Goal: Task Accomplishment & Management: Use online tool/utility

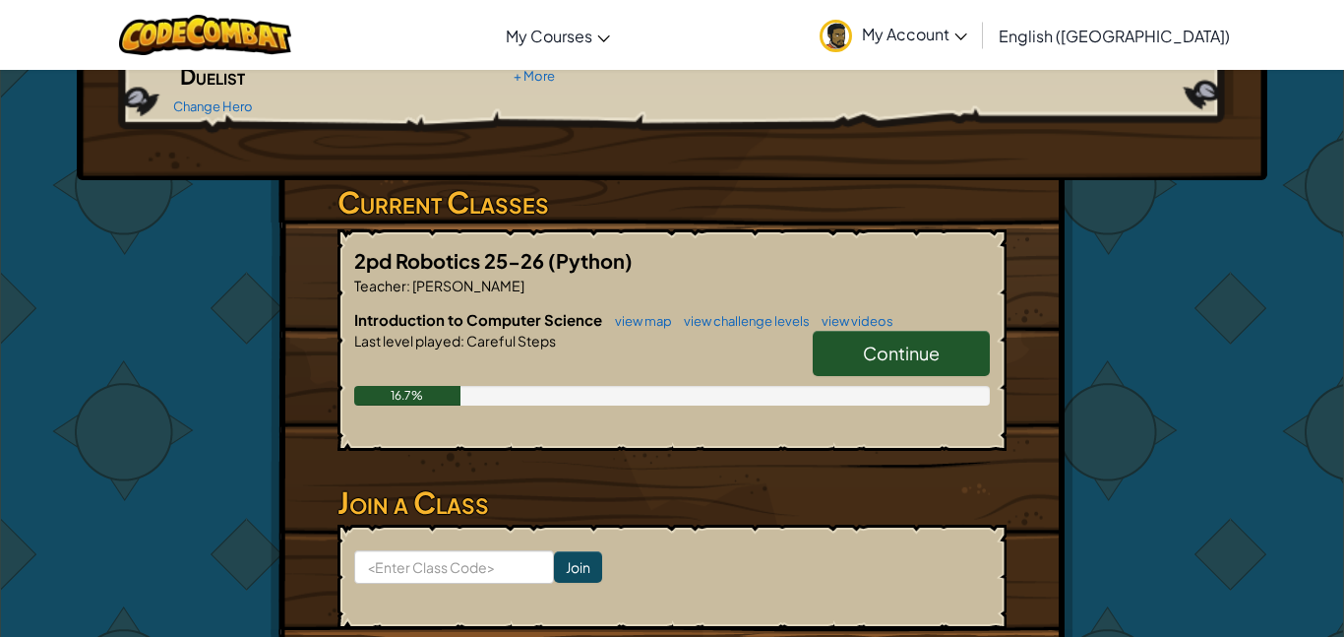
scroll to position [272, 0]
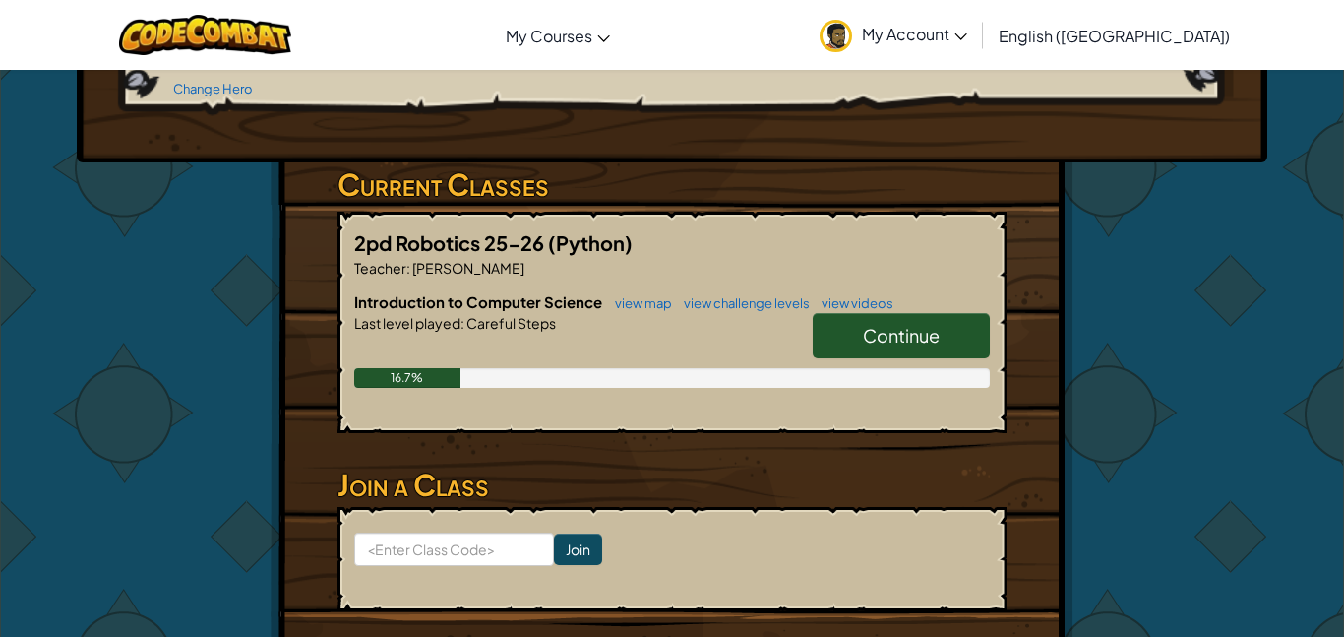
click at [911, 324] on span "Continue" at bounding box center [901, 335] width 77 height 23
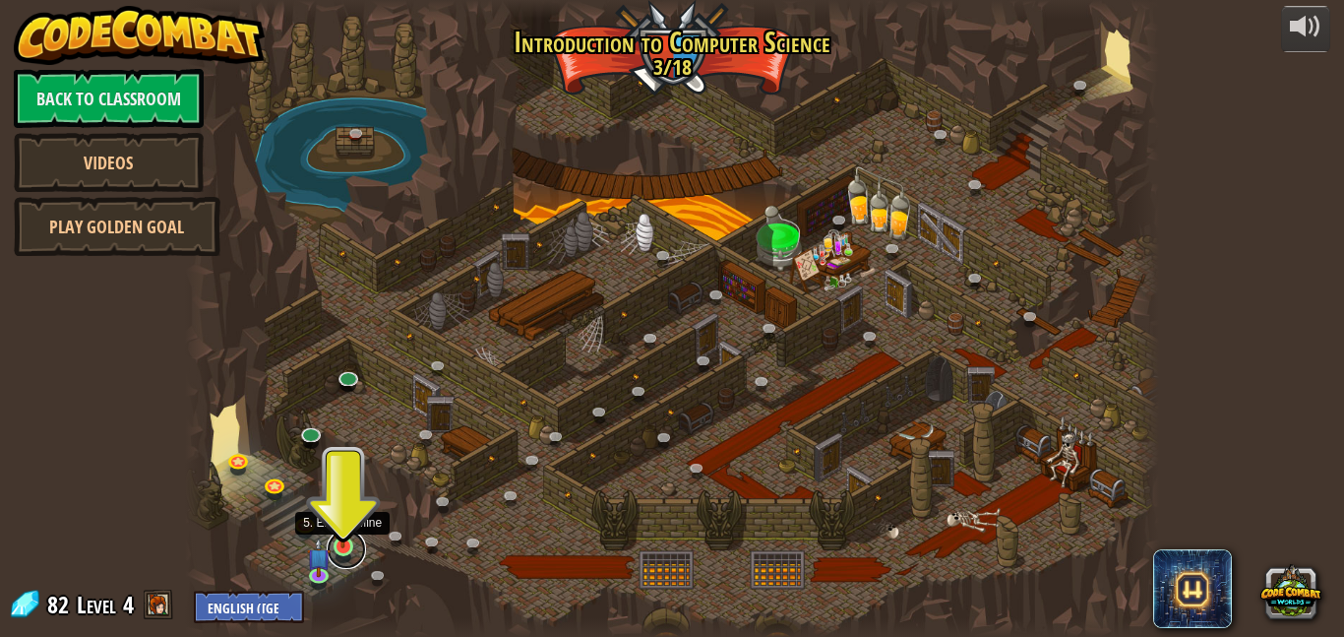
click at [342, 551] on link at bounding box center [346, 548] width 39 height 39
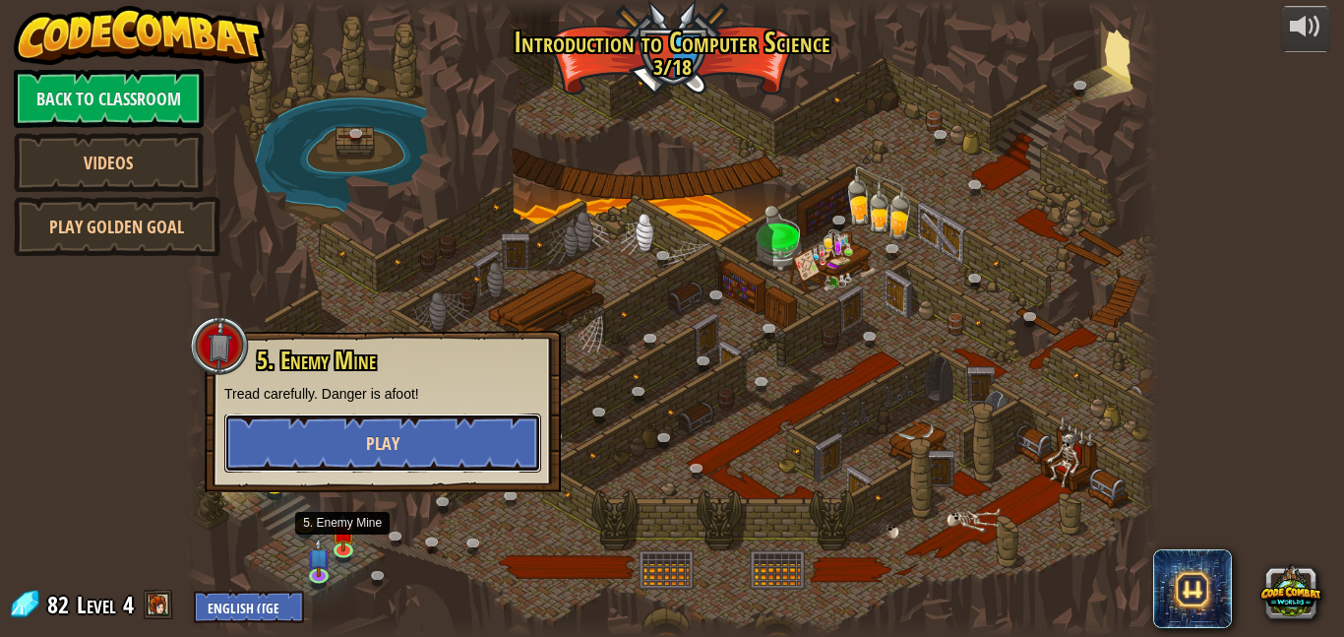
click at [370, 449] on span "Play" at bounding box center [382, 443] width 33 height 25
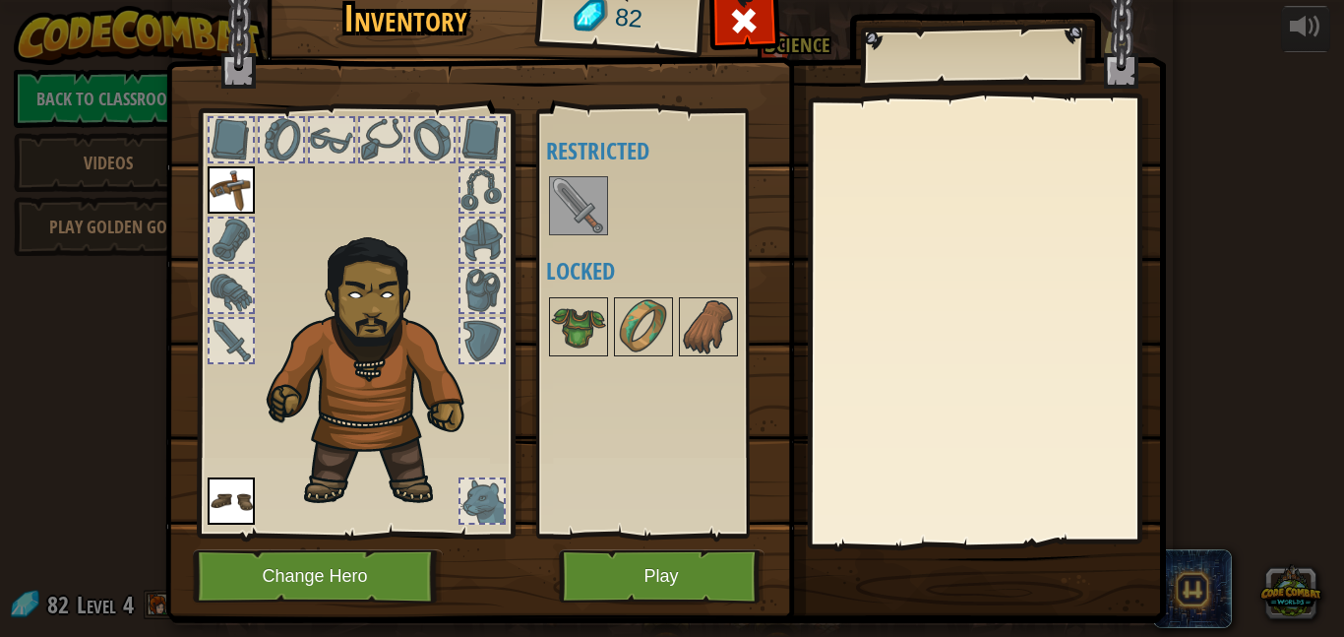
click at [488, 508] on div at bounding box center [482, 500] width 43 height 43
click at [483, 504] on div at bounding box center [482, 500] width 43 height 43
click at [582, 303] on img at bounding box center [578, 326] width 55 height 55
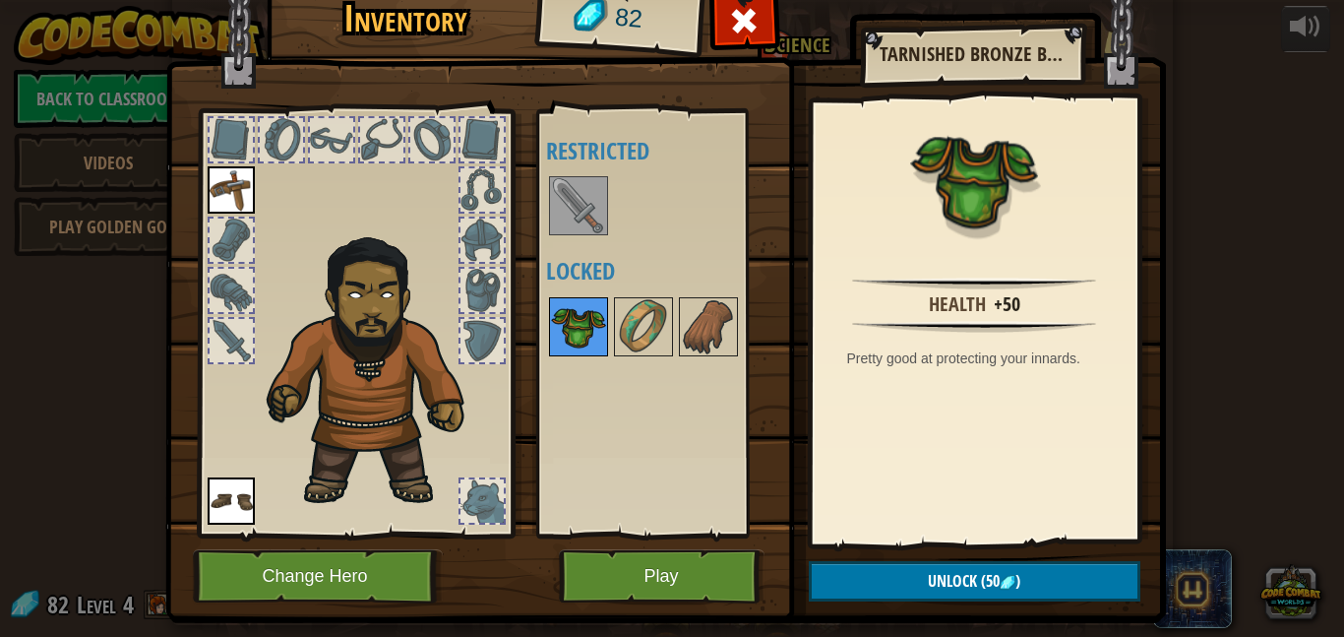
click at [607, 310] on div at bounding box center [578, 326] width 59 height 59
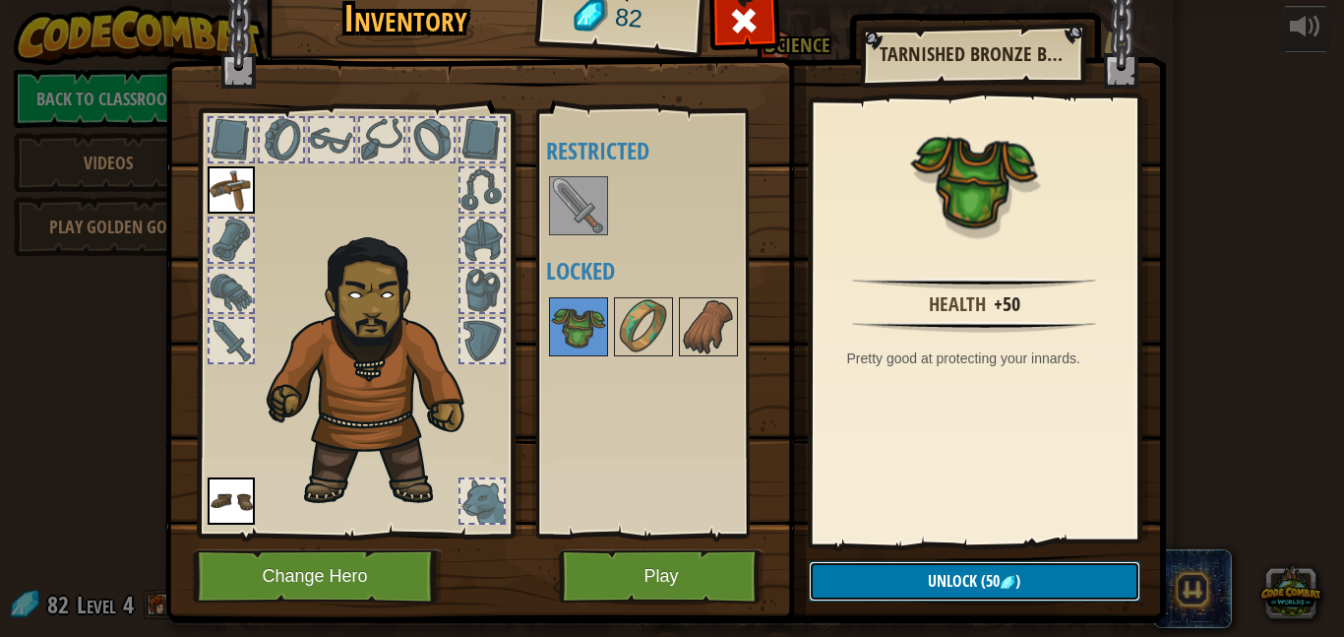
click at [896, 585] on button "Unlock (50 )" at bounding box center [975, 581] width 332 height 40
click at [896, 587] on button "Confirm" at bounding box center [975, 581] width 332 height 40
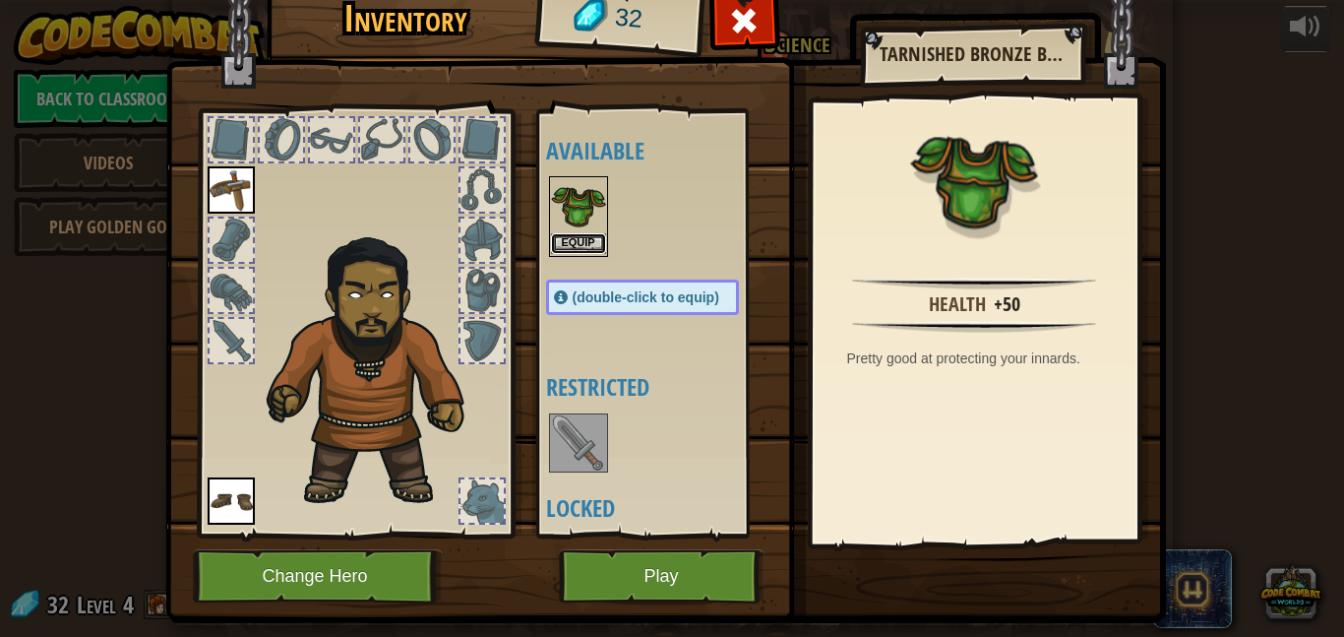
click at [575, 237] on button "Equip" at bounding box center [578, 243] width 55 height 21
click at [575, 410] on div at bounding box center [662, 442] width 232 height 65
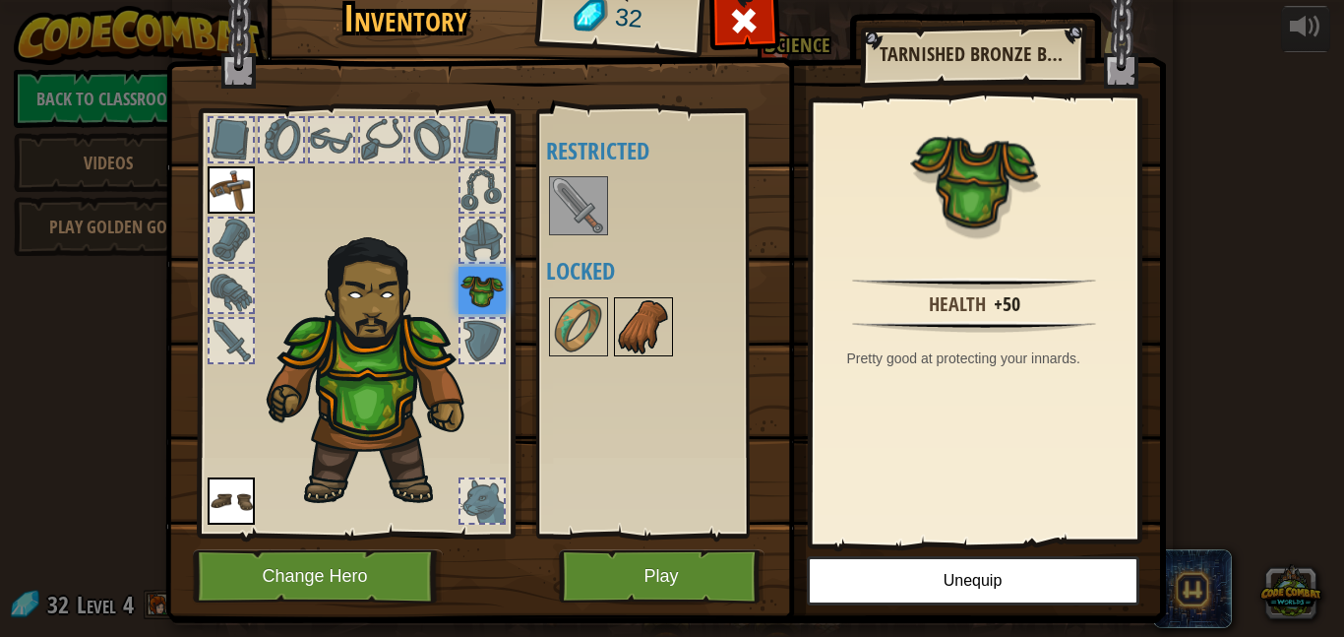
click at [634, 338] on img at bounding box center [643, 326] width 55 height 55
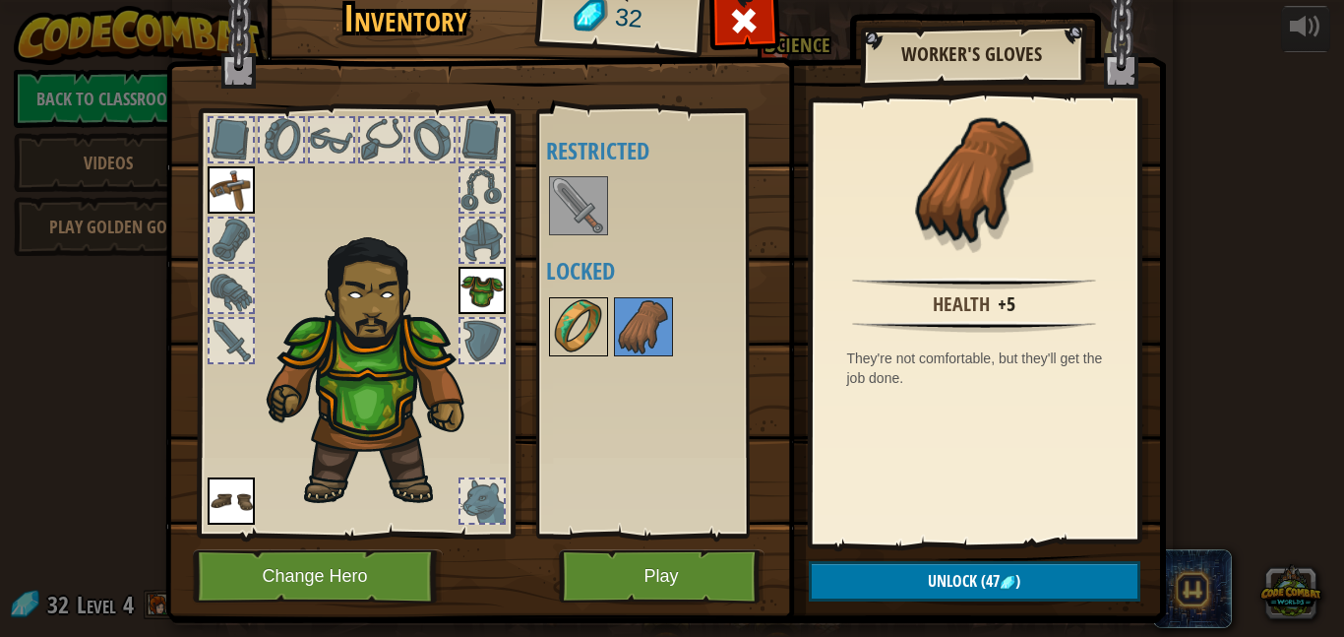
click at [578, 338] on img at bounding box center [578, 326] width 55 height 55
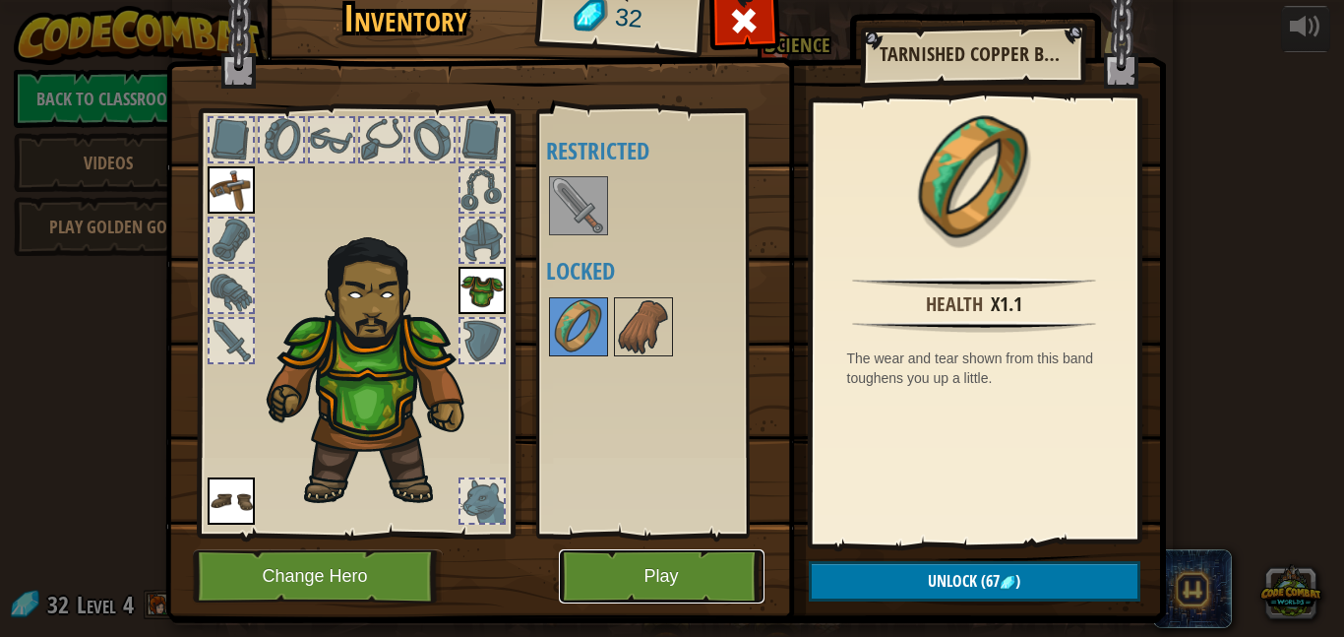
click at [690, 583] on button "Play" at bounding box center [662, 576] width 206 height 54
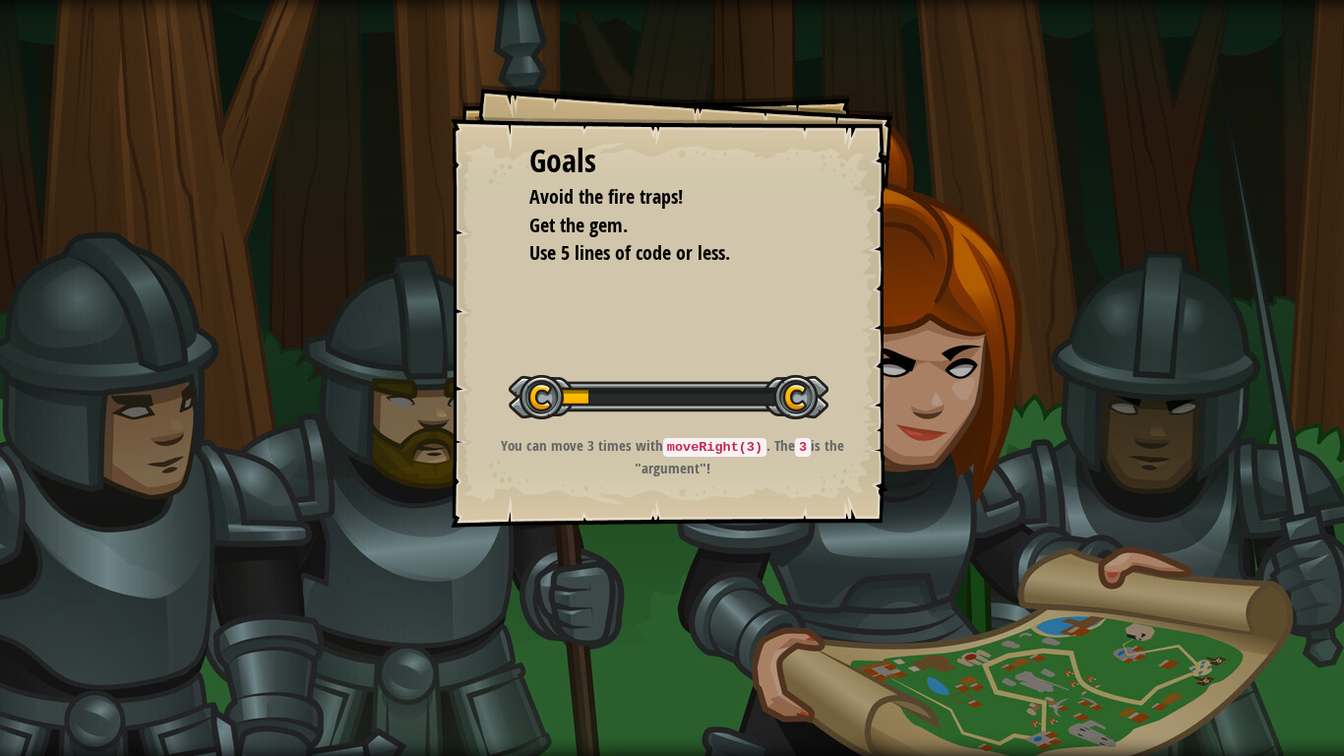
click at [780, 633] on div "Goals Avoid the fire traps! Get the gem. Use 5 lines of code or less. Start Lev…" at bounding box center [672, 378] width 1344 height 756
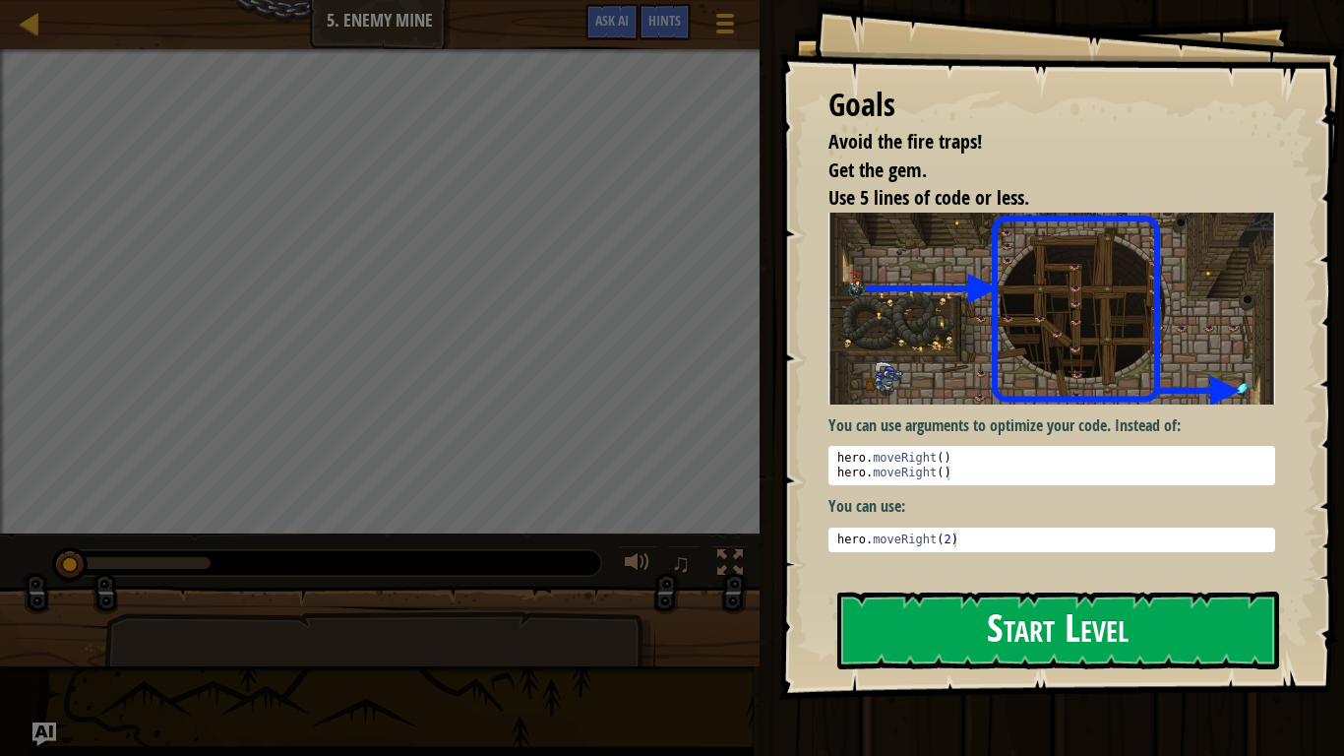
click at [974, 590] on div "Goals Avoid the fire traps! Get the gem. Use 5 lines of code or less. You can u…" at bounding box center [1061, 350] width 565 height 700
click at [969, 608] on button "Start Level" at bounding box center [1058, 630] width 442 height 78
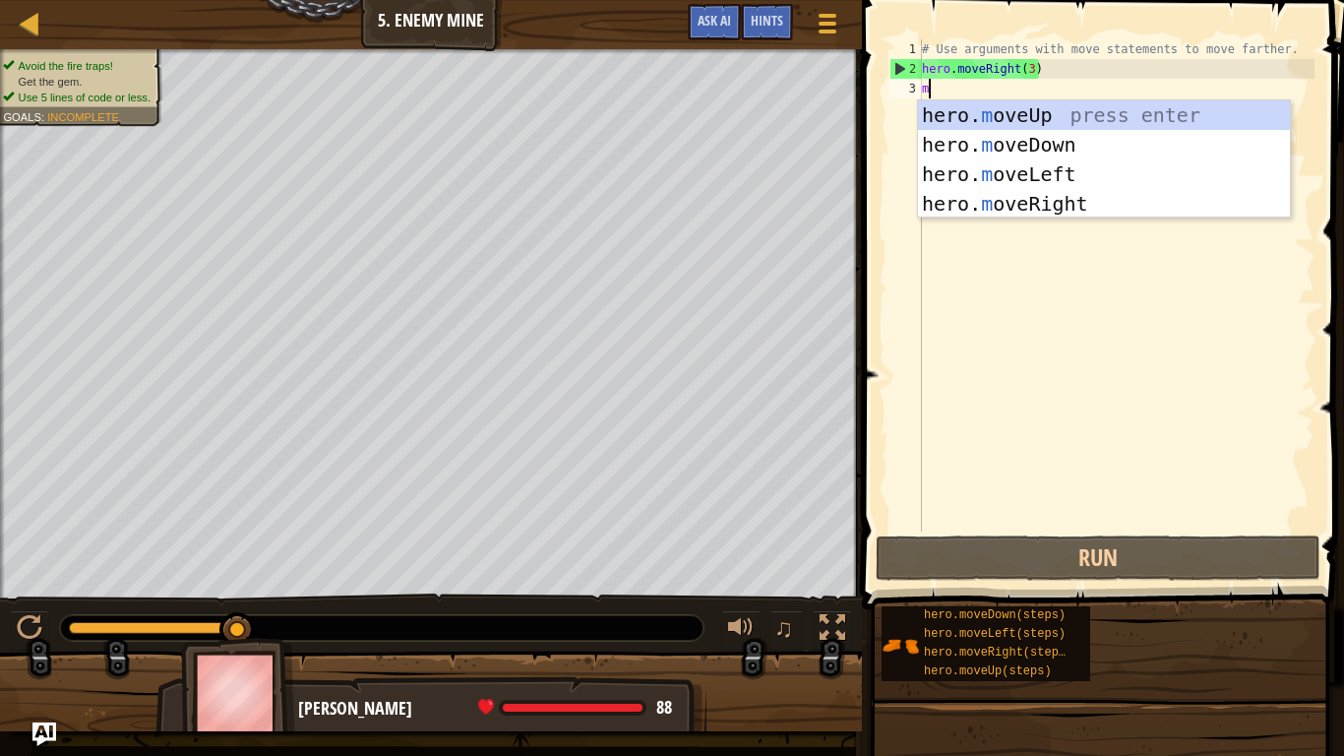
scroll to position [9, 0]
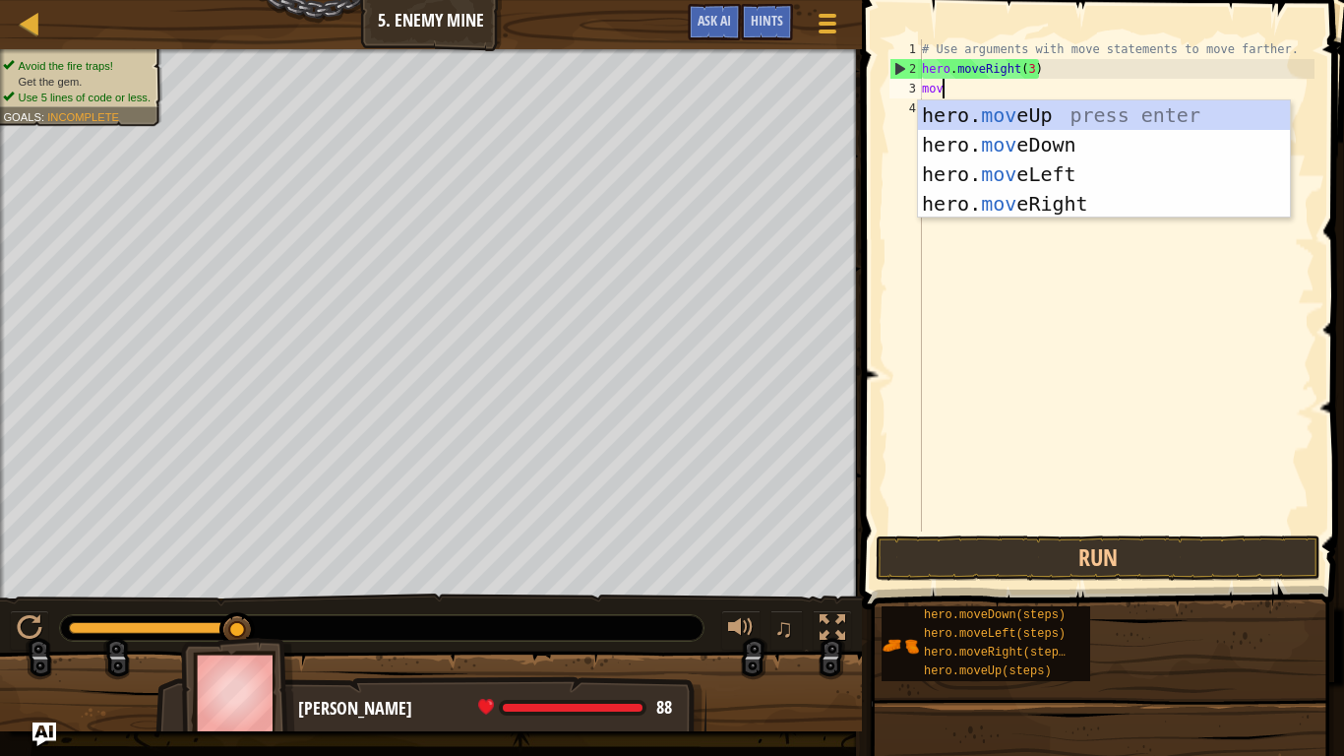
type textarea "move"
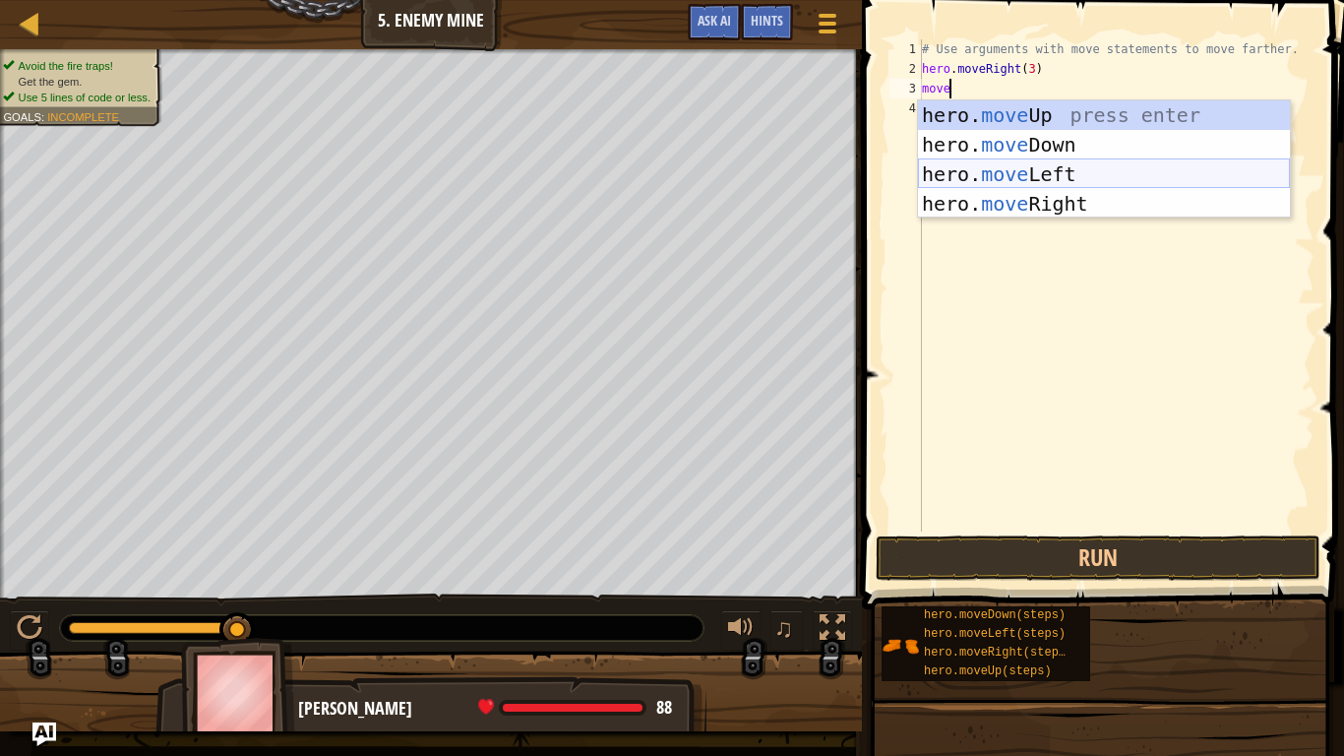
click at [1155, 182] on div "hero. move Up press enter hero. move Down press enter hero. move Left press ent…" at bounding box center [1104, 188] width 372 height 177
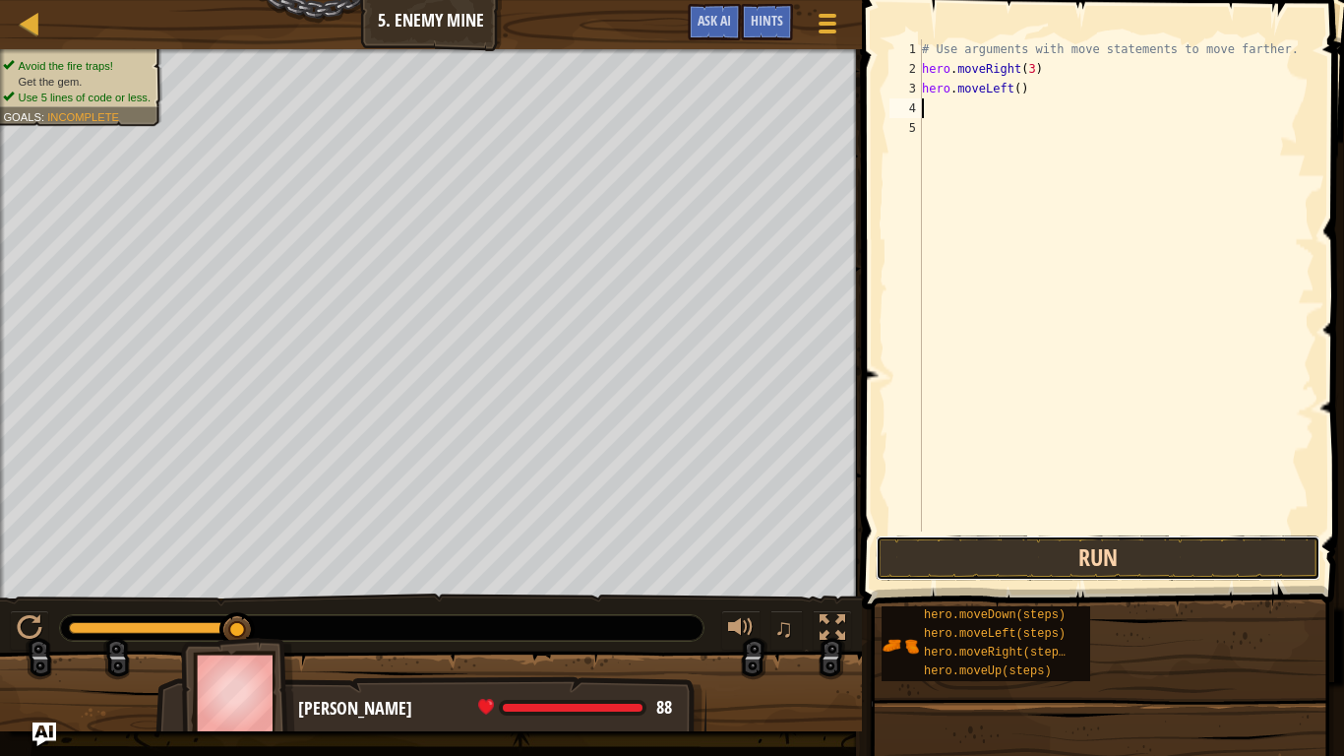
click at [1127, 556] on button "Run" at bounding box center [1098, 557] width 445 height 45
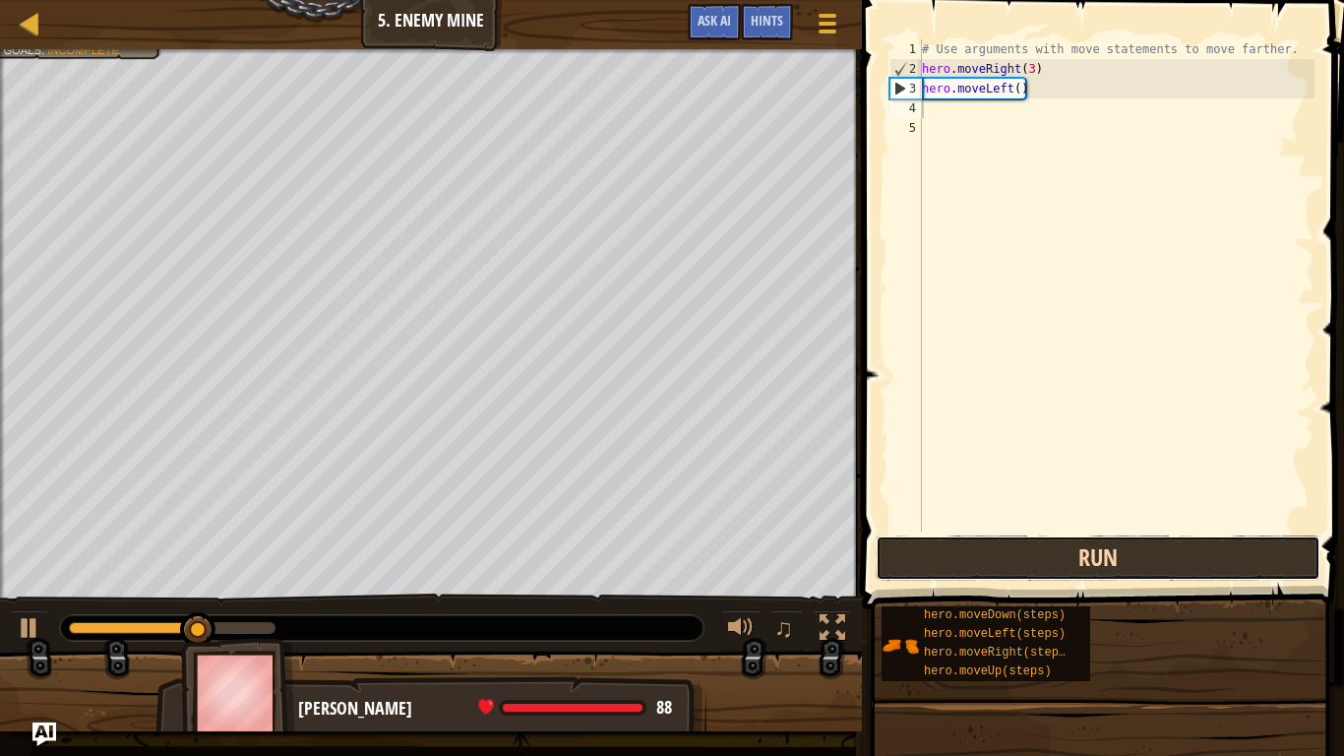
click at [1122, 569] on button "Run" at bounding box center [1098, 557] width 445 height 45
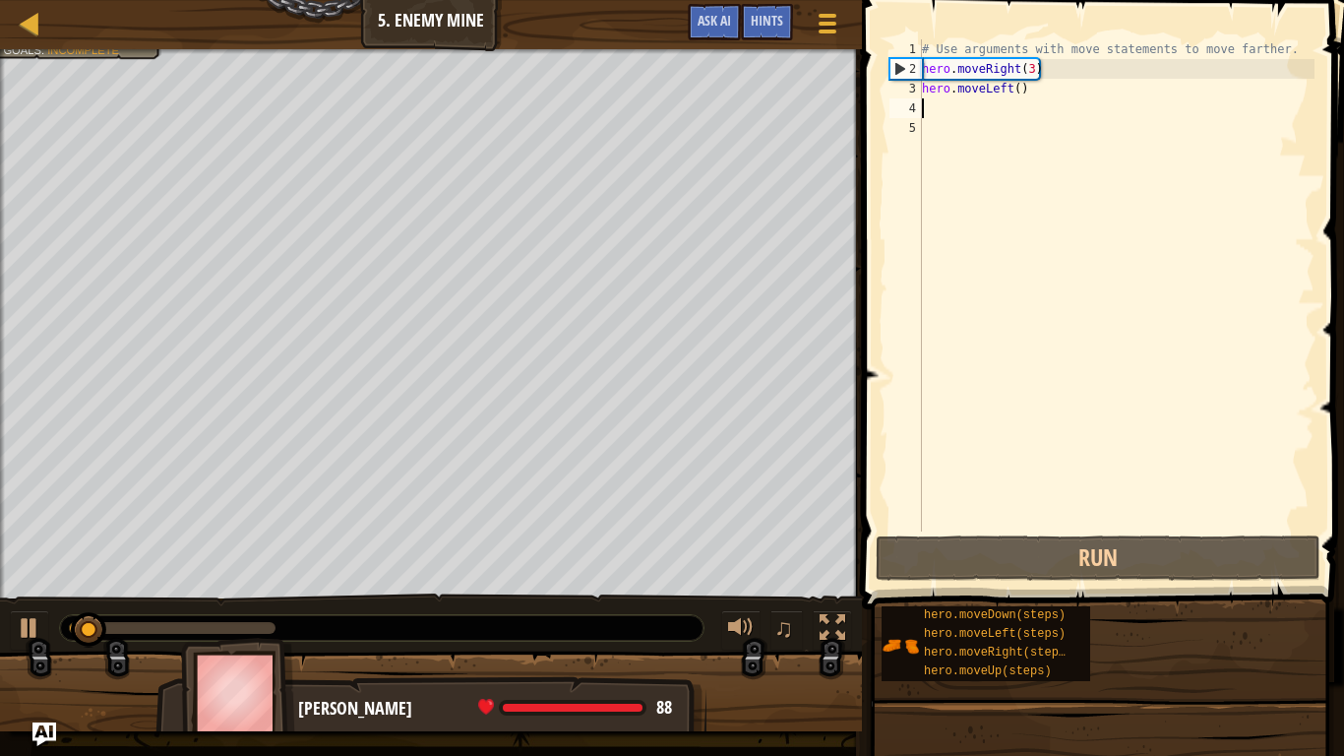
click at [1029, 96] on div "# Use arguments with move statements to move farther. hero . moveRight ( 3 ) he…" at bounding box center [1116, 304] width 397 height 531
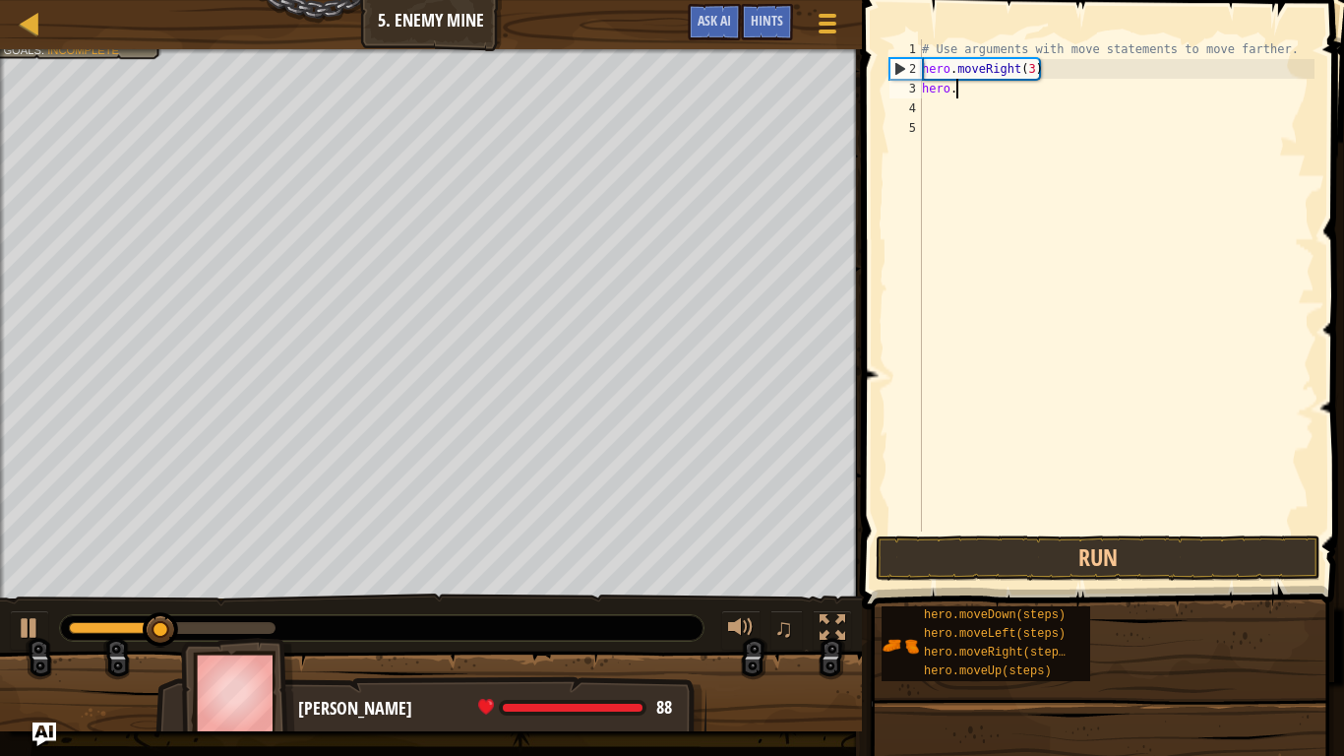
type textarea "h"
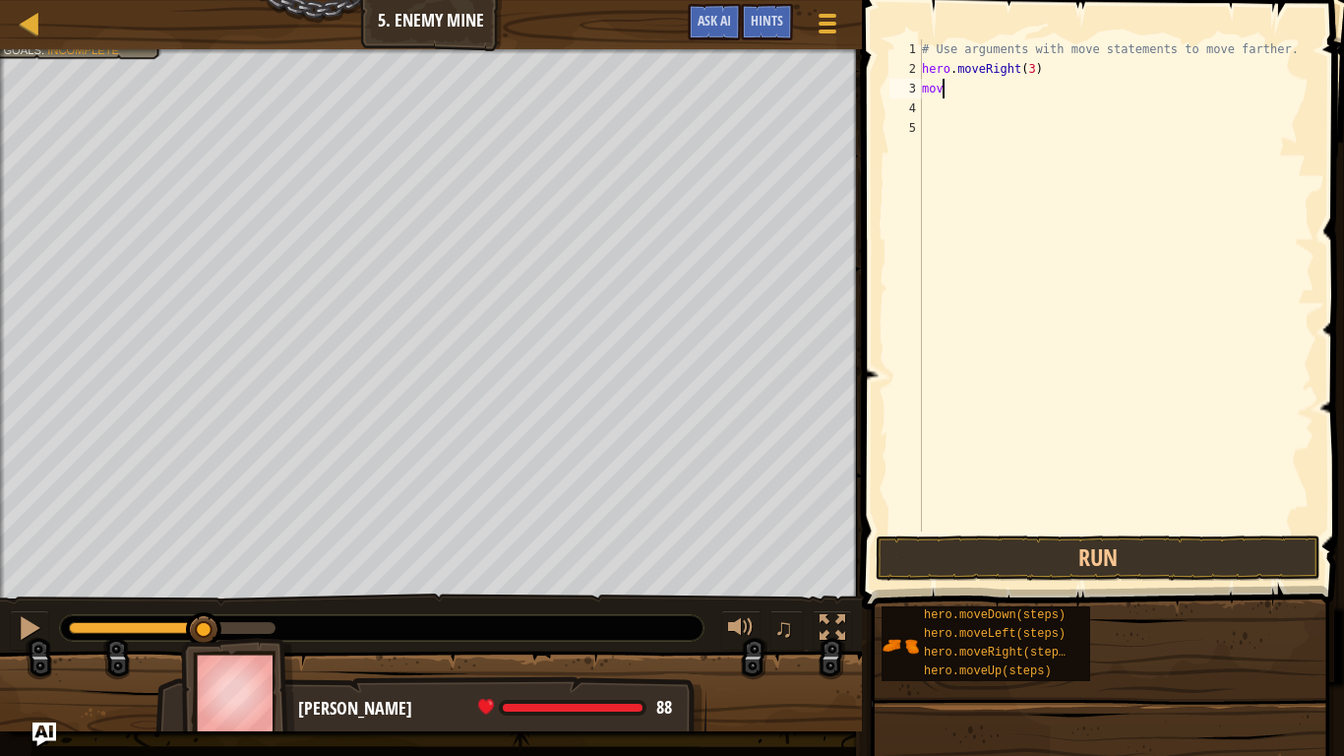
scroll to position [9, 1]
type textarea "m"
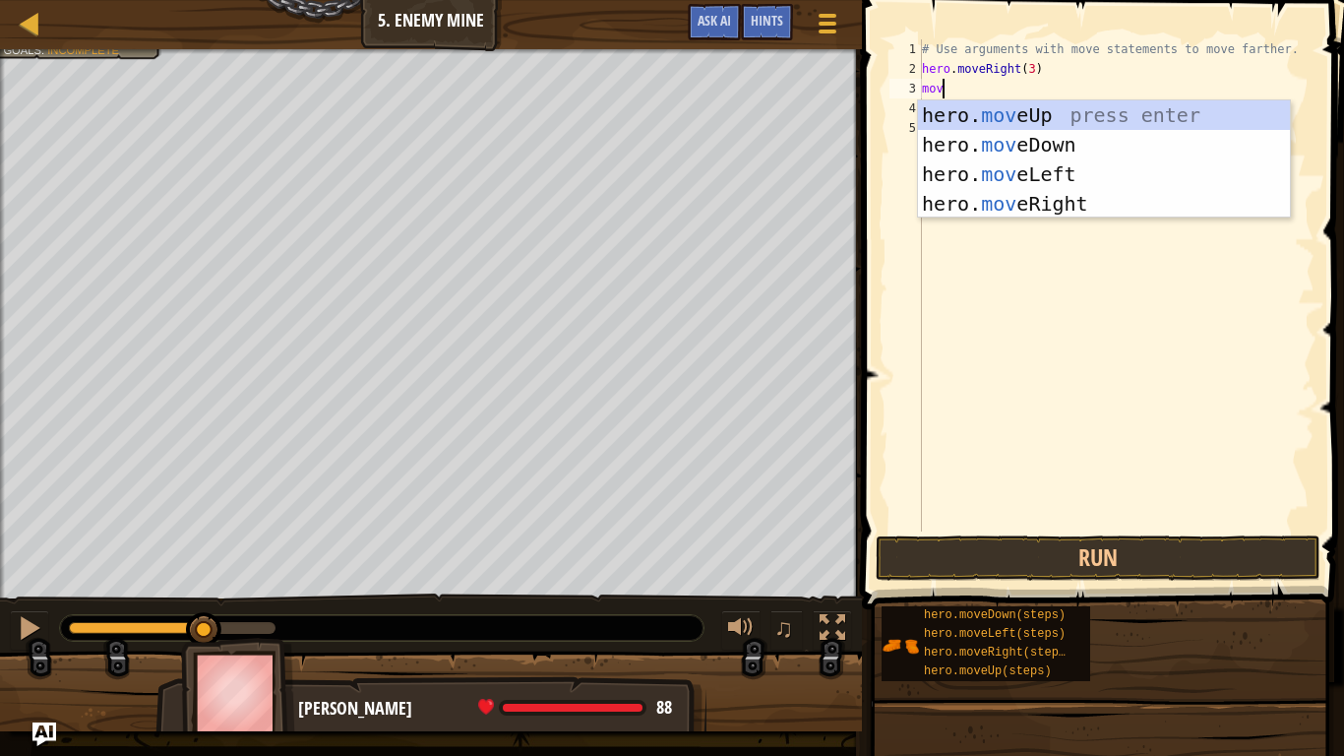
type textarea "move"
click at [1090, 118] on div "hero. move Up press enter hero. move Down press enter hero. move Left press ent…" at bounding box center [1104, 188] width 372 height 177
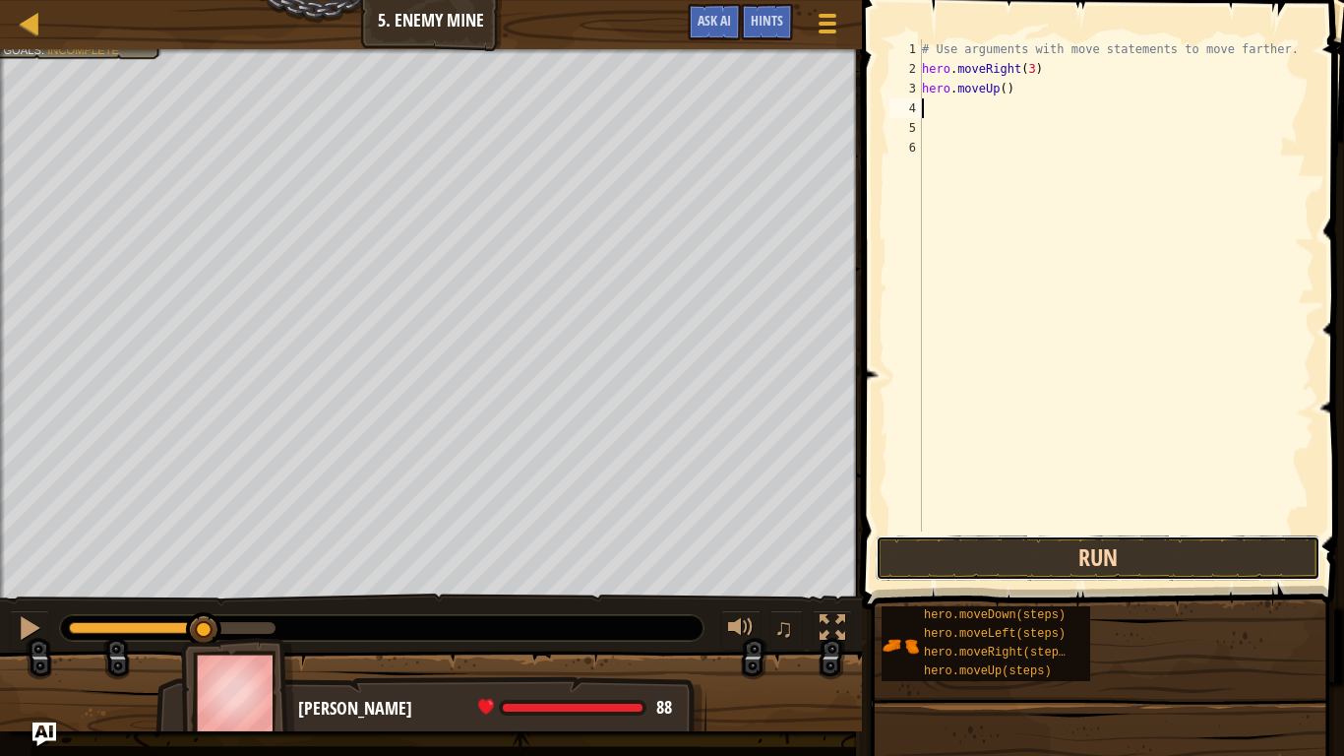
click at [1035, 566] on button "Run" at bounding box center [1098, 557] width 445 height 45
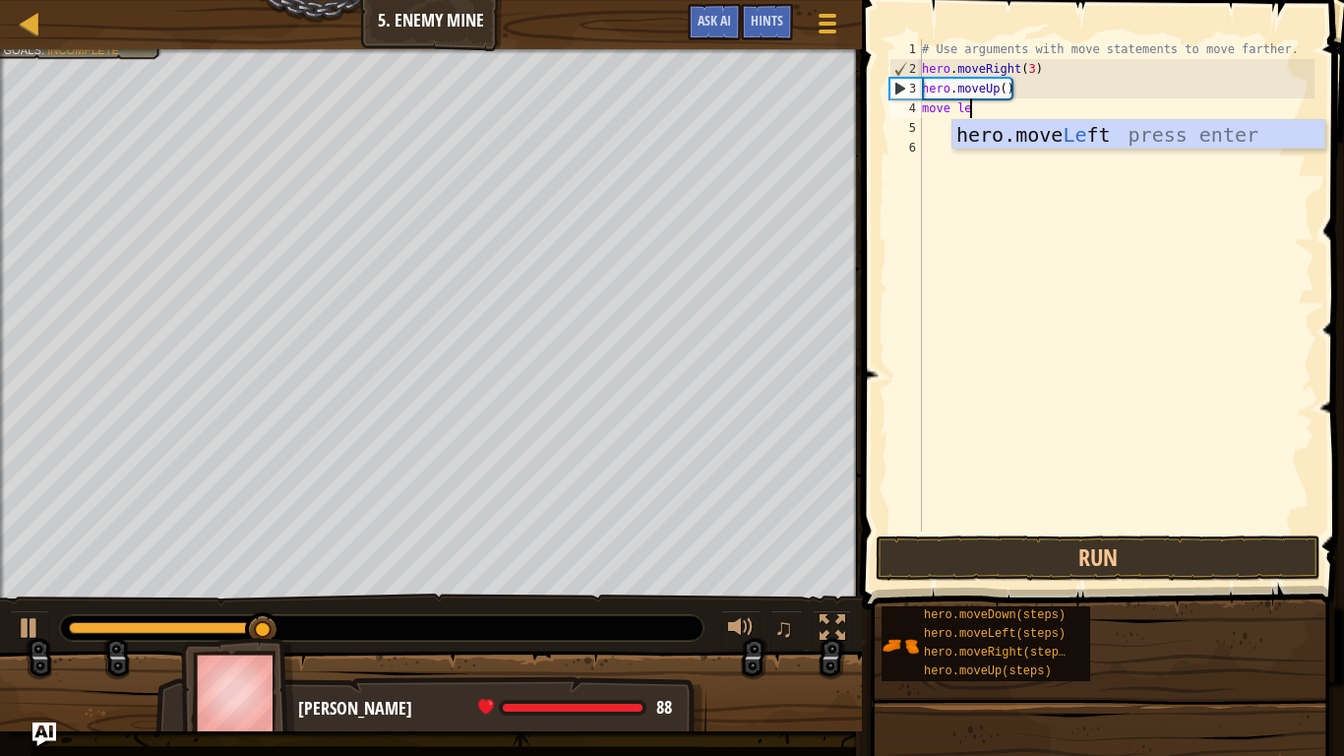
type textarea "move left"
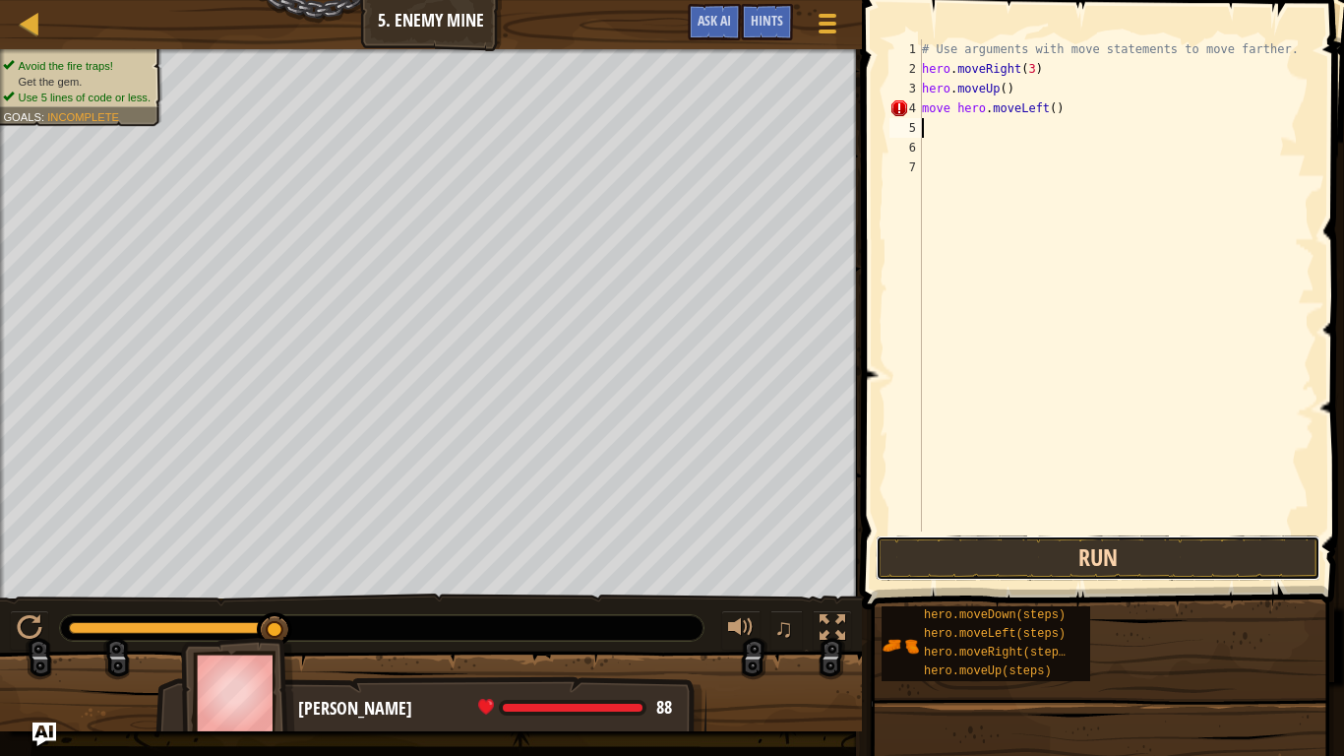
click at [957, 573] on button "Run" at bounding box center [1098, 557] width 445 height 45
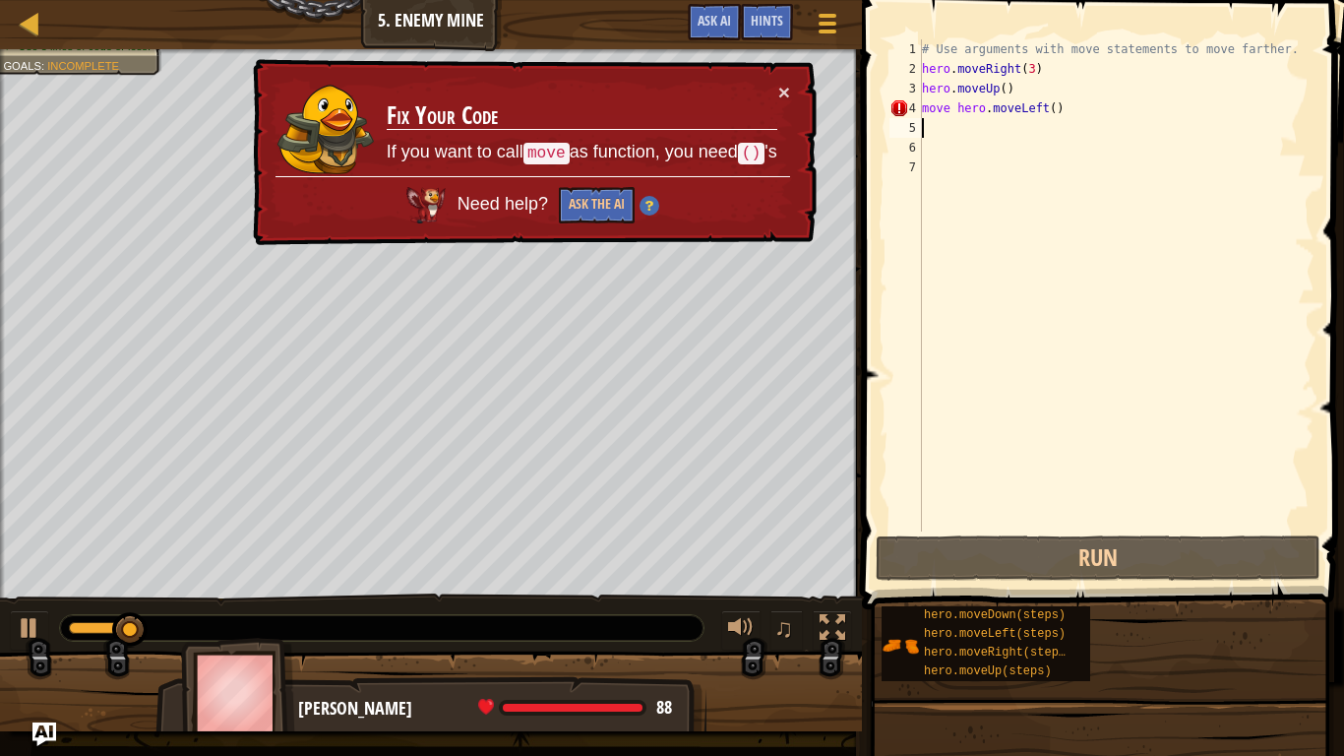
click at [787, 78] on div "× Fix Your Code If you want to call move as function, you need () 's Need help?…" at bounding box center [533, 152] width 568 height 187
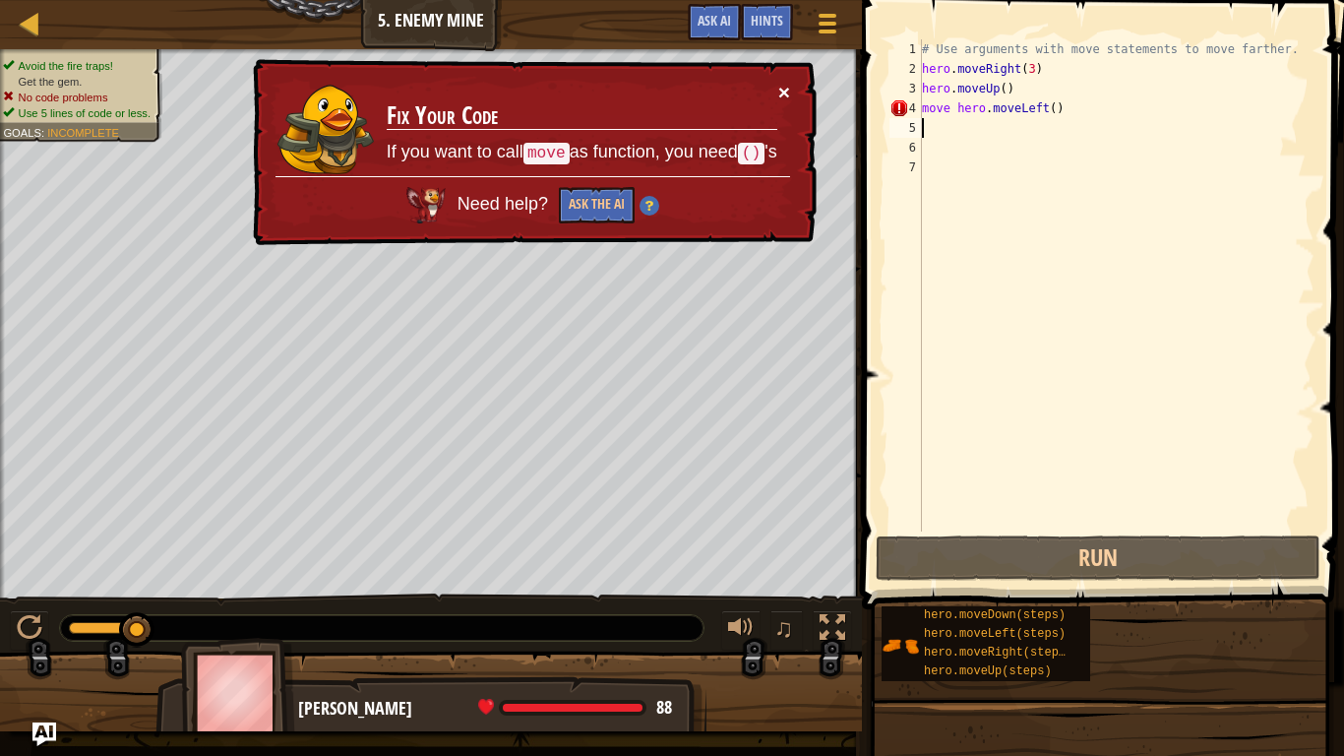
click at [785, 89] on button "×" at bounding box center [784, 92] width 12 height 21
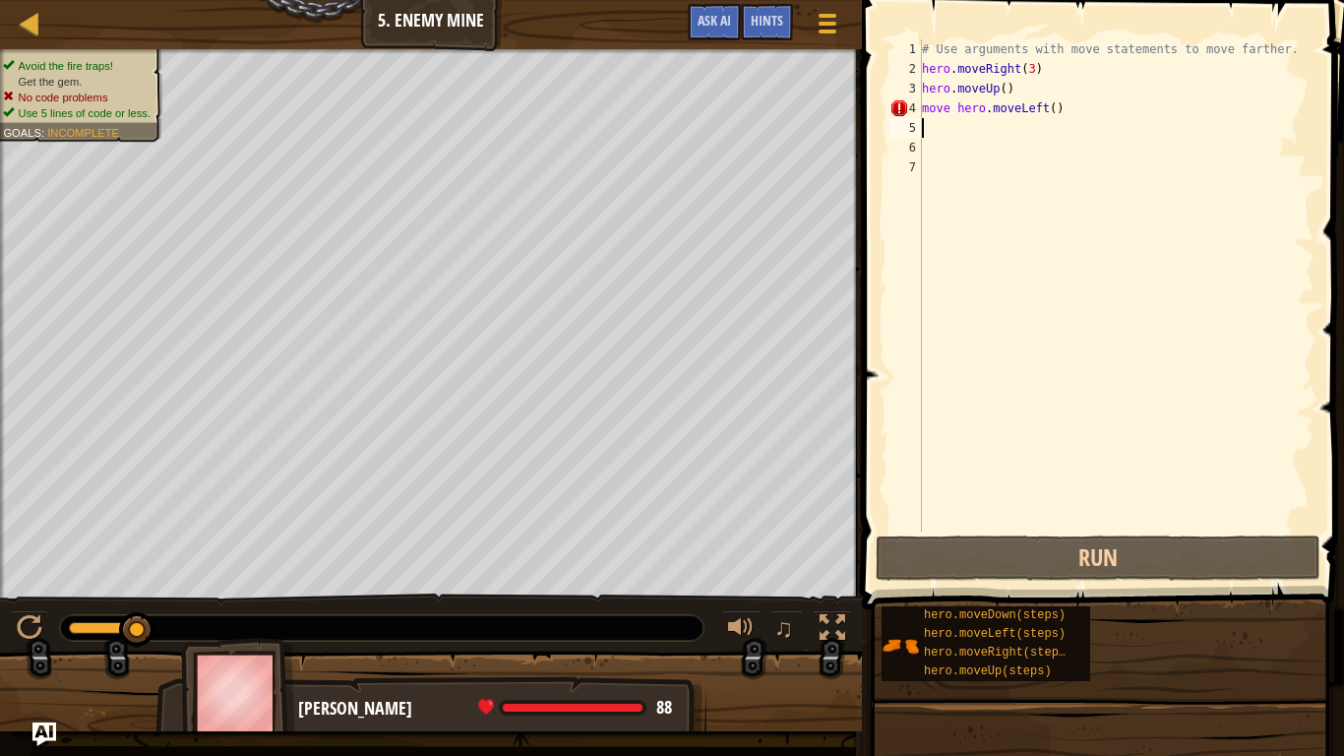
click at [1108, 109] on div "# Use arguments with move statements to move farther. hero . moveRight ( 3 ) he…" at bounding box center [1116, 304] width 397 height 531
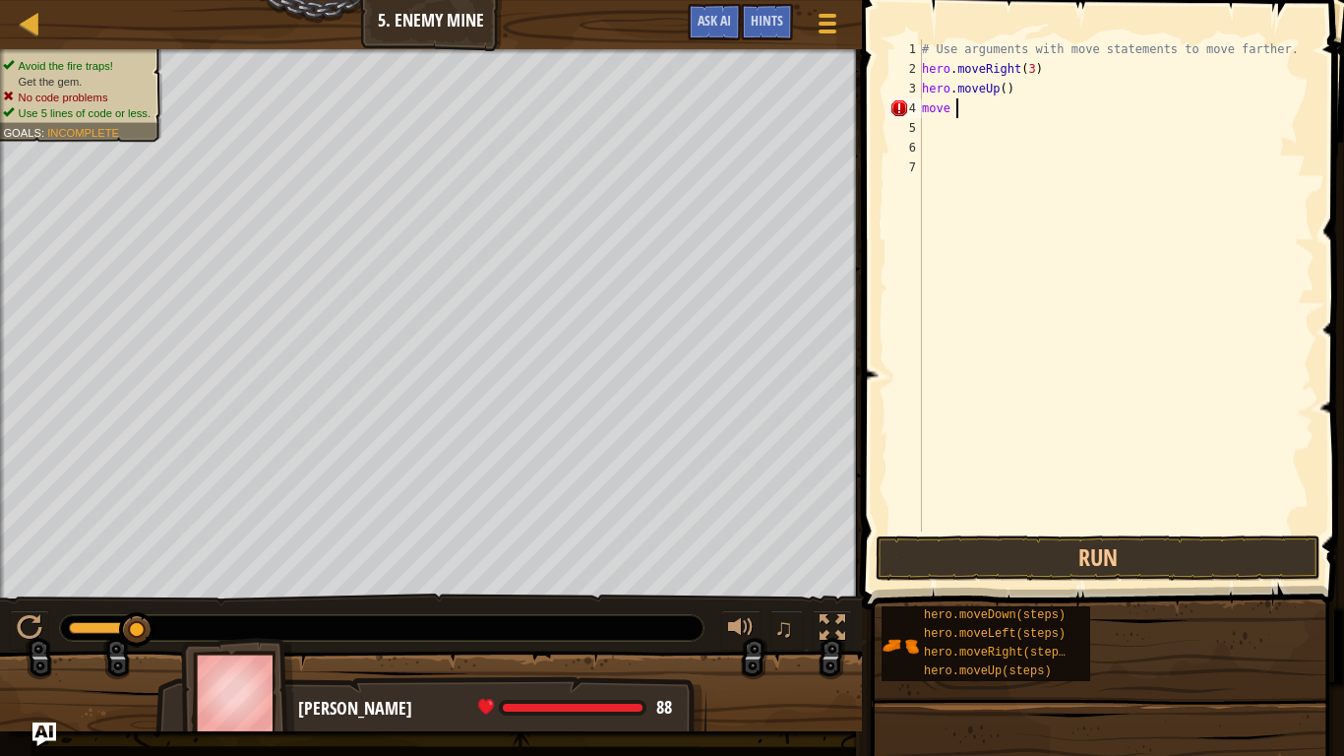
type textarea "m"
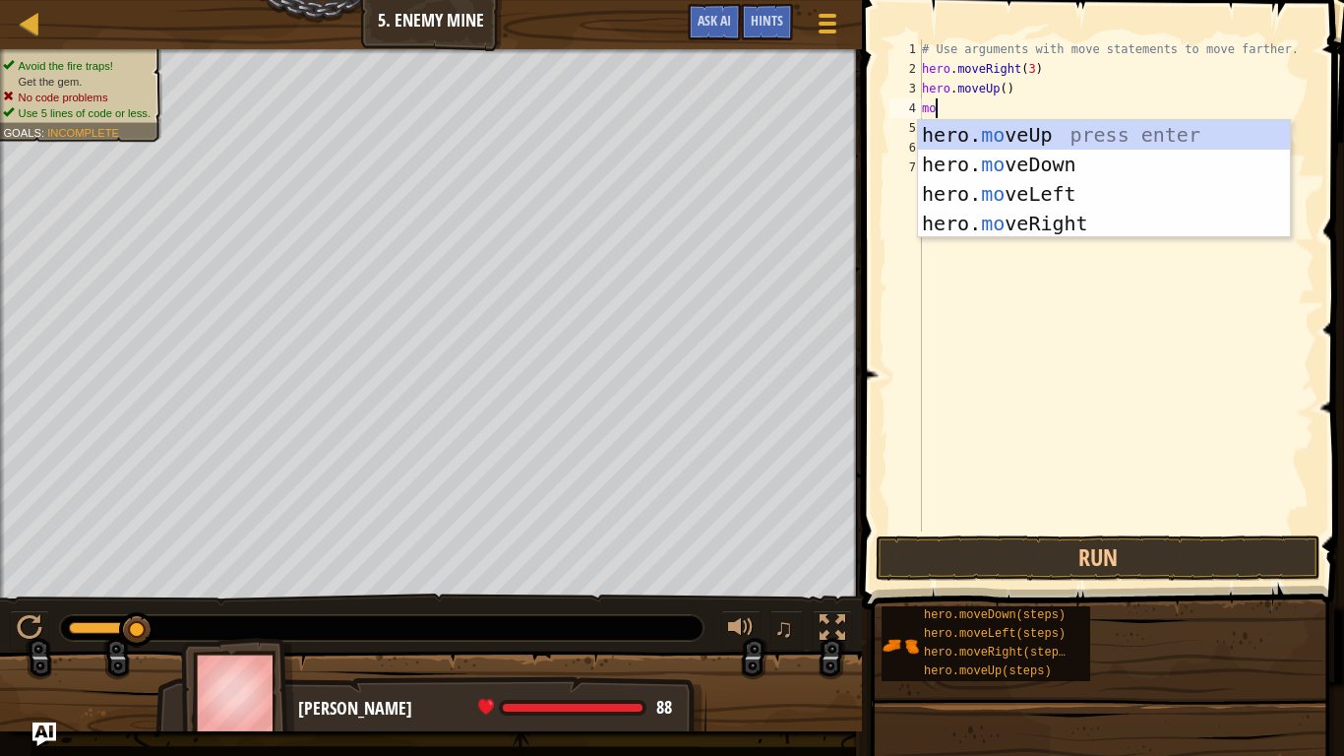
scroll to position [9, 1]
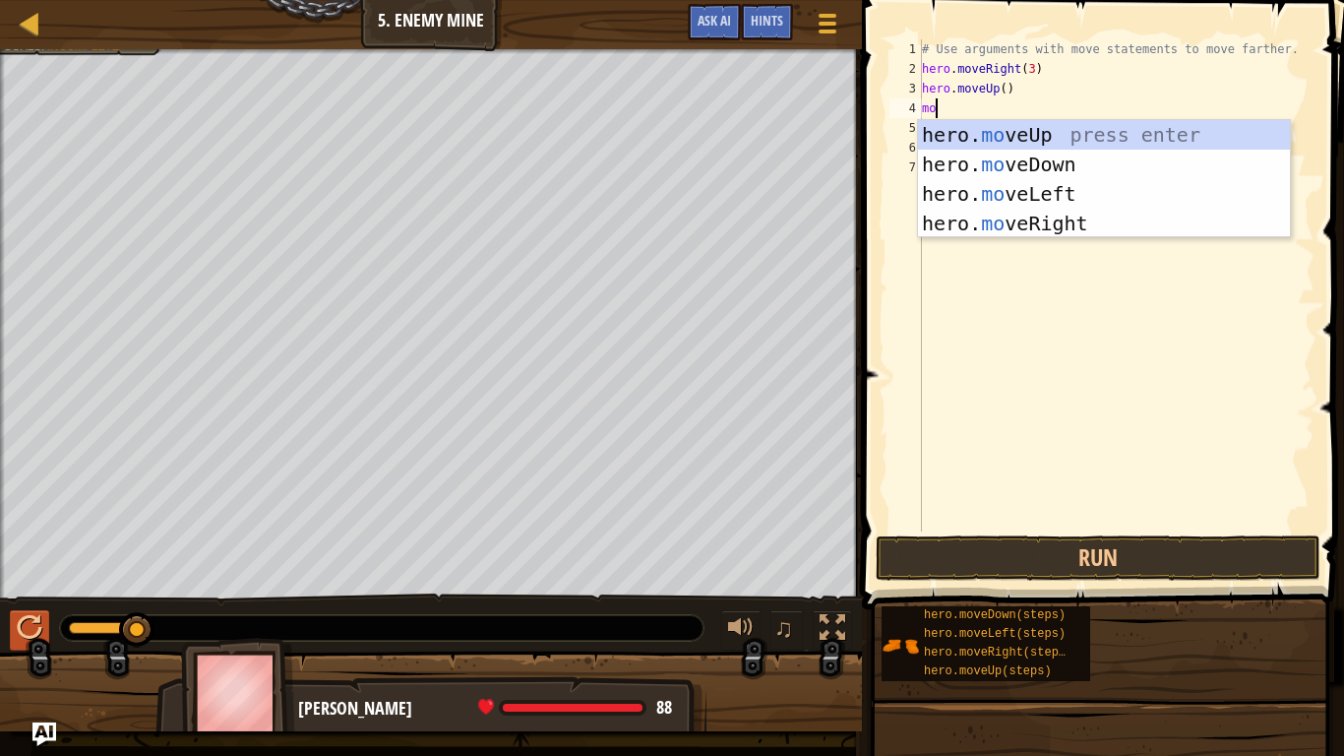
type textarea "mo"
click at [35, 624] on div at bounding box center [30, 628] width 26 height 26
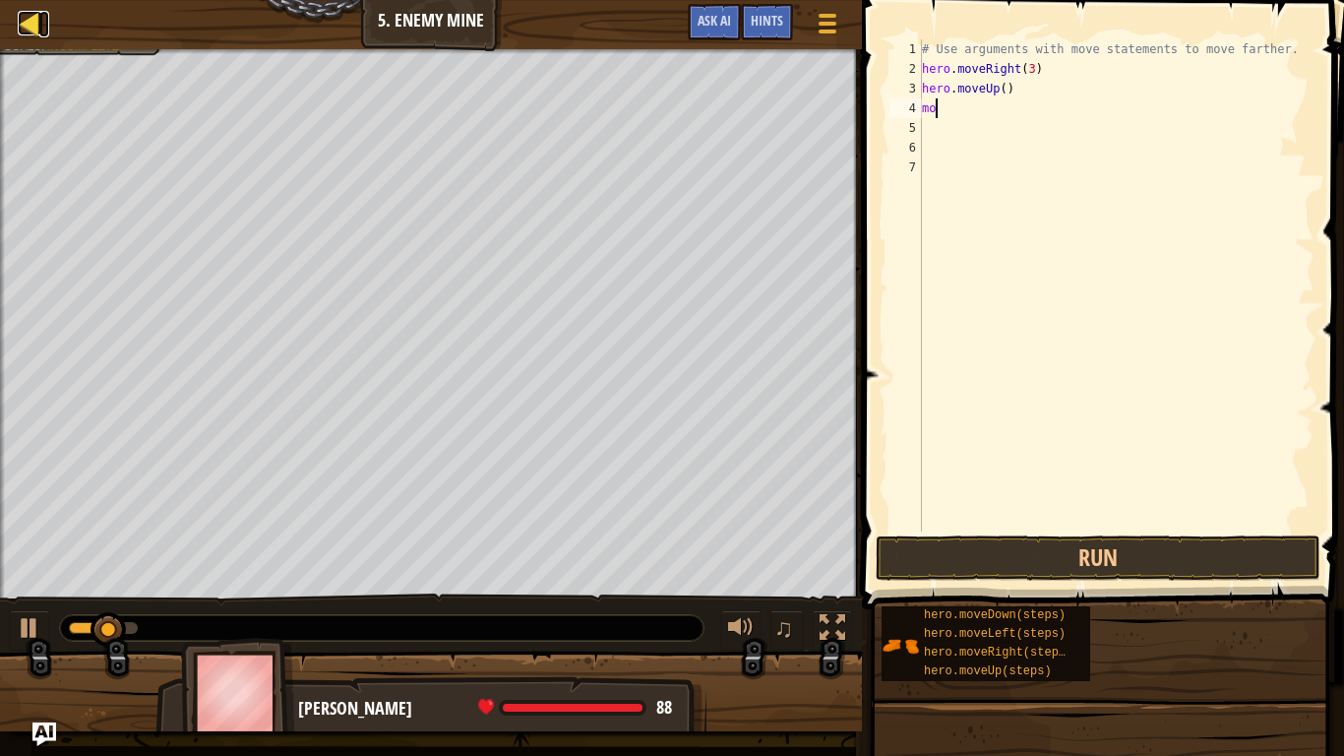
click at [27, 31] on div at bounding box center [30, 23] width 25 height 25
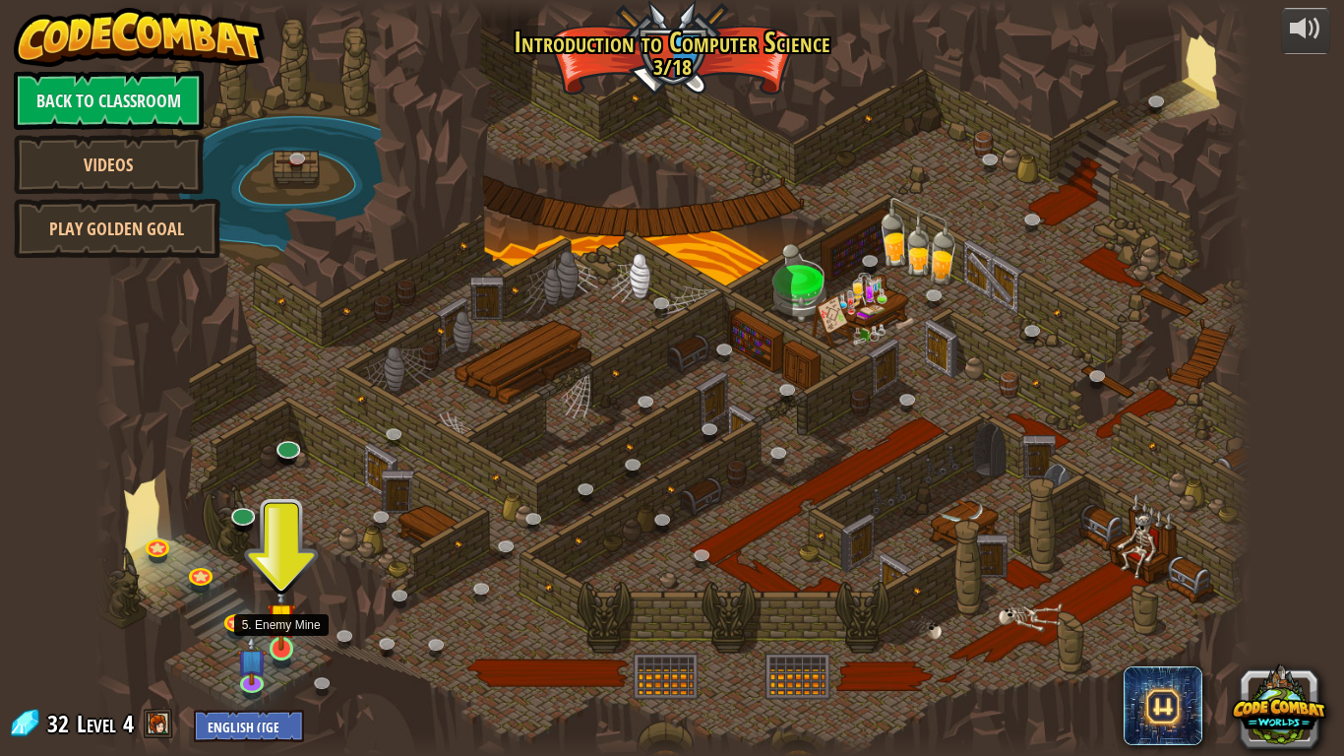
click at [283, 636] on img at bounding box center [282, 617] width 30 height 67
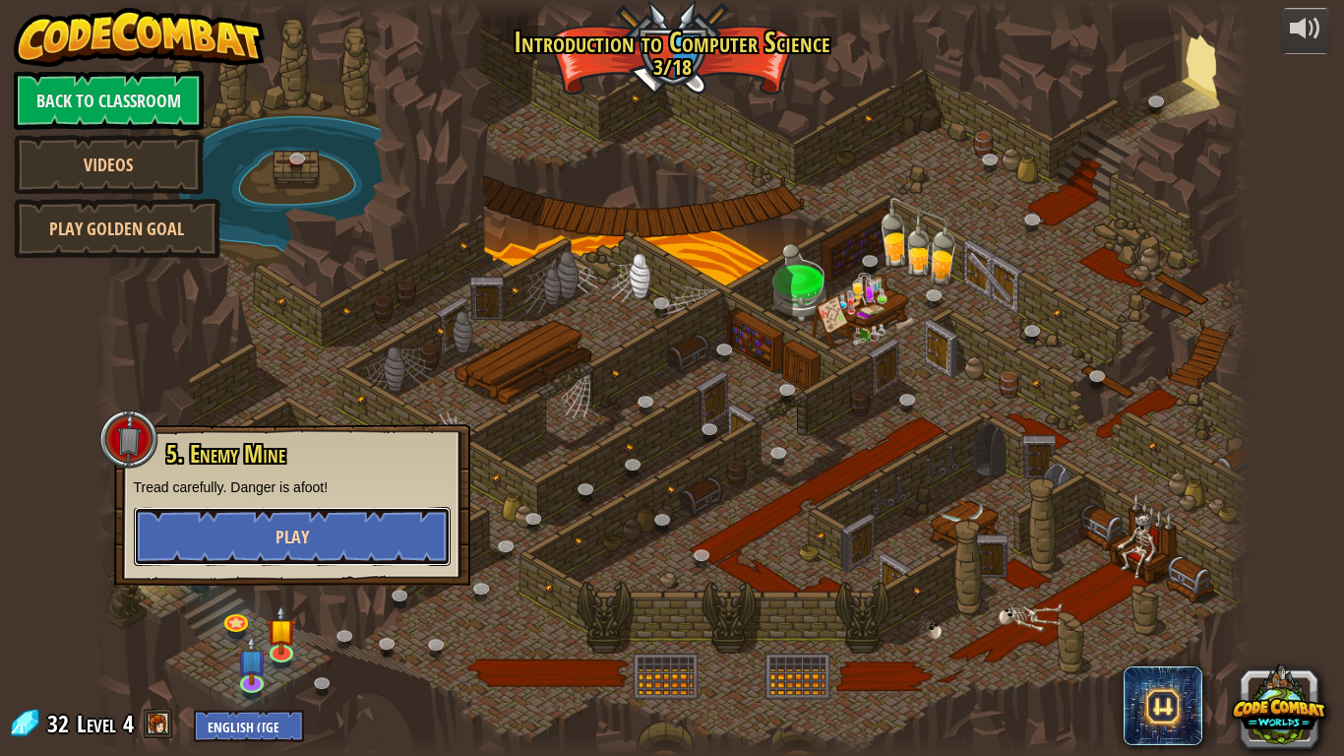
click at [309, 559] on button "Play" at bounding box center [292, 536] width 317 height 59
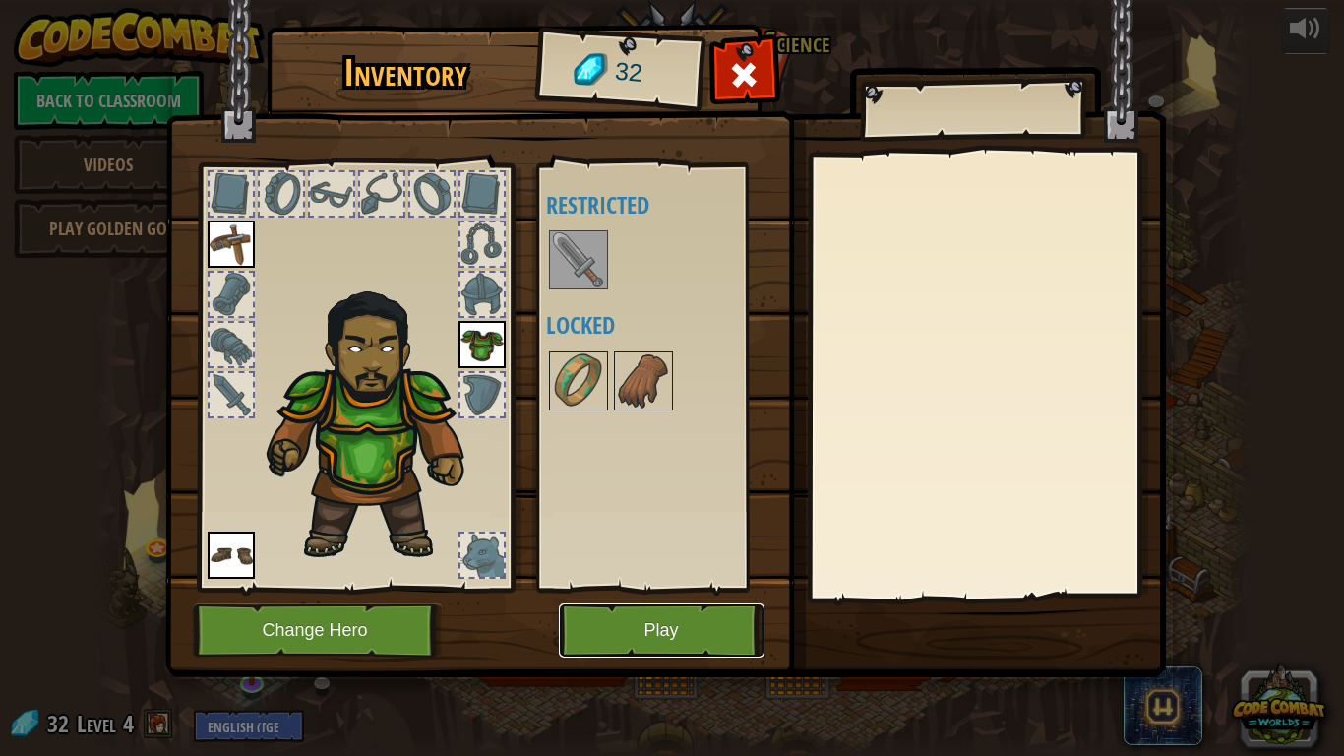
click at [604, 609] on button "Play" at bounding box center [662, 630] width 206 height 54
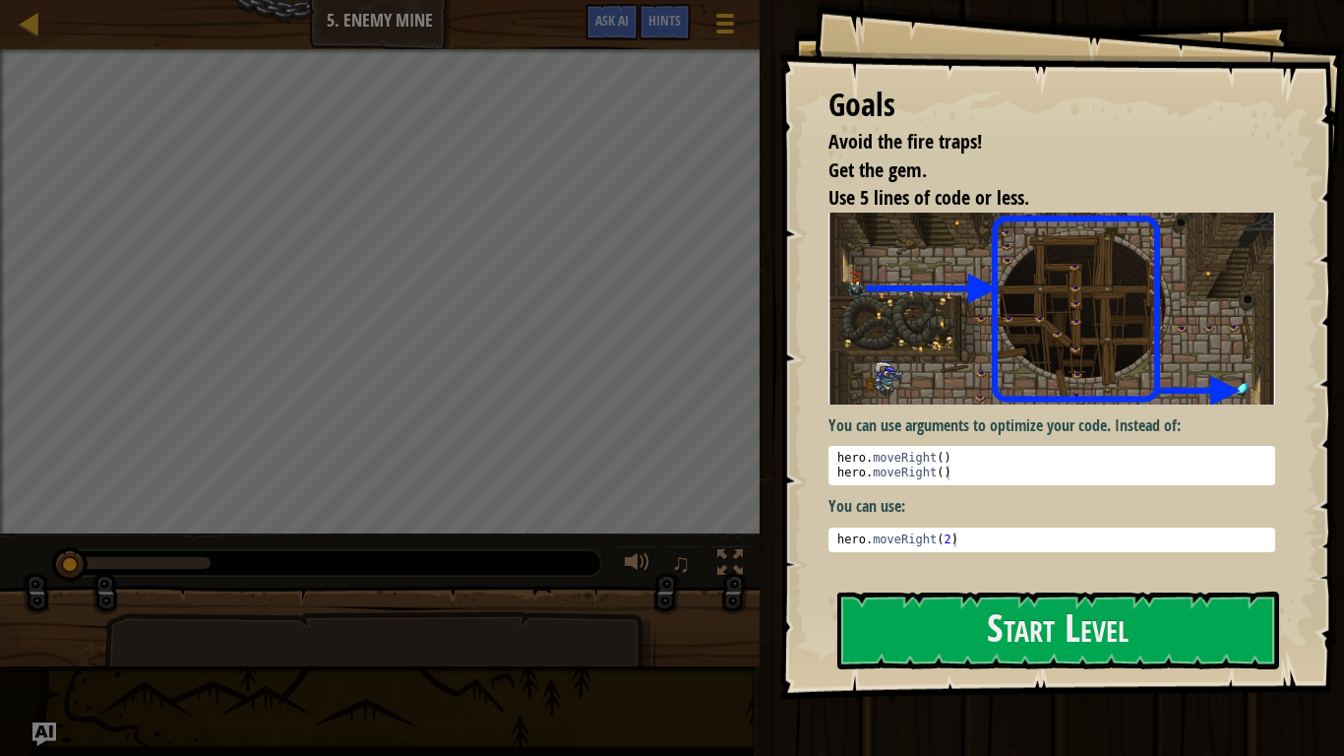
click at [993, 500] on p "You can use:" at bounding box center [1052, 506] width 447 height 23
click at [988, 636] on button "Start Level" at bounding box center [1058, 630] width 442 height 78
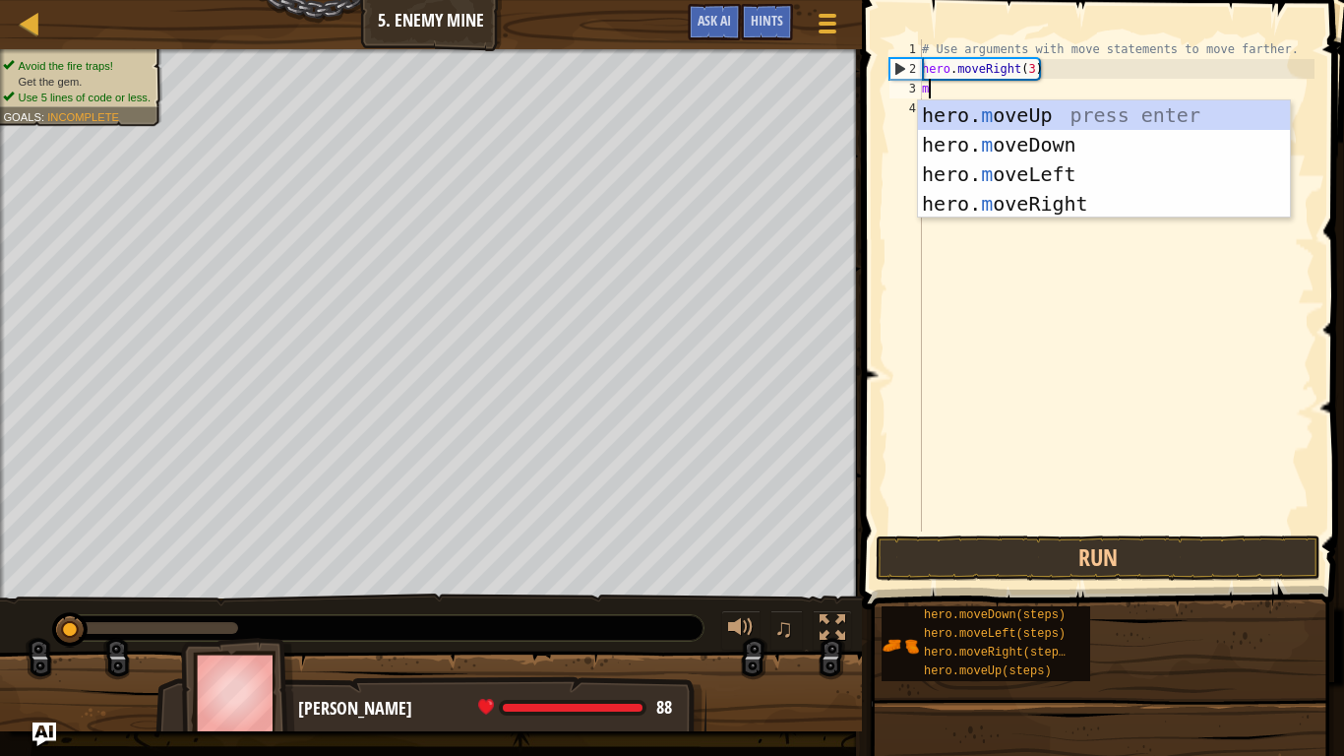
scroll to position [9, 0]
type textarea "move"
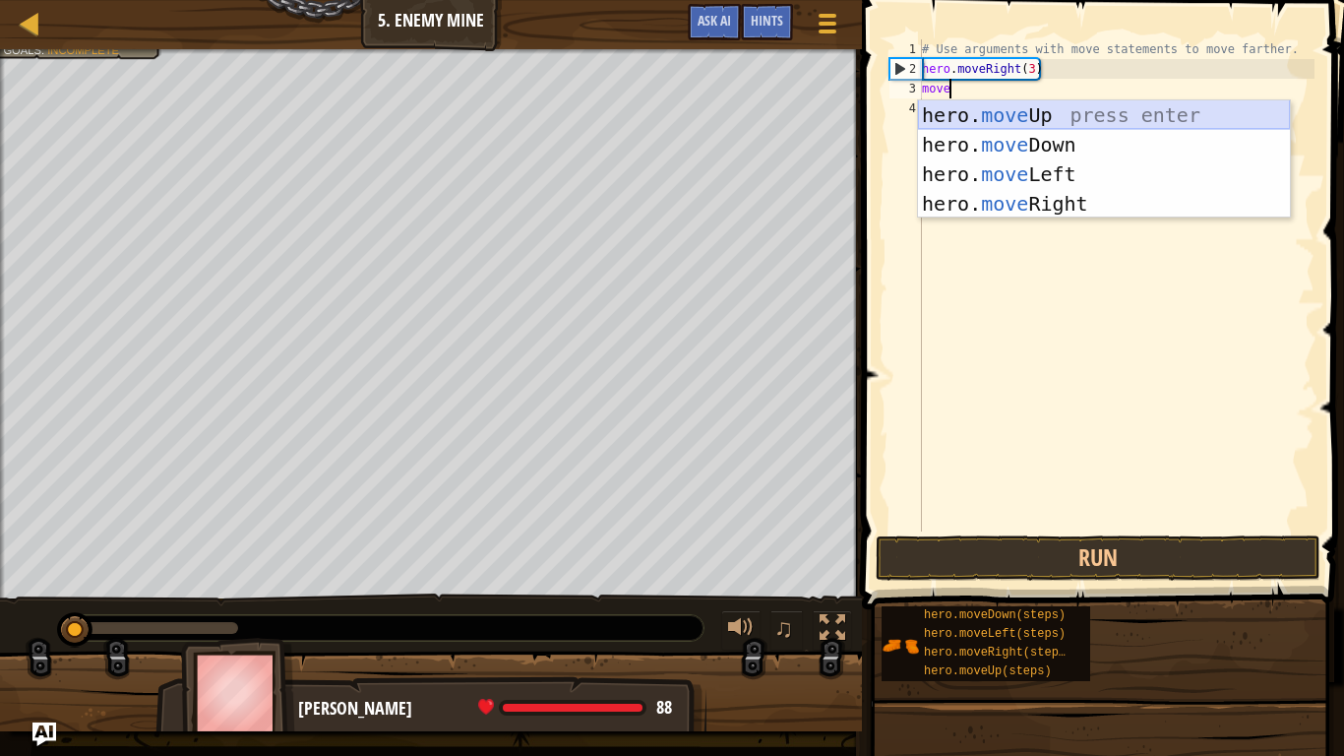
click at [985, 115] on div "hero. move Up press enter hero. move Down press enter hero. move Left press ent…" at bounding box center [1104, 188] width 372 height 177
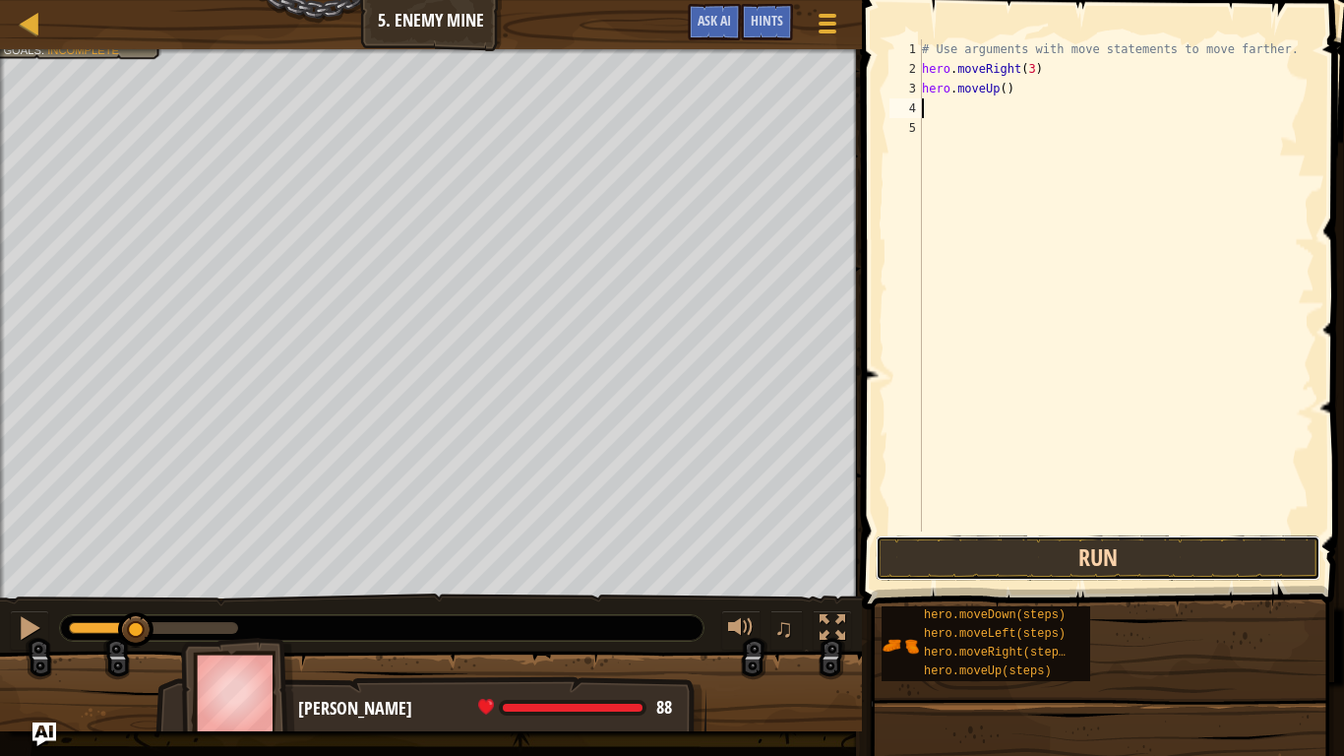
click at [1034, 563] on button "Run" at bounding box center [1098, 557] width 445 height 45
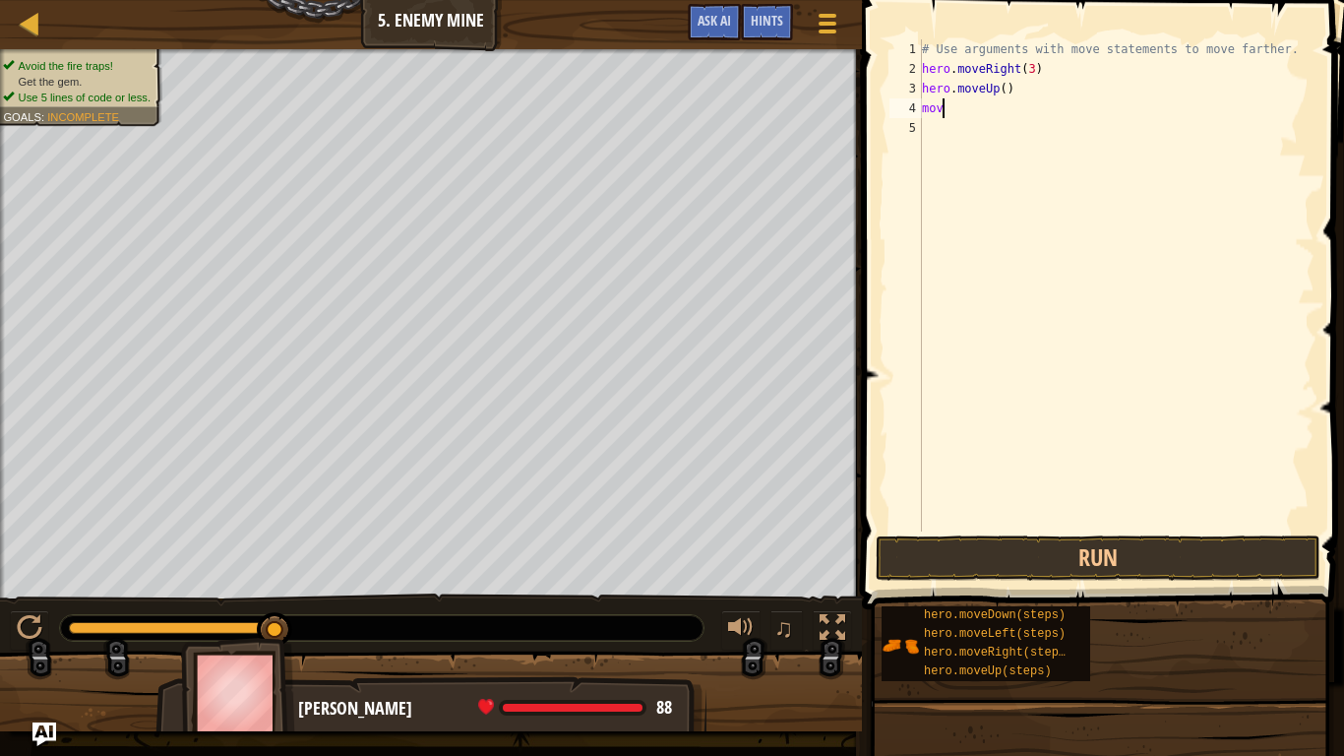
scroll to position [9, 1]
type textarea "m"
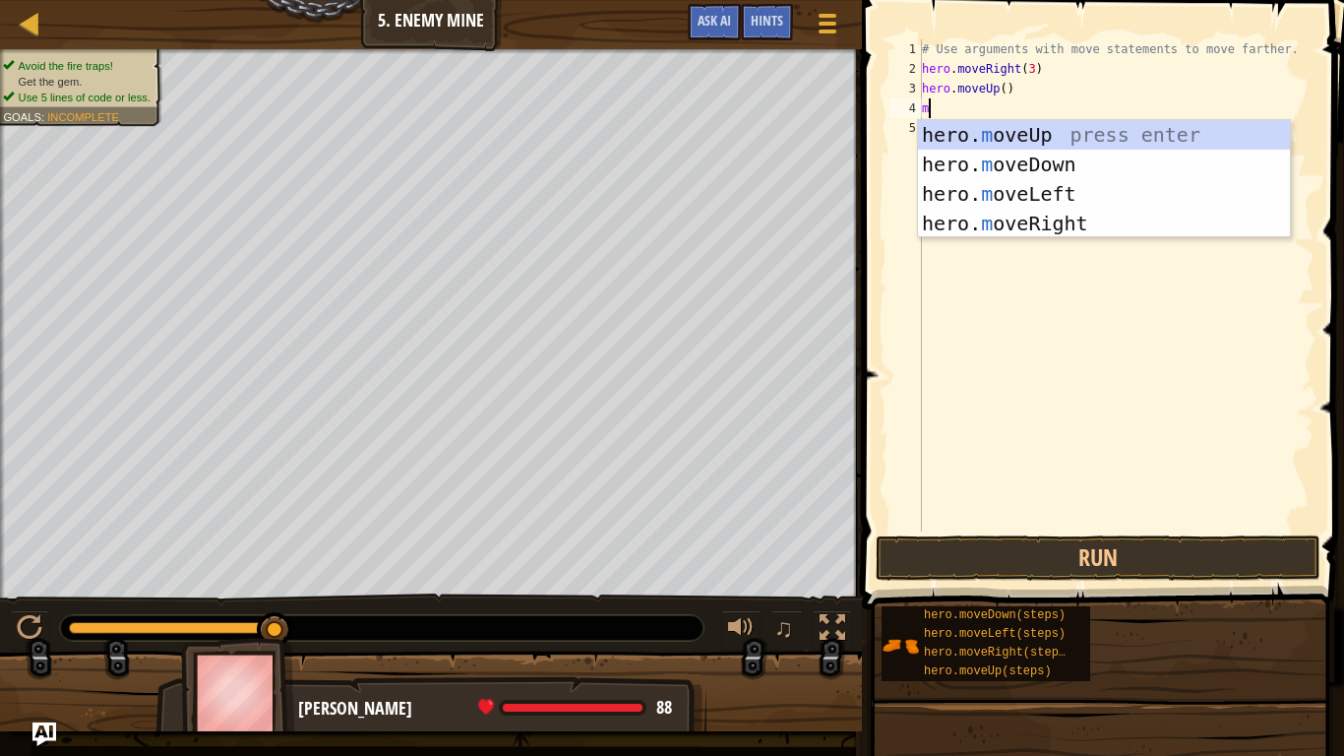
type textarea "mo"
click at [1052, 218] on div "hero. mo veUp press enter hero. mo veDown press enter hero. mo veLeft press ent…" at bounding box center [1104, 208] width 372 height 177
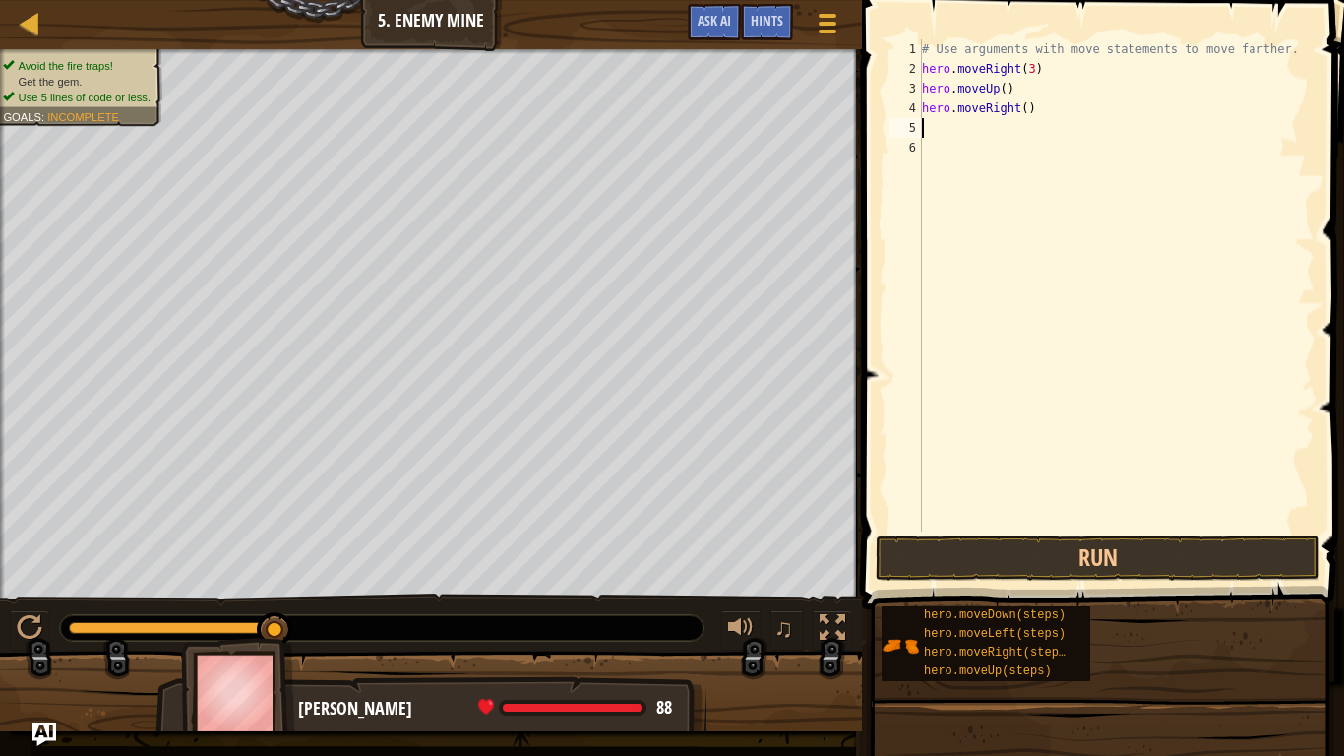
scroll to position [9, 0]
click at [960, 579] on button "Run" at bounding box center [1098, 557] width 445 height 45
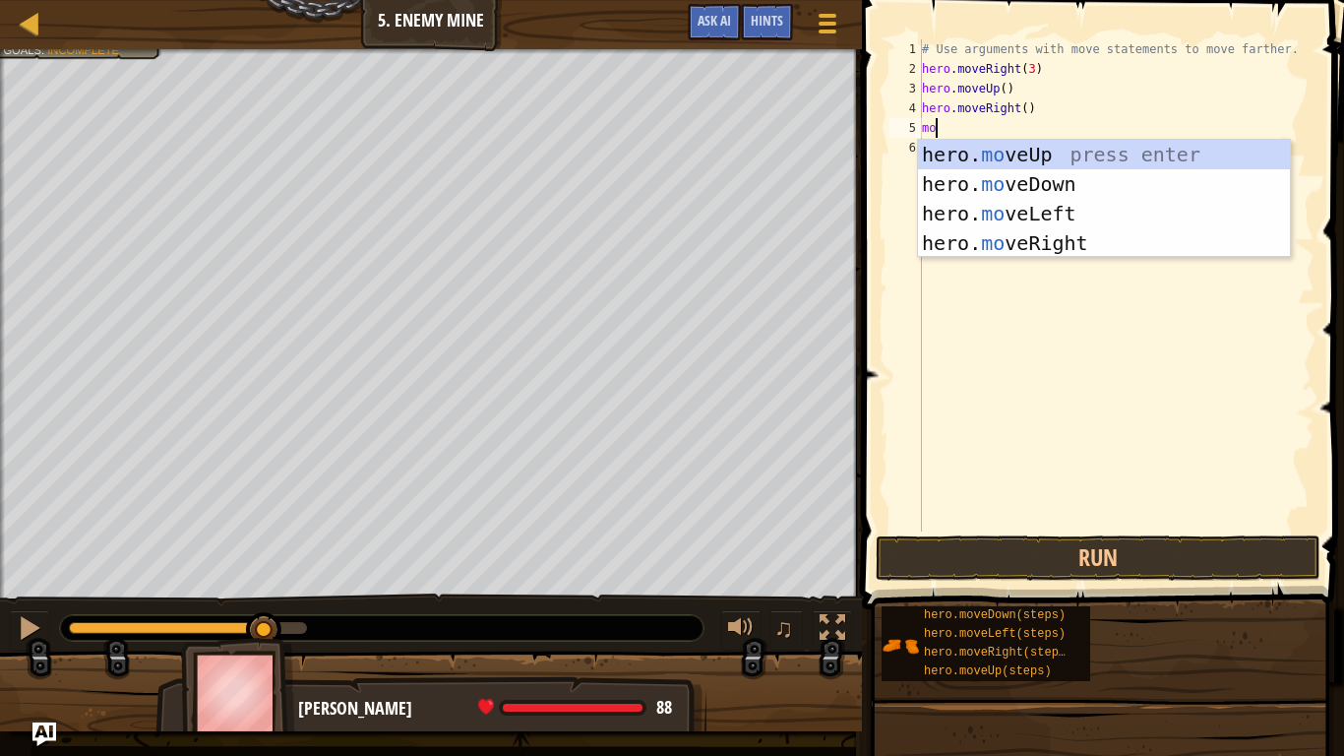
type textarea "move"
click at [1033, 185] on div "hero. move Up press enter hero. move Down press enter hero. move Left press ent…" at bounding box center [1104, 228] width 372 height 177
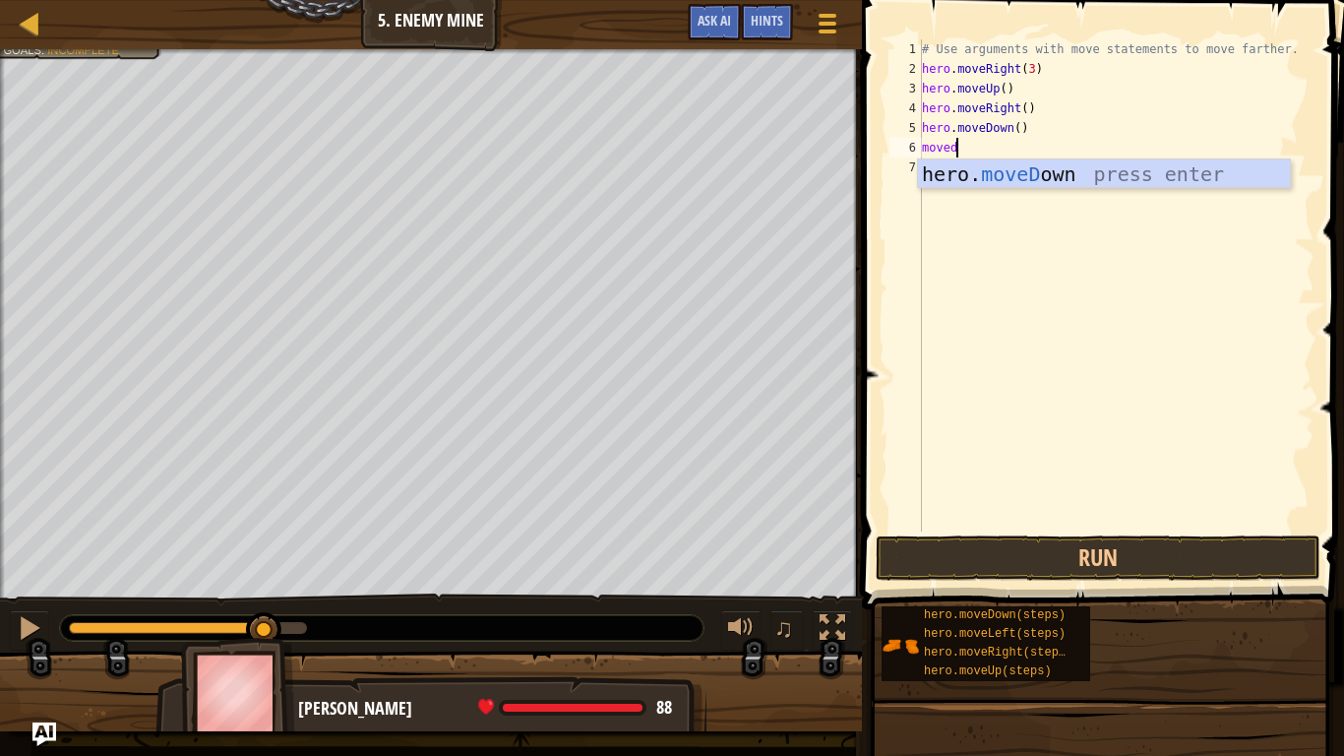
type textarea "move"
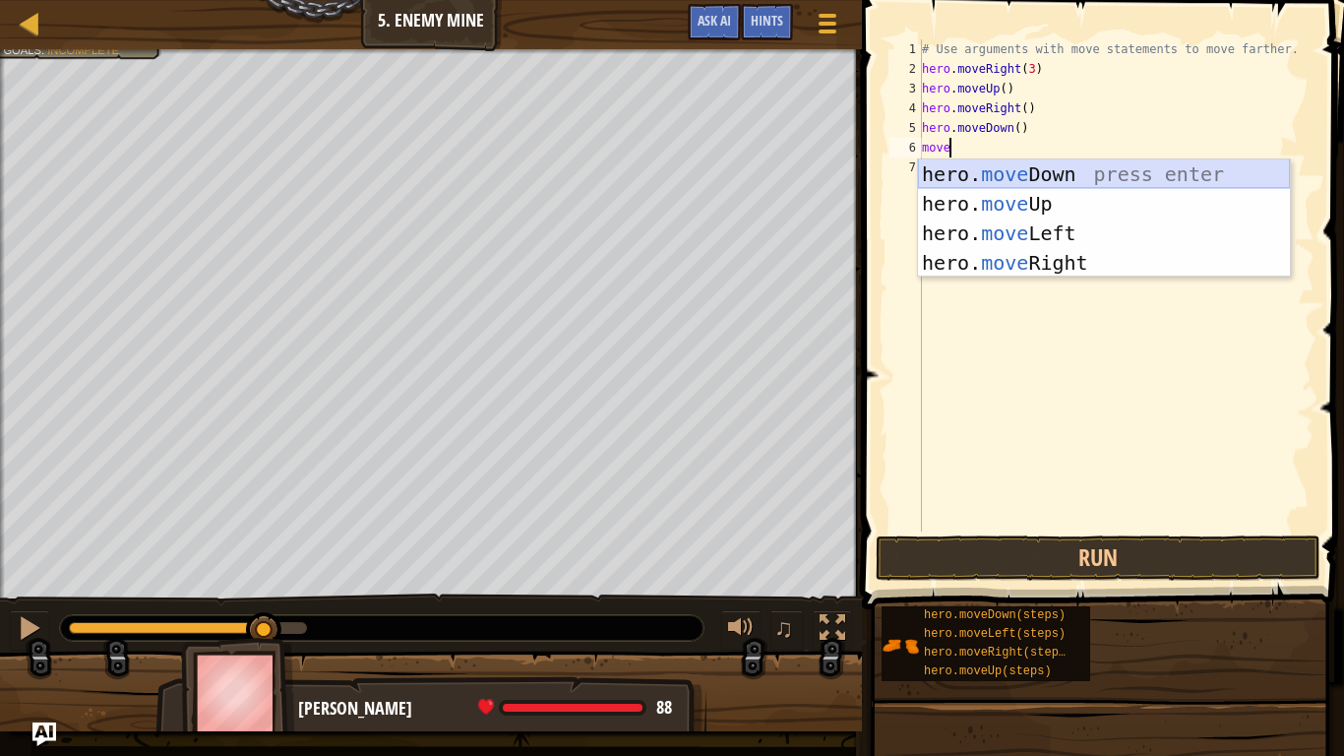
click at [1003, 171] on div "hero. move Down press enter hero. move Up press enter hero. move Left press ent…" at bounding box center [1104, 247] width 372 height 177
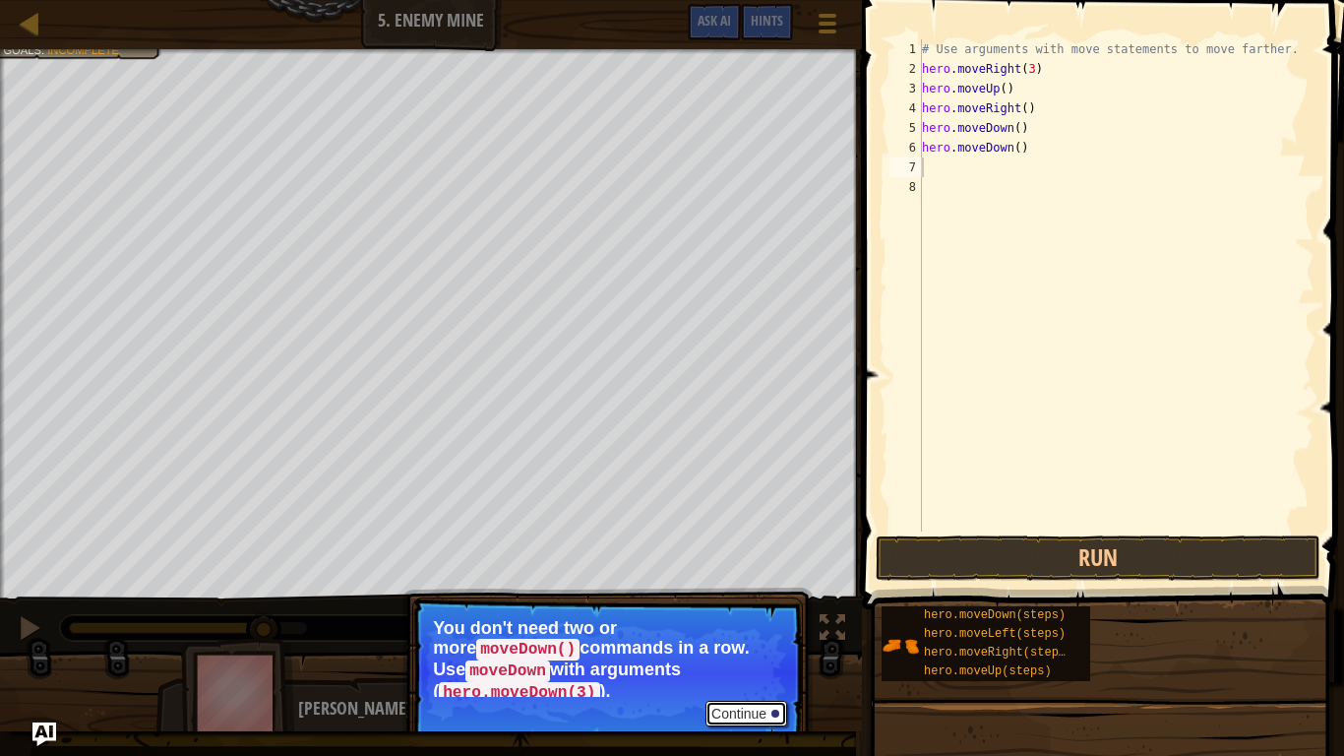
click at [762, 636] on button "Continue" at bounding box center [747, 714] width 82 height 26
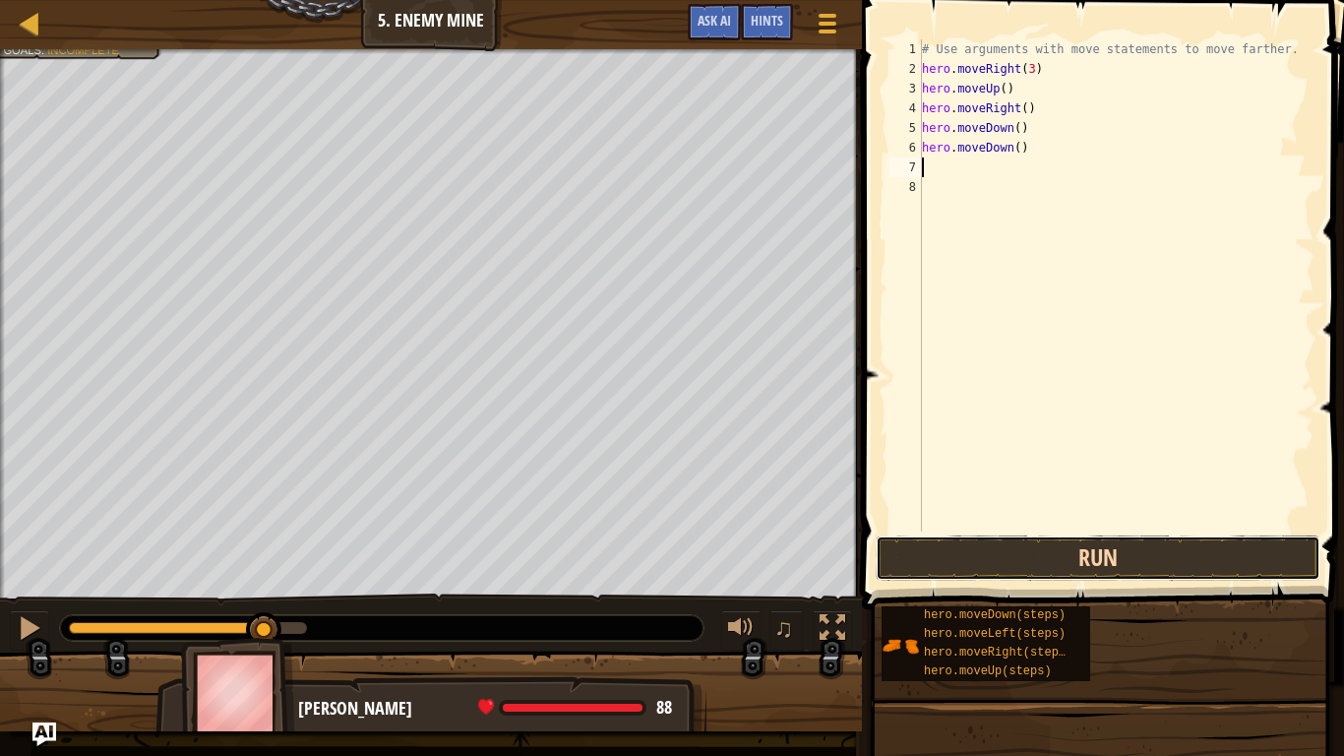
click at [955, 561] on button "Run" at bounding box center [1098, 557] width 445 height 45
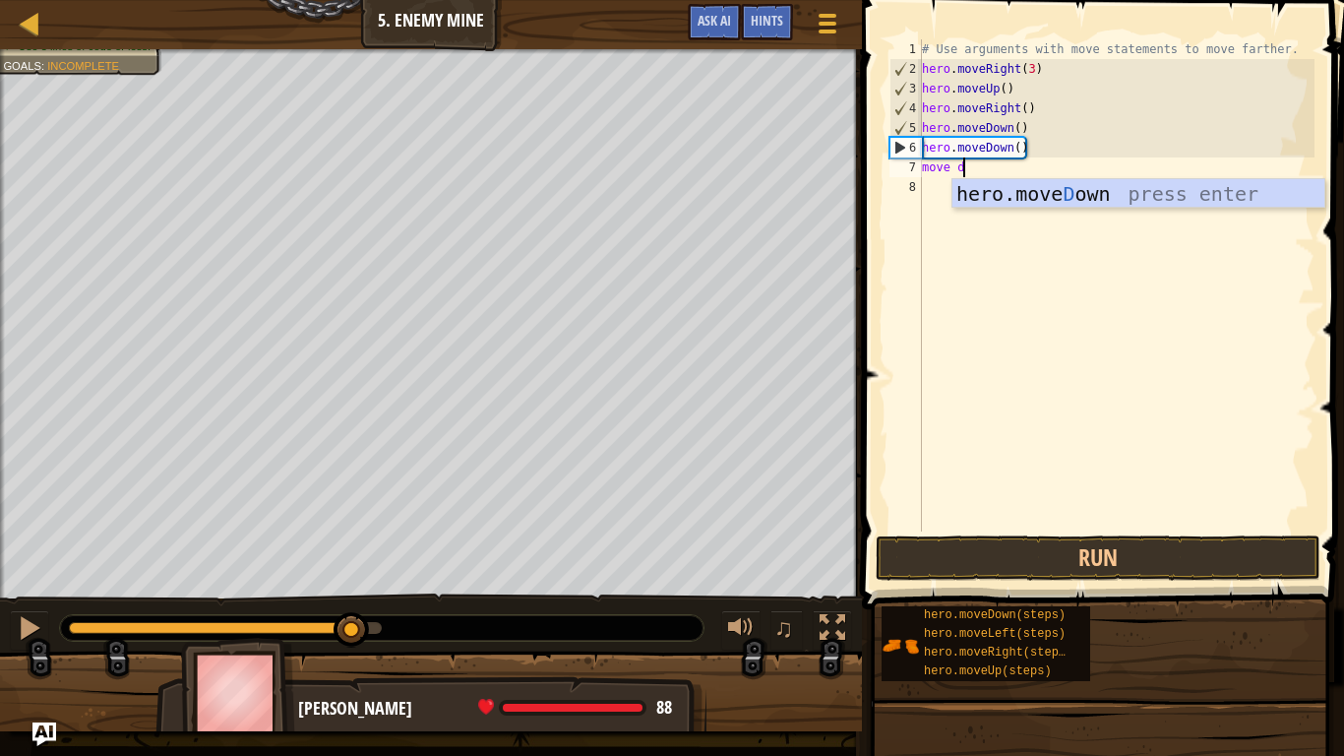
type textarea "move do"
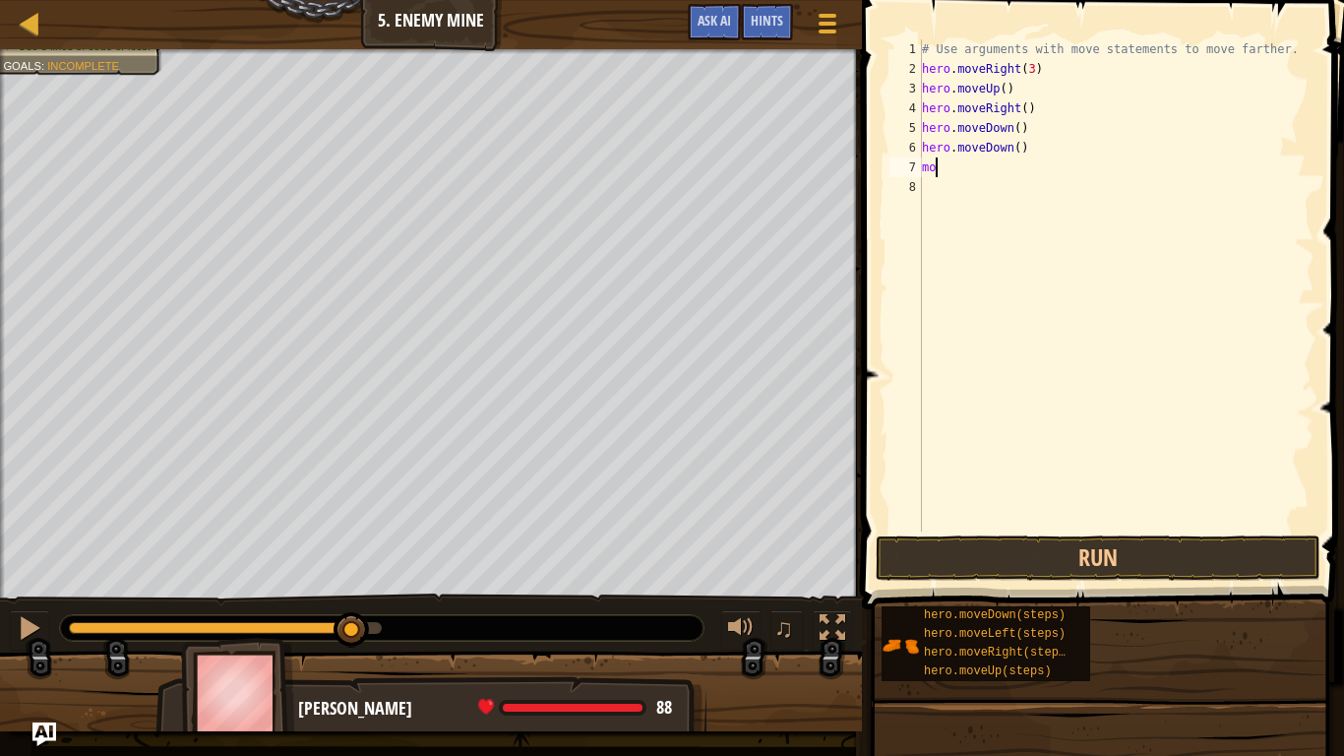
type textarea "m"
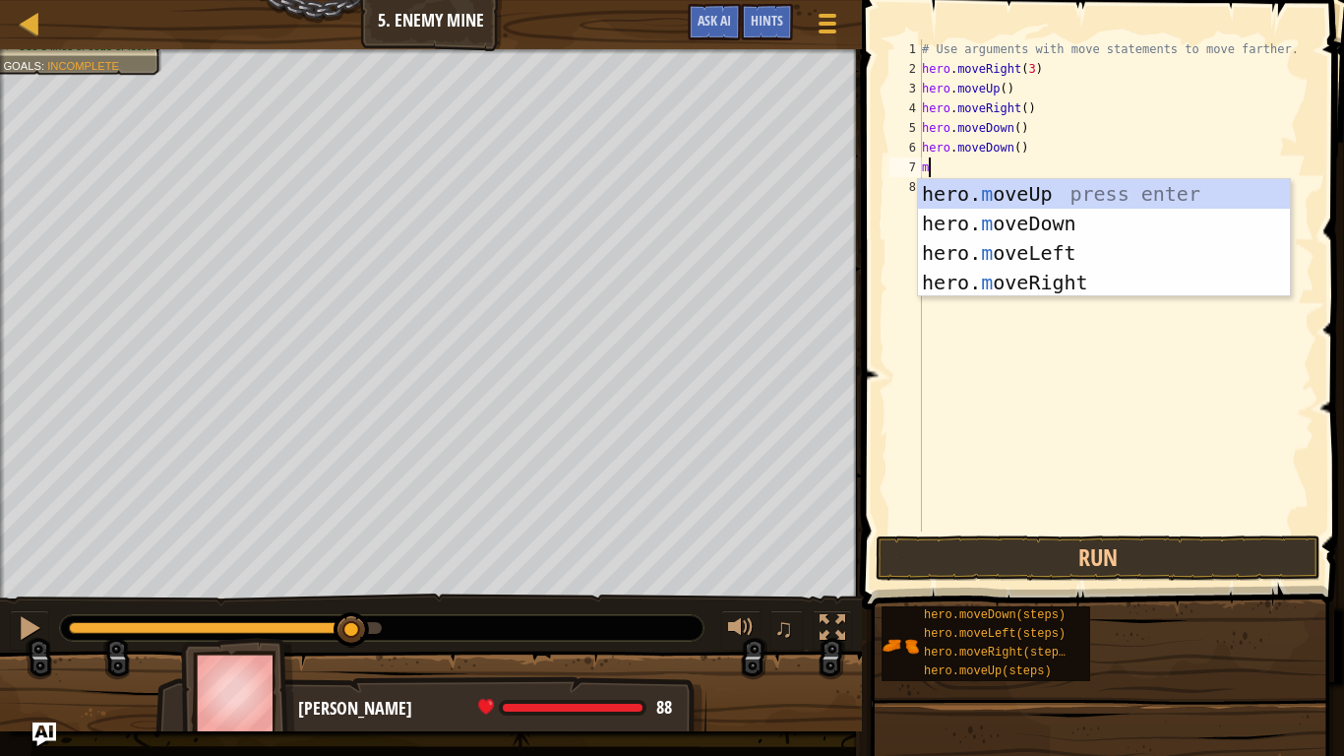
type textarea "mo"
click at [1061, 226] on div "hero. mo veUp press enter hero. mo veDown press enter hero. mo veLeft press ent…" at bounding box center [1104, 267] width 372 height 177
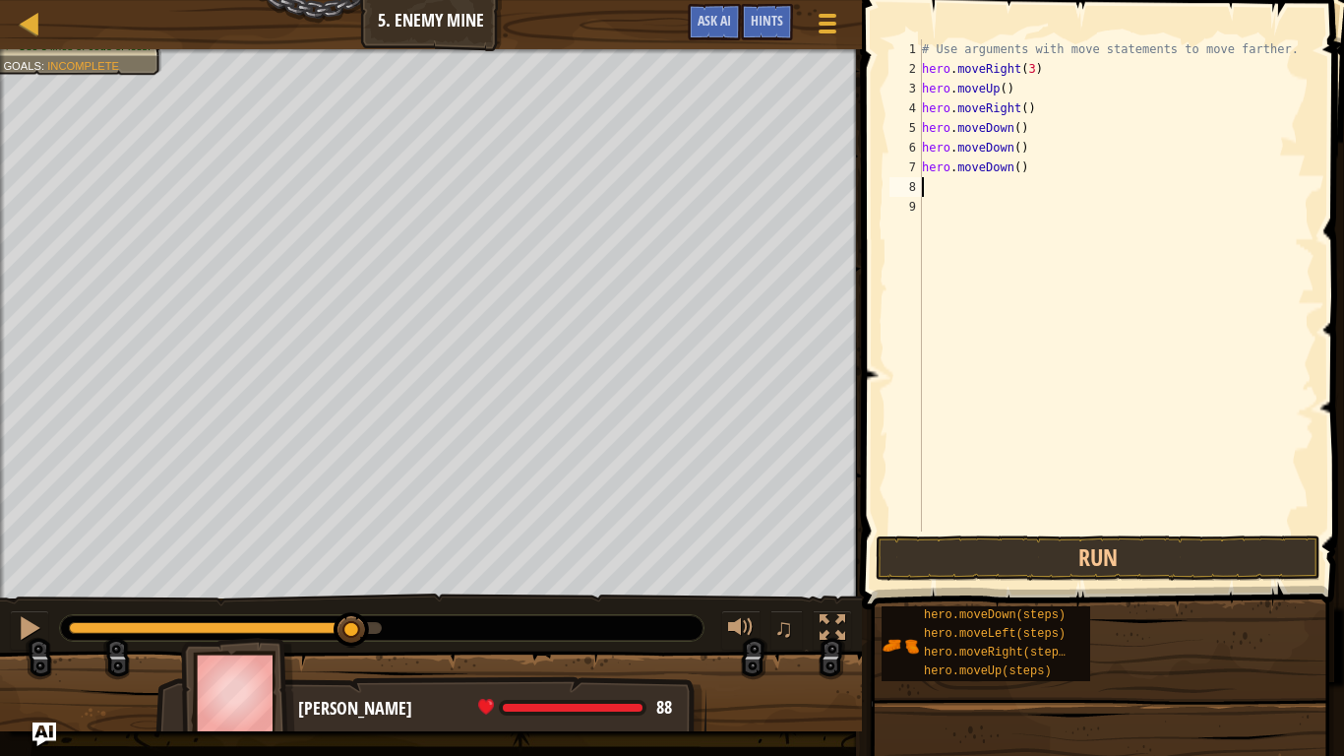
scroll to position [9, 0]
click at [982, 559] on button "Run" at bounding box center [1098, 557] width 445 height 45
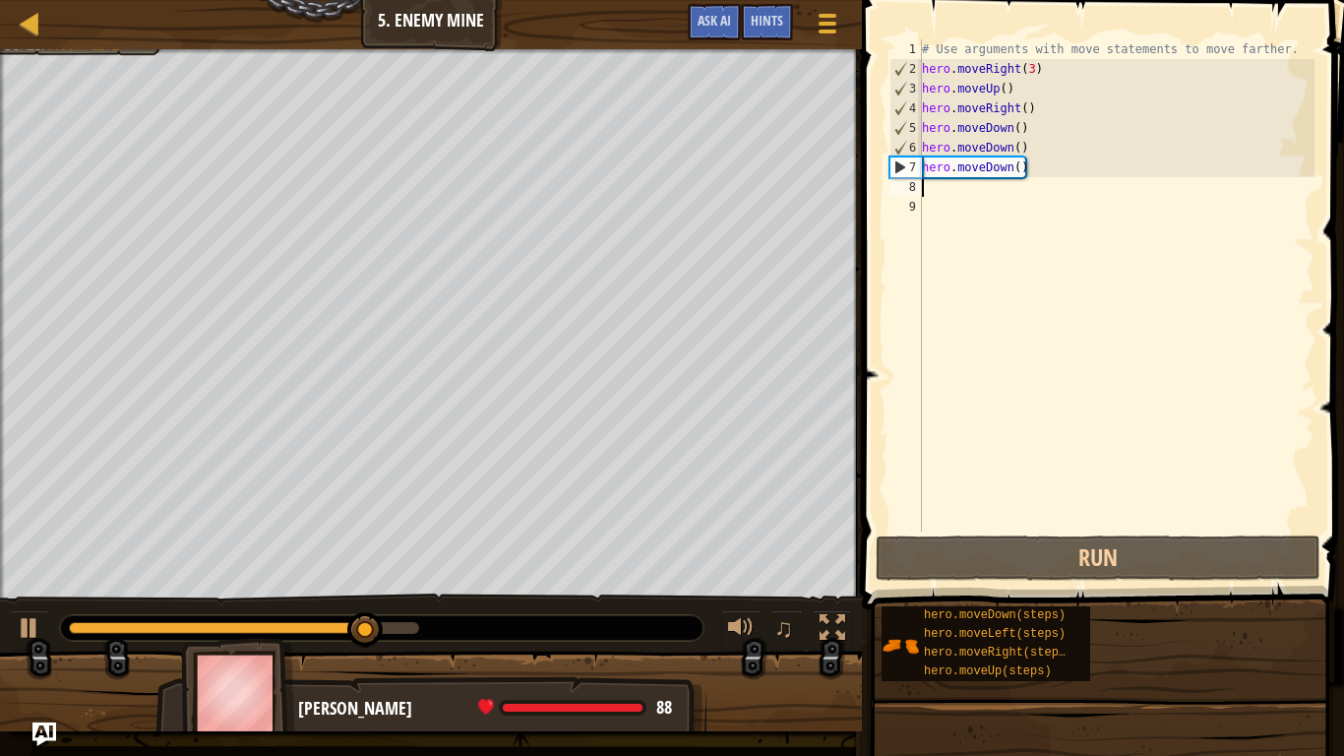
click at [937, 199] on div "# Use arguments with move statements to move farther. hero . moveRight ( 3 ) he…" at bounding box center [1116, 304] width 397 height 531
click at [938, 191] on div "# Use arguments with move statements to move farther. hero . moveRight ( 3 ) he…" at bounding box center [1116, 304] width 397 height 531
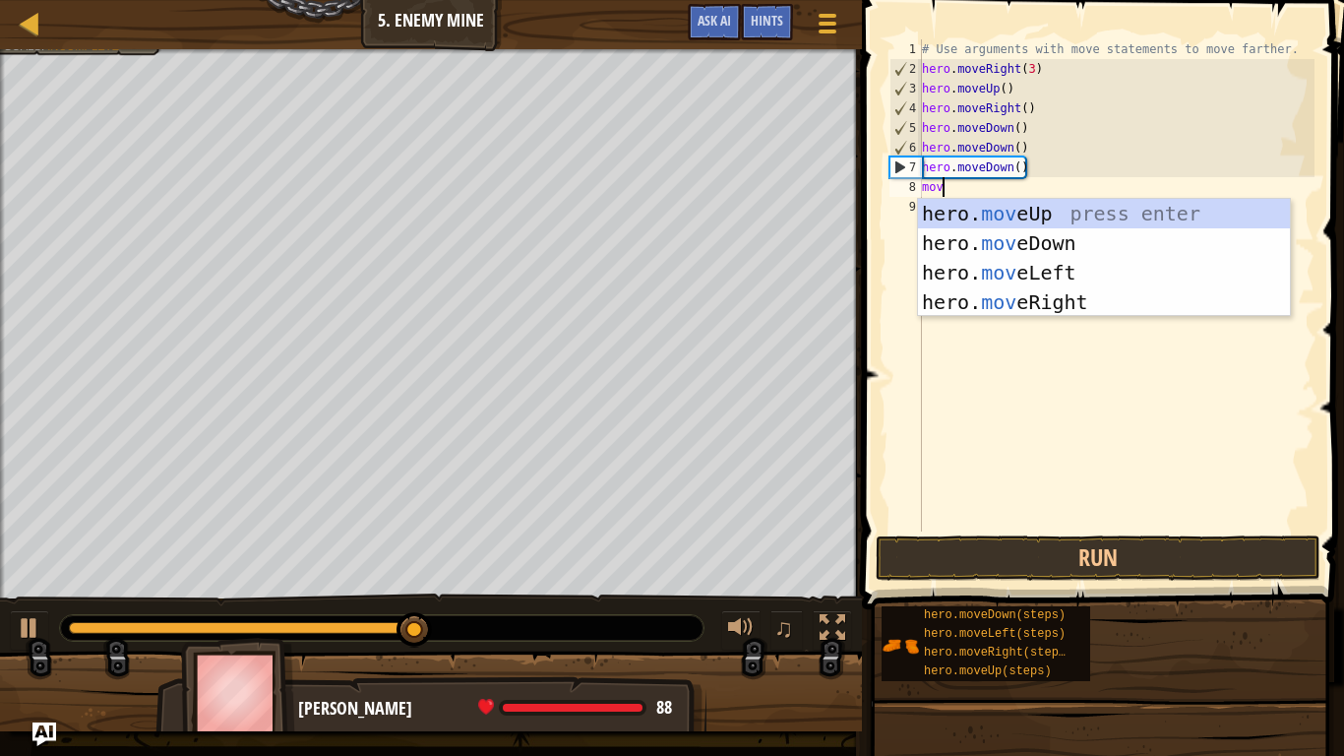
scroll to position [9, 3]
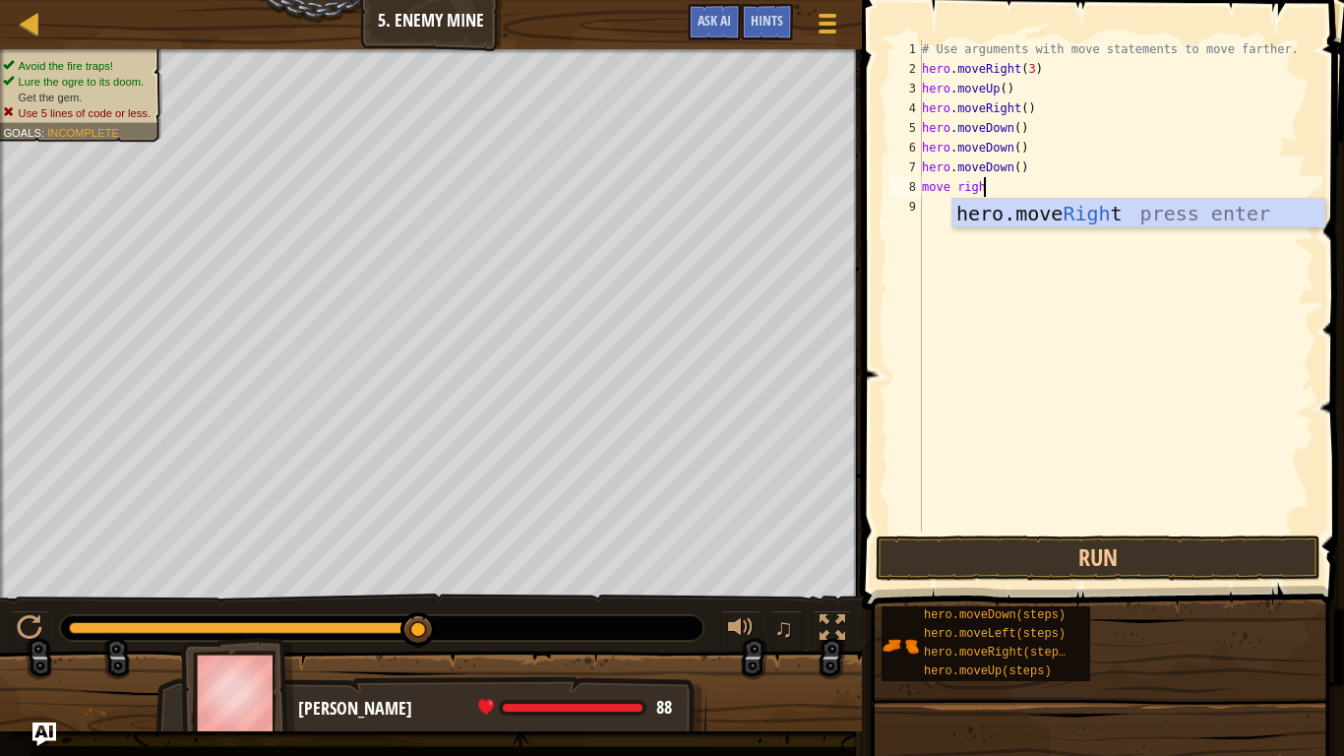
type textarea "move right"
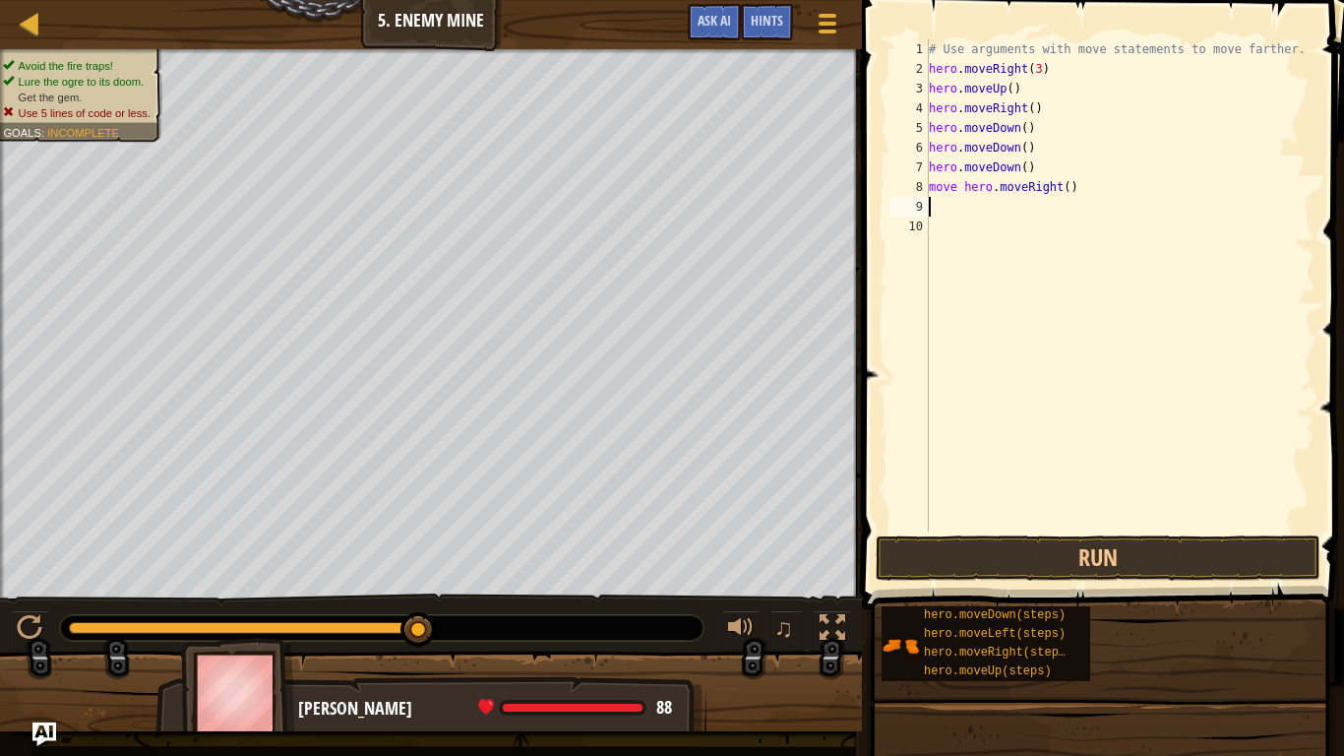
scroll to position [9, 0]
type textarea "m"
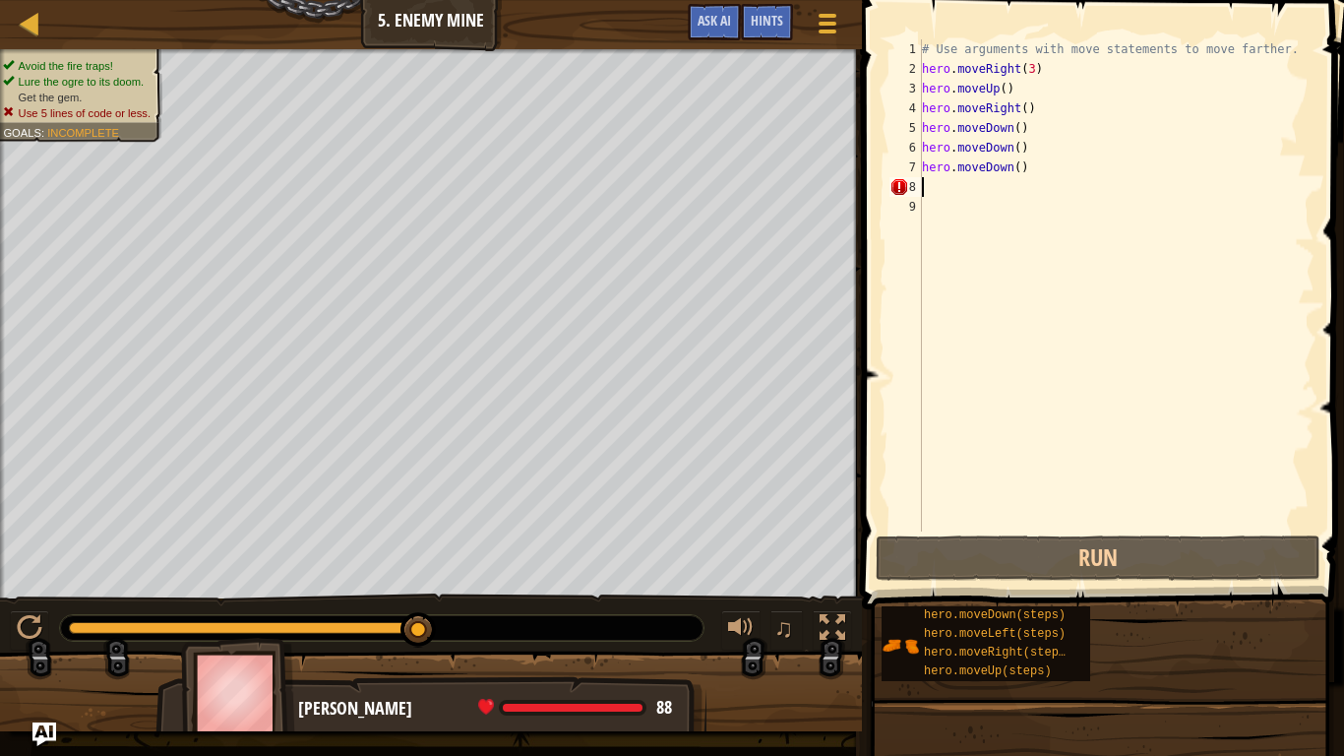
type textarea "mo"
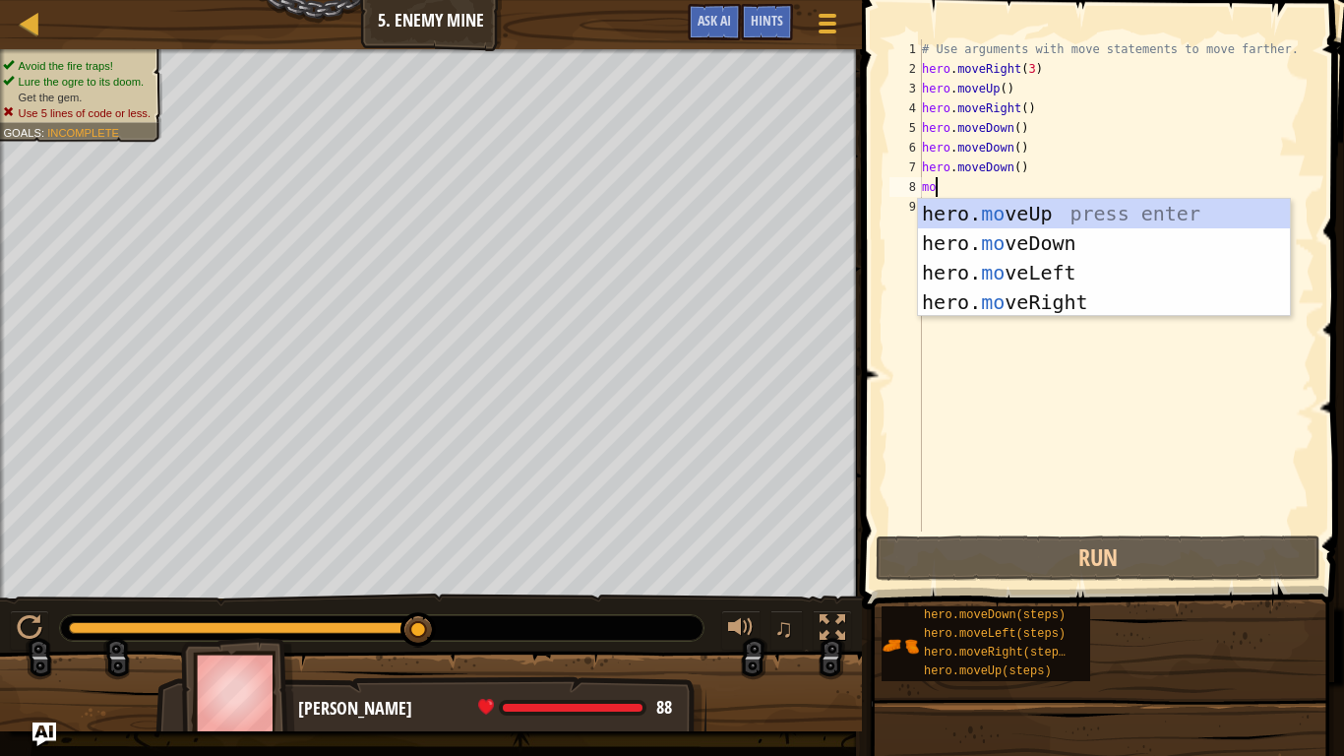
scroll to position [9, 1]
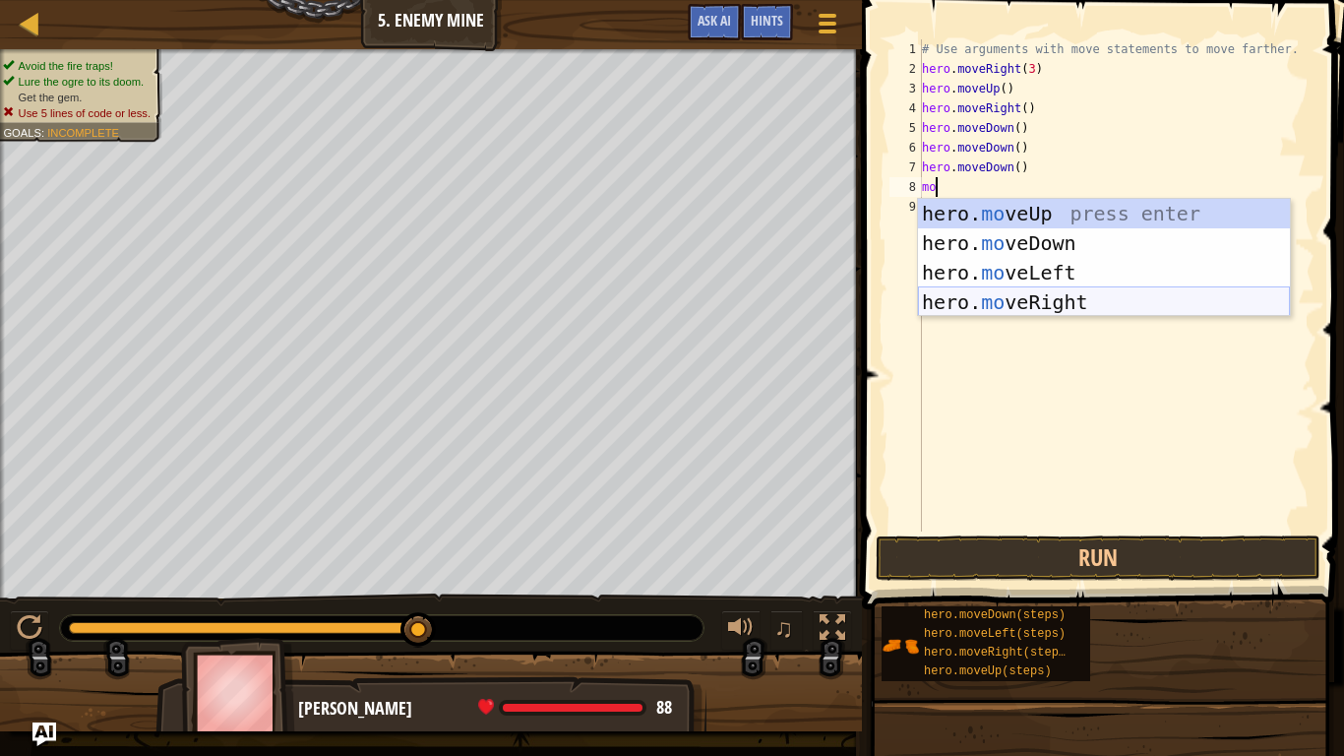
click at [1024, 305] on div "hero. mo veUp press enter hero. mo veDown press enter hero. mo veLeft press ent…" at bounding box center [1104, 287] width 372 height 177
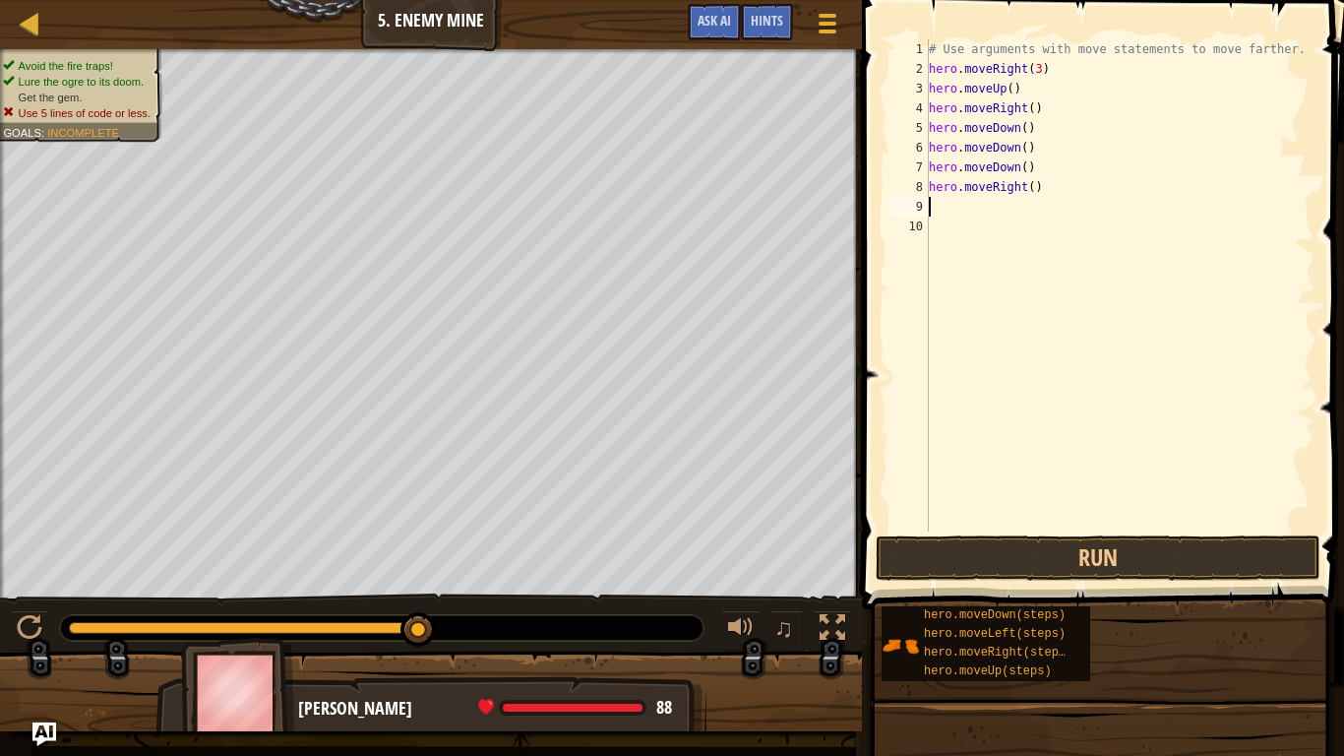
scroll to position [9, 0]
click at [977, 559] on button "Run" at bounding box center [1098, 557] width 445 height 45
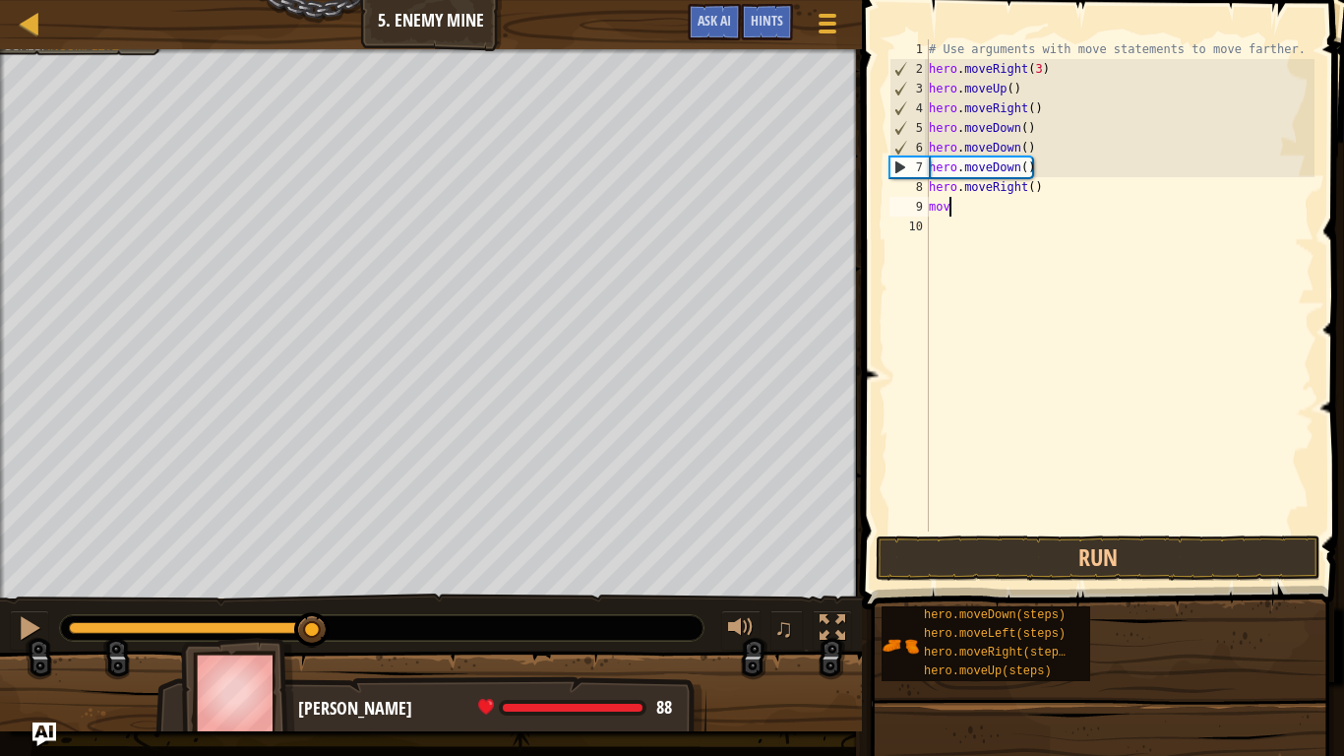
scroll to position [9, 2]
type textarea "m"
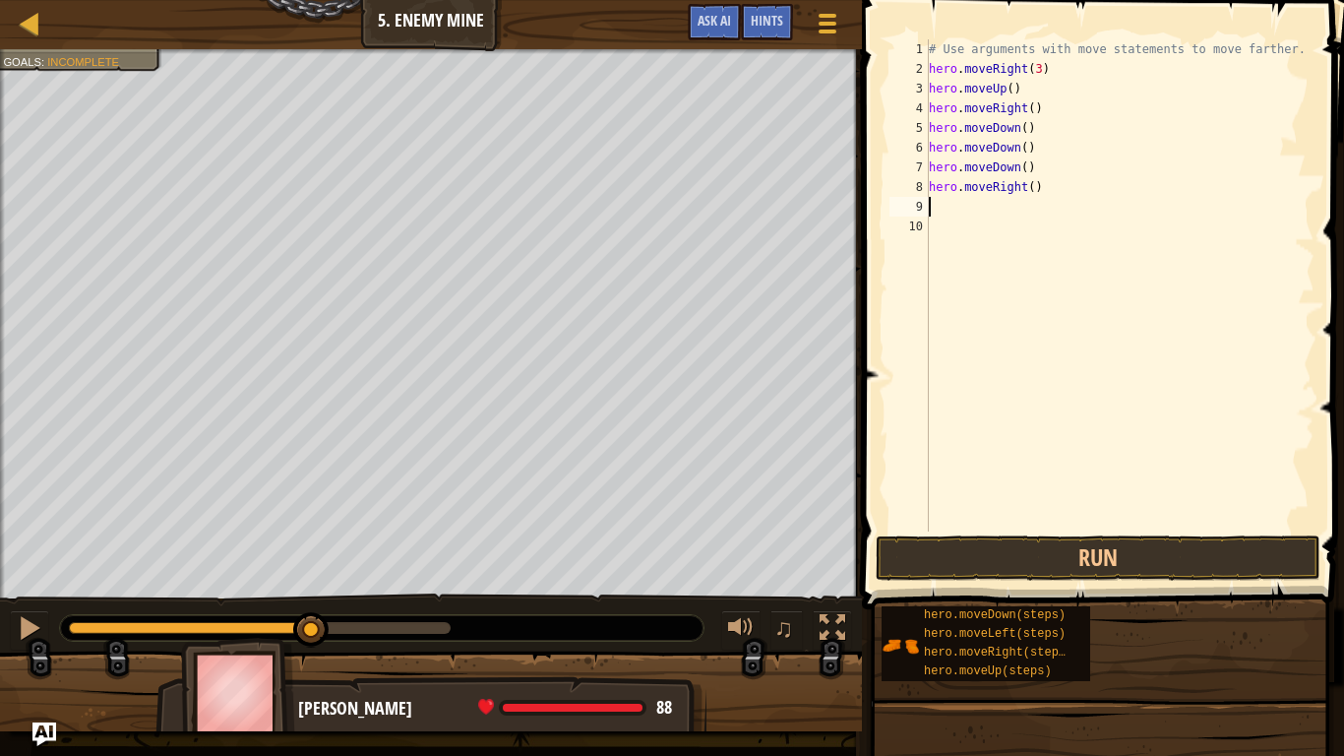
type textarea "m"
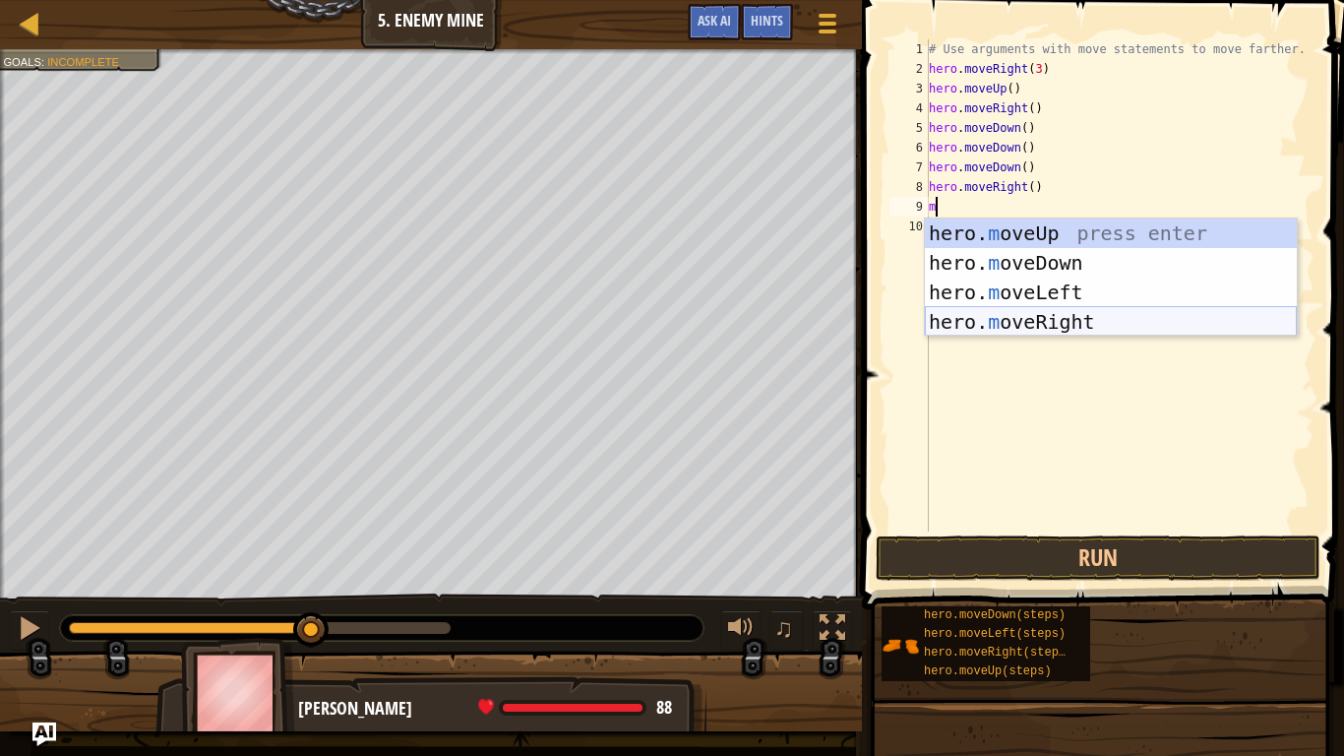
click at [960, 319] on div "hero. m oveUp press enter hero. m oveDown press enter hero. m oveLeft press ent…" at bounding box center [1111, 306] width 372 height 177
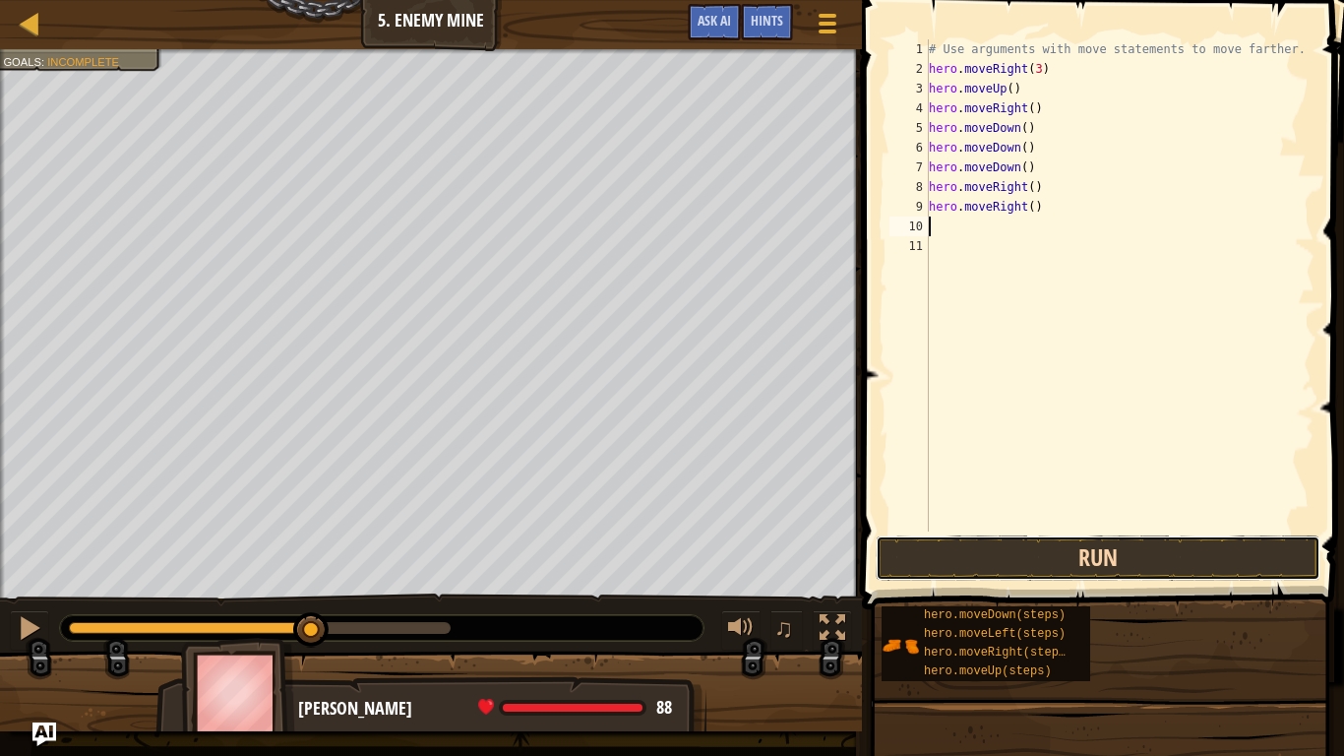
click at [959, 563] on button "Run" at bounding box center [1098, 557] width 445 height 45
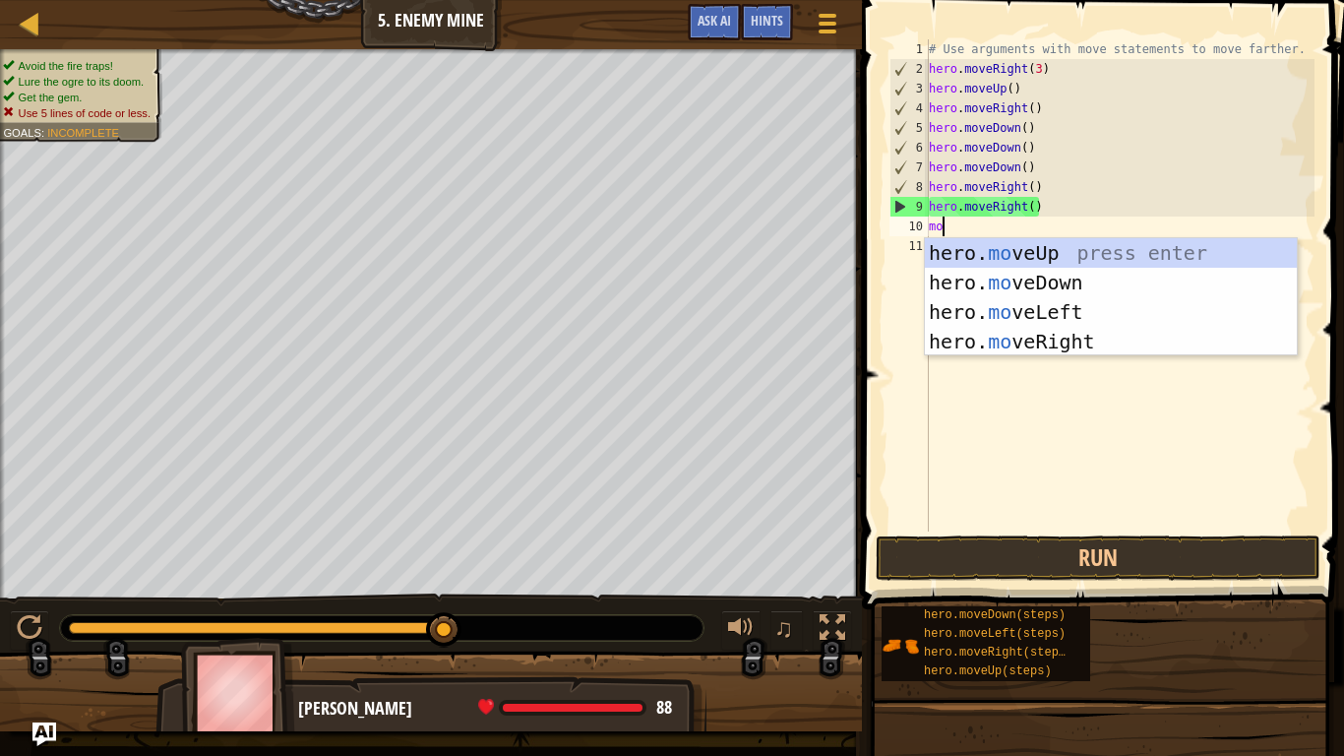
scroll to position [9, 1]
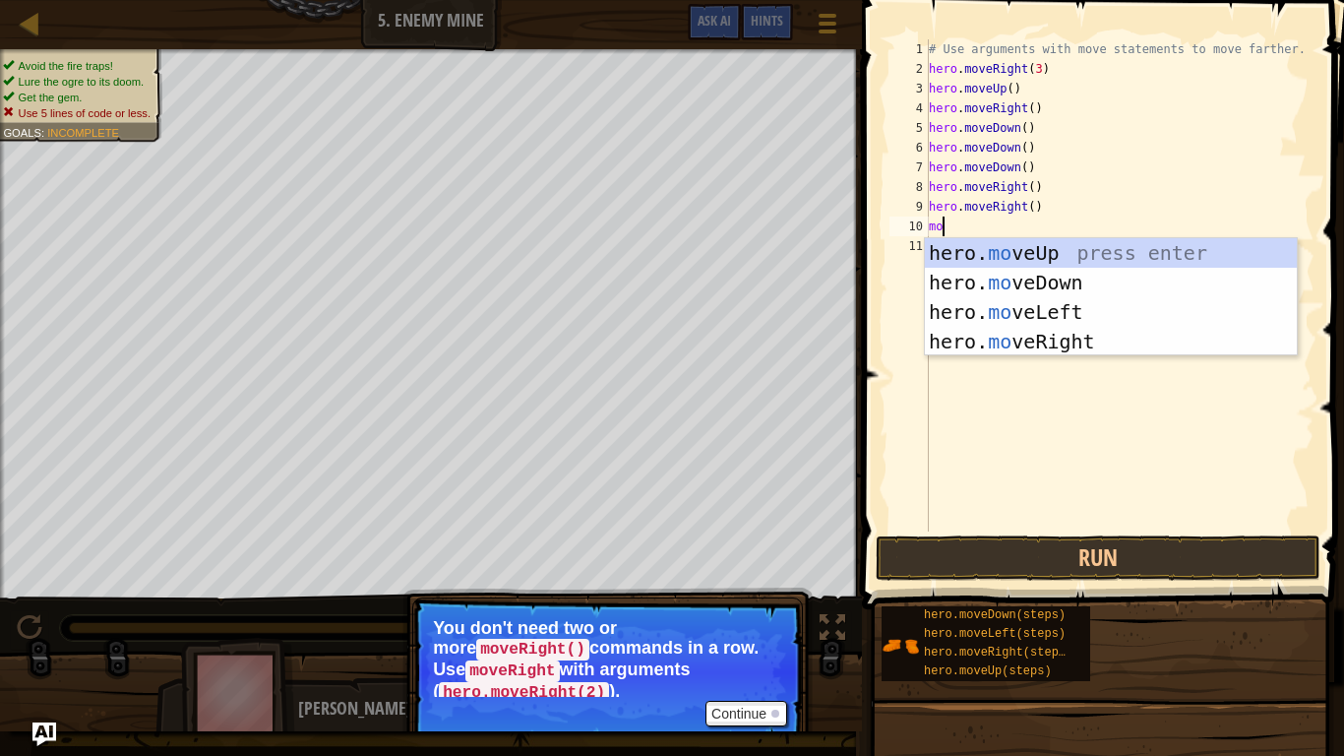
click at [722, 636] on p "You don't need two or more moveRight() commands in a row. Use moveRight with ar…" at bounding box center [607, 657] width 349 height 79
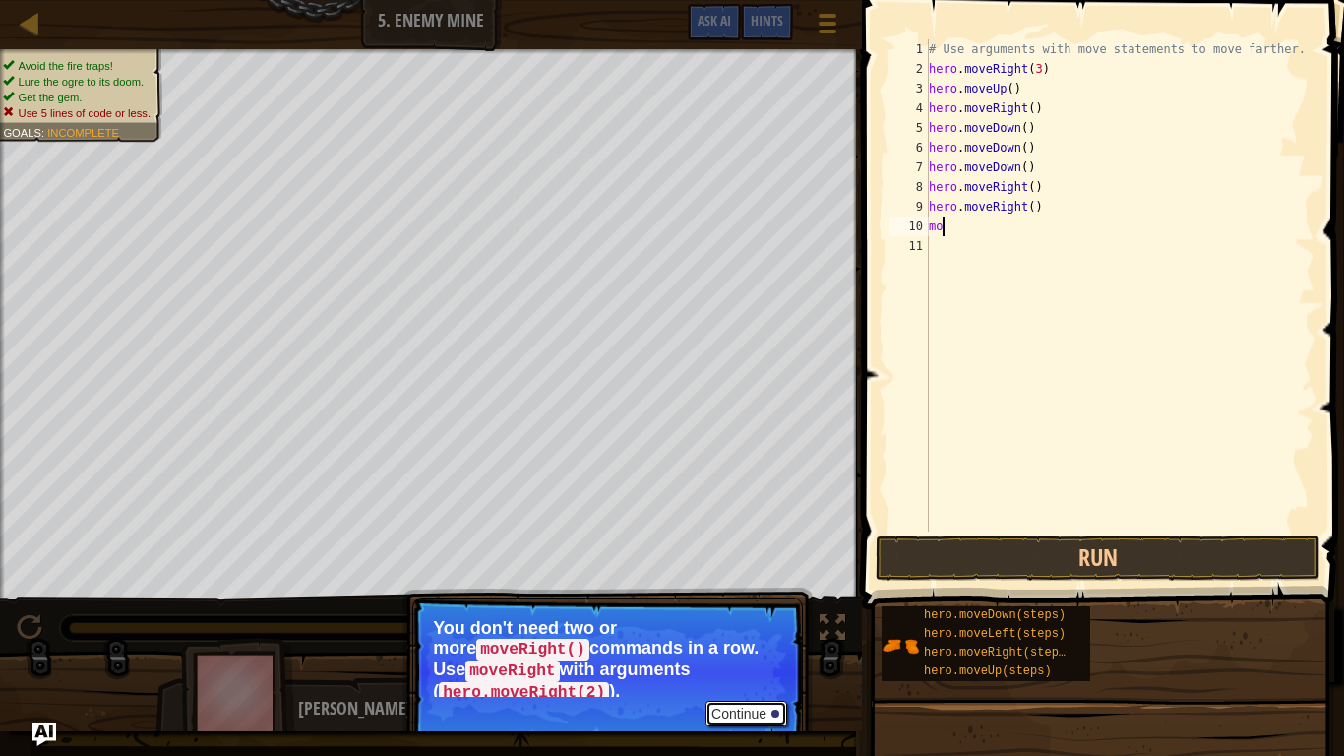
click at [732, 636] on button "Continue" at bounding box center [747, 714] width 82 height 26
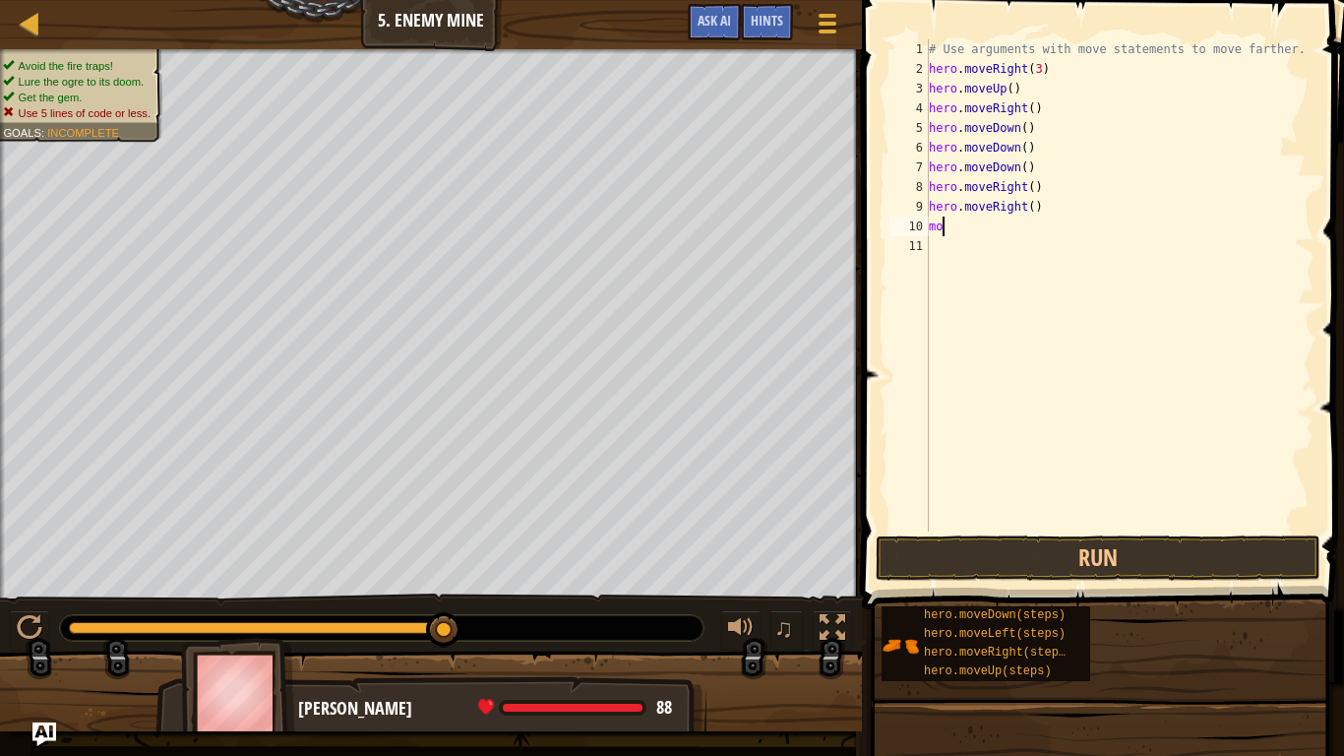
type textarea "m"
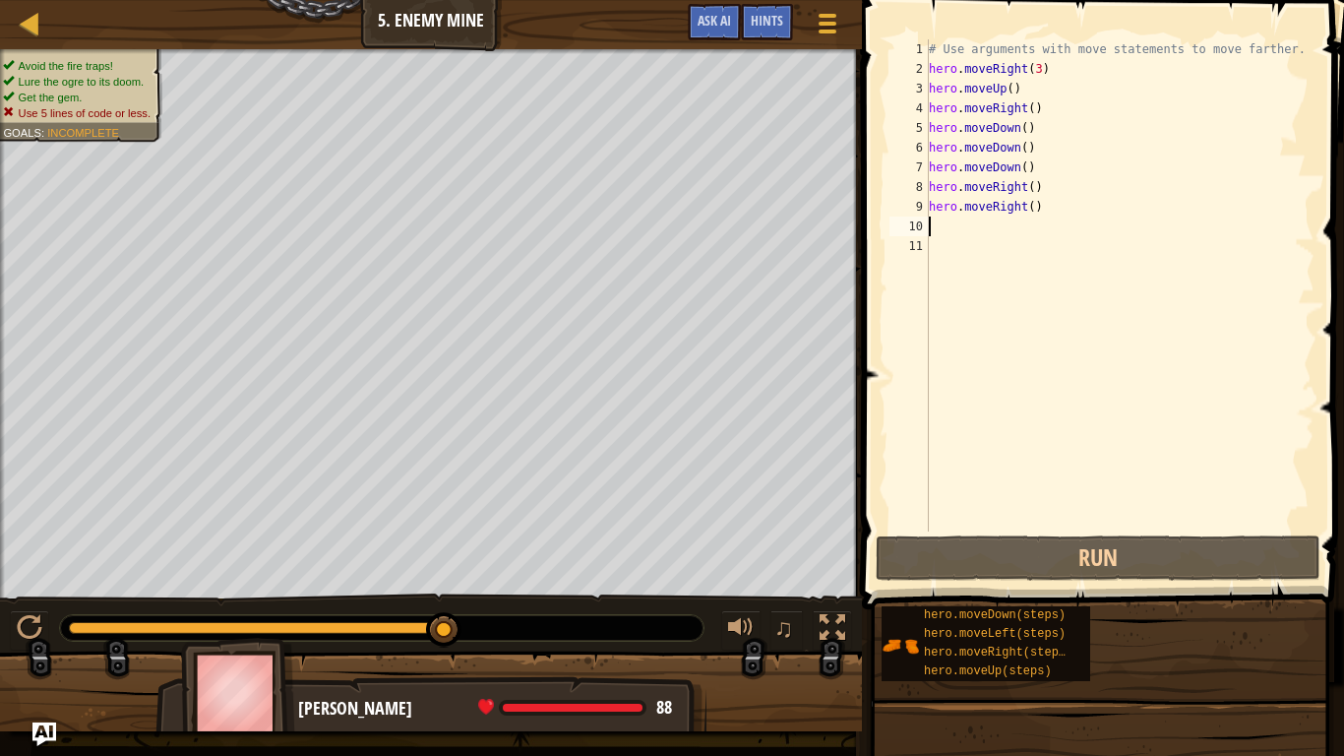
type textarea "m"
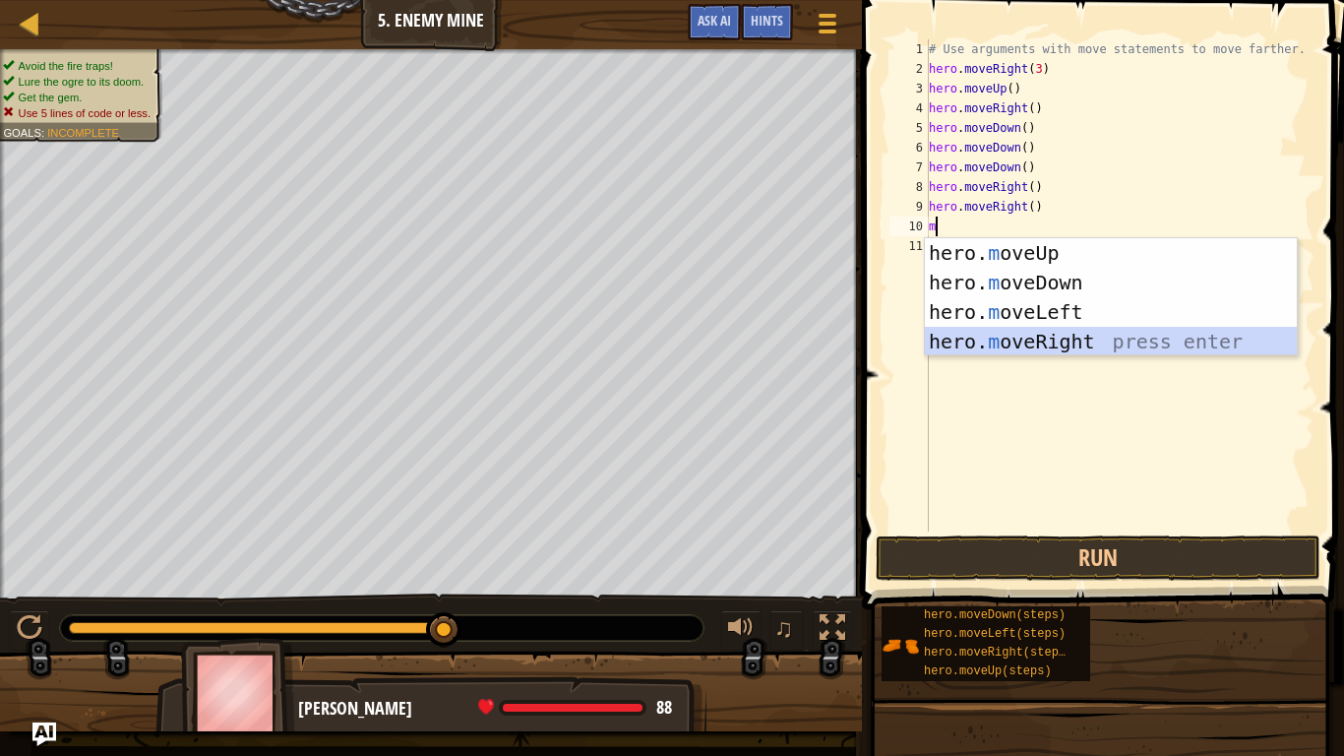
click at [941, 337] on div "hero. m oveUp press enter hero. m oveDown press enter hero. m oveLeft press ent…" at bounding box center [1111, 326] width 372 height 177
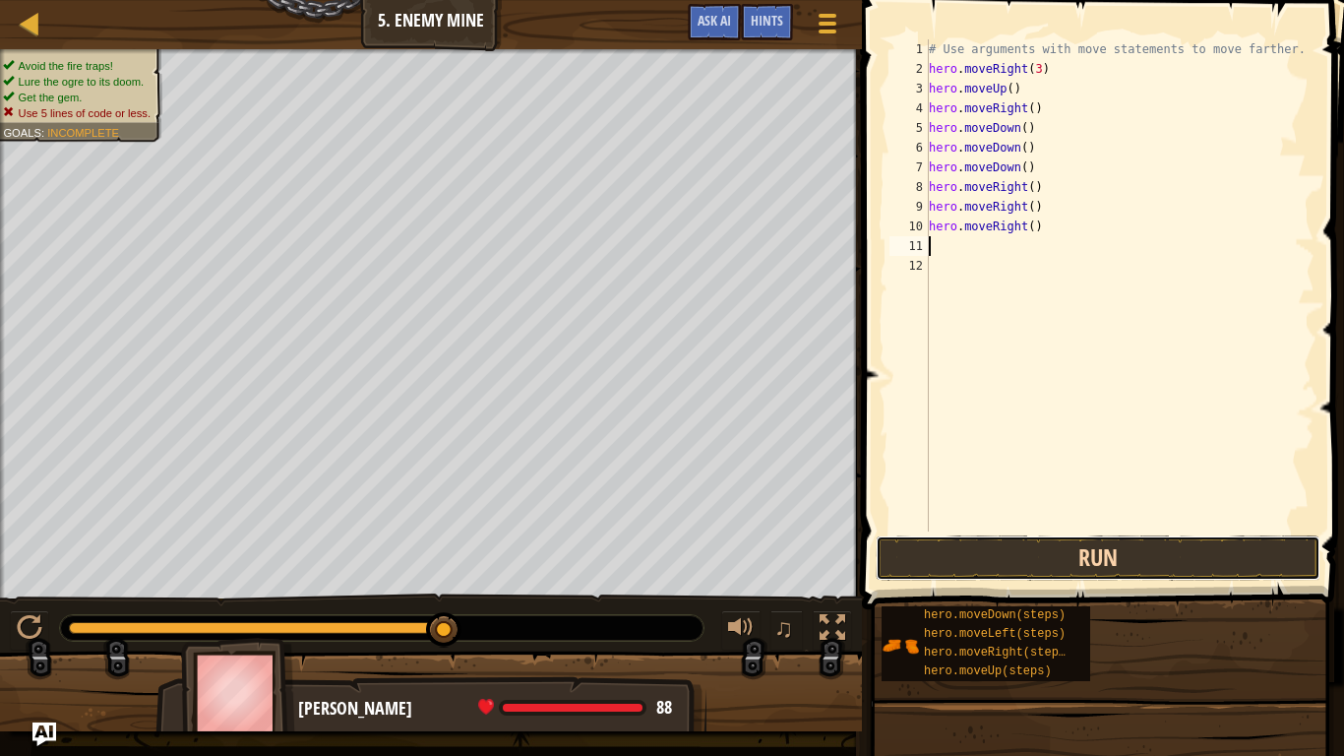
click at [934, 563] on button "Run" at bounding box center [1098, 557] width 445 height 45
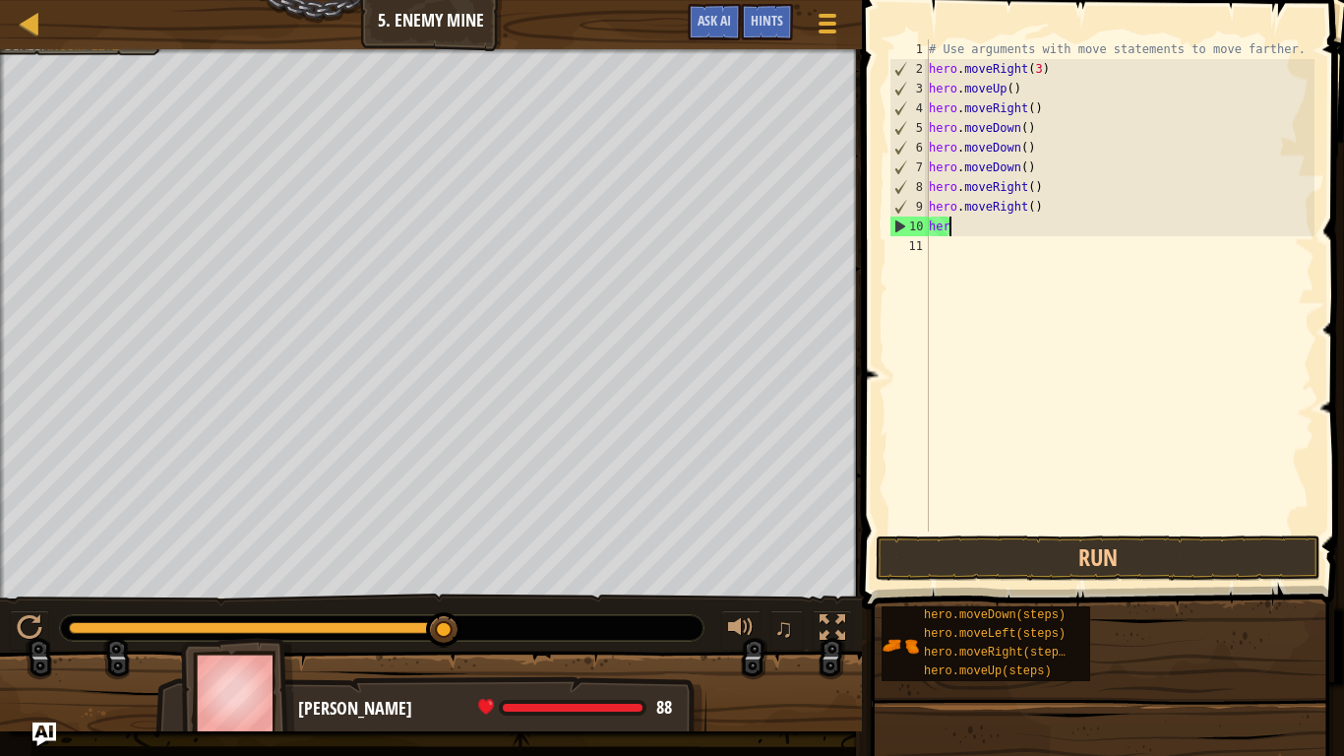
type textarea "h"
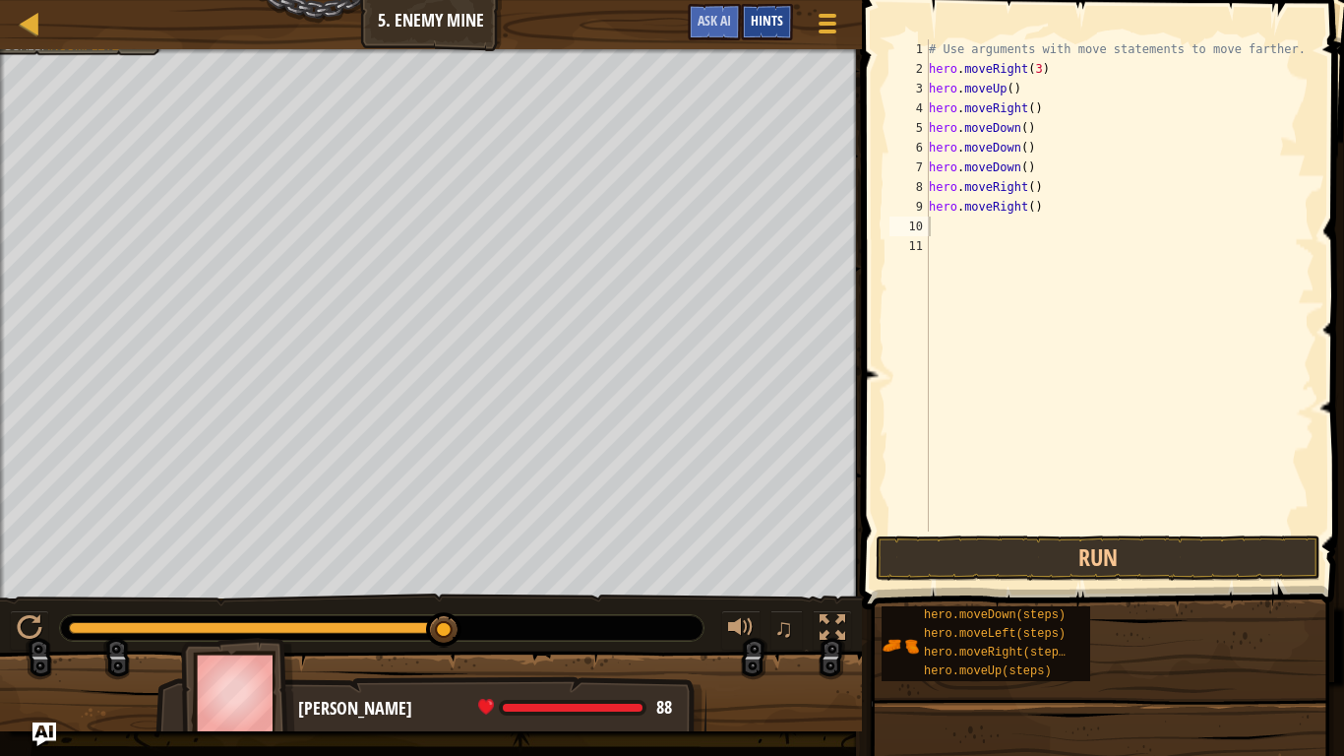
click at [758, 27] on span "Hints" at bounding box center [767, 20] width 32 height 19
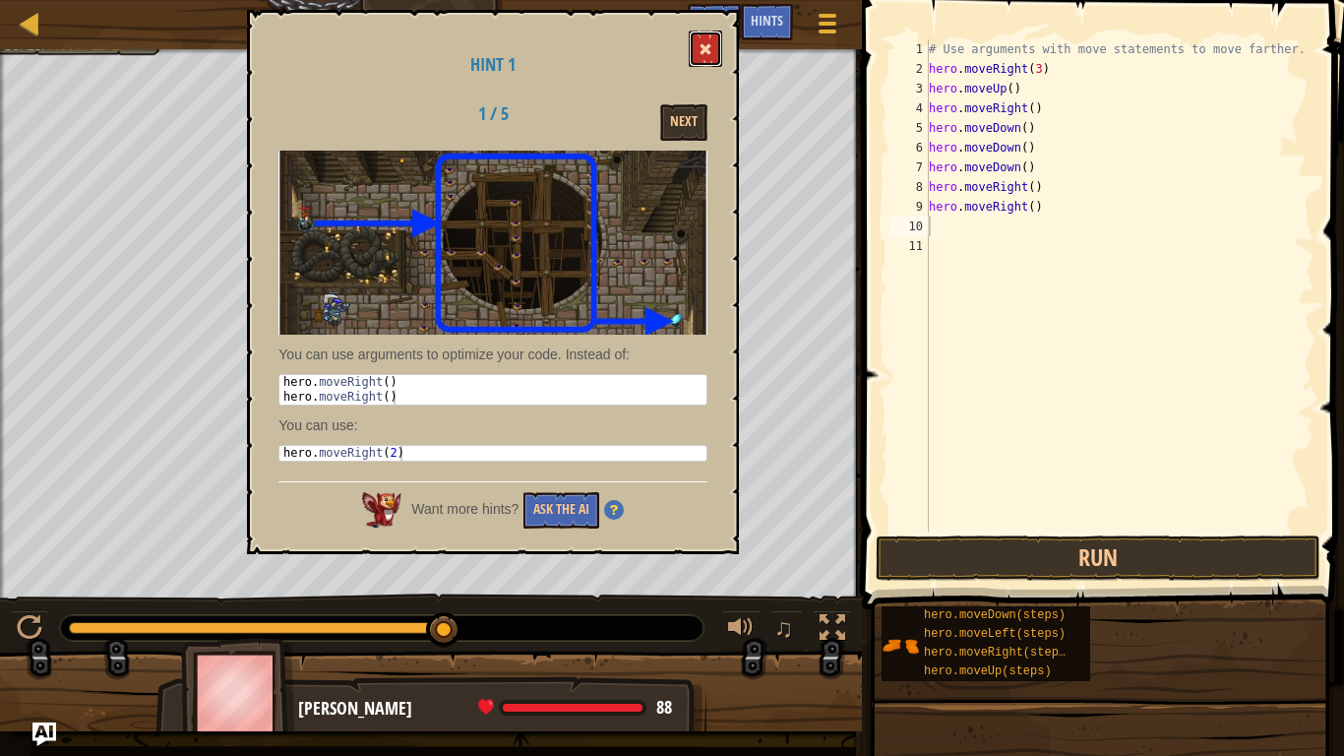
click at [706, 40] on button at bounding box center [705, 49] width 33 height 36
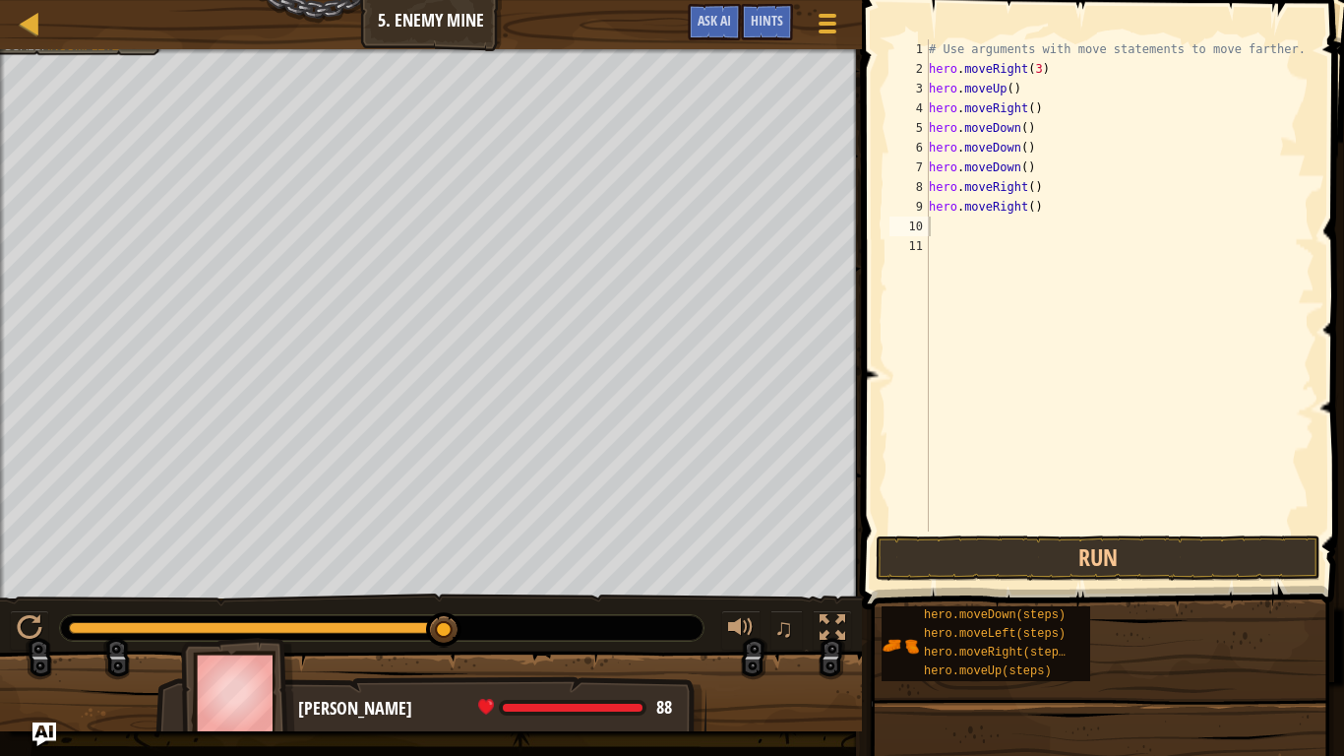
type textarea "hero.moveRight()"
click at [1062, 197] on div "# Use arguments with move statements to move farther. hero . moveRight ( 3 ) he…" at bounding box center [1120, 304] width 390 height 531
click at [1031, 212] on div "# Use arguments with move statements to move farther. hero . moveRight ( 3 ) he…" at bounding box center [1120, 304] width 390 height 531
click at [960, 224] on div "# Use arguments with move statements to move farther. hero . moveRight ( 3 ) he…" at bounding box center [1120, 304] width 390 height 531
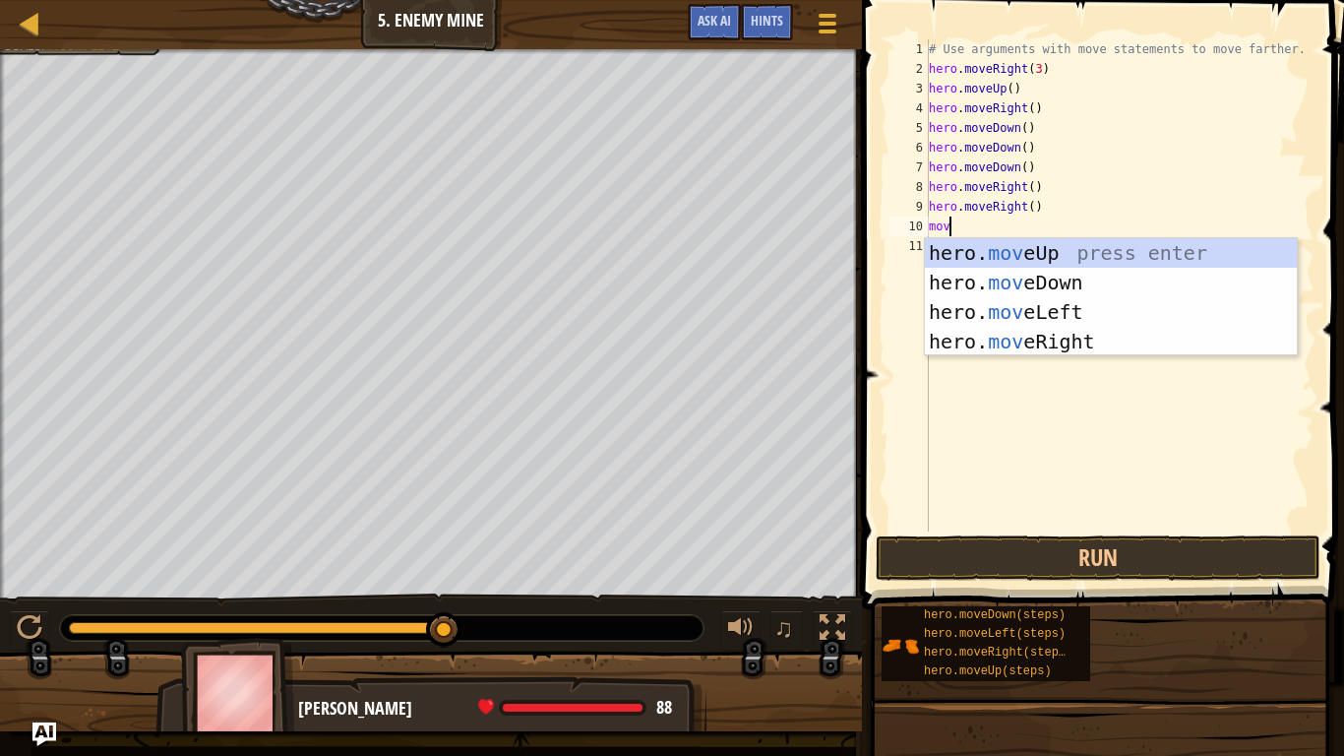
type textarea "move"
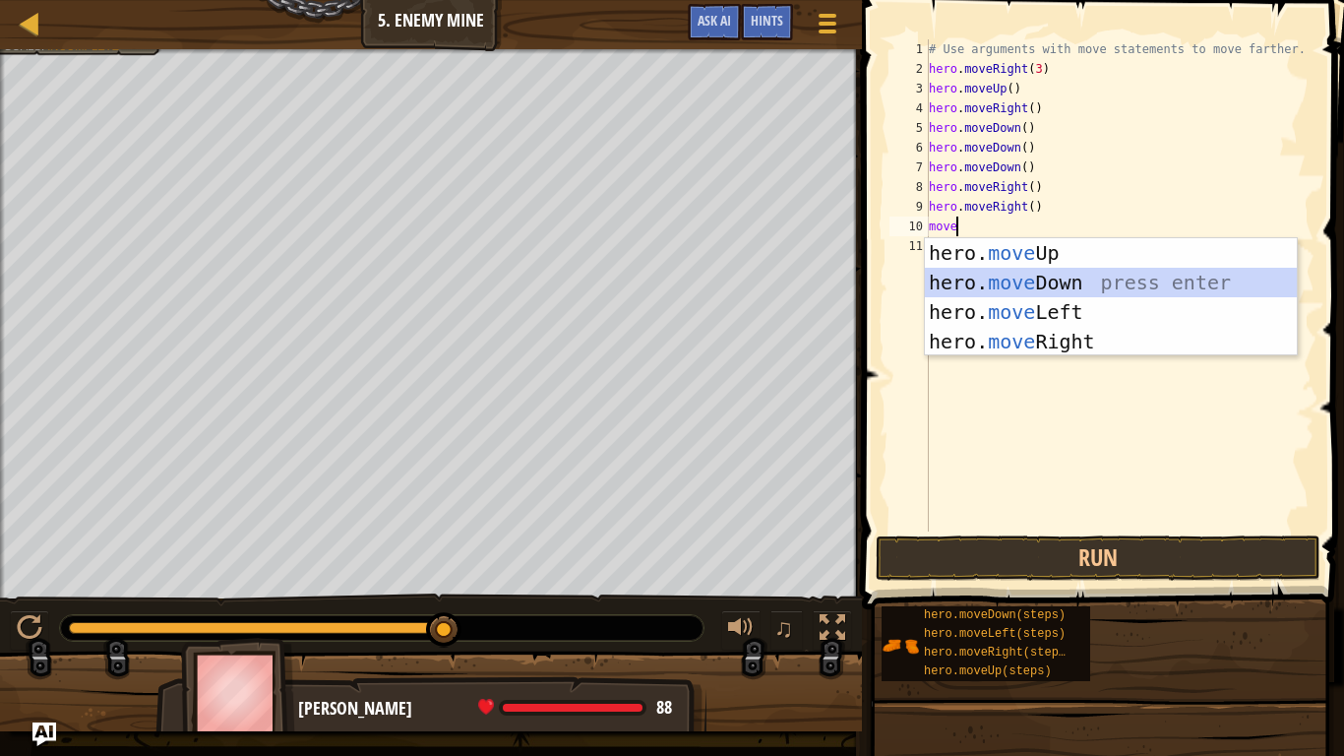
click at [1085, 276] on div "hero. move Up press enter hero. move Down press enter hero. move Left press ent…" at bounding box center [1111, 326] width 372 height 177
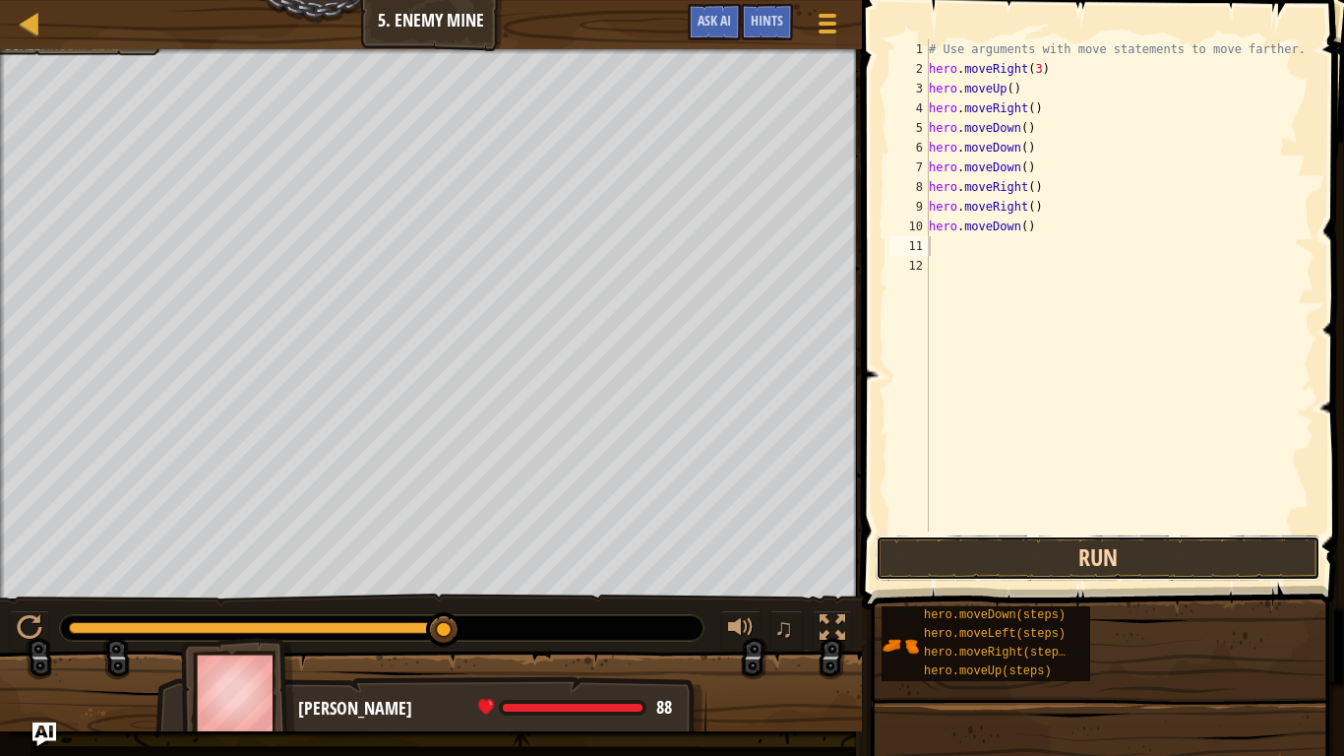
click at [1003, 556] on button "Run" at bounding box center [1098, 557] width 445 height 45
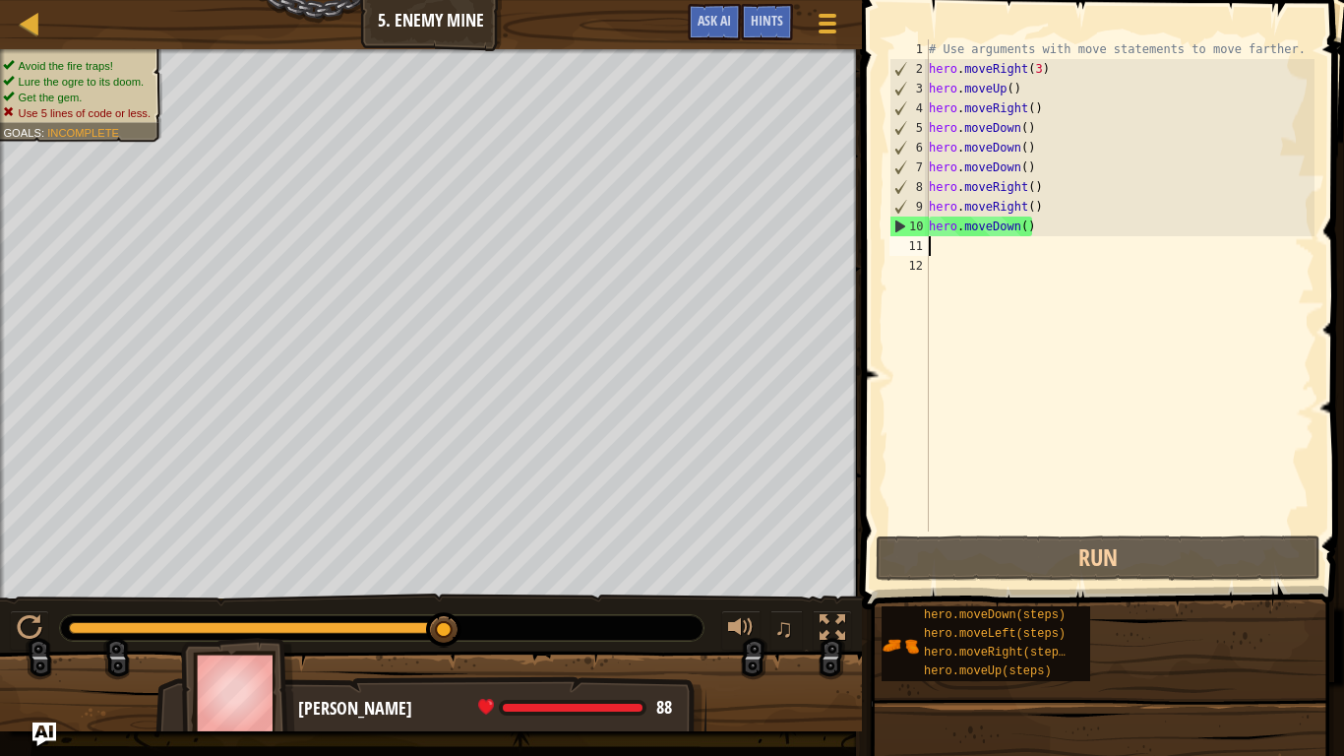
click at [996, 264] on div "# Use arguments with move statements to move farther. hero . moveRight ( 3 ) he…" at bounding box center [1120, 304] width 390 height 531
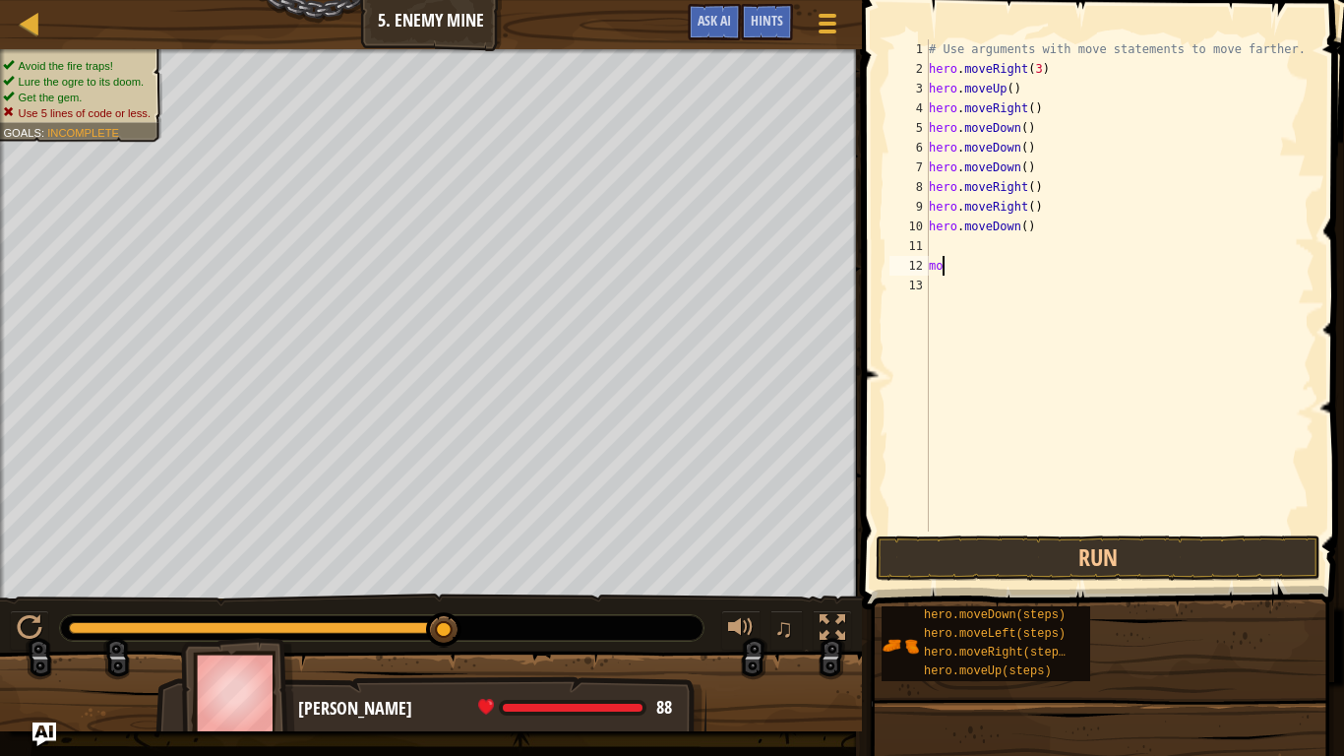
scroll to position [9, 1]
type textarea "m"
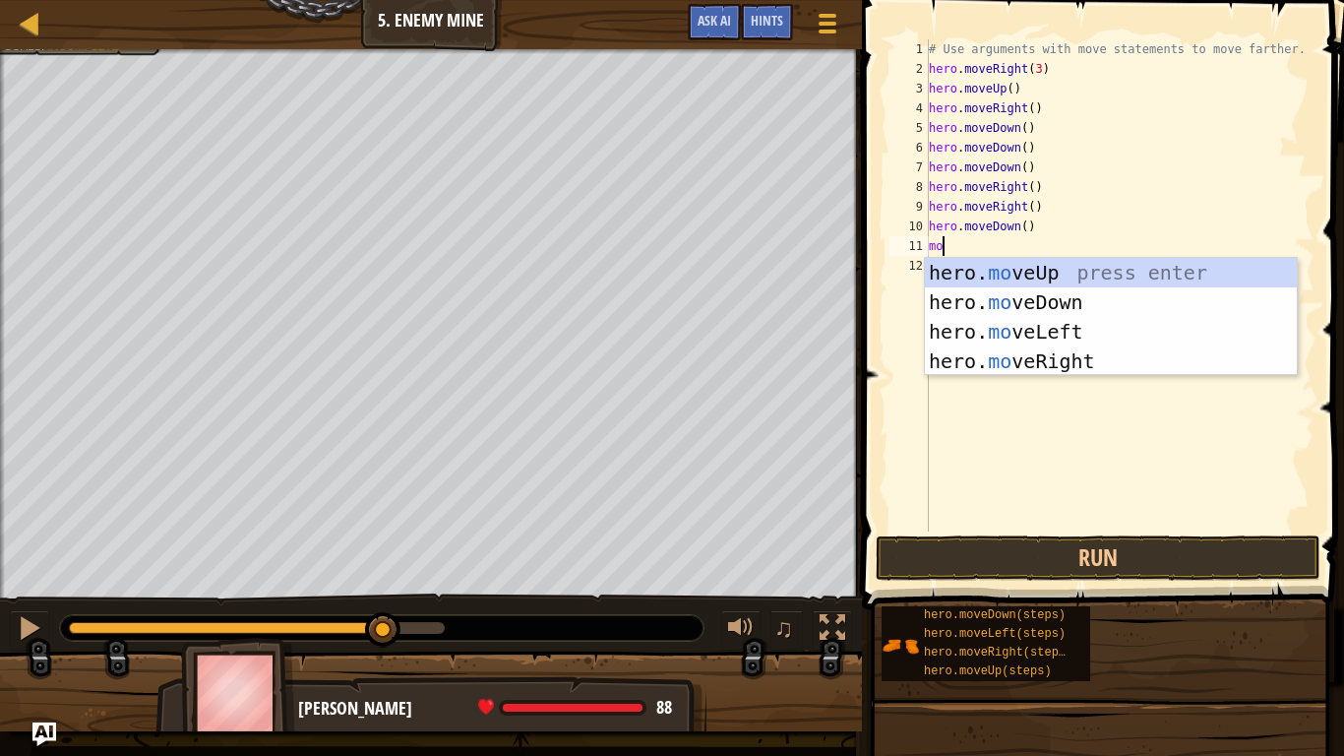
click at [1053, 235] on div "# Use arguments with move statements to move farther. hero . moveRight ( 3 ) he…" at bounding box center [1120, 304] width 390 height 531
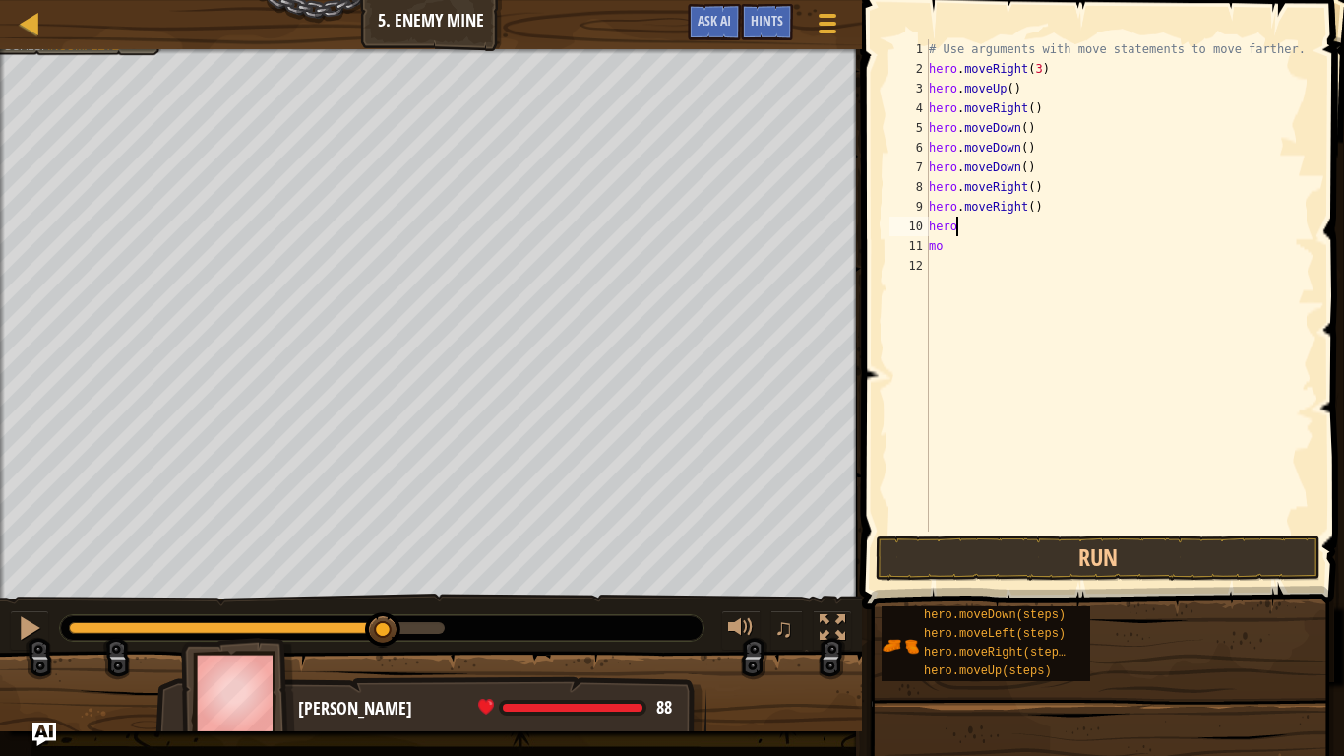
type textarea "h"
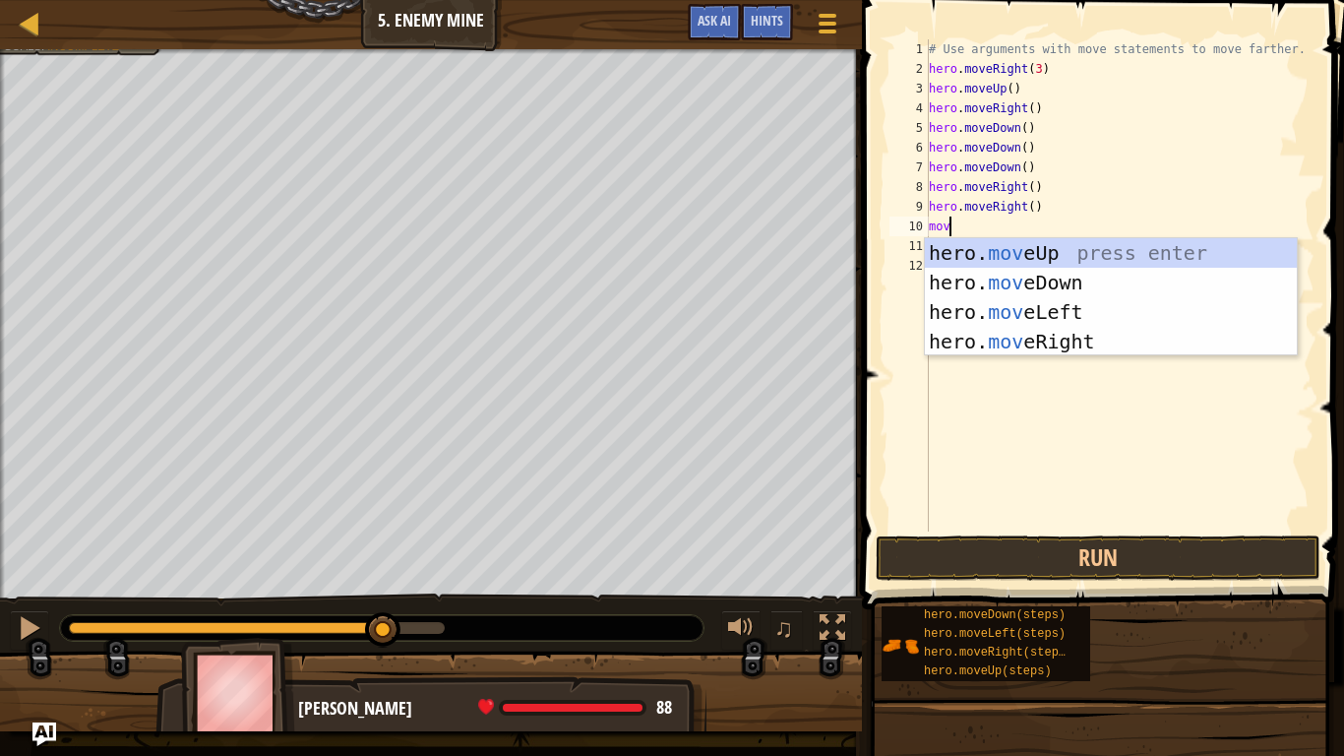
scroll to position [9, 3]
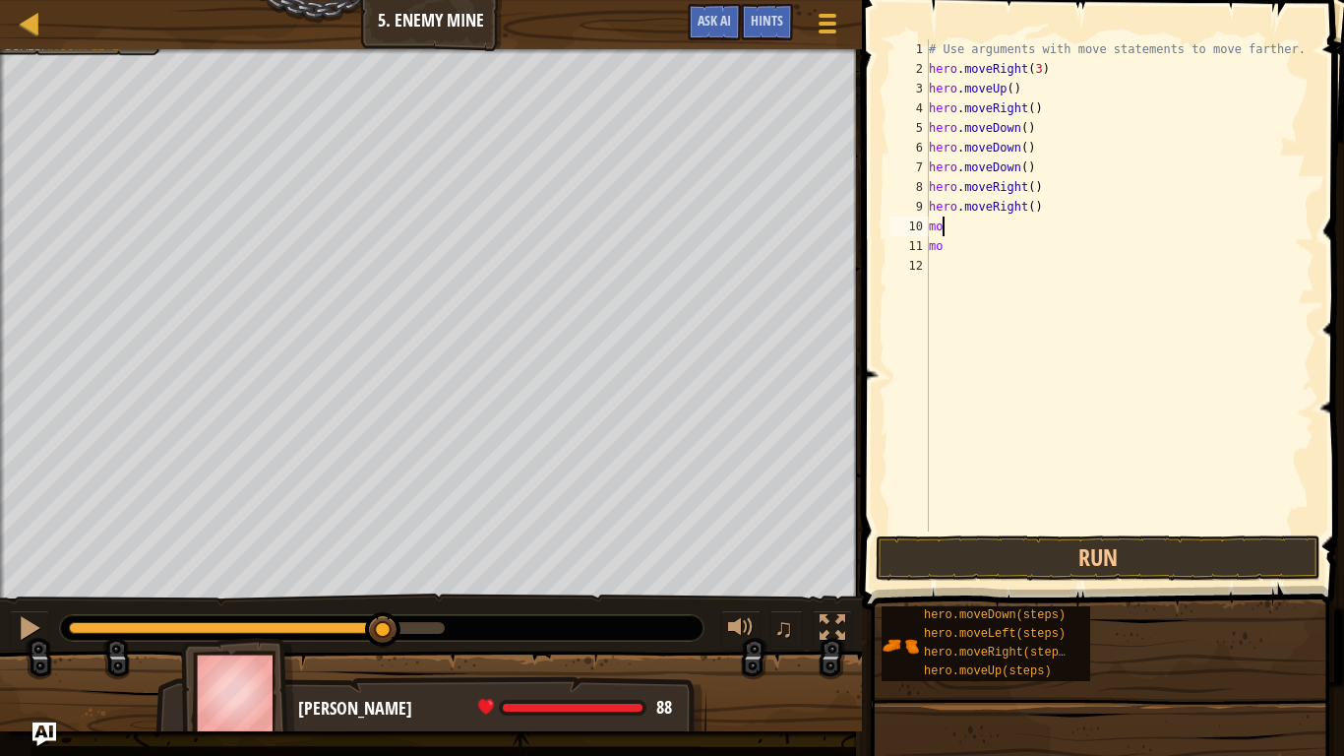
type textarea "m"
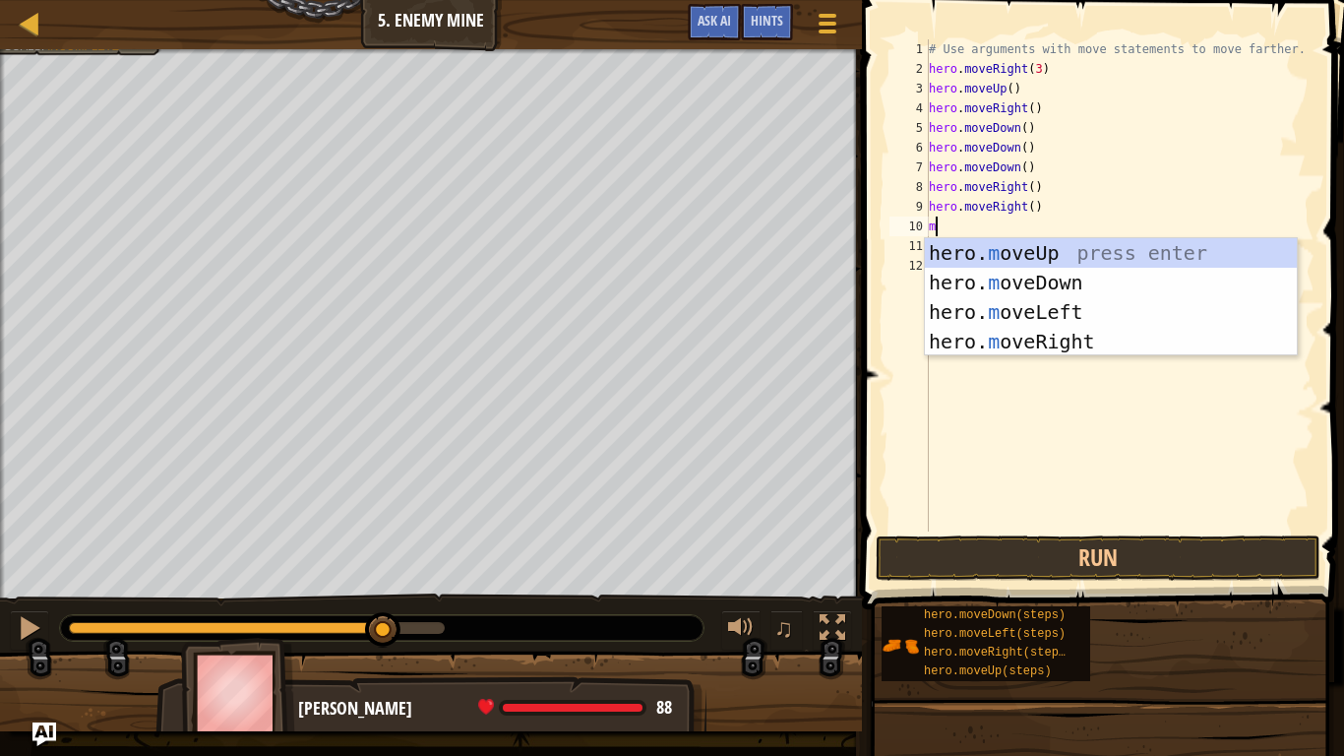
type textarea "mo"
click at [1040, 339] on div "hero. mo veUp press enter hero. mo veDown press enter hero. mo veLeft press ent…" at bounding box center [1111, 326] width 372 height 177
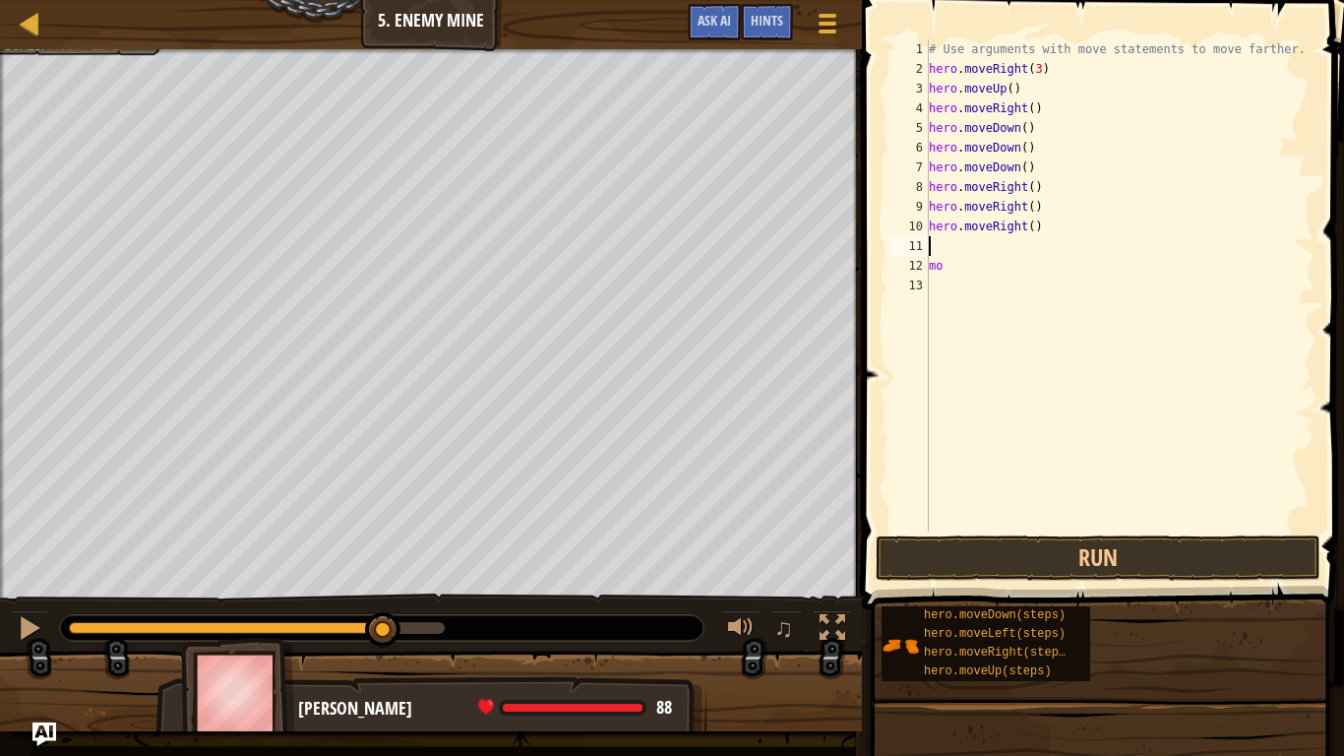
scroll to position [9, 0]
click at [982, 280] on div "# Use arguments with move statements to move farther. hero . moveRight ( 3 ) he…" at bounding box center [1120, 304] width 390 height 531
type textarea "m"
click at [1008, 574] on button "Run" at bounding box center [1098, 557] width 445 height 45
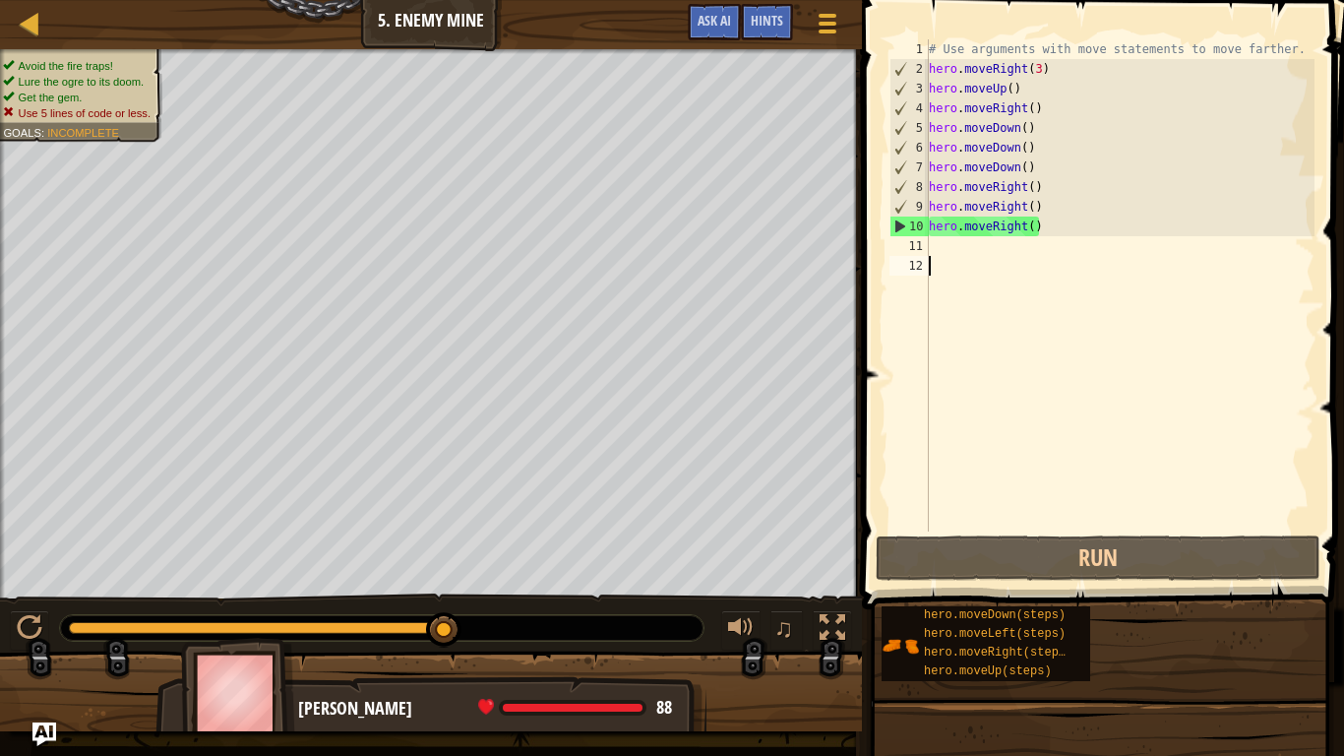
click at [1049, 225] on div "# Use arguments with move statements to move farther. hero . moveRight ( 3 ) he…" at bounding box center [1120, 304] width 390 height 531
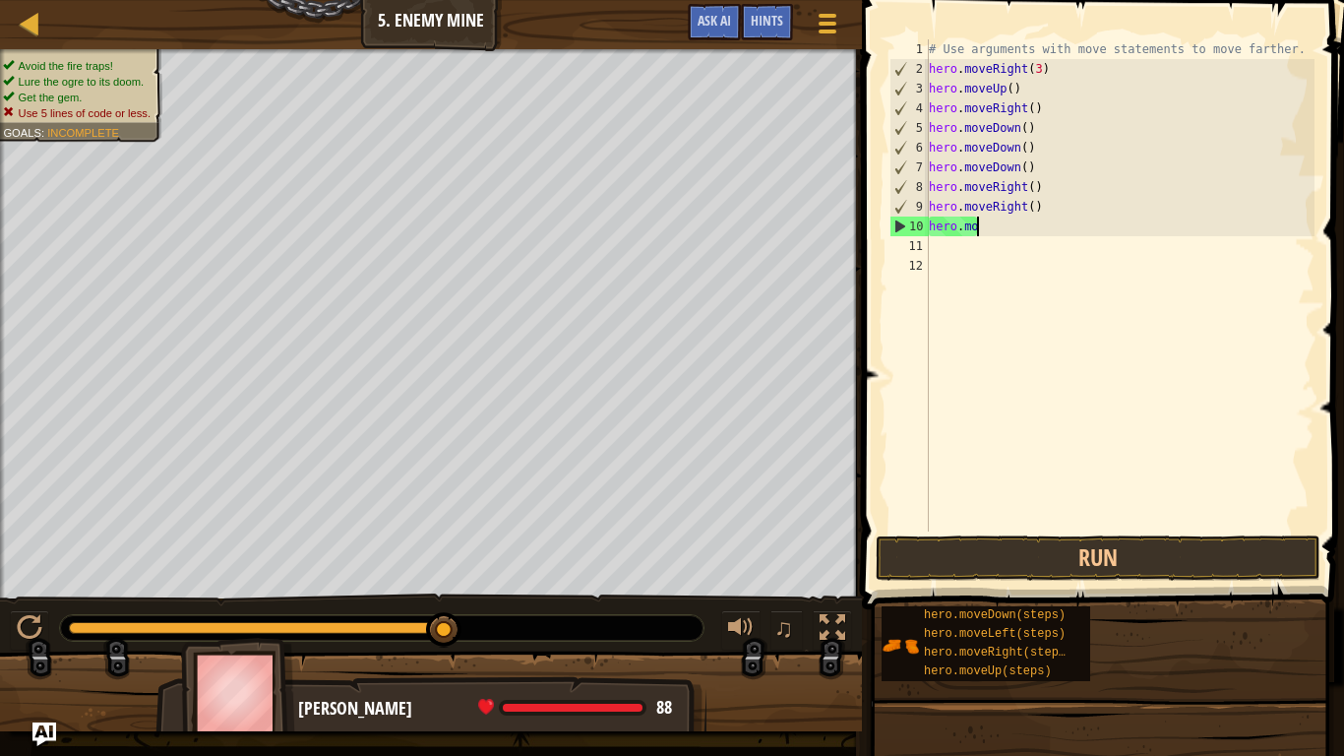
scroll to position [9, 3]
type textarea "h"
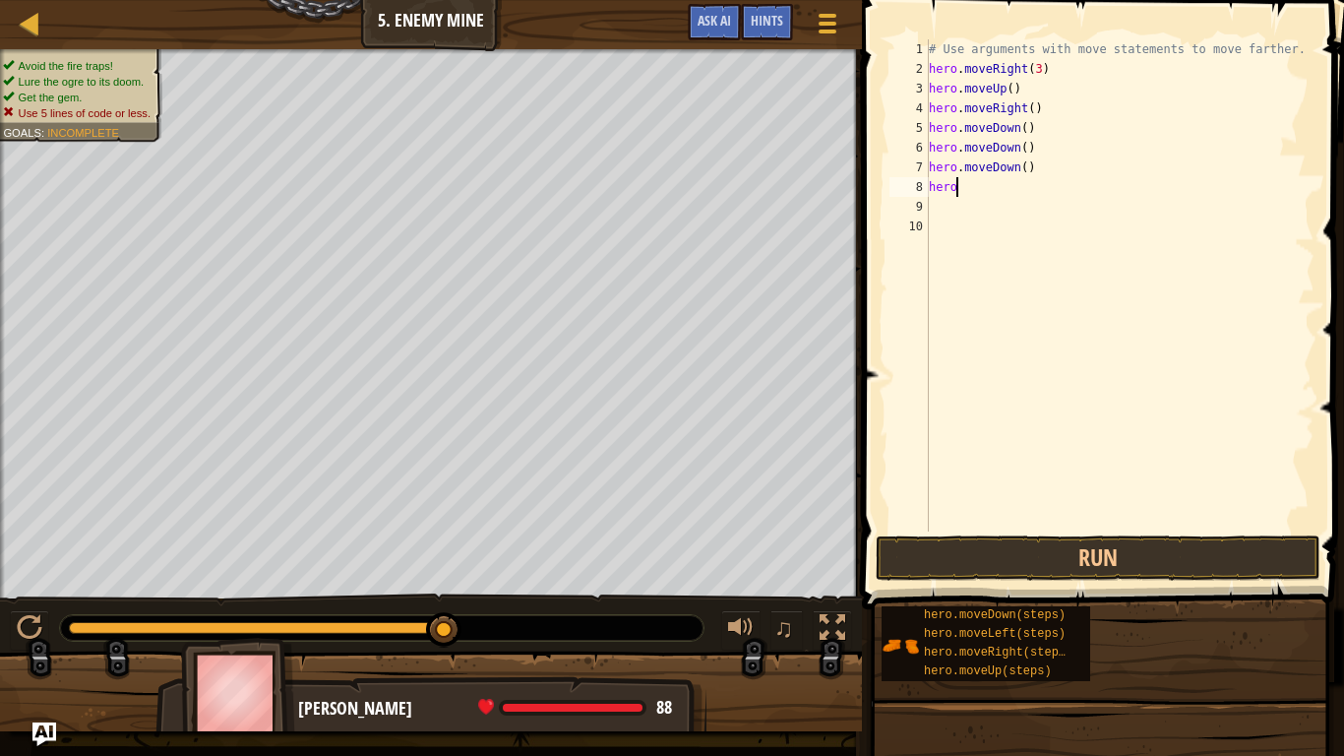
type textarea "h"
click at [1086, 559] on button "Run" at bounding box center [1098, 557] width 445 height 45
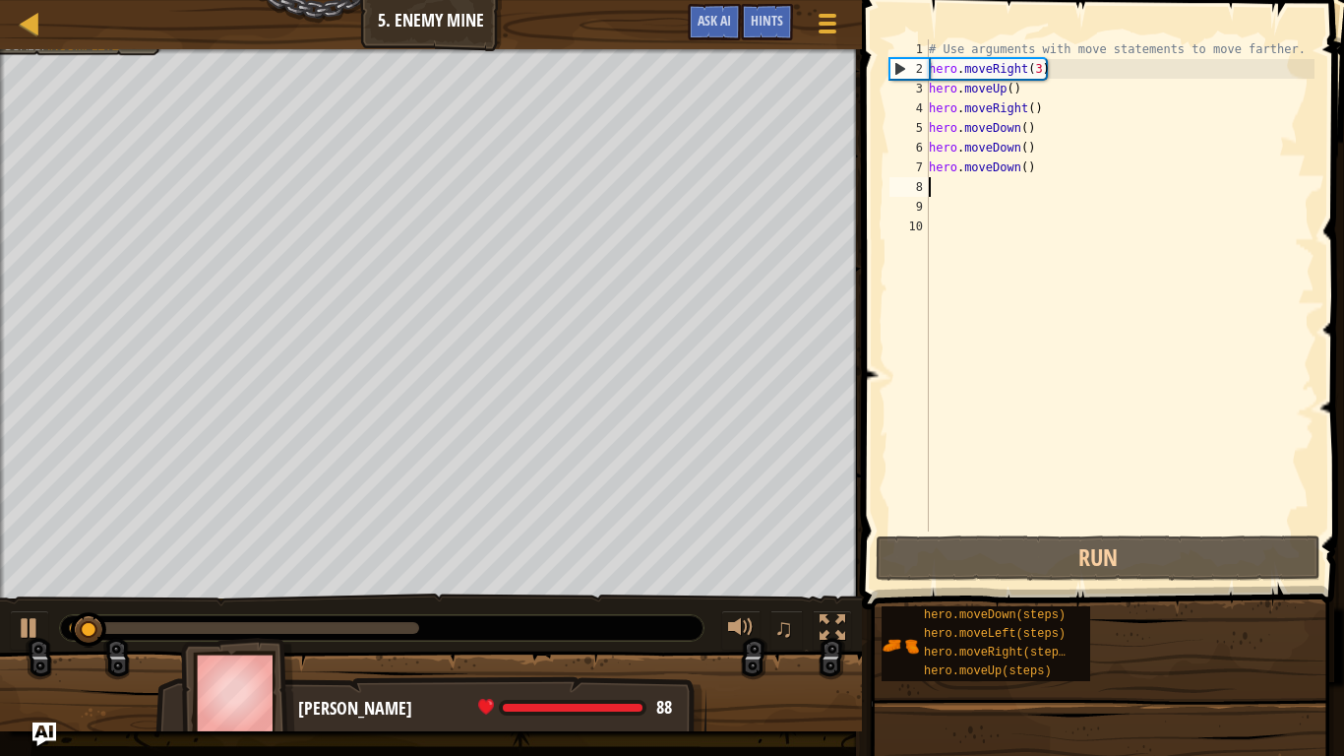
click at [1034, 130] on div "# Use arguments with move statements to move farther. hero . moveRight ( 3 ) he…" at bounding box center [1120, 304] width 390 height 531
click at [1025, 129] on div "# Use arguments with move statements to move farther. hero . moveRight ( 3 ) he…" at bounding box center [1120, 304] width 390 height 531
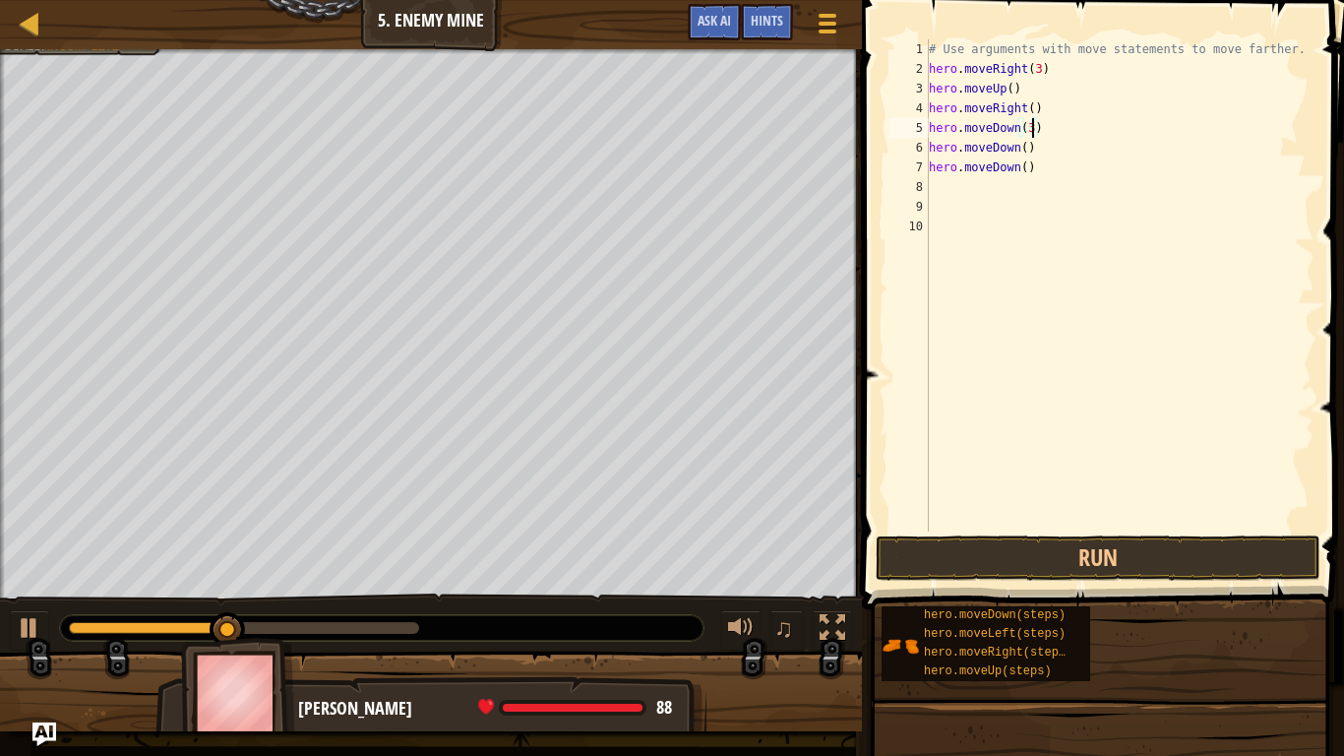
click at [1043, 155] on div "# Use arguments with move statements to move farther. hero . moveRight ( 3 ) he…" at bounding box center [1120, 304] width 390 height 531
type textarea "h"
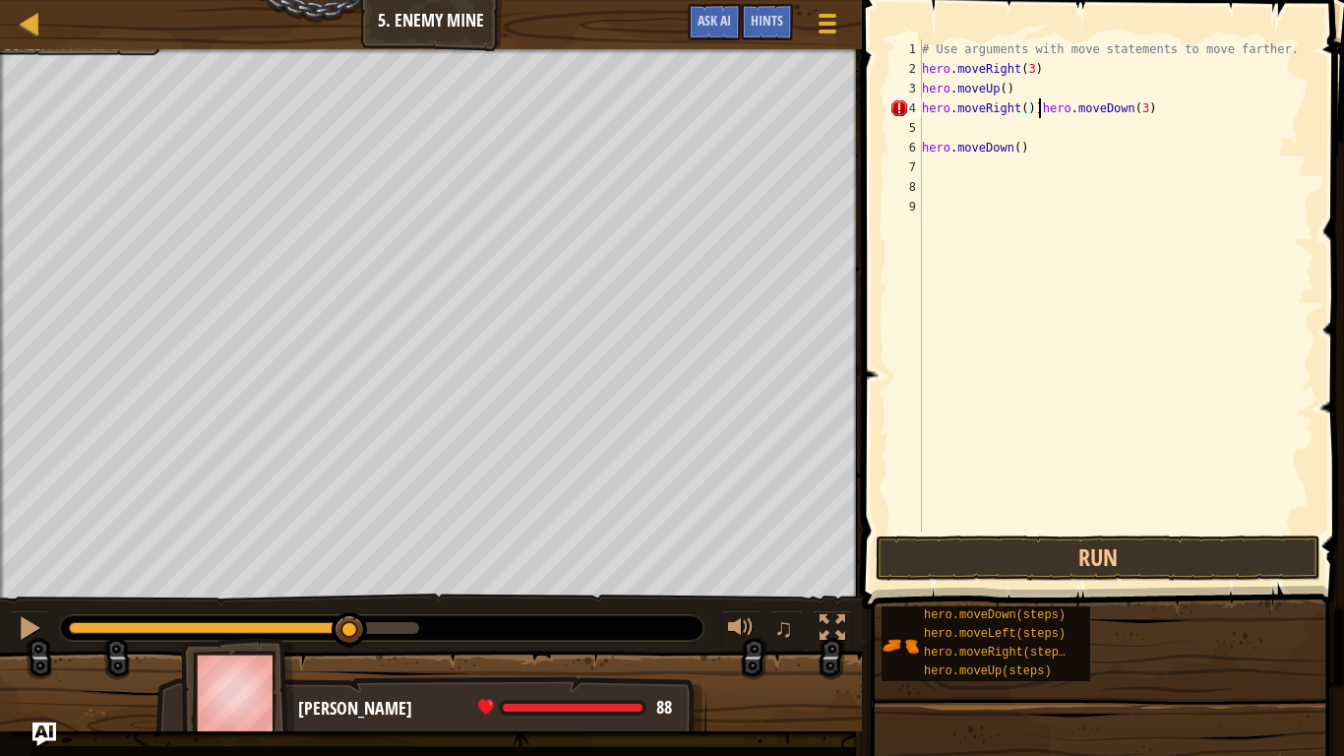
scroll to position [9, 18]
click at [1027, 140] on div "# Use arguments with move statements to move farther. hero . moveRight ( 3 ) he…" at bounding box center [1116, 304] width 397 height 531
type textarea "h"
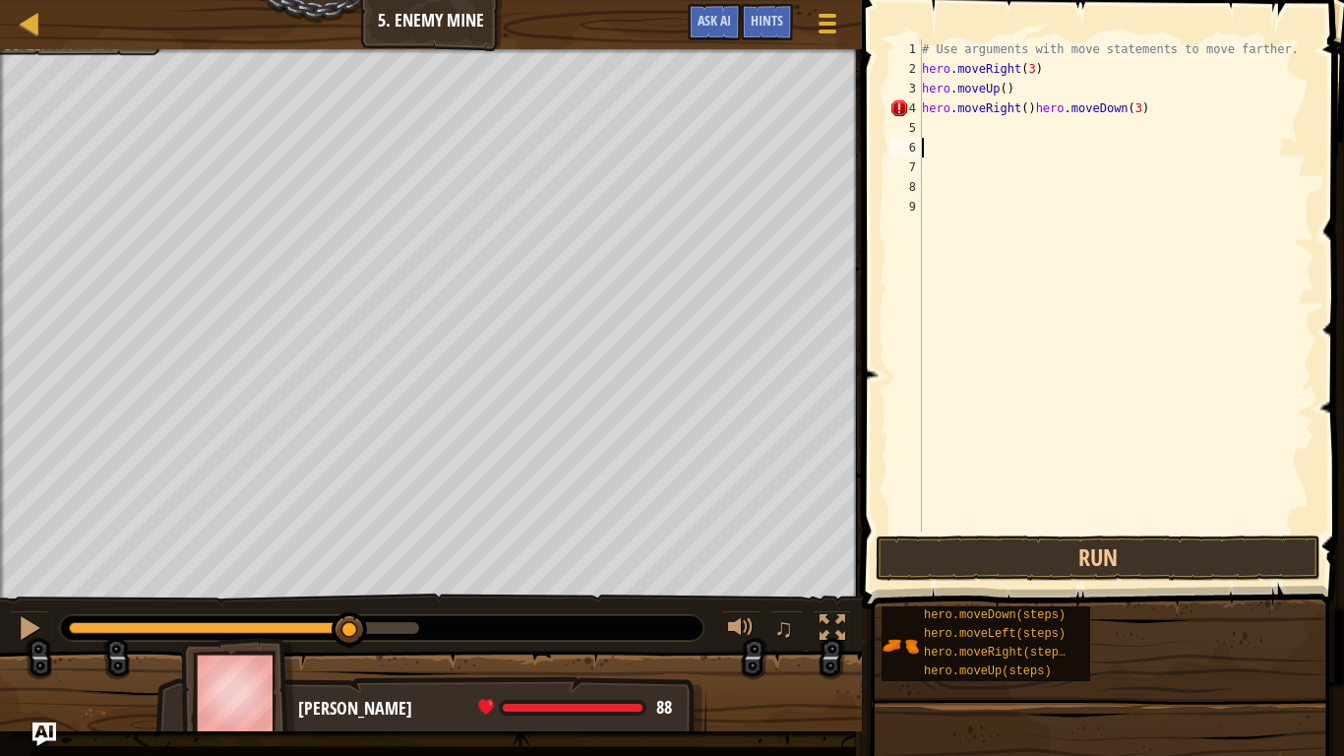
click at [1148, 123] on div "# Use arguments with move statements to move farther. hero . moveRight ( 3 ) he…" at bounding box center [1116, 304] width 397 height 531
click at [1039, 107] on div "# Use arguments with move statements to move farther. hero . moveRight ( 3 ) he…" at bounding box center [1116, 304] width 397 height 531
click at [1033, 107] on div "# Use arguments with move statements to move farther. hero . moveRight ( 3 ) he…" at bounding box center [1116, 304] width 397 height 531
type textarea "hero.moveDown(3)"
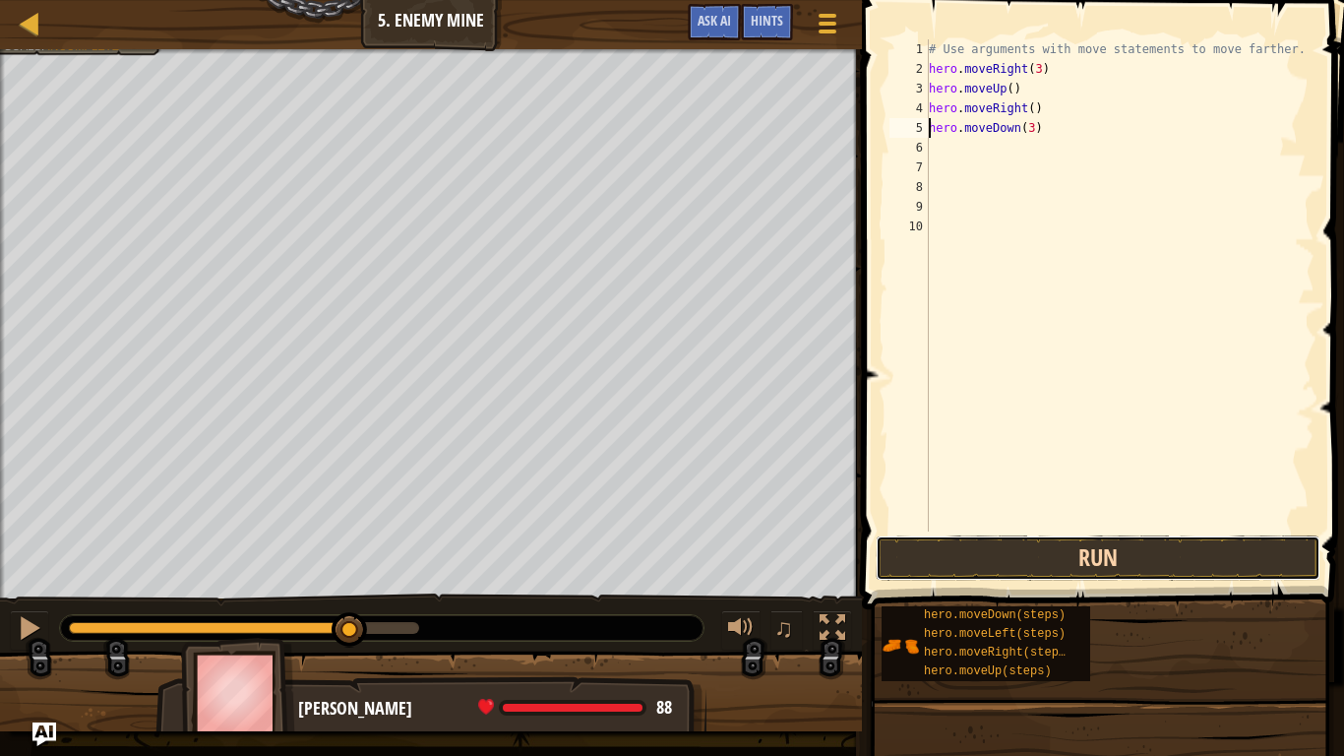
click at [1084, 555] on button "Run" at bounding box center [1098, 557] width 445 height 45
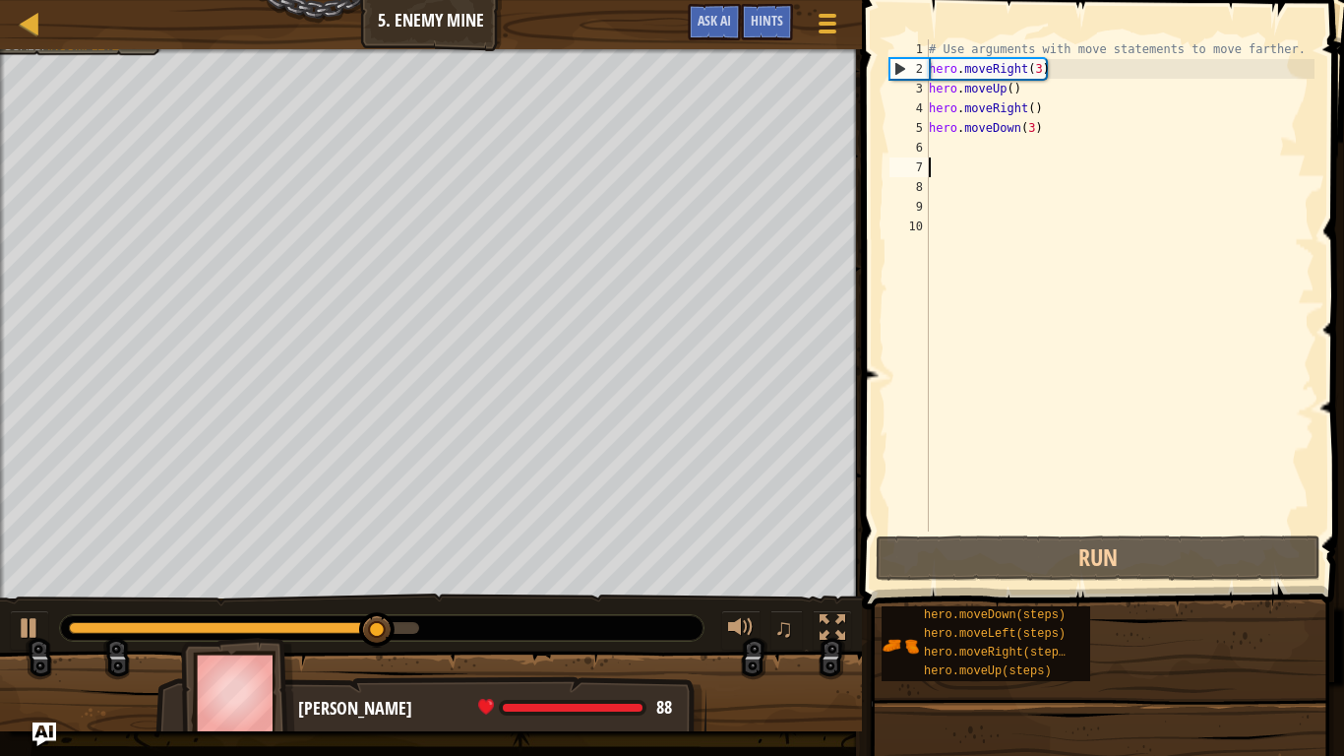
click at [1006, 165] on div "# Use arguments with move statements to move farther. hero . moveRight ( 3 ) he…" at bounding box center [1120, 304] width 390 height 531
click at [983, 154] on div "# Use arguments with move statements to move farther. hero . moveRight ( 3 ) he…" at bounding box center [1120, 304] width 390 height 531
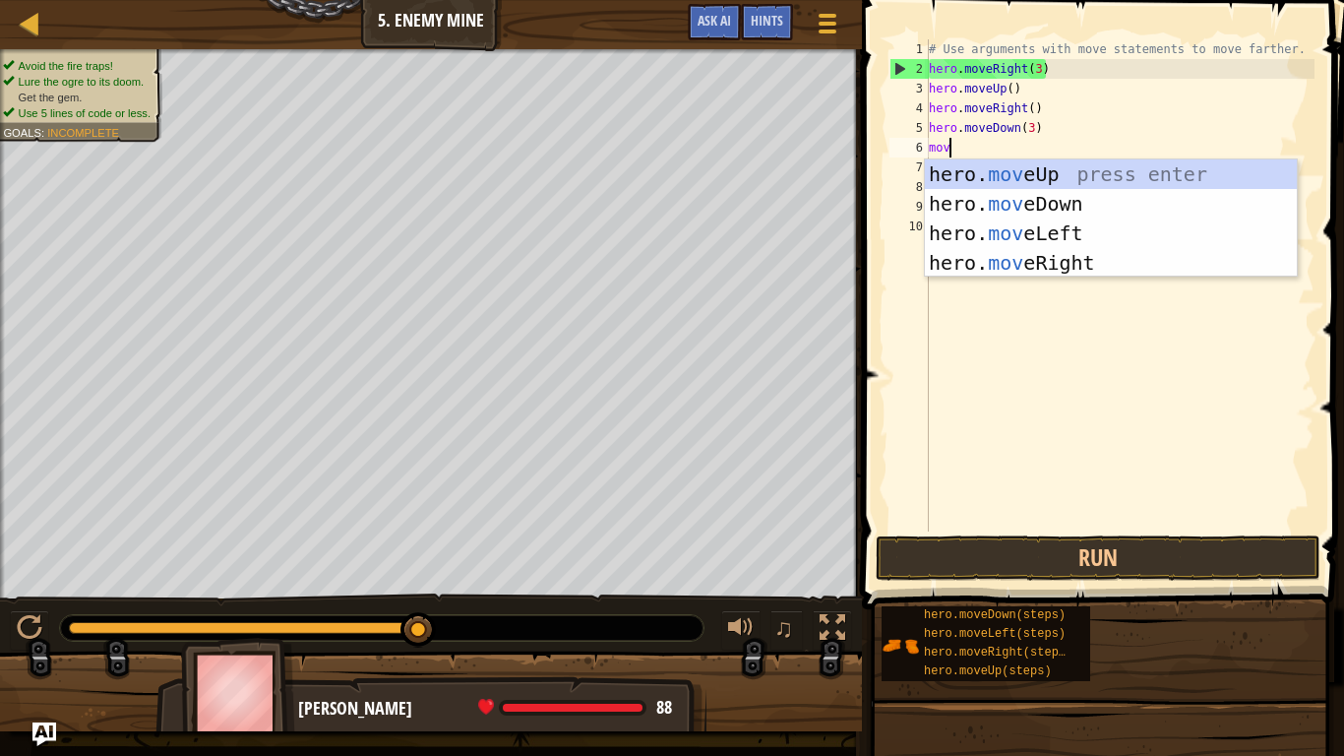
type textarea "move"
click at [1107, 253] on div "hero. move Up press enter hero. move Down press enter hero. move Left press ent…" at bounding box center [1111, 247] width 372 height 177
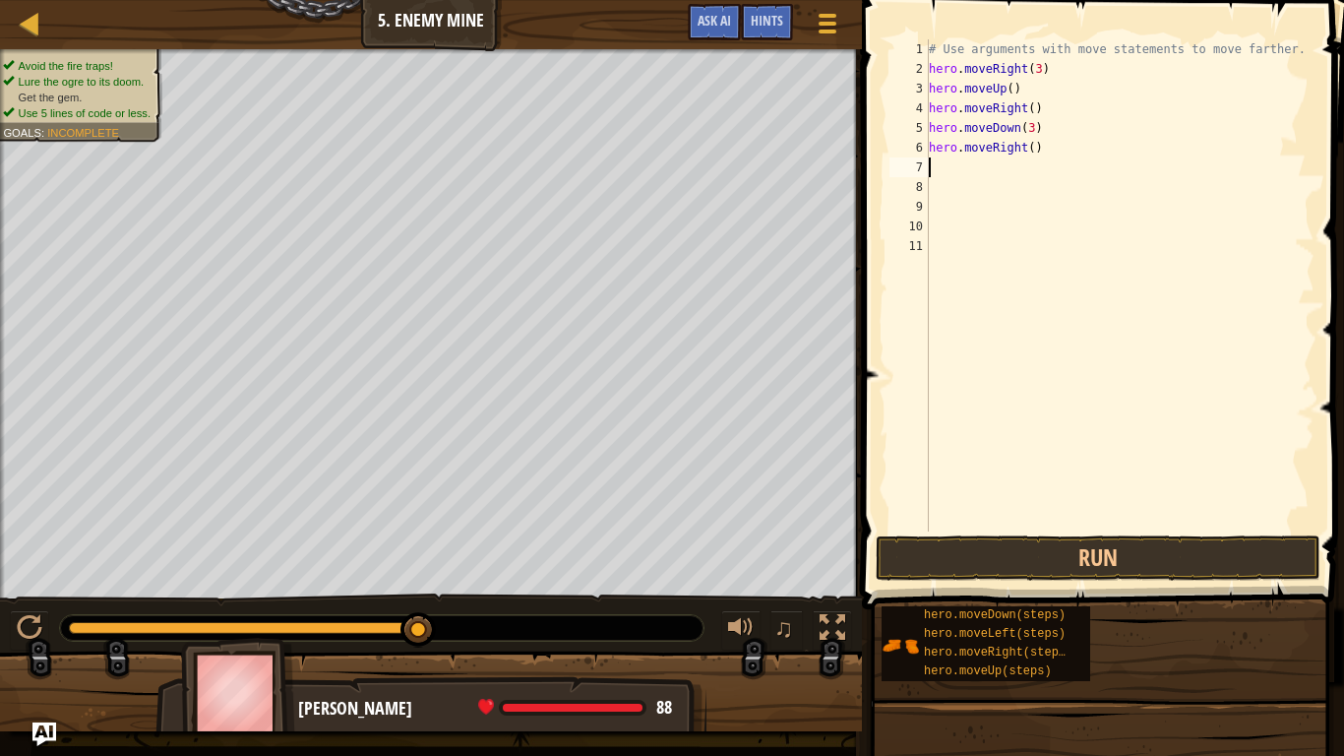
scroll to position [9, 0]
click at [1030, 151] on div "# Use arguments with move statements to move farther. hero . moveRight ( 3 ) he…" at bounding box center [1120, 304] width 390 height 531
type textarea "hero.moveRight(3)"
click at [1234, 538] on button "Run" at bounding box center [1098, 557] width 445 height 45
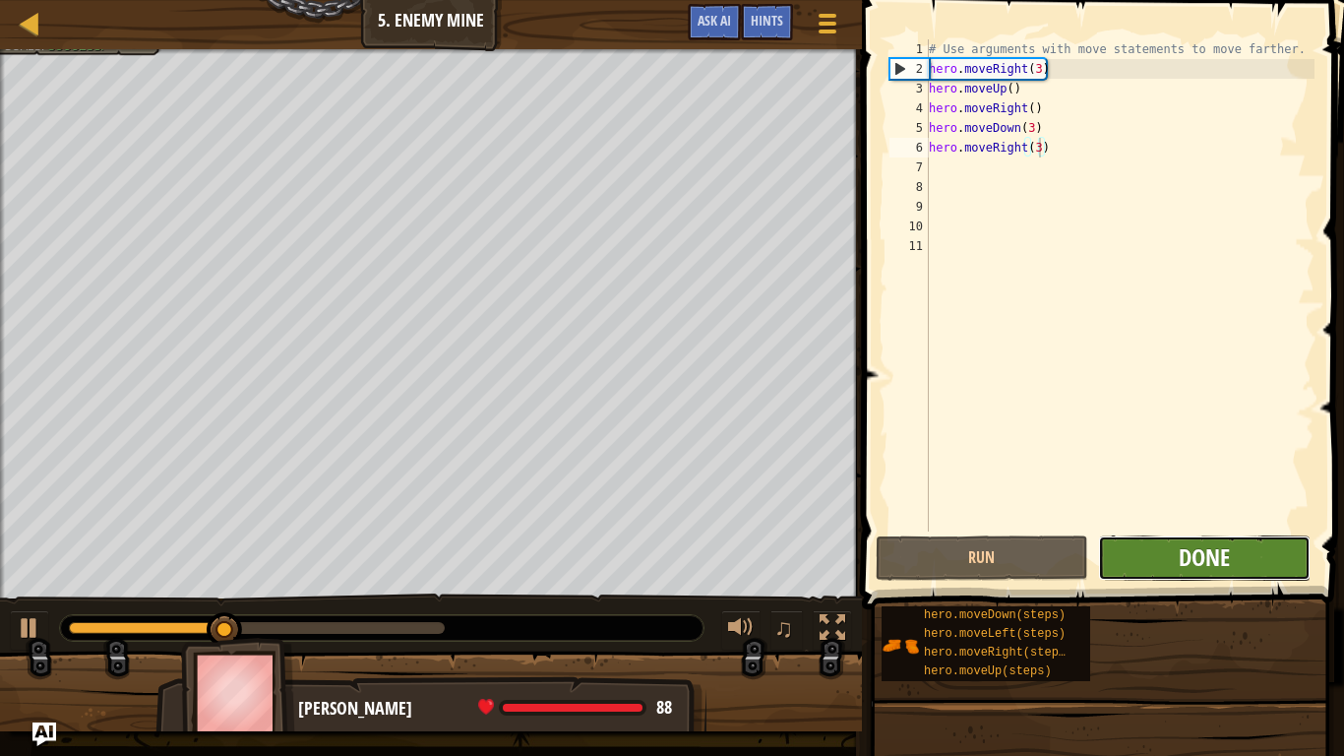
click at [1177, 559] on button "Done" at bounding box center [1204, 557] width 213 height 45
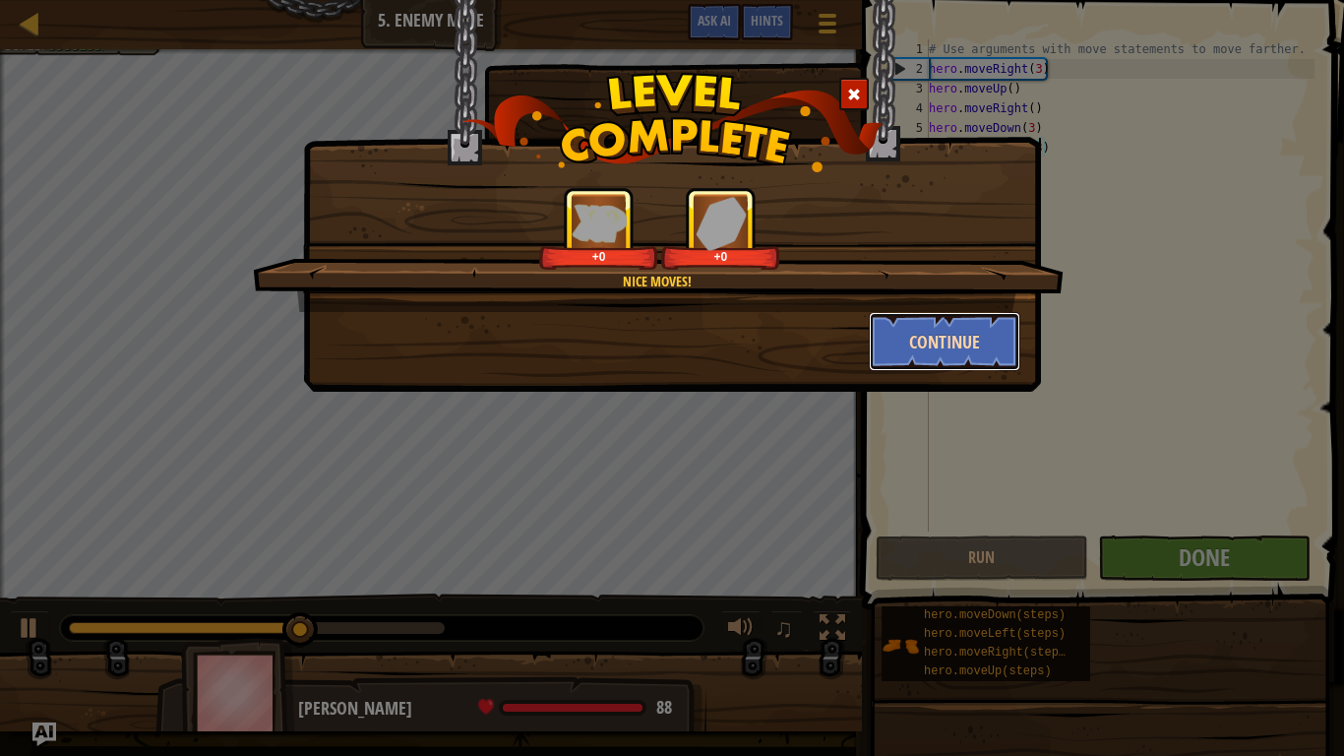
click at [940, 335] on button "Continue" at bounding box center [945, 341] width 153 height 59
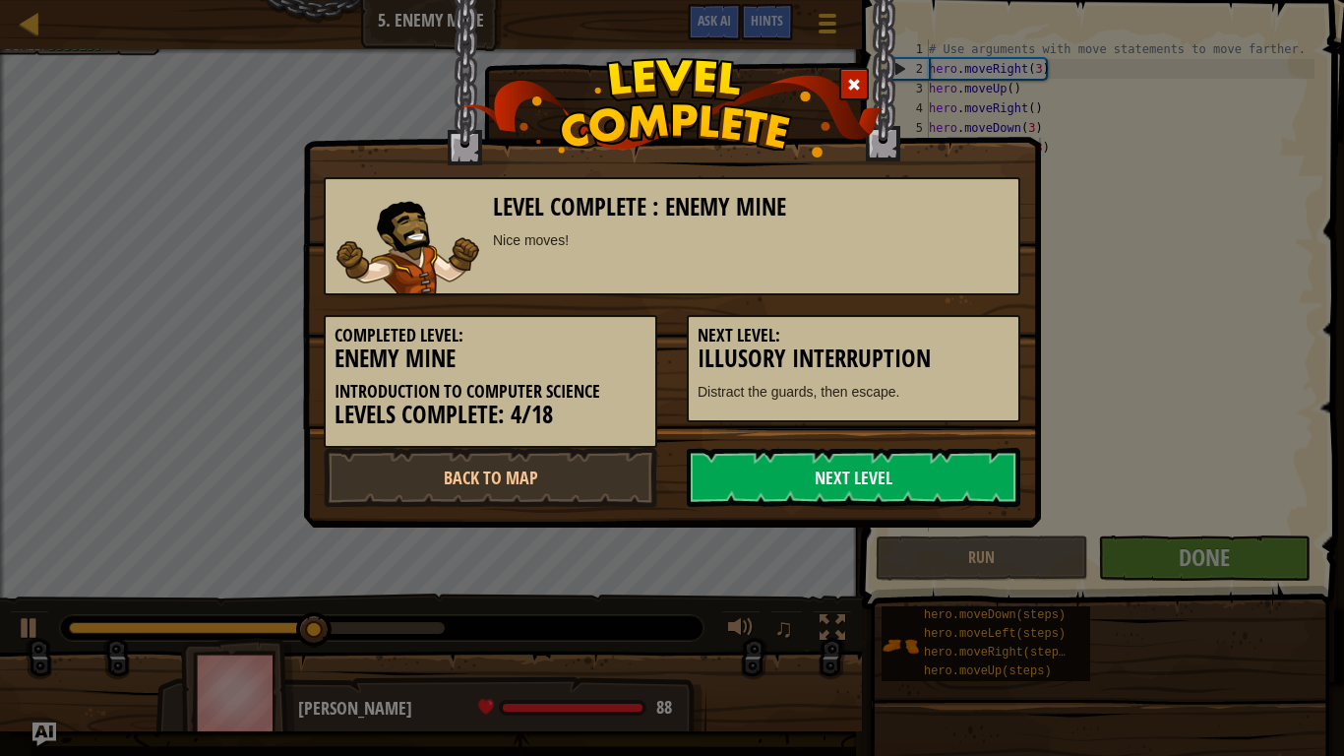
click at [917, 345] on h3 "Illusory Interruption" at bounding box center [854, 358] width 312 height 27
click at [840, 477] on link "Next Level" at bounding box center [854, 477] width 334 height 59
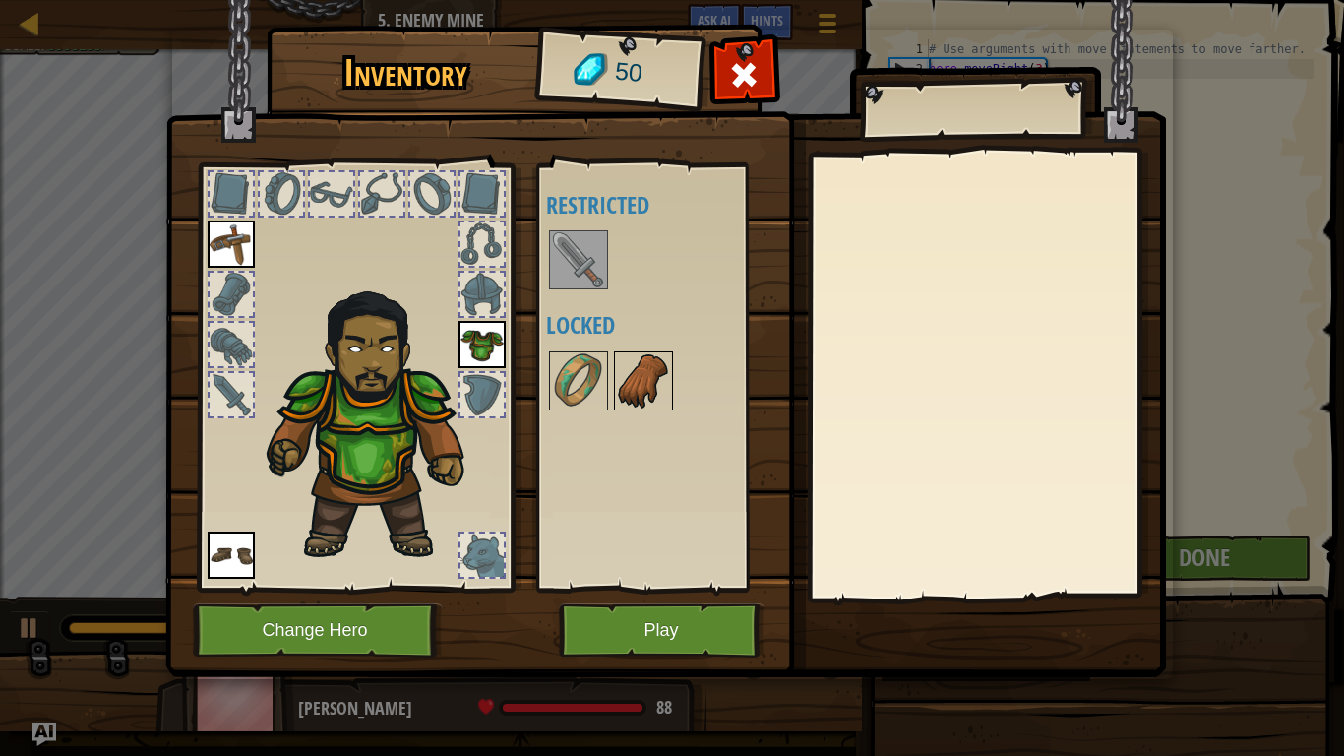
click at [627, 375] on img at bounding box center [643, 380] width 55 height 55
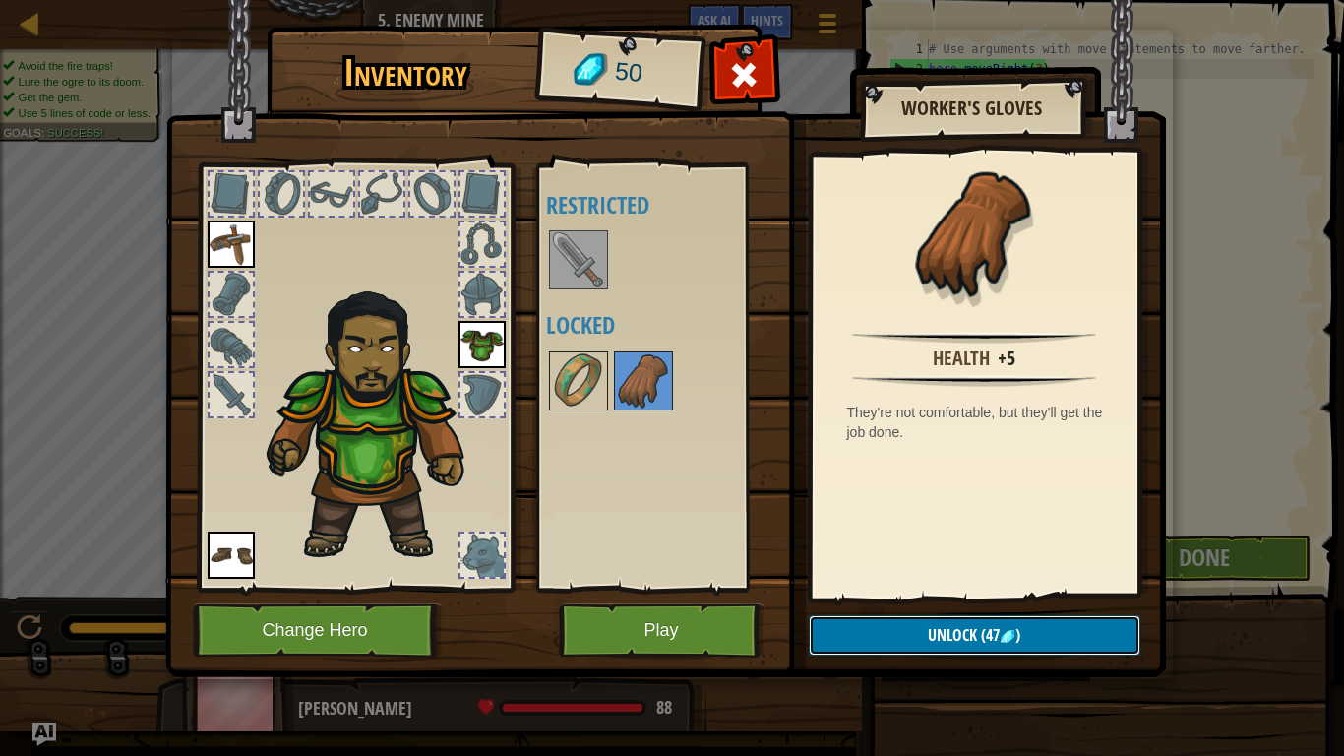
click at [950, 625] on span "Unlock" at bounding box center [952, 635] width 49 height 22
click at [921, 635] on button "Confirm" at bounding box center [975, 635] width 332 height 40
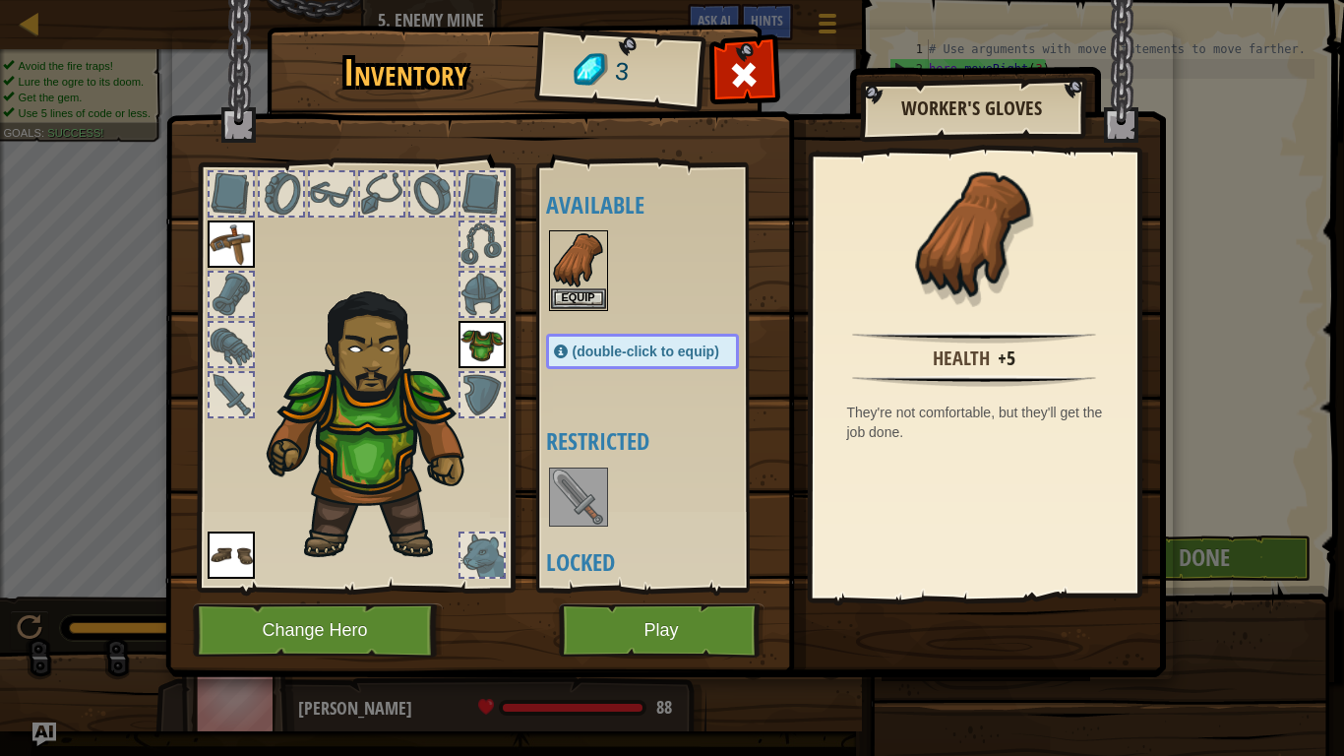
click at [766, 636] on img at bounding box center [665, 320] width 1001 height 714
click at [592, 259] on img at bounding box center [578, 259] width 55 height 55
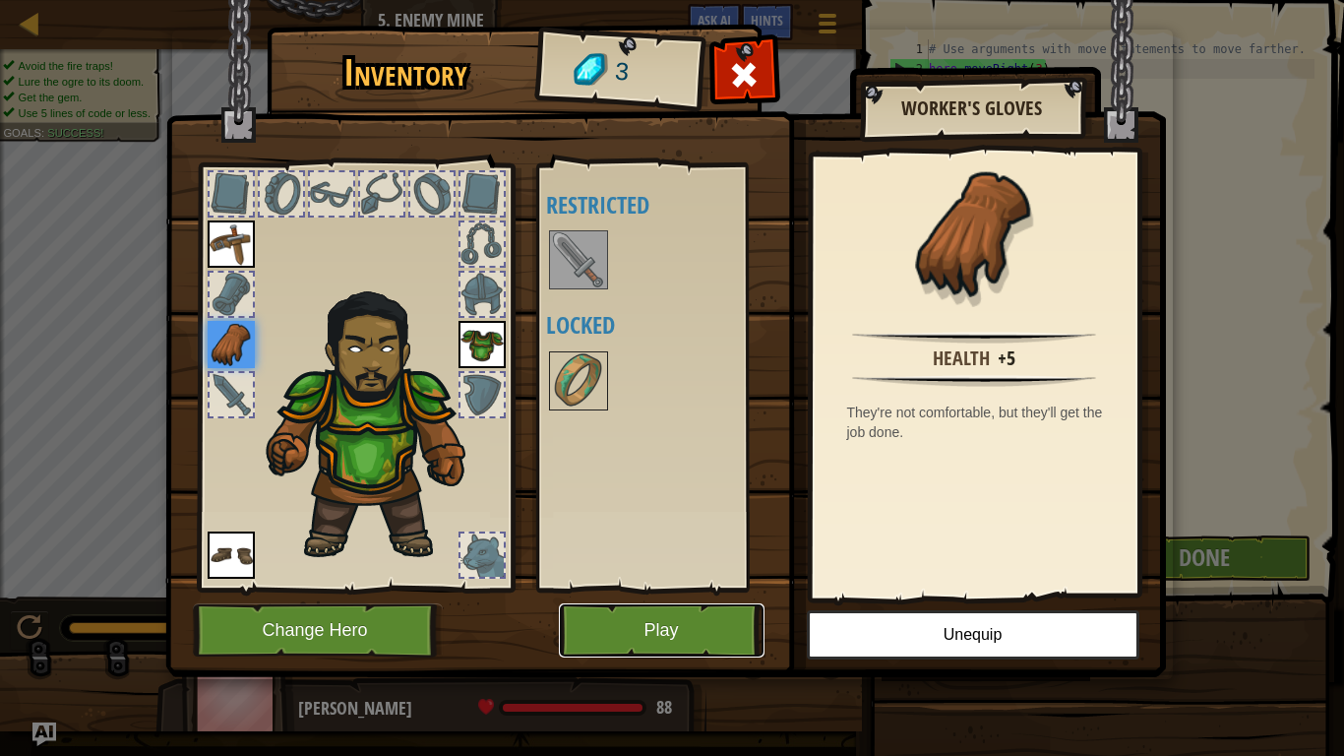
click at [655, 616] on button "Play" at bounding box center [662, 630] width 206 height 54
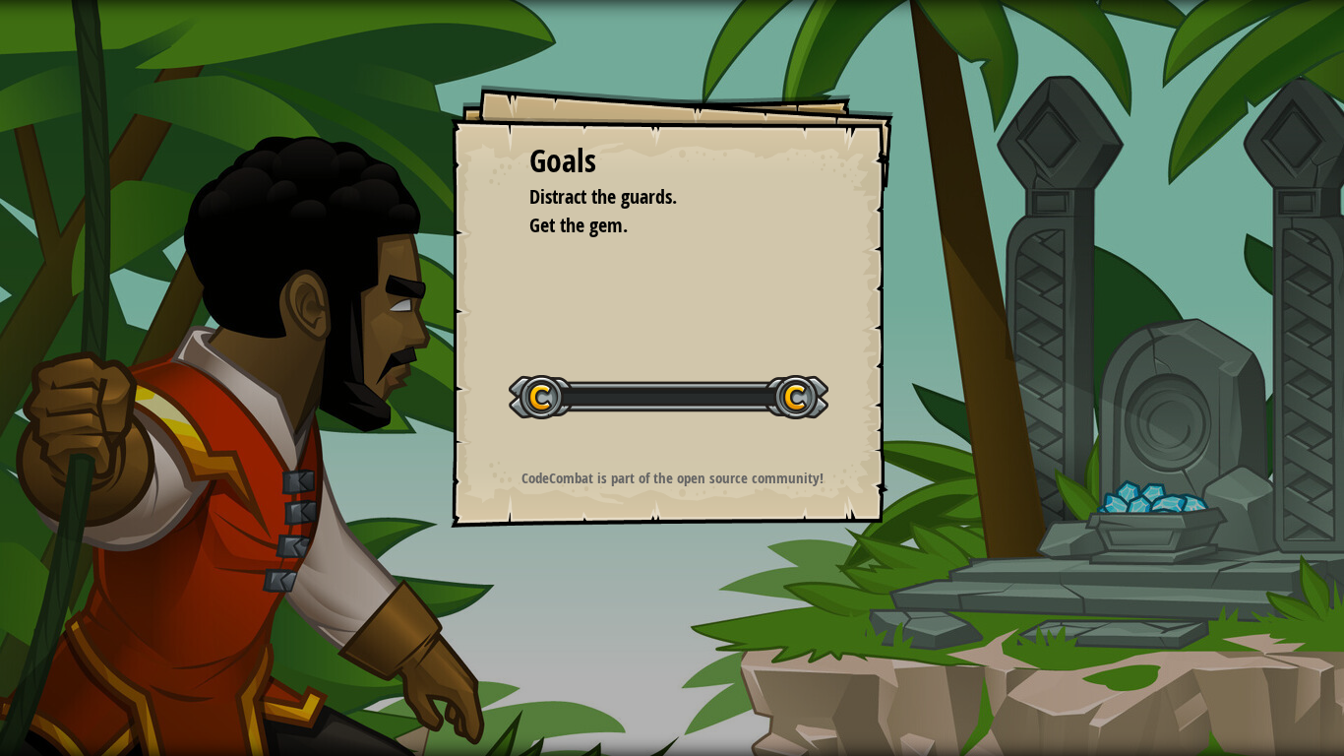
click at [662, 625] on div "Goals Distract the guards. Get the gem. Start Level Error loading from server. …" at bounding box center [672, 378] width 1344 height 756
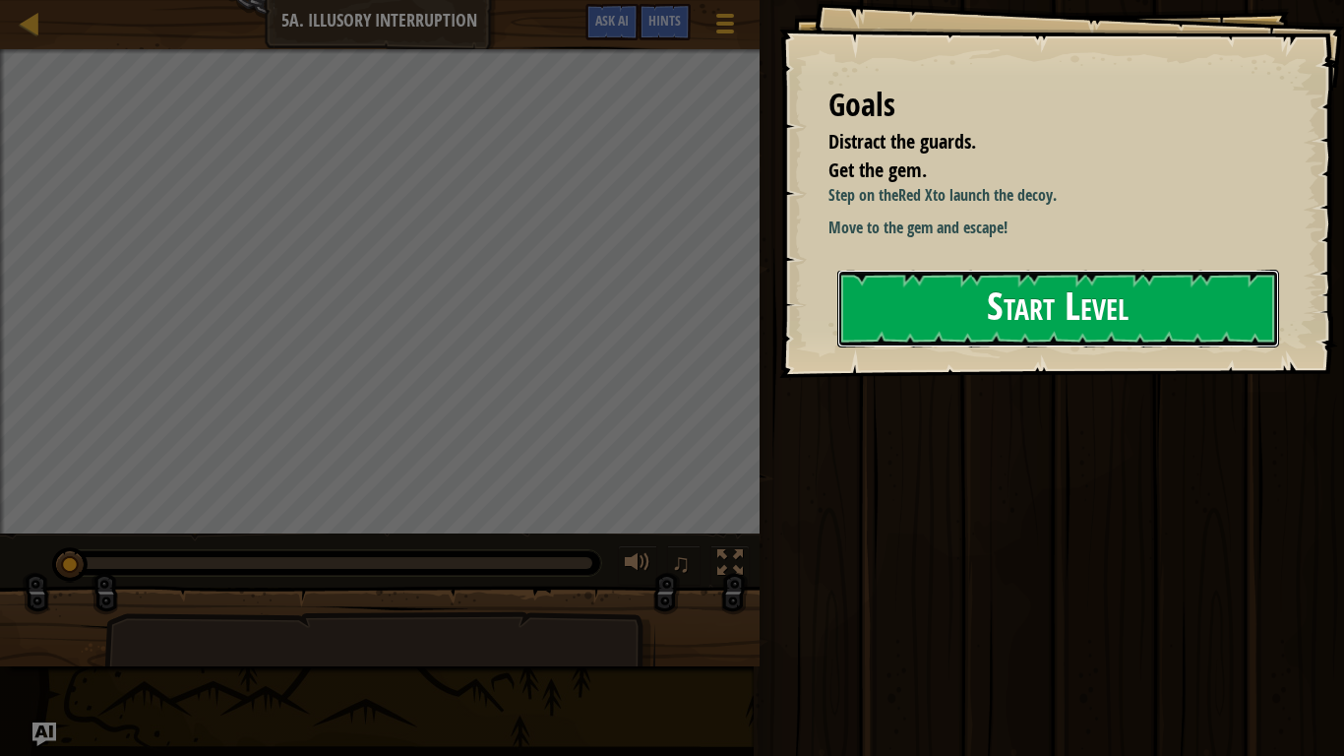
click at [952, 307] on button "Start Level" at bounding box center [1058, 309] width 442 height 78
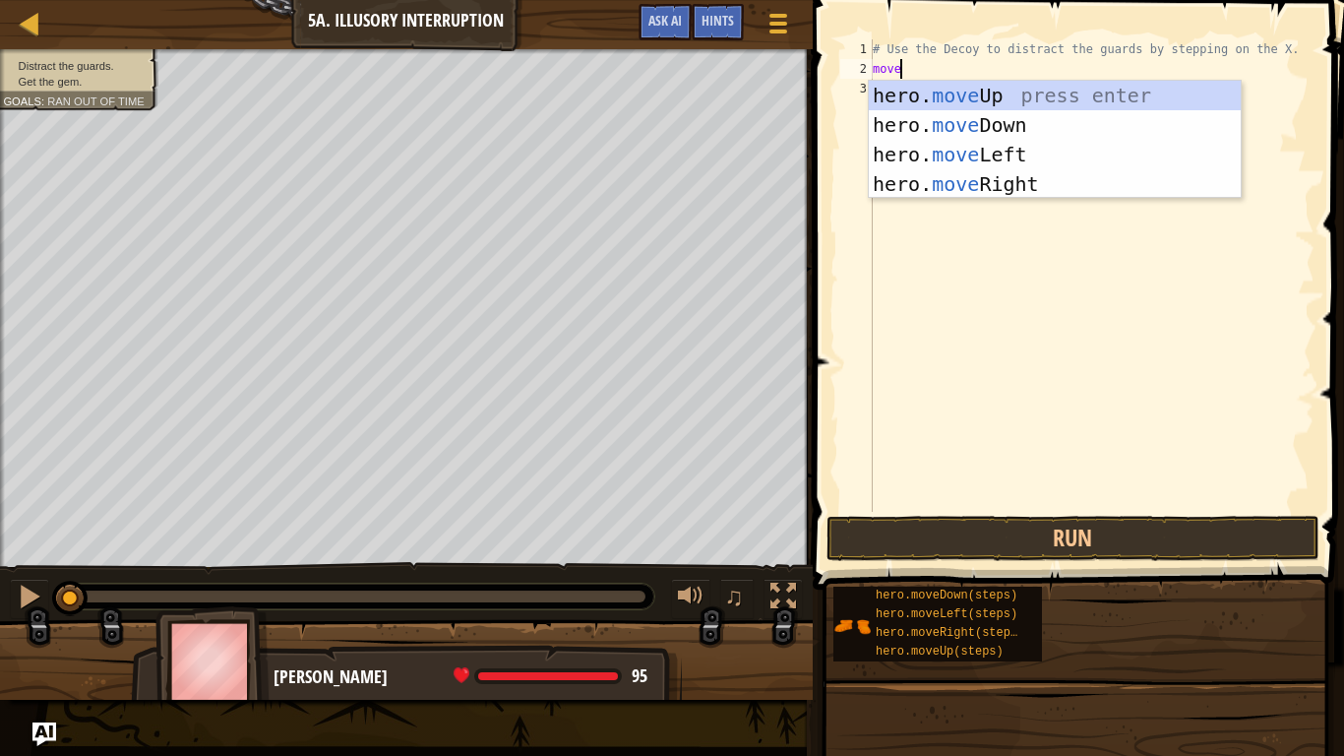
type textarea "moveri"
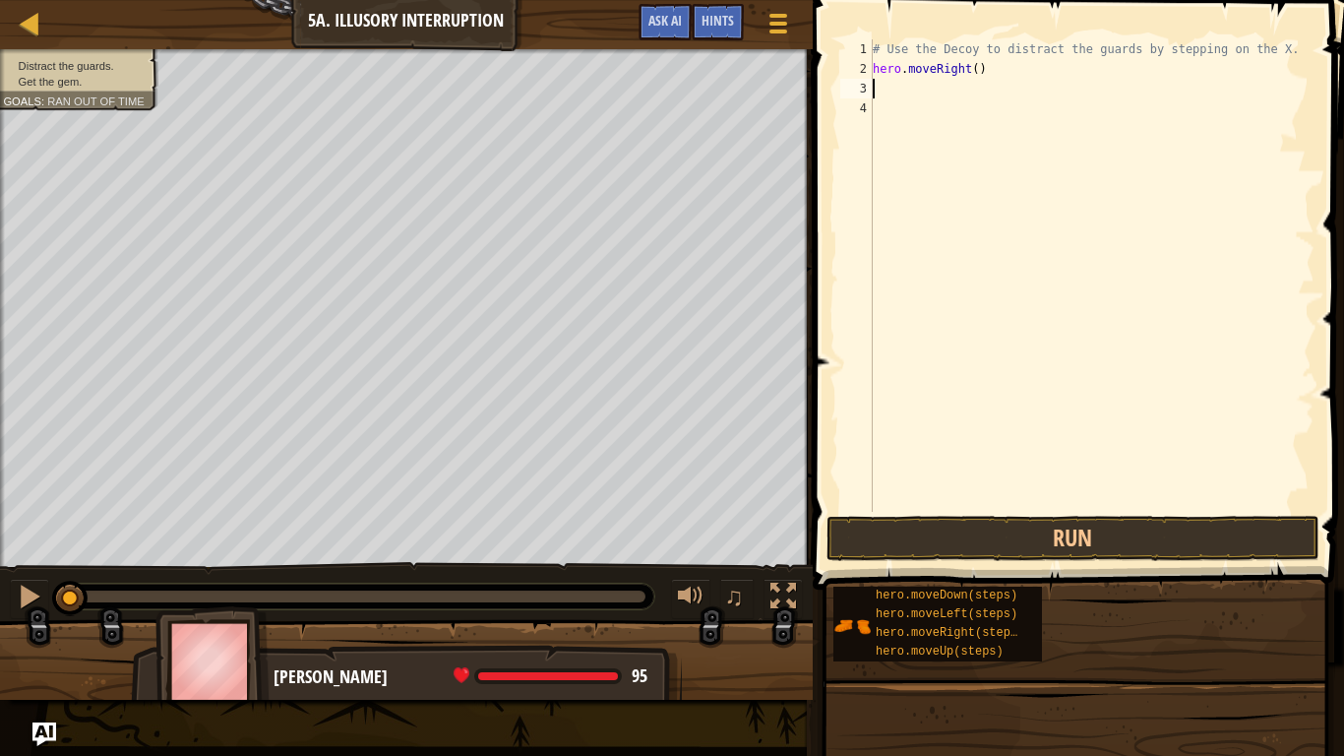
scroll to position [9, 0]
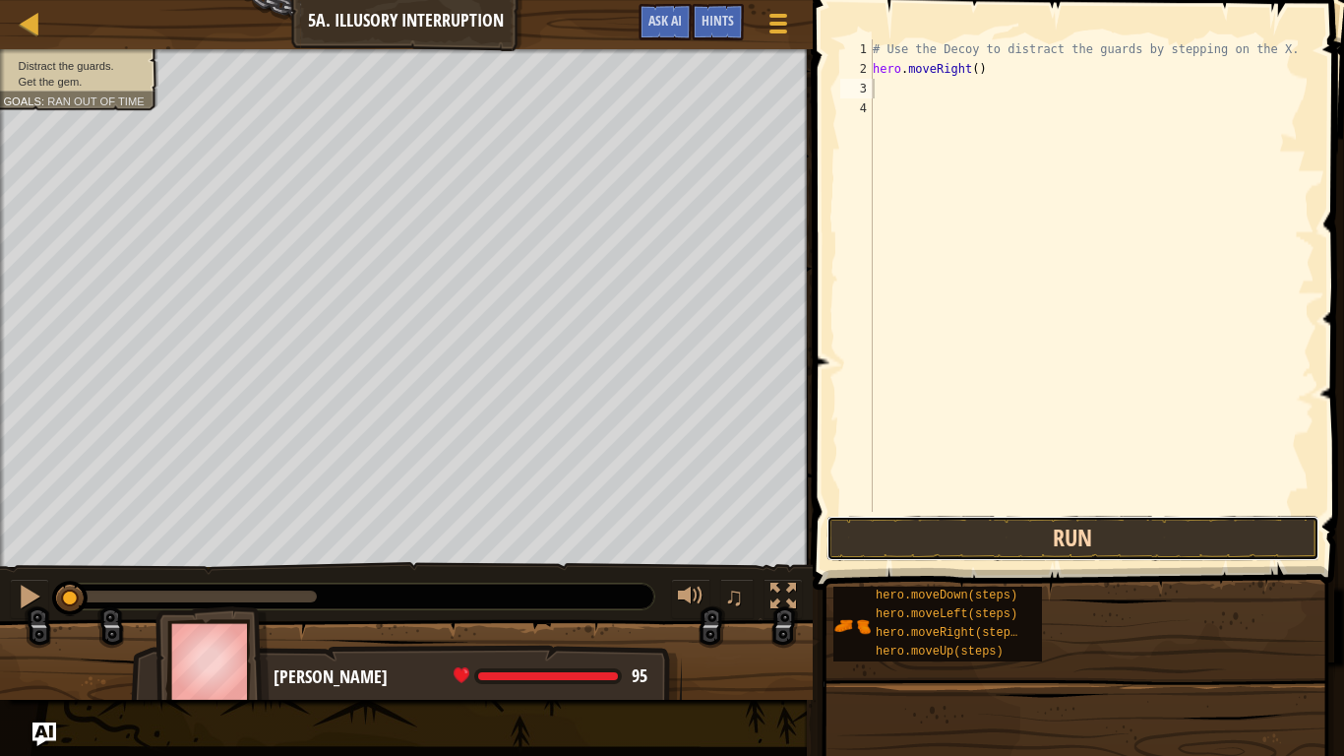
click at [1069, 541] on button "Run" at bounding box center [1073, 538] width 493 height 45
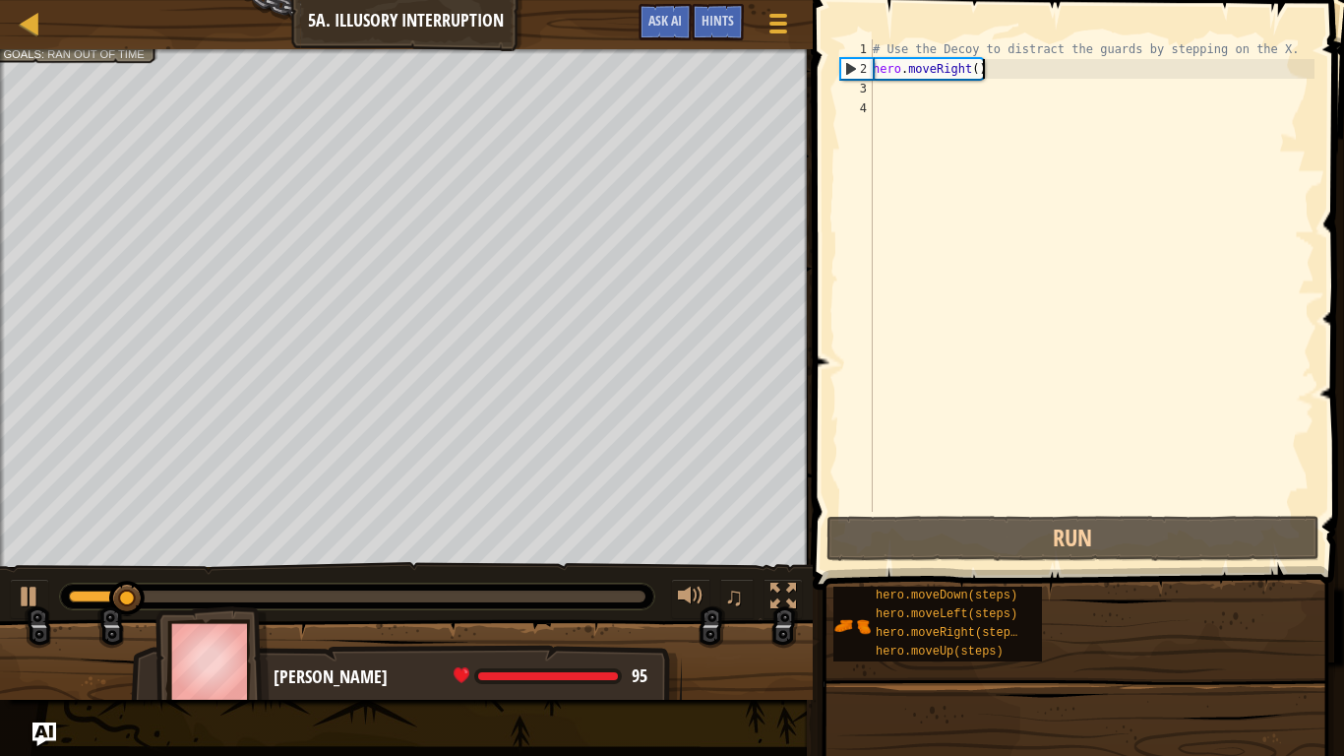
click at [982, 76] on div "# Use the Decoy to distract the guards by stepping on the X. hero . moveRight (…" at bounding box center [1092, 295] width 446 height 512
click at [967, 65] on div "# Use the Decoy to distract the guards by stepping on the X. hero . moveRight (…" at bounding box center [1092, 295] width 446 height 512
click at [980, 69] on div "# Use the Decoy to distract the guards by stepping on the X. hero . moveRight (…" at bounding box center [1092, 295] width 446 height 512
click at [977, 69] on div "# Use the Decoy to distract the guards by stepping on the X. hero . moveRight (…" at bounding box center [1092, 295] width 446 height 512
click at [1042, 69] on div "# Use the Decoy to distract the guards by stepping on the X. hero . moveRight (…" at bounding box center [1092, 295] width 446 height 512
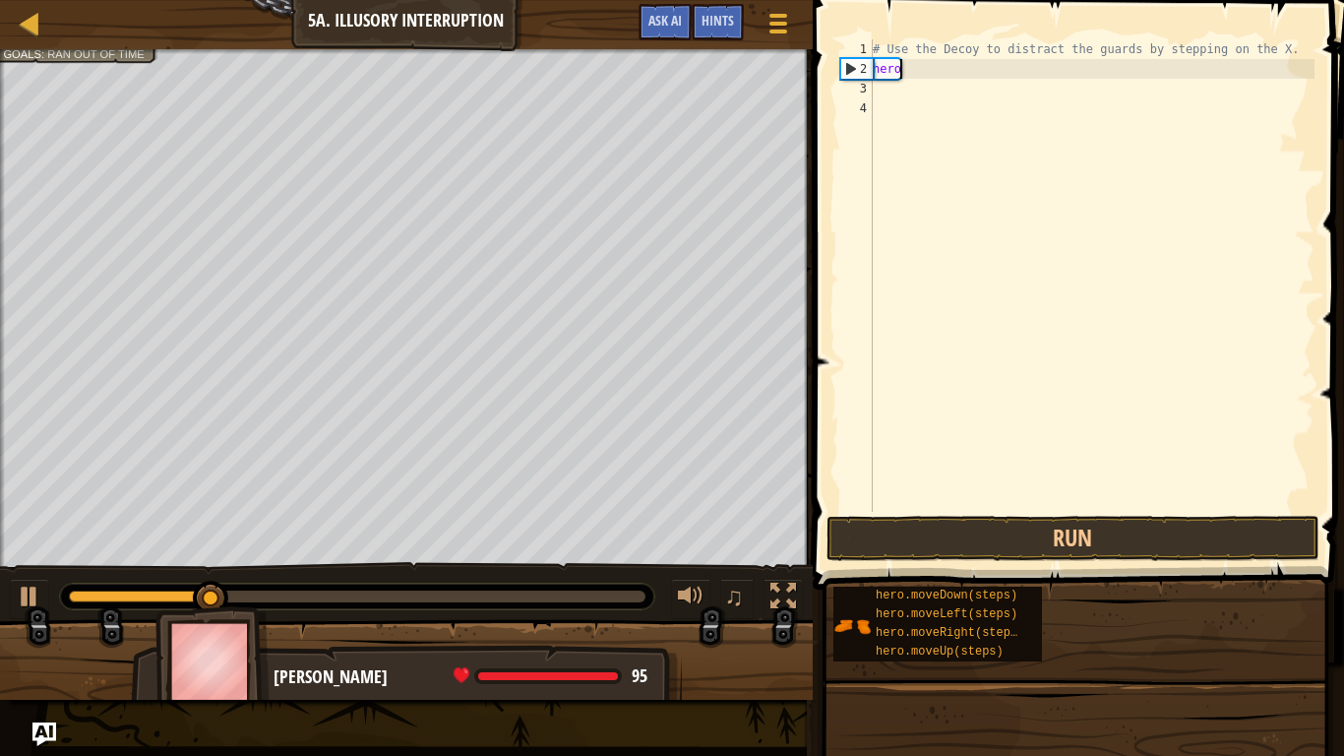
type textarea "h"
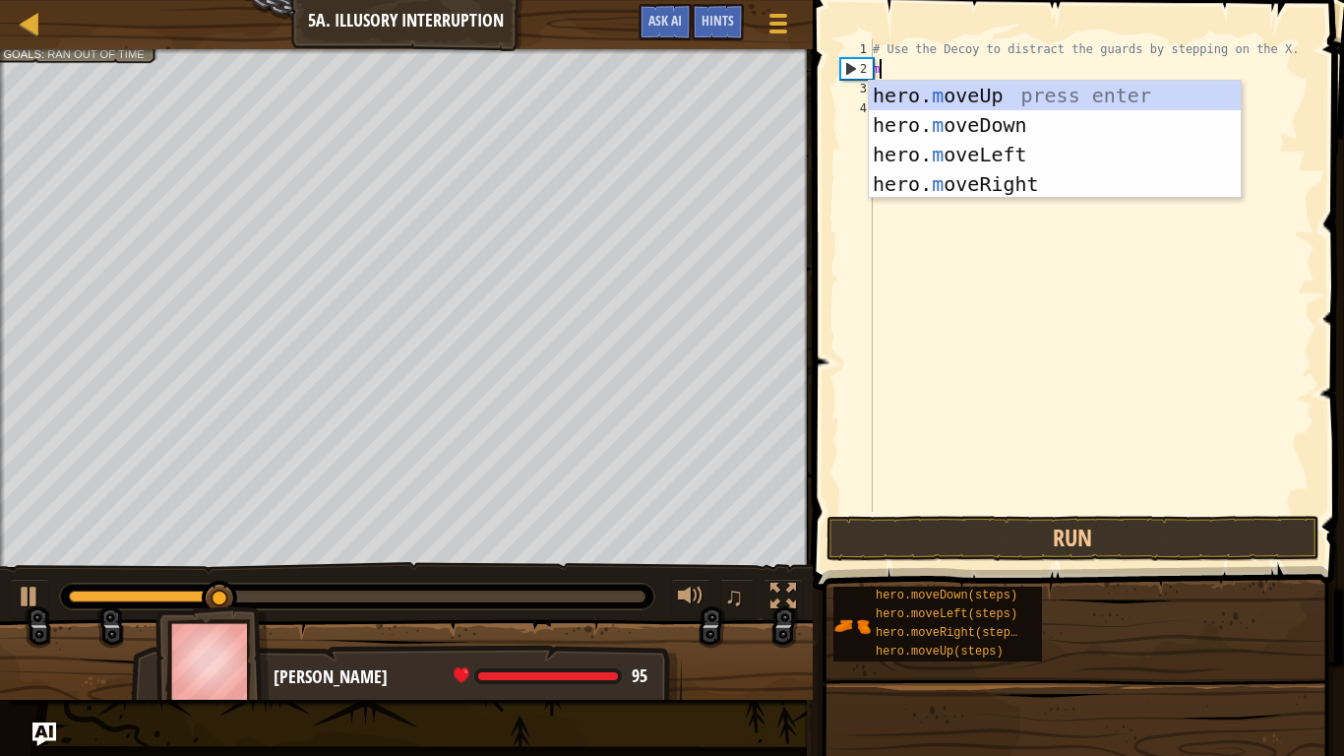
type textarea "mo"
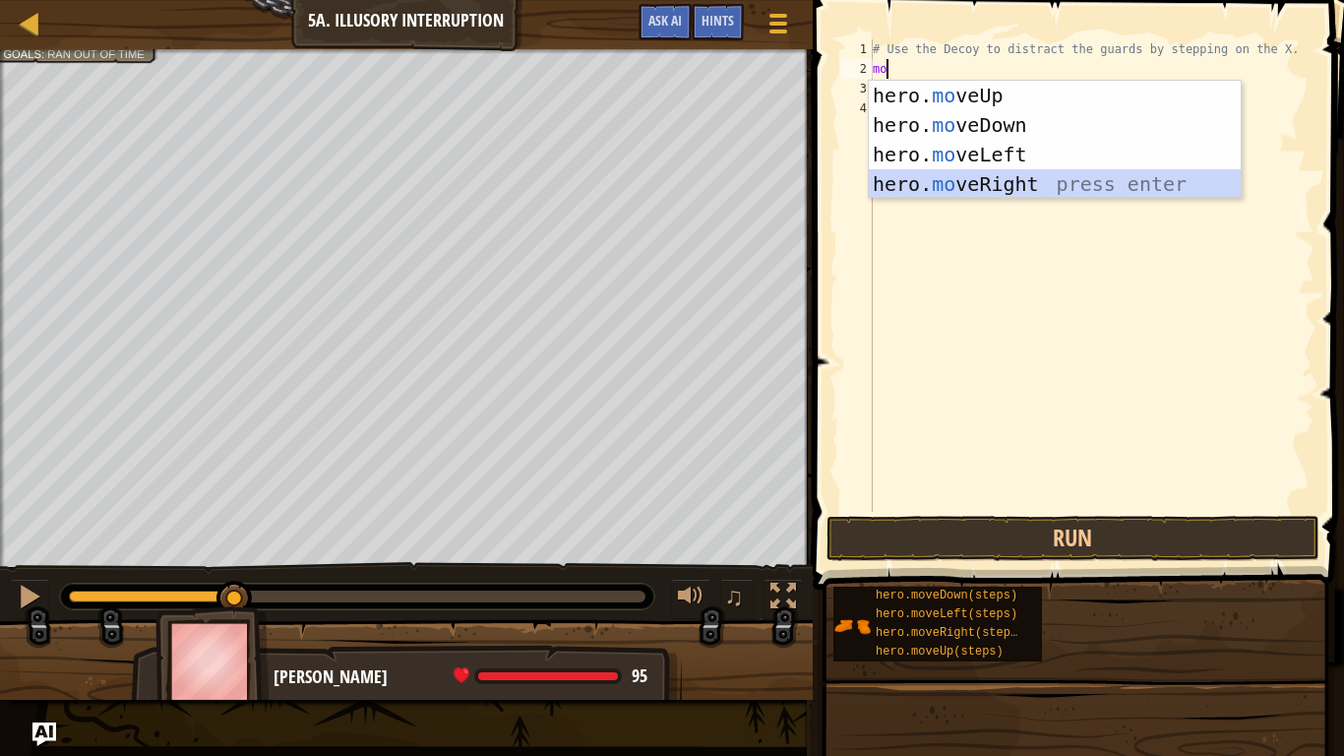
click at [1027, 188] on div "hero. mo veUp press enter hero. mo veDown press enter hero. mo veLeft press ent…" at bounding box center [1055, 169] width 372 height 177
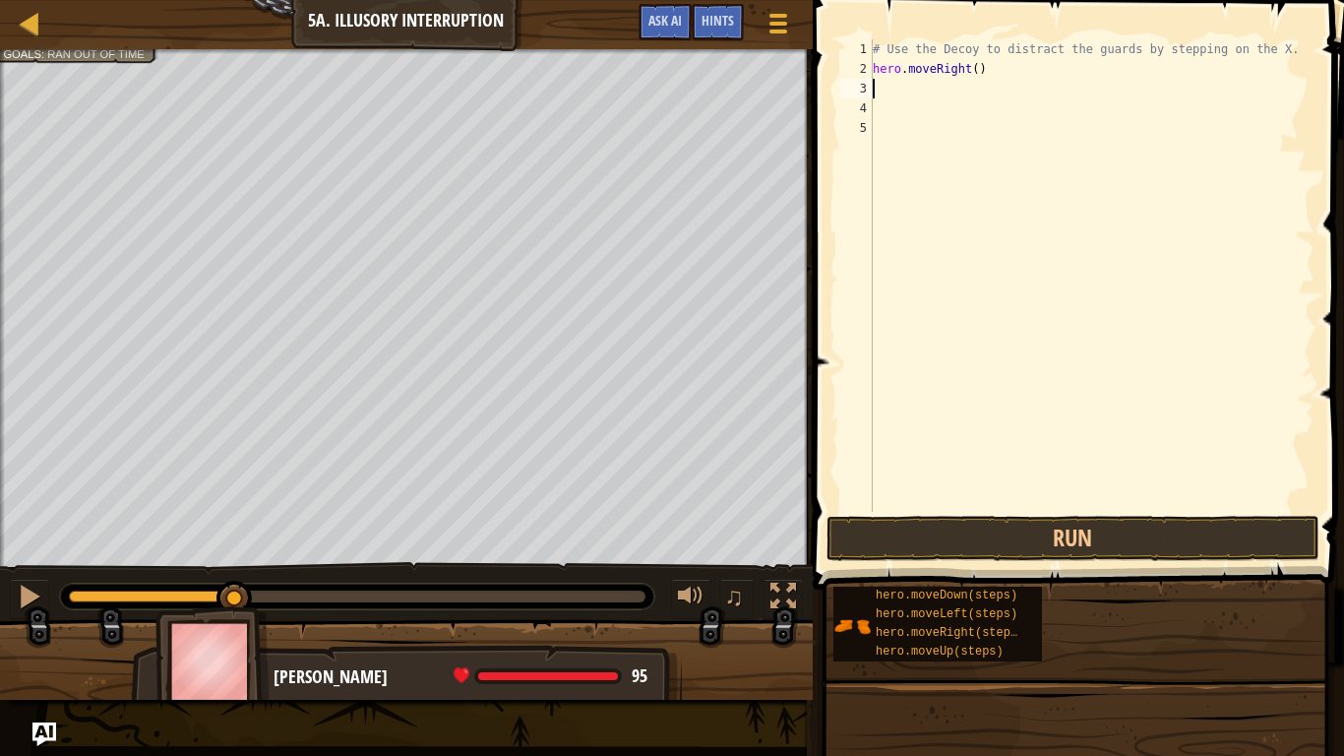
click at [977, 63] on div "# Use the Decoy to distract the guards by stepping on the X. hero . moveRight (…" at bounding box center [1092, 295] width 446 height 512
type textarea "hero.moveRight(4)"
click at [1018, 530] on button "Run" at bounding box center [1073, 538] width 493 height 45
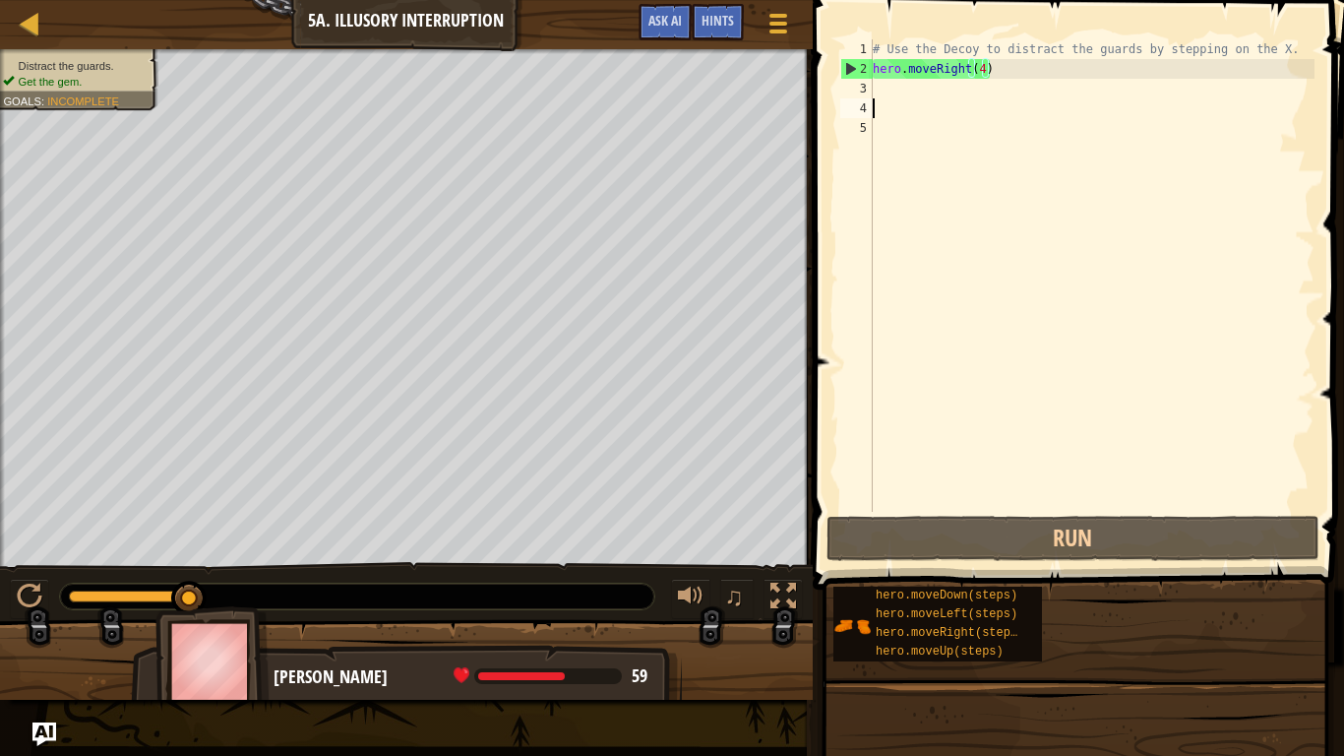
click at [966, 103] on div "# Use the Decoy to distract the guards by stepping on the X. hero . moveRight (…" at bounding box center [1092, 295] width 446 height 512
click at [954, 74] on div "# Use the Decoy to distract the guards by stepping on the X. hero . moveRight (…" at bounding box center [1092, 295] width 446 height 512
type textarea "hero.moveRight(4)"
click at [953, 103] on div "# Use the Decoy to distract the guards by stepping on the X. hero . moveRight (…" at bounding box center [1092, 295] width 446 height 512
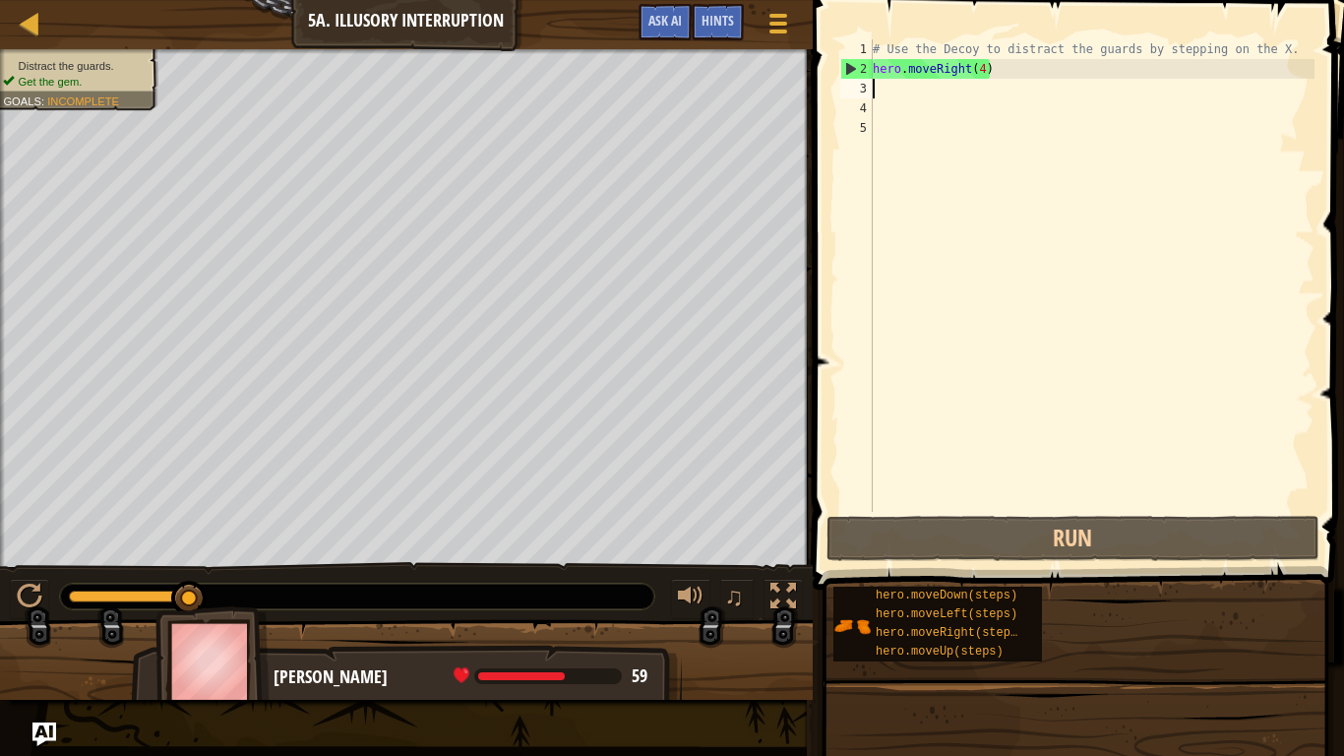
click at [919, 92] on div "# Use the Decoy to distract the guards by stepping on the X. hero . moveRight (…" at bounding box center [1092, 295] width 446 height 512
click at [1021, 69] on div "# Use the Decoy to distract the guards by stepping on the X. hero . moveRight (…" at bounding box center [1092, 295] width 446 height 512
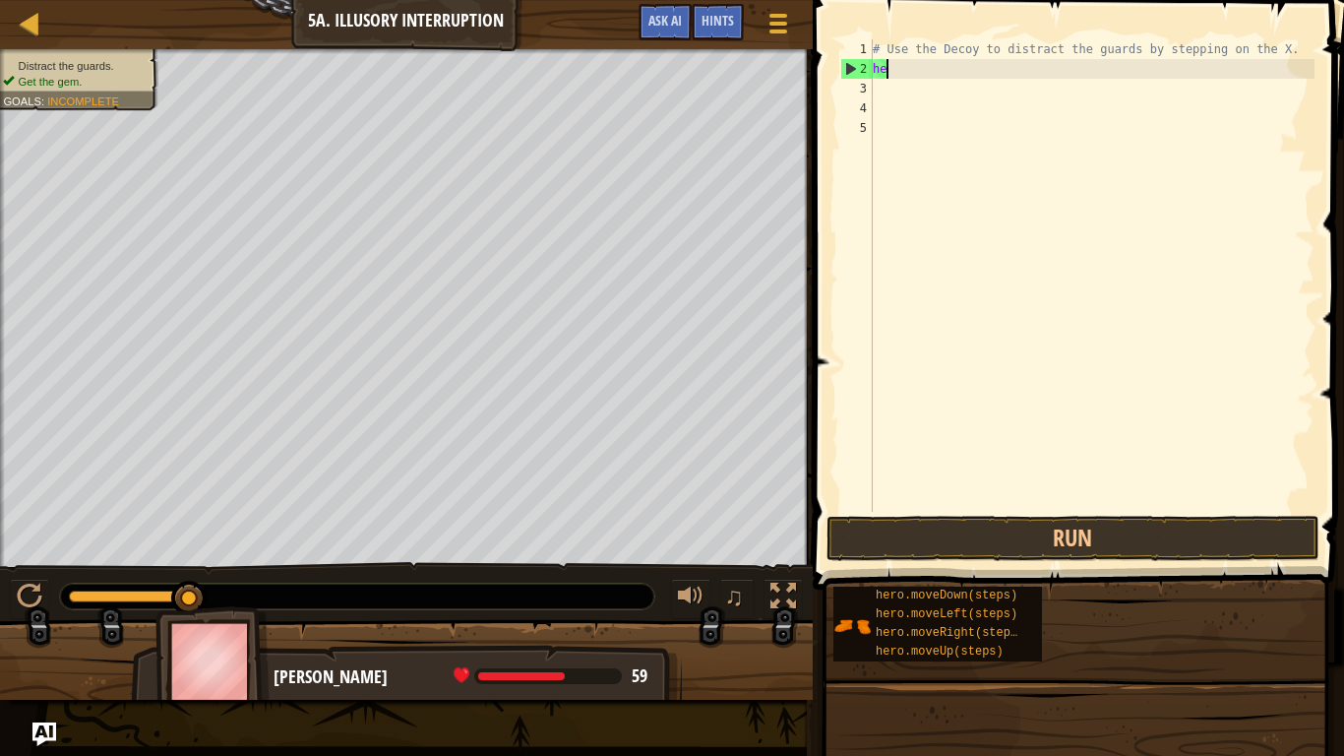
type textarea "h"
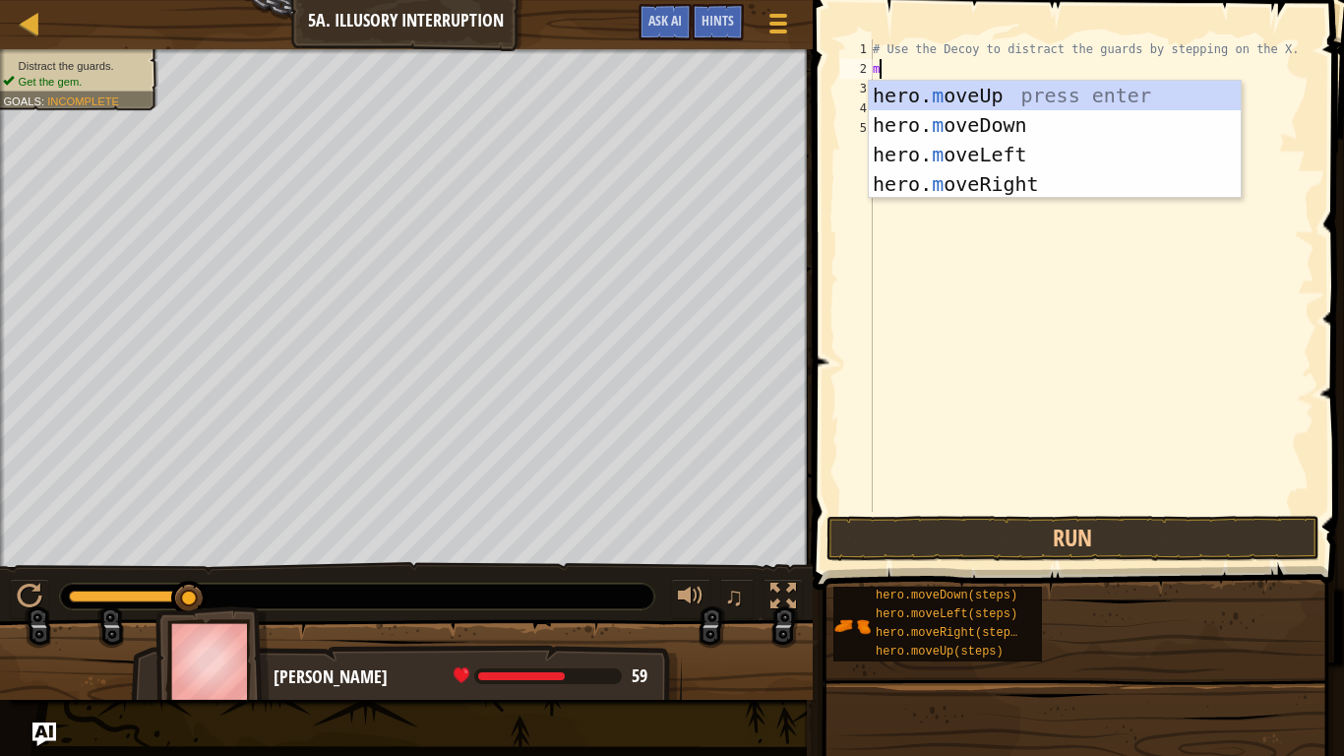
type textarea "mo"
click at [1033, 182] on div "hero. mo veUp press enter hero. mo veDown press enter hero. mo veLeft press ent…" at bounding box center [1055, 169] width 372 height 177
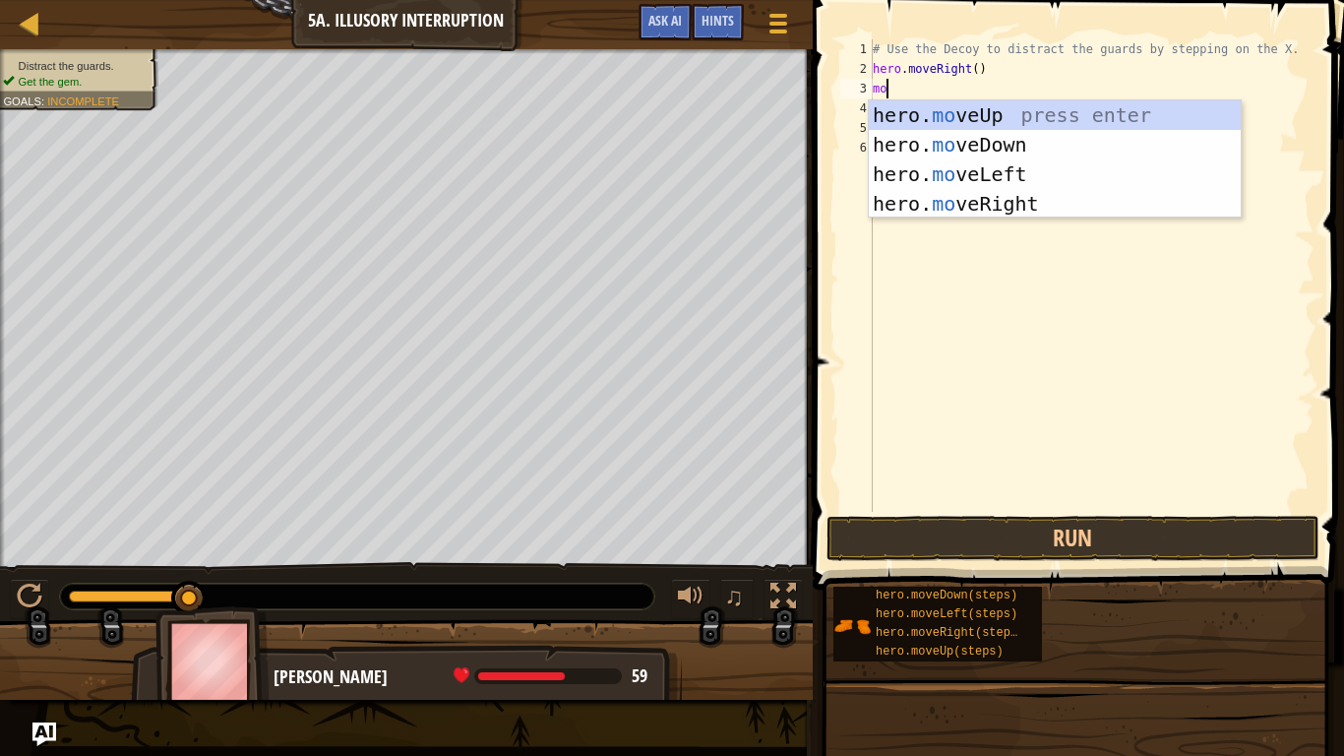
type textarea "move"
click at [1002, 146] on div "hero. move Up press enter hero. move Down press enter hero. move Left press ent…" at bounding box center [1055, 188] width 372 height 177
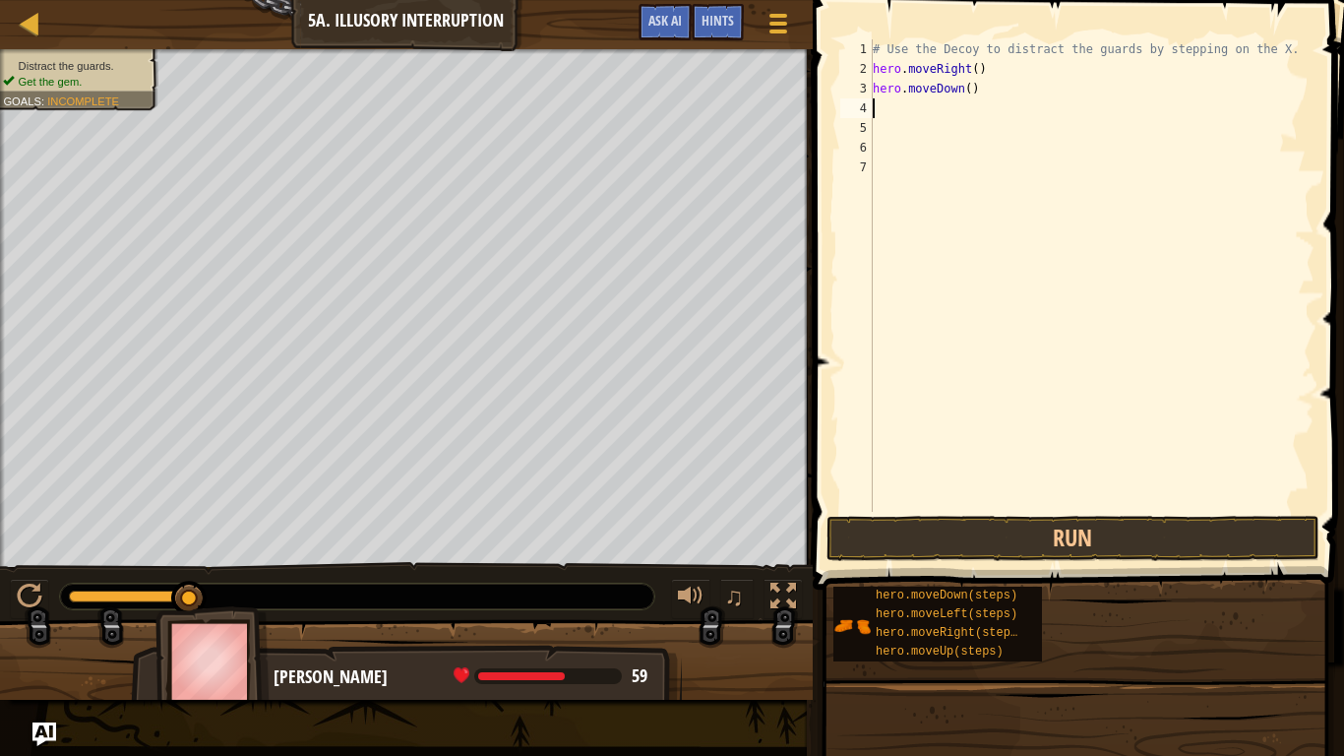
scroll to position [9, 0]
click at [959, 533] on button "Run" at bounding box center [1073, 538] width 493 height 45
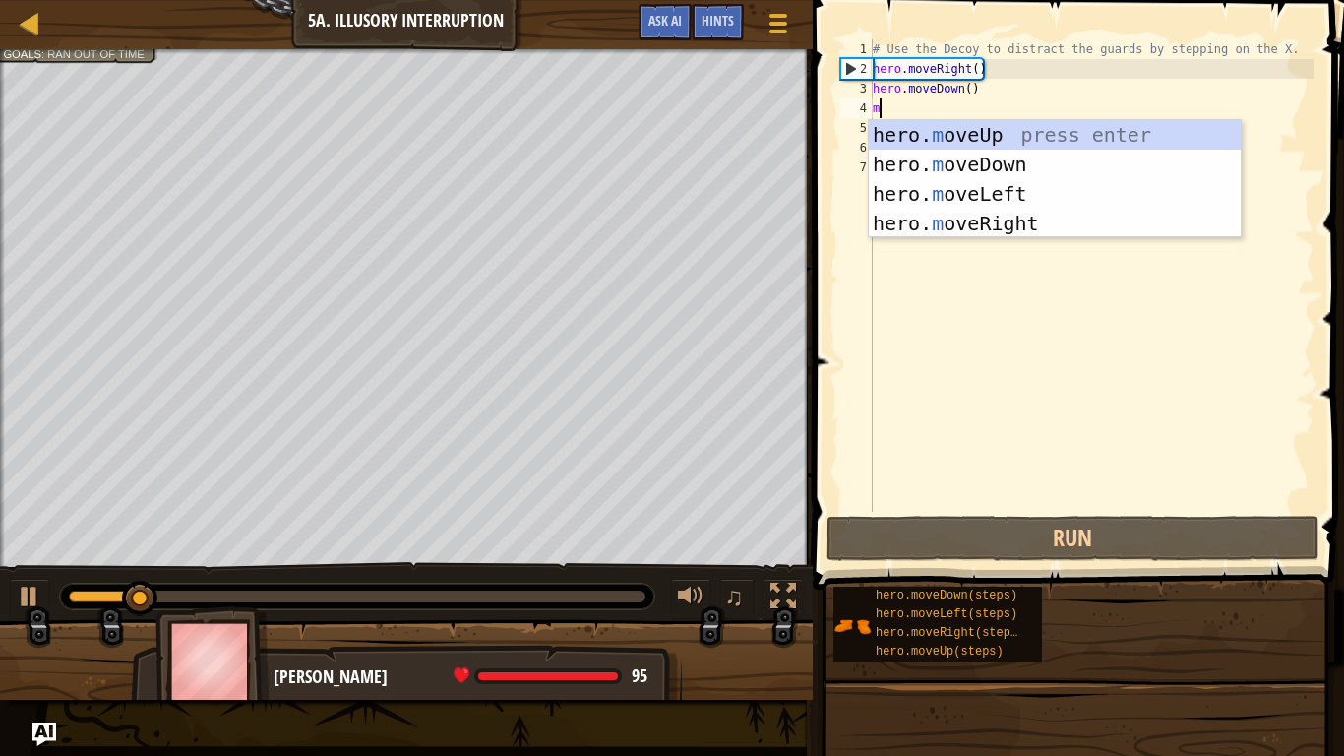
type textarea "mo"
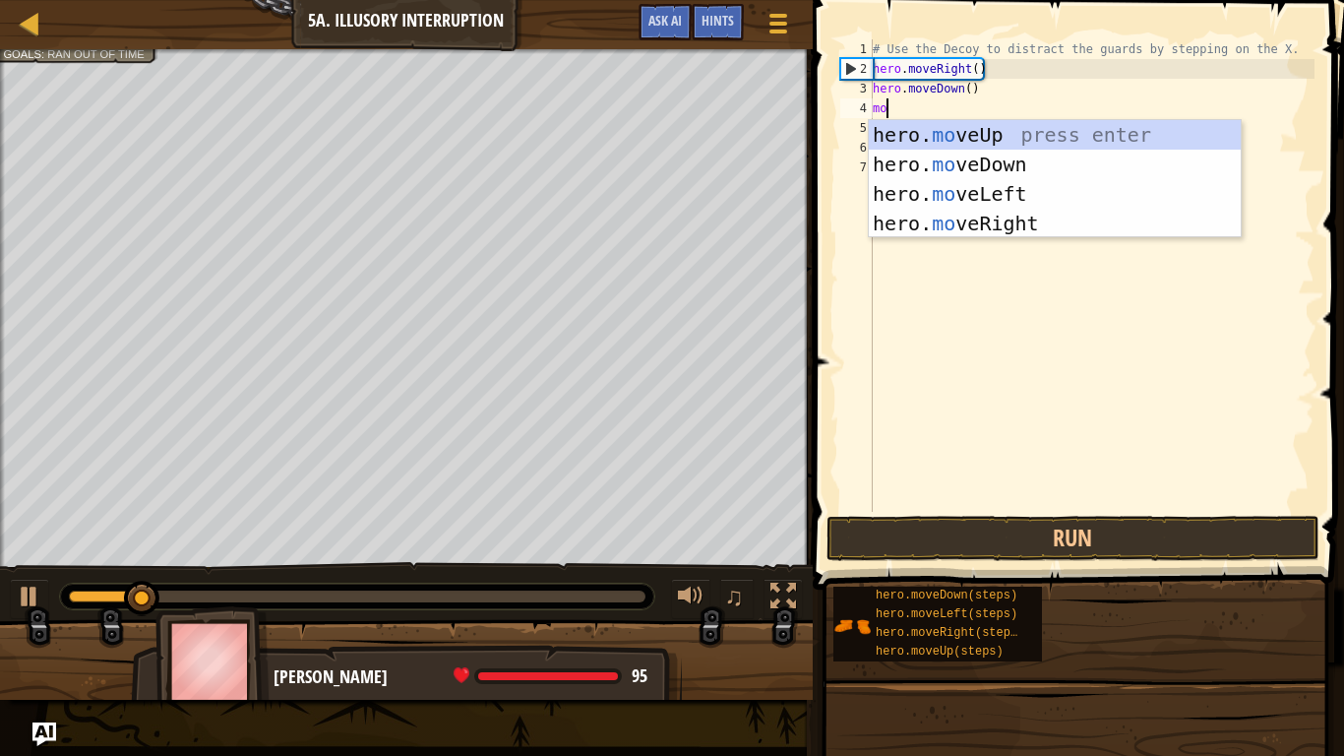
scroll to position [9, 1]
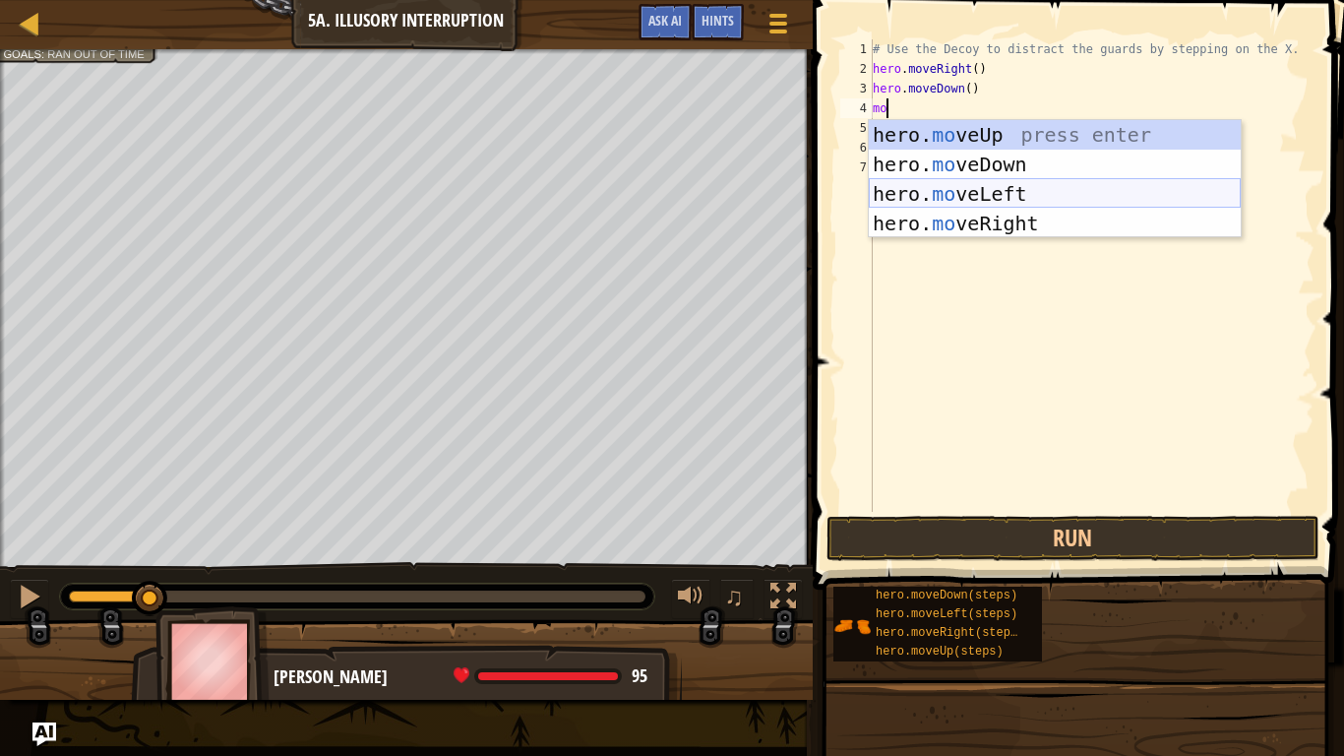
click at [1008, 168] on div "hero. mo veUp press enter hero. mo veDown press enter hero. mo veLeft press ent…" at bounding box center [1055, 208] width 372 height 177
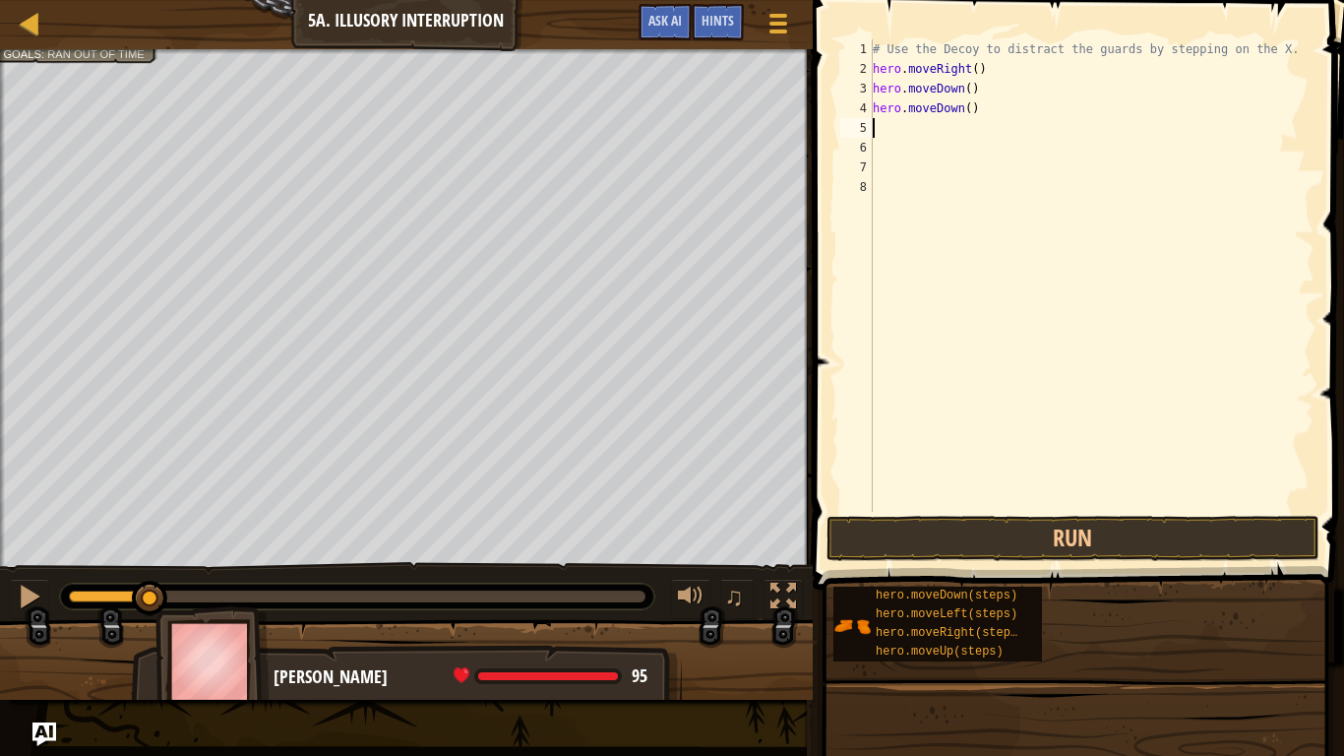
scroll to position [9, 0]
click at [957, 530] on button "Run" at bounding box center [1073, 538] width 493 height 45
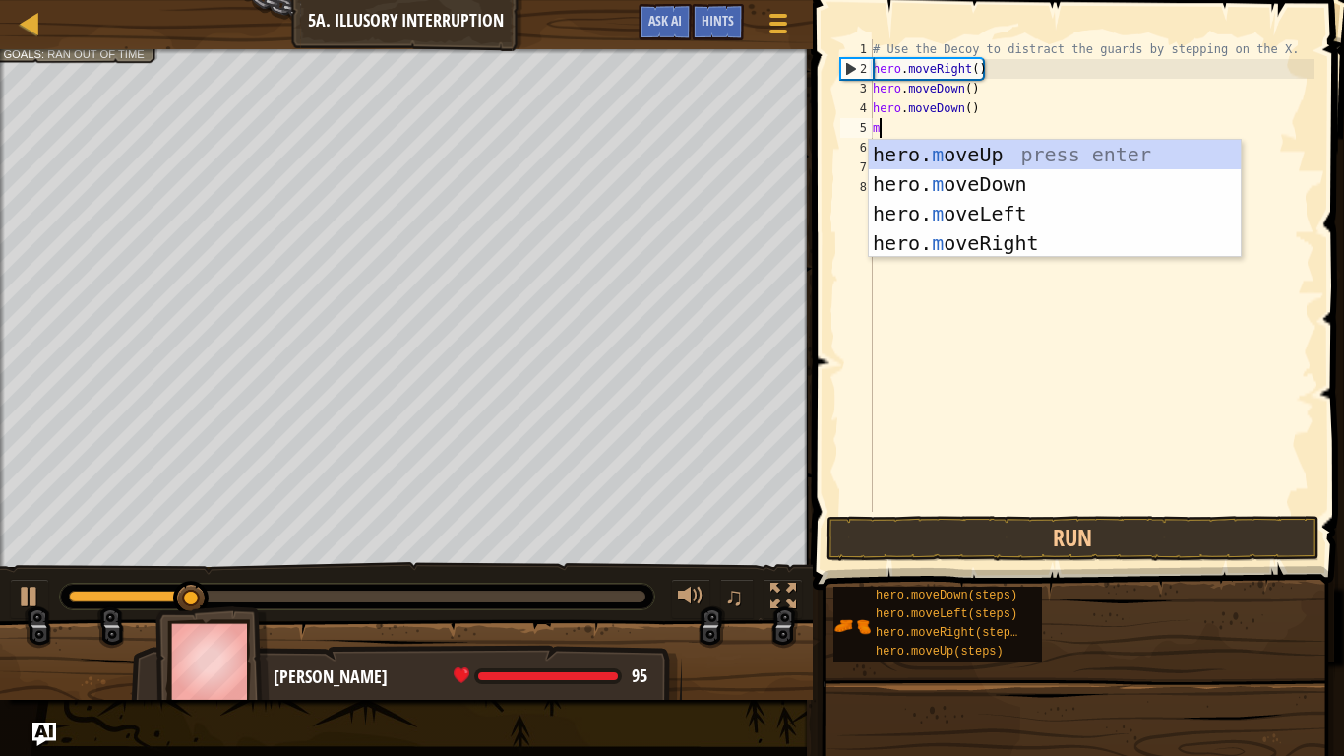
type textarea "mo"
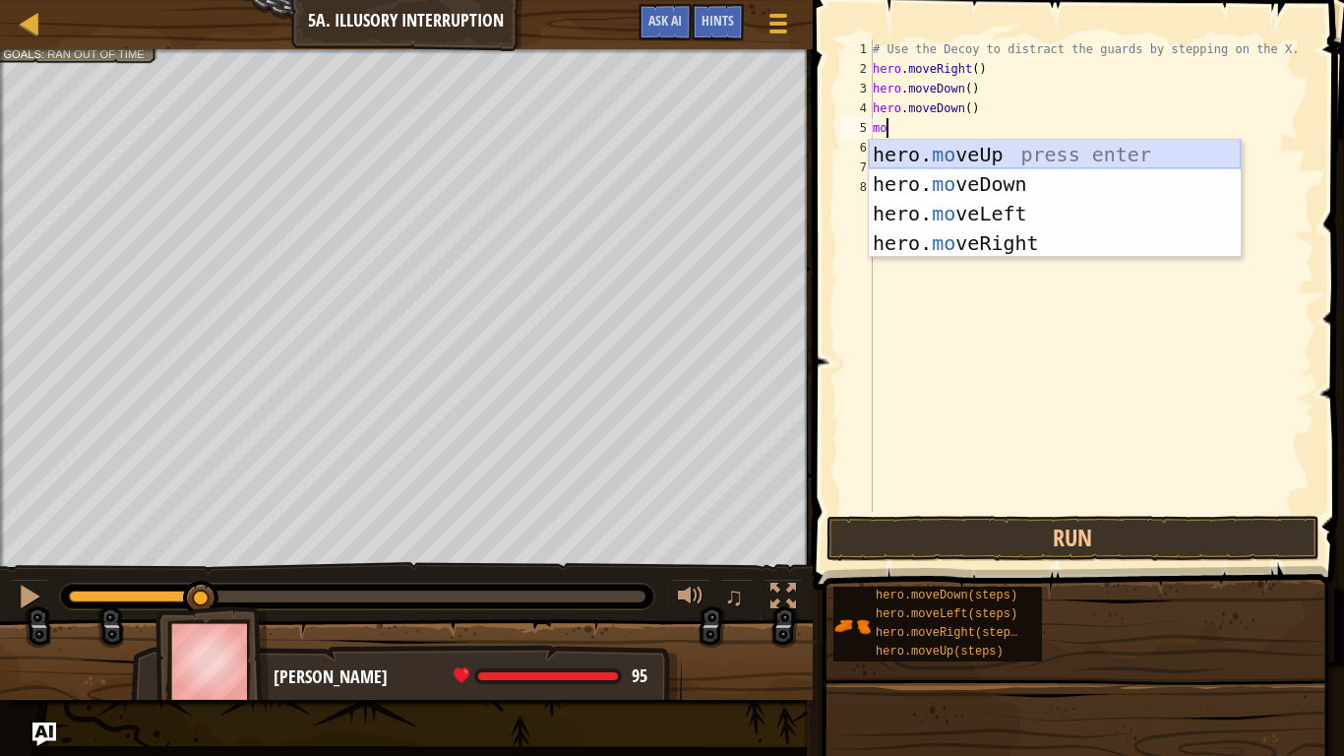
click at [1010, 149] on div "hero. mo veUp press enter hero. mo veDown press enter hero. mo veLeft press ent…" at bounding box center [1055, 228] width 372 height 177
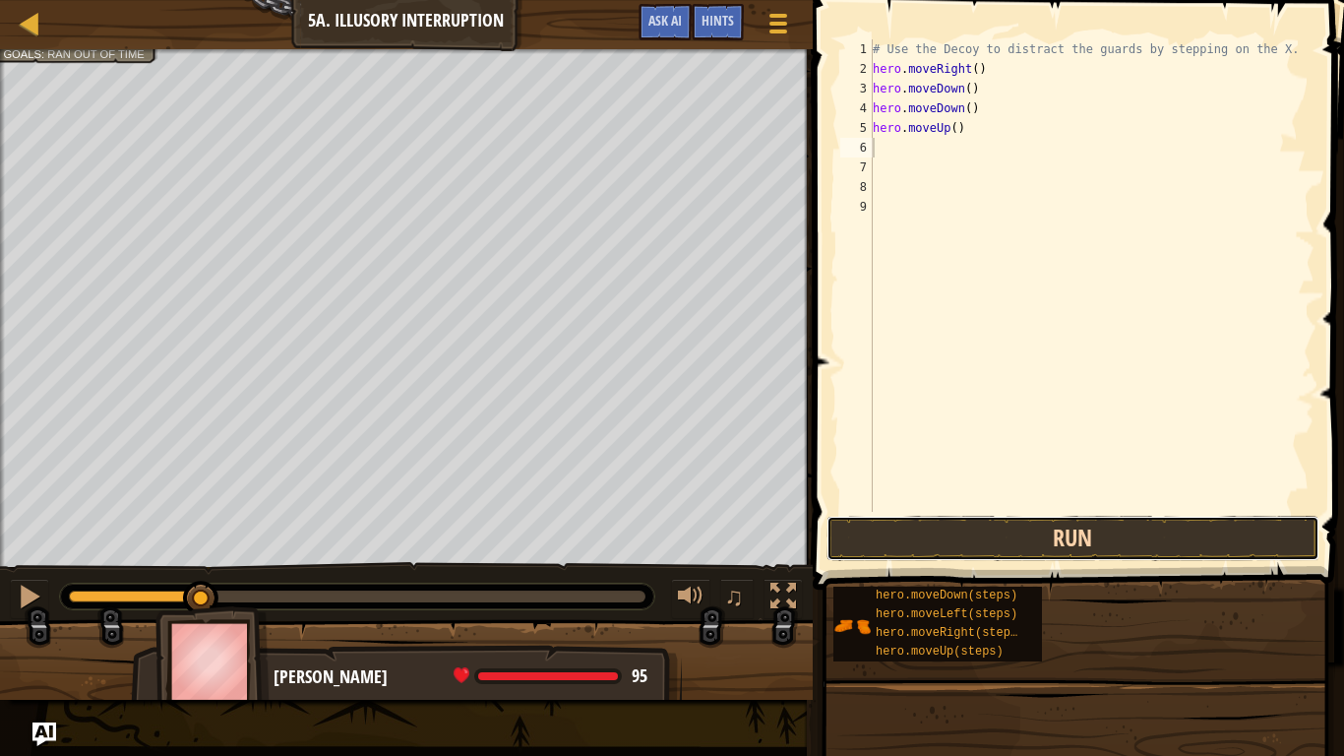
click at [972, 559] on button "Run" at bounding box center [1073, 538] width 493 height 45
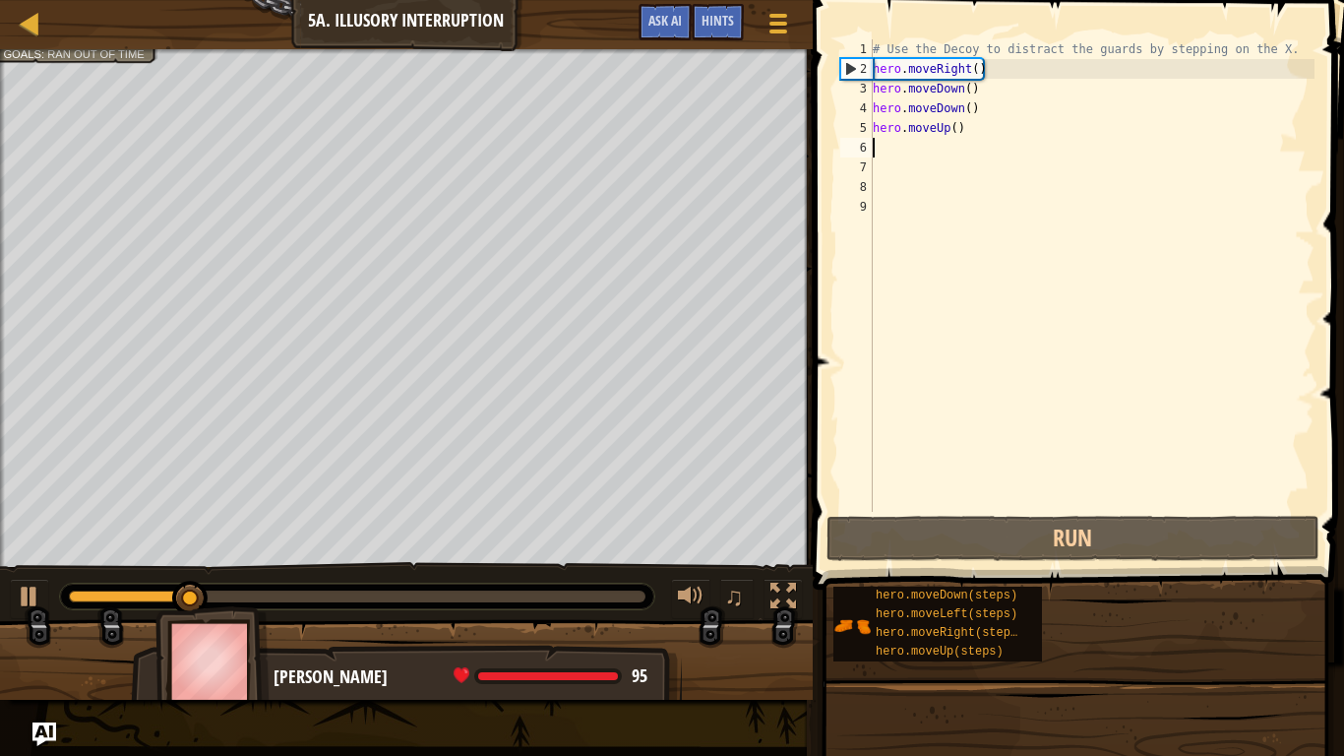
click at [955, 134] on div "# Use the Decoy to distract the guards by stepping on the X. hero . moveRight (…" at bounding box center [1092, 295] width 446 height 512
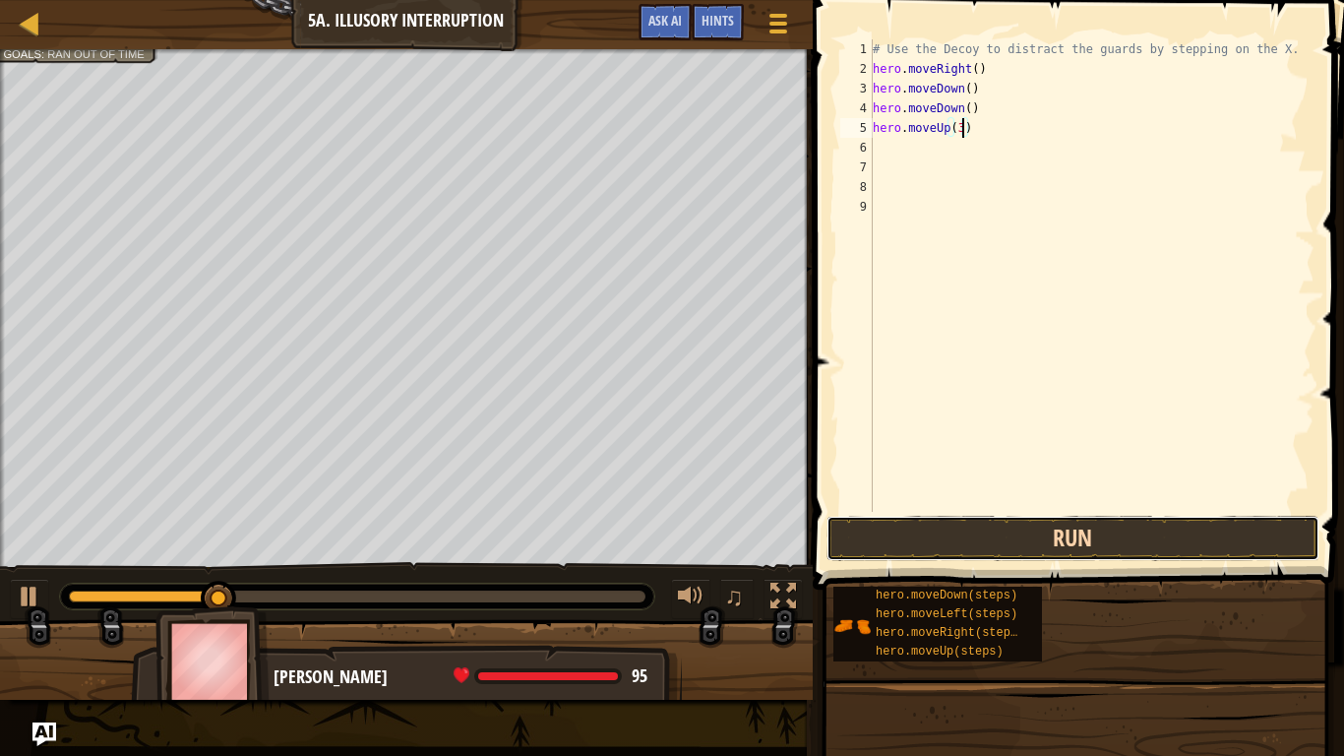
click at [1057, 518] on button "Run" at bounding box center [1073, 538] width 493 height 45
type textarea "hero.moveUp(2)"
click at [925, 536] on button "Run" at bounding box center [1073, 538] width 493 height 45
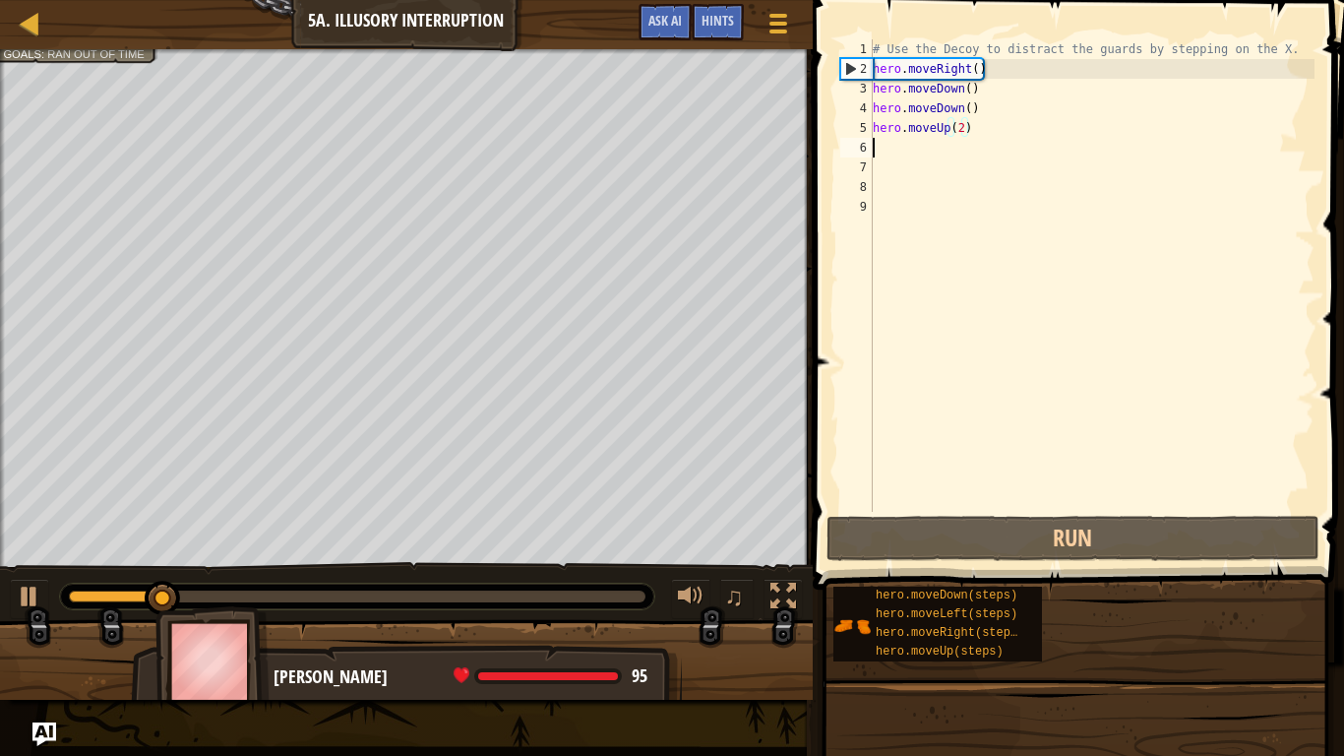
click at [929, 151] on div "# Use the Decoy to distract the guards by stepping on the X. hero . moveRight (…" at bounding box center [1092, 295] width 446 height 512
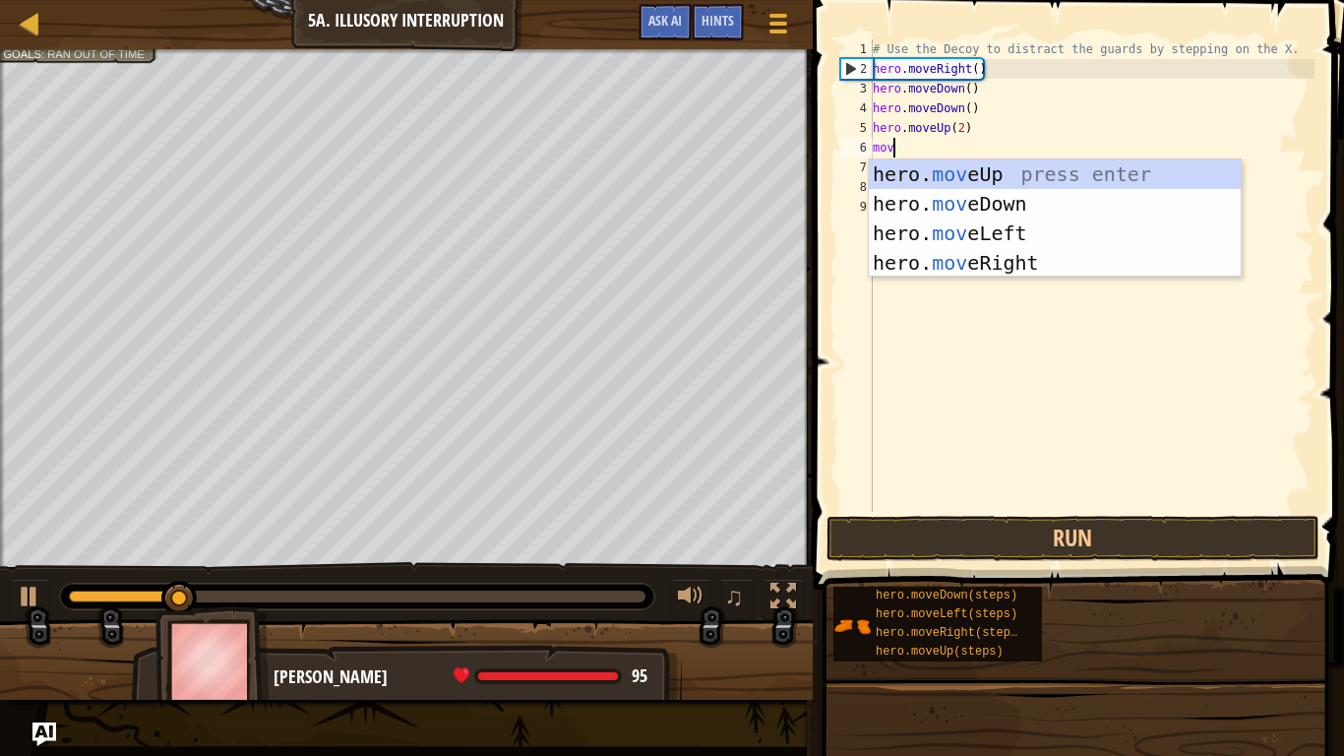
scroll to position [9, 3]
type textarea "move"
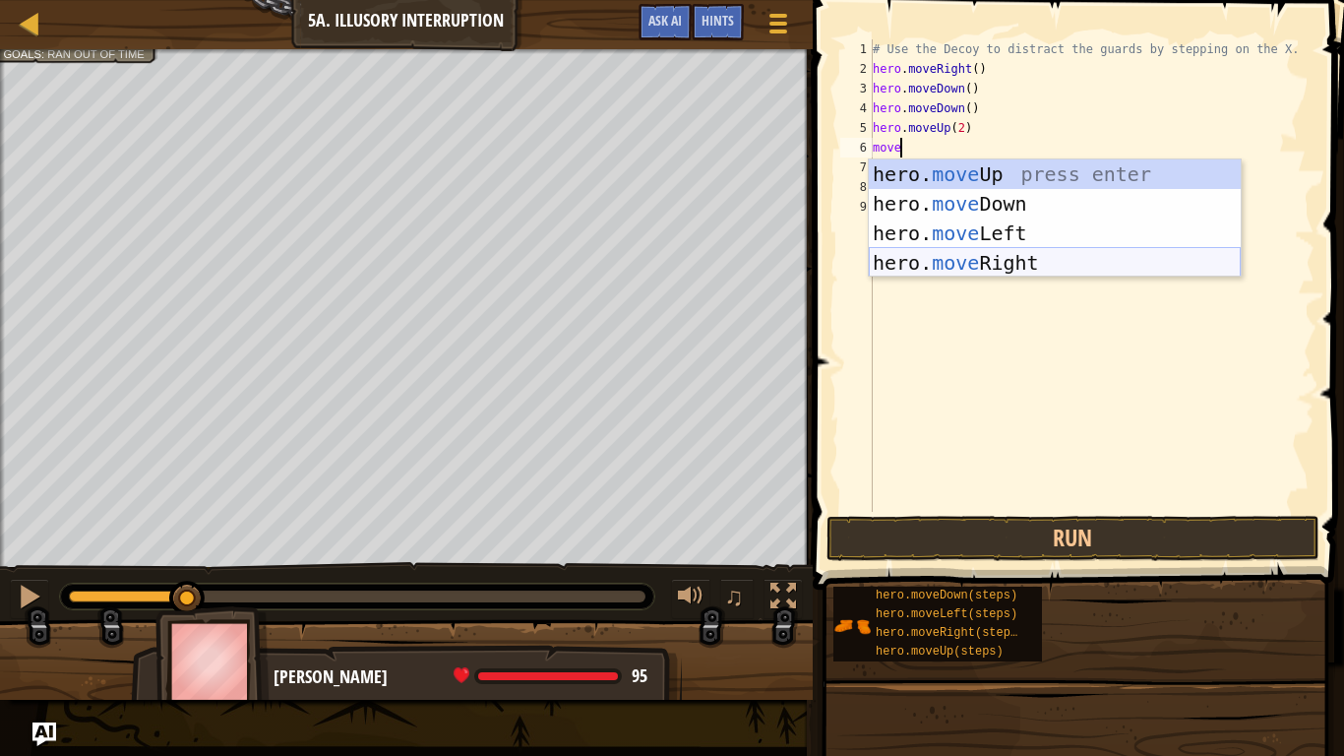
click at [1115, 266] on div "hero. move Up press enter hero. move Down press enter hero. move Left press ent…" at bounding box center [1055, 247] width 372 height 177
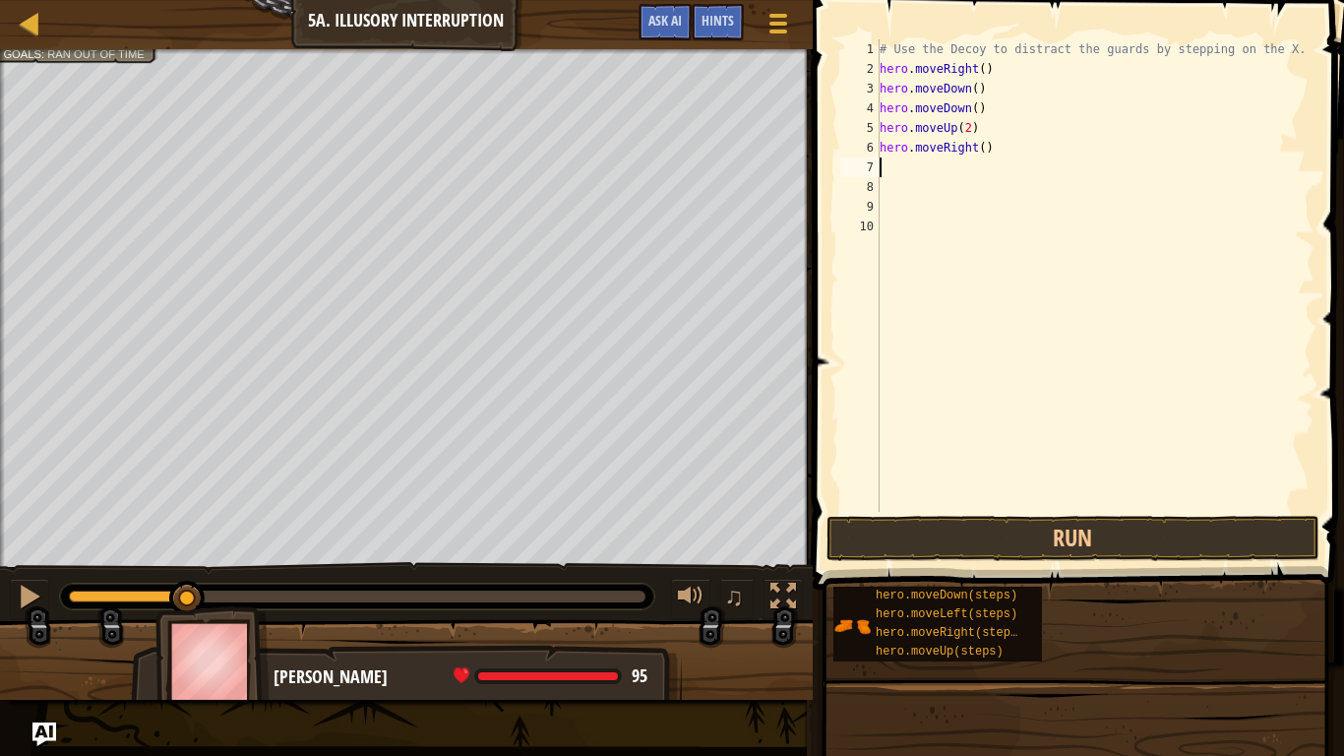
scroll to position [9, 0]
click at [982, 147] on div "# Use the Decoy to distract the guards by stepping on the X. hero . moveRight (…" at bounding box center [1095, 295] width 439 height 512
type textarea "hero.moveRight(4)"
click at [1022, 539] on button "Run" at bounding box center [1073, 538] width 493 height 45
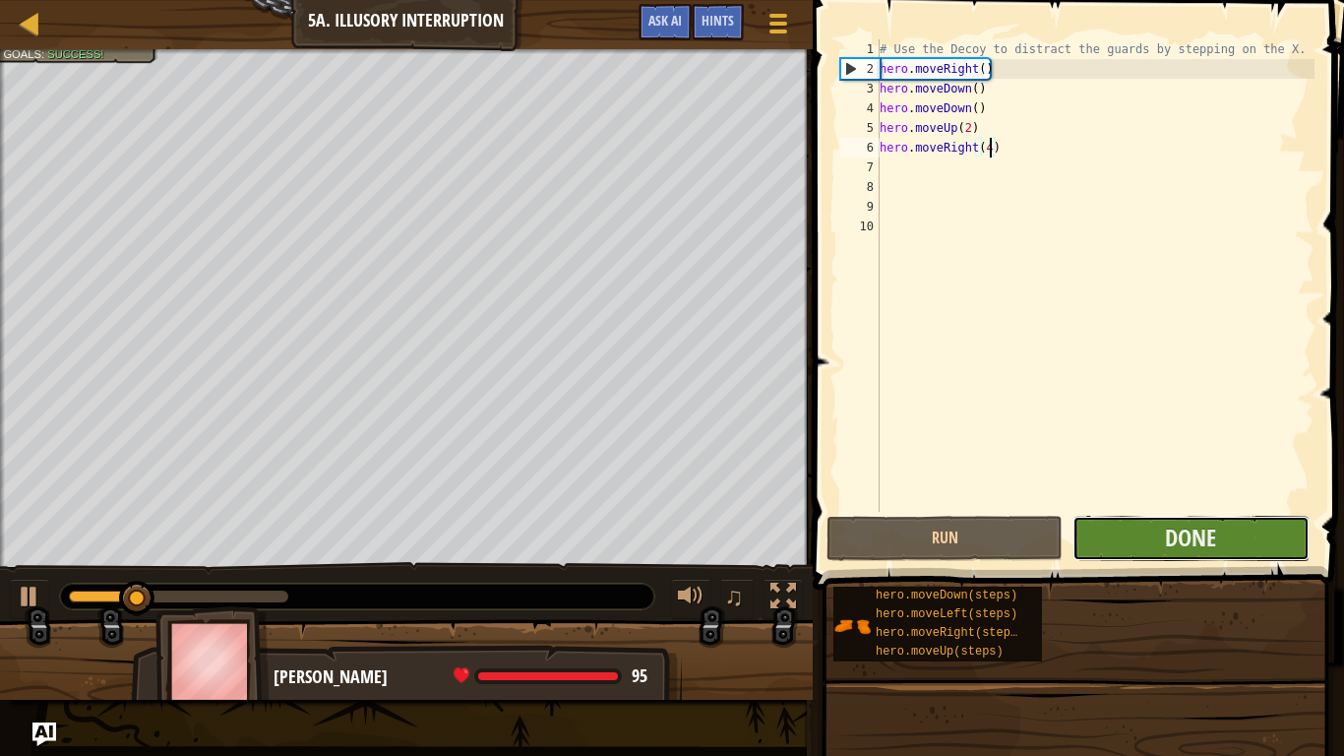
click at [1142, 539] on button "Done" at bounding box center [1191, 538] width 236 height 45
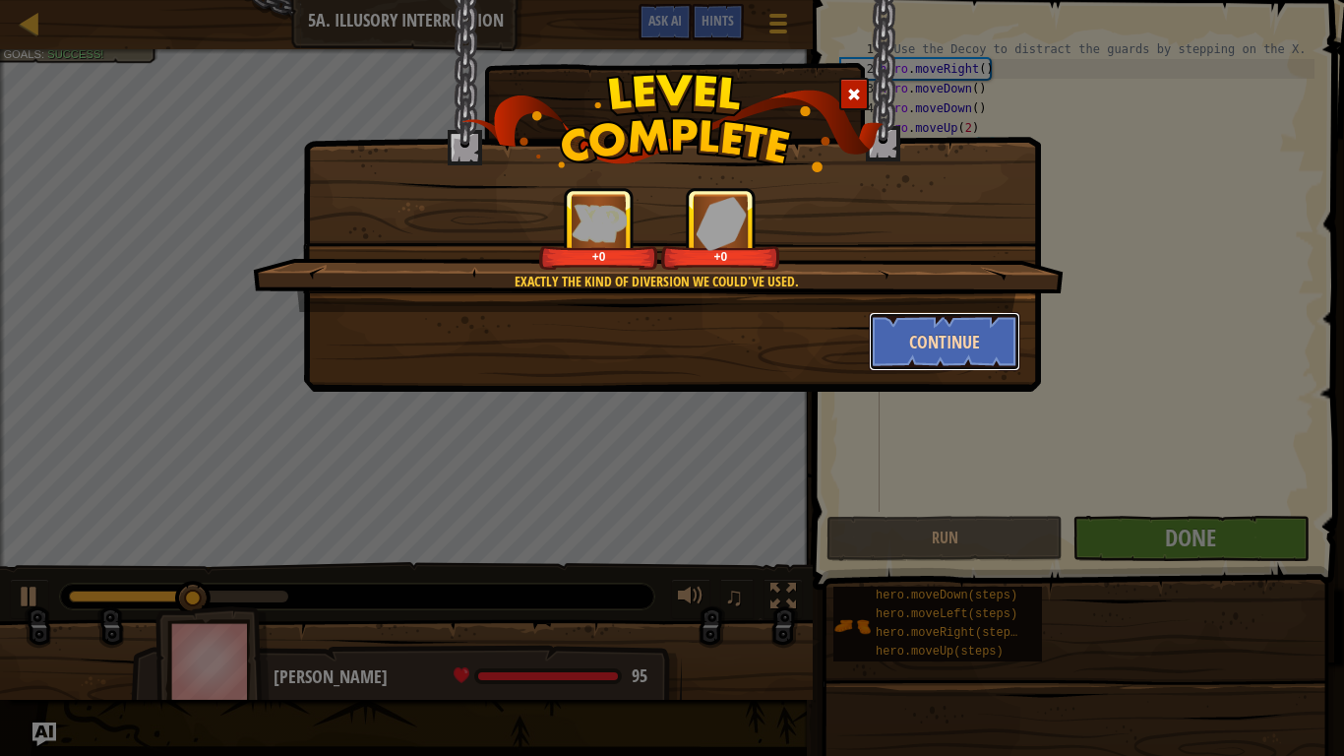
click at [896, 338] on button "Continue" at bounding box center [945, 341] width 153 height 59
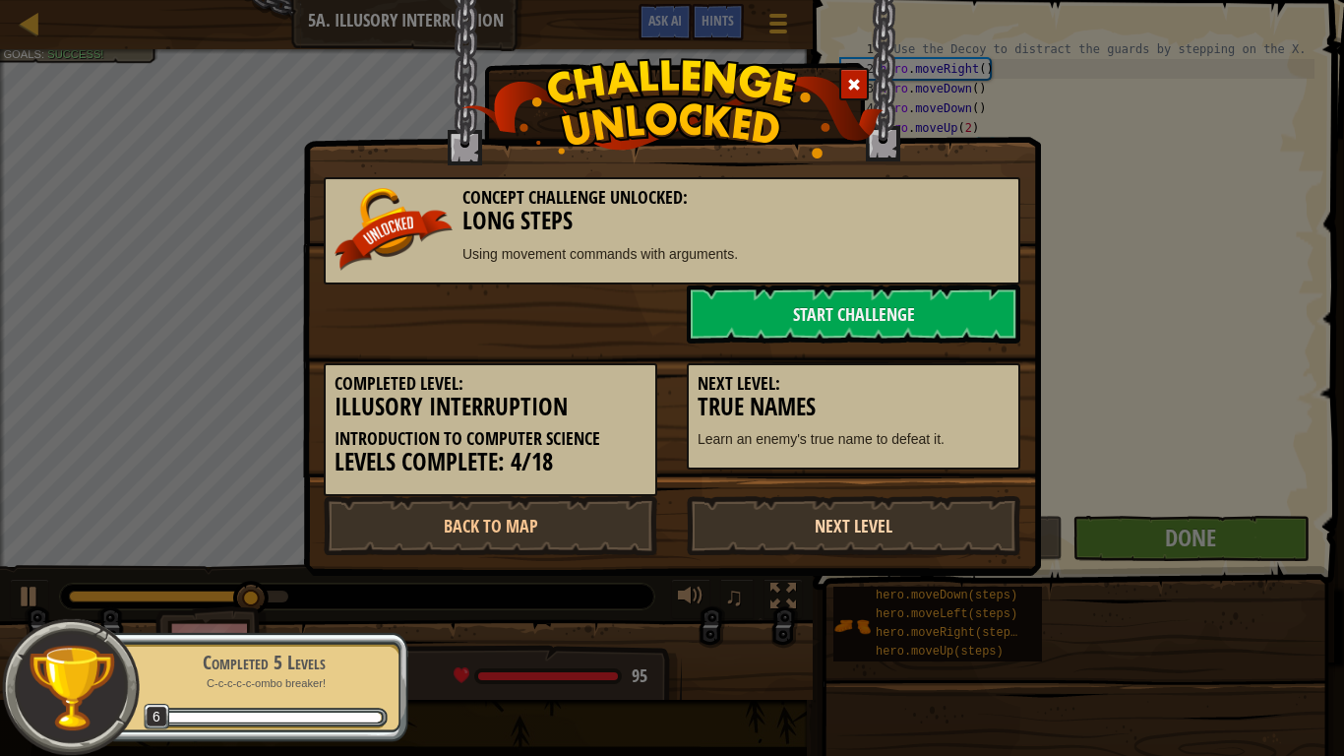
click at [804, 516] on link "Next Level" at bounding box center [854, 525] width 334 height 59
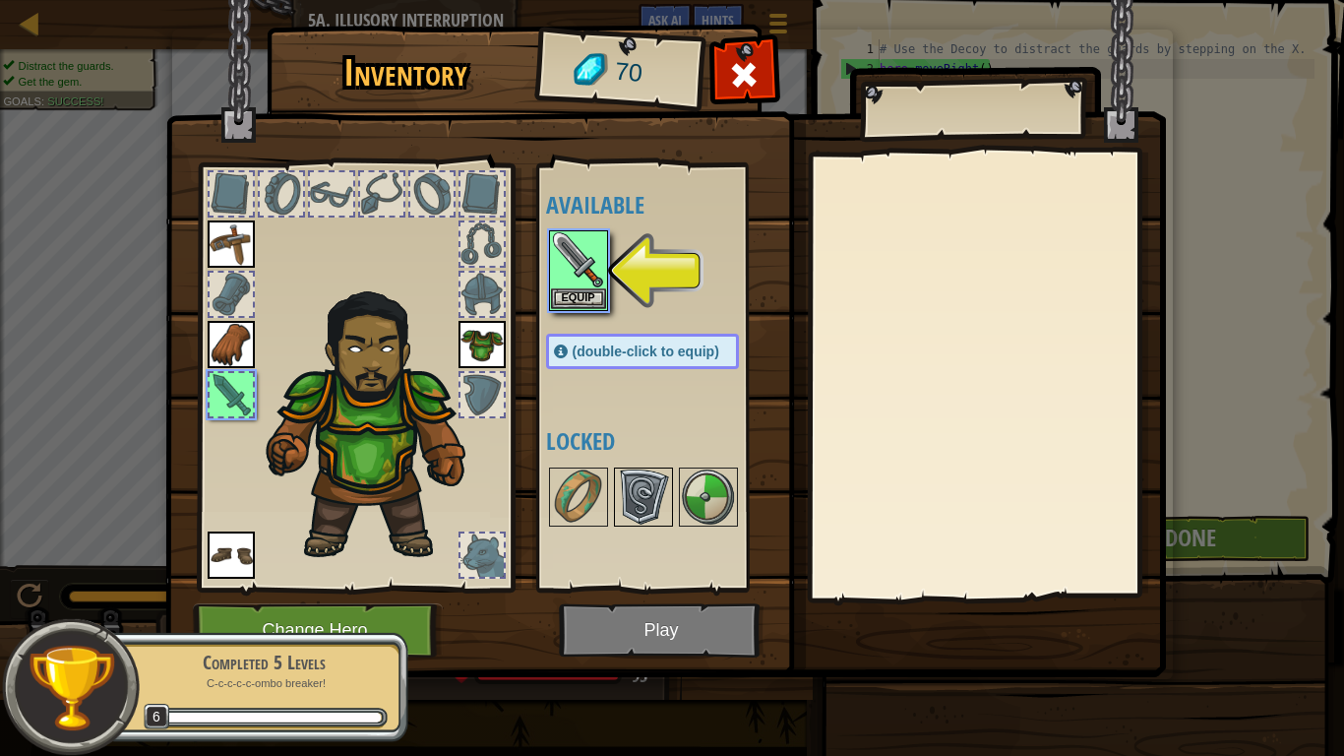
click at [637, 508] on img at bounding box center [643, 496] width 55 height 55
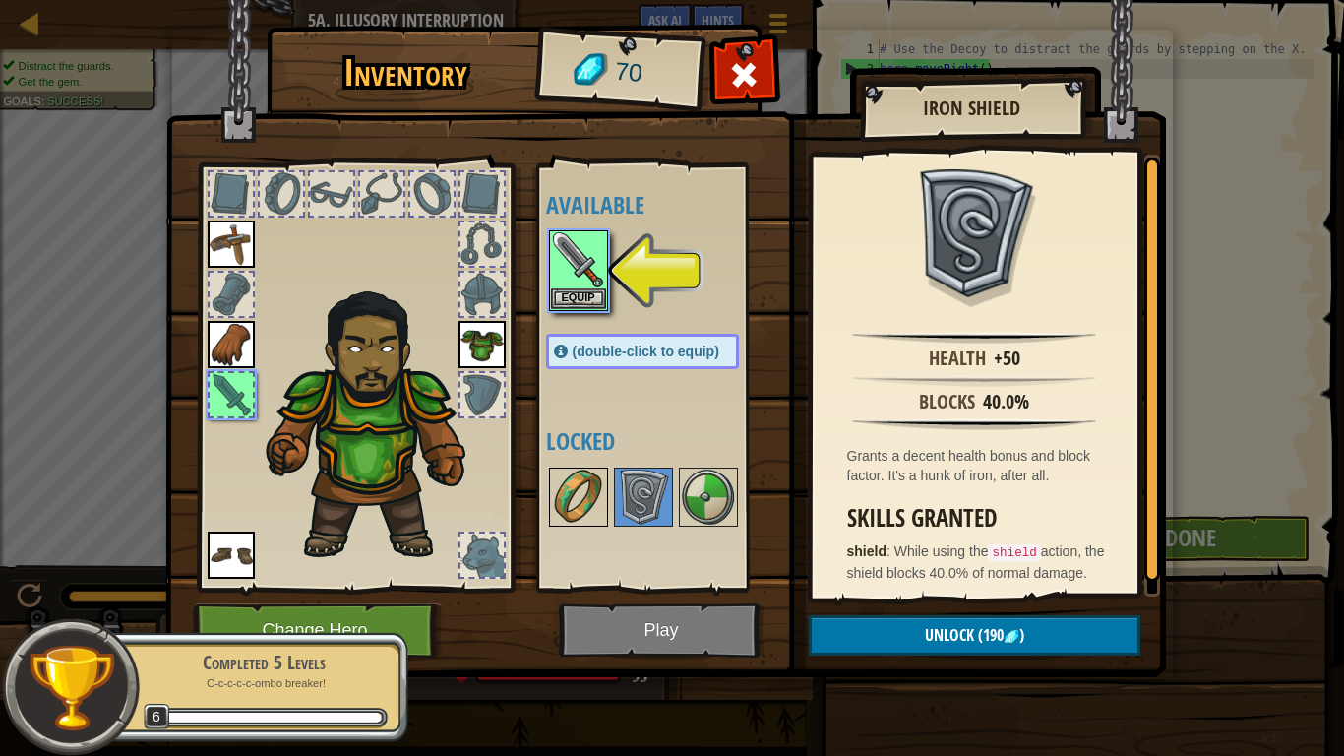
click at [581, 509] on img at bounding box center [578, 496] width 55 height 55
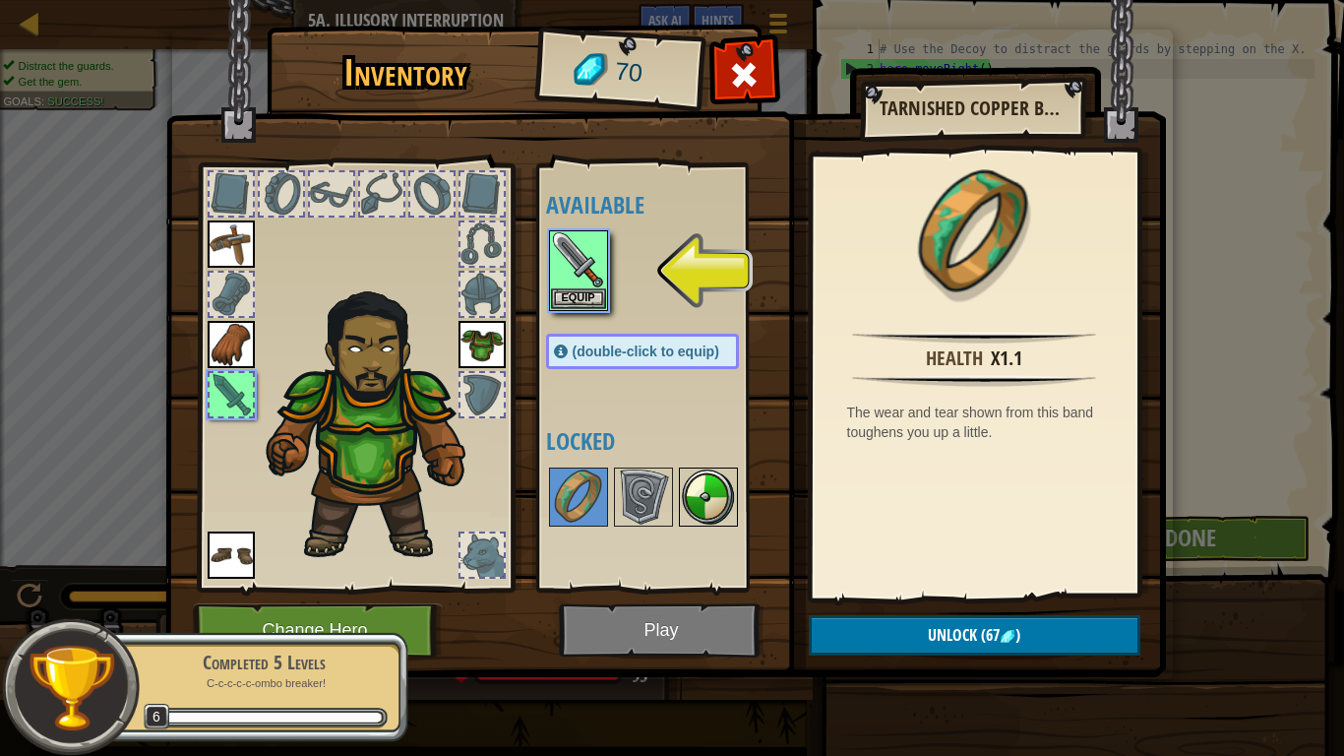
click at [705, 499] on img at bounding box center [708, 496] width 55 height 55
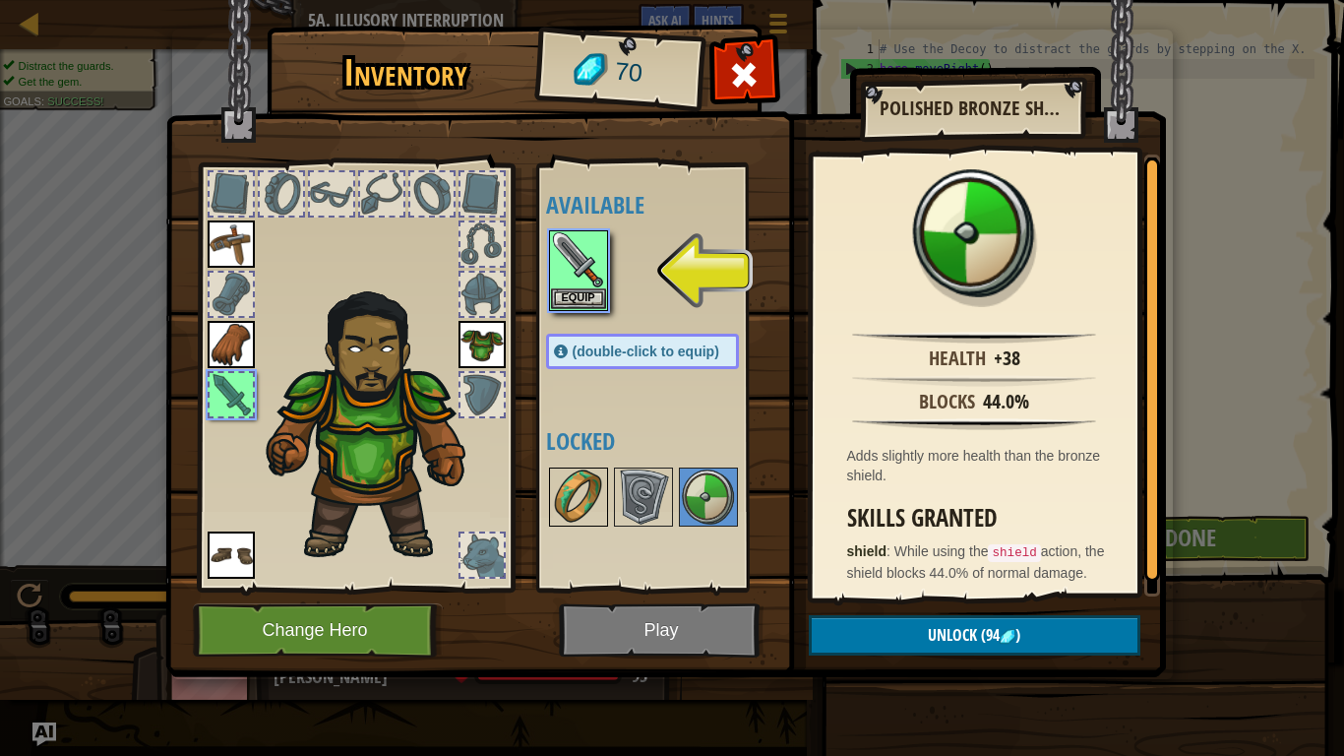
click at [572, 509] on img at bounding box center [578, 496] width 55 height 55
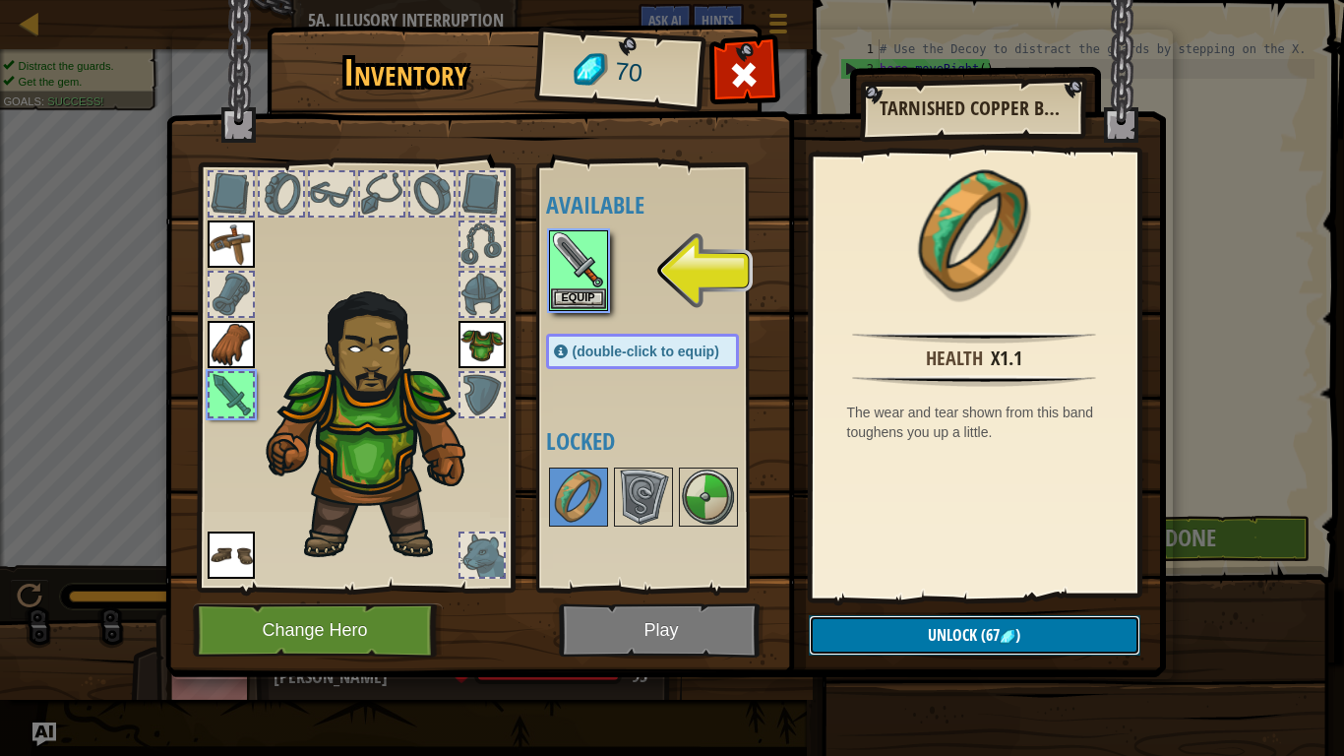
click at [895, 636] on button "Unlock (67 )" at bounding box center [975, 635] width 332 height 40
click at [912, 630] on button "Confirm" at bounding box center [975, 635] width 332 height 40
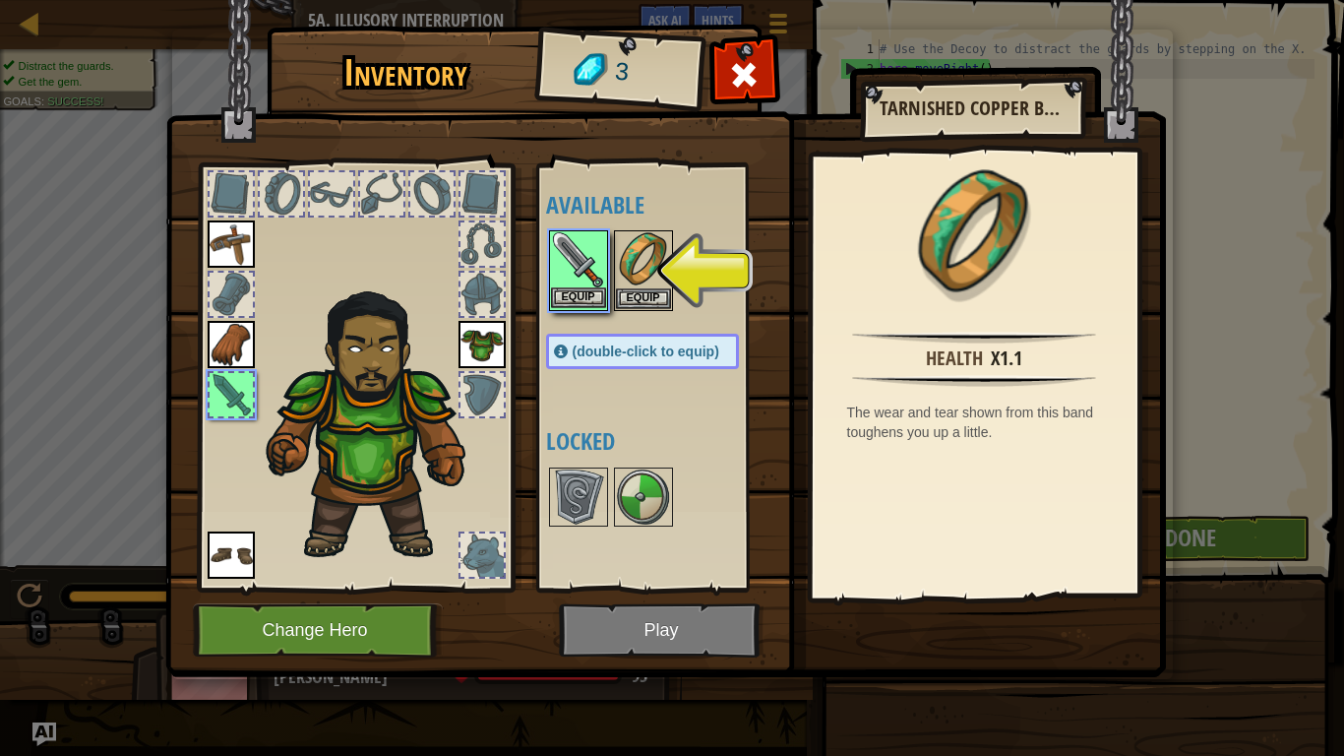
click at [582, 282] on img at bounding box center [578, 259] width 55 height 55
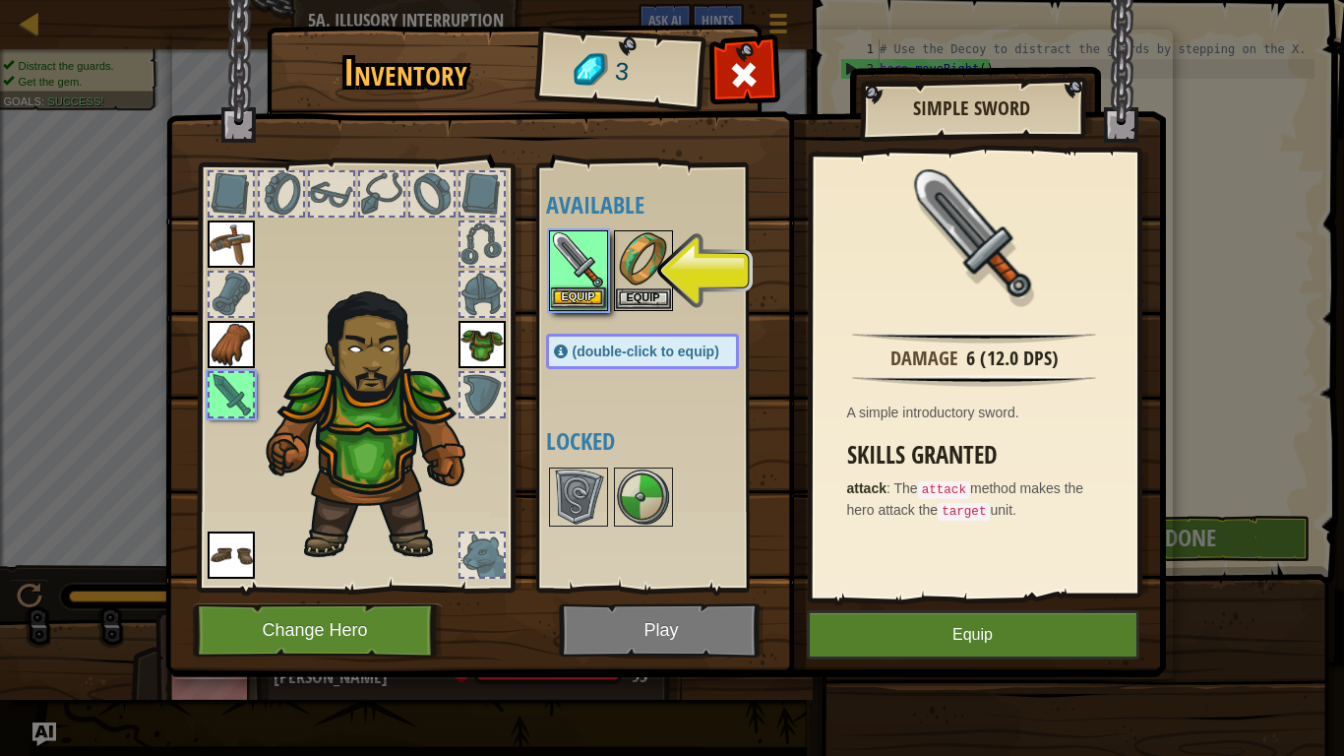
click at [582, 282] on img at bounding box center [578, 259] width 55 height 55
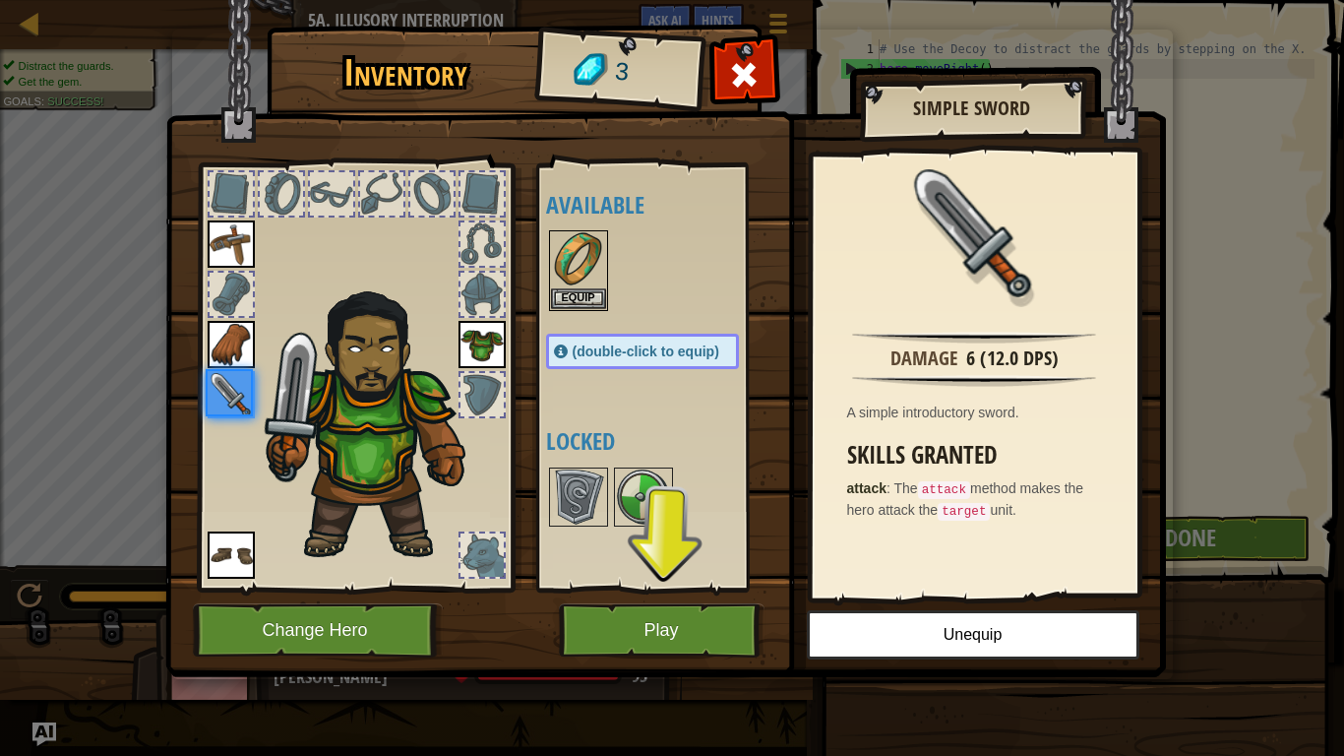
click at [626, 291] on div at bounding box center [662, 270] width 232 height 87
click at [593, 290] on button "Equip" at bounding box center [578, 297] width 55 height 21
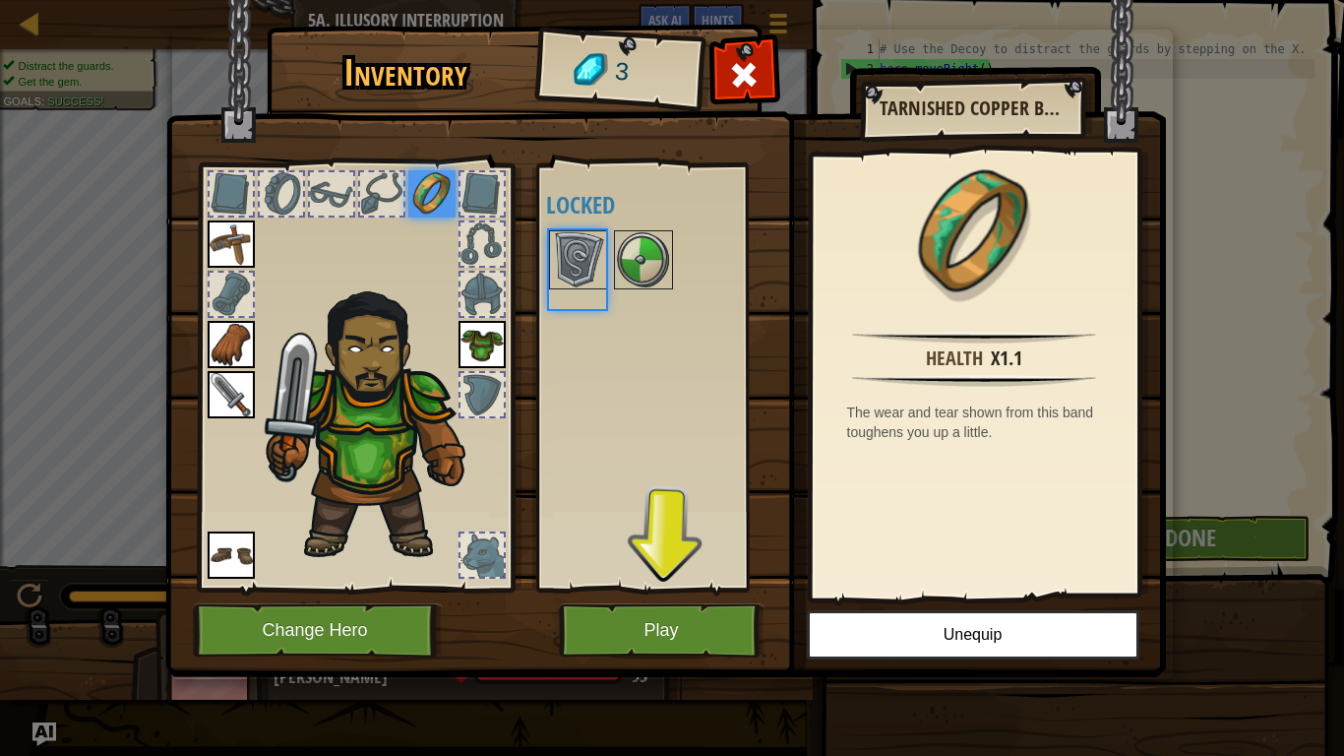
click at [593, 290] on div at bounding box center [577, 269] width 57 height 79
click at [632, 636] on button "Play" at bounding box center [662, 630] width 206 height 54
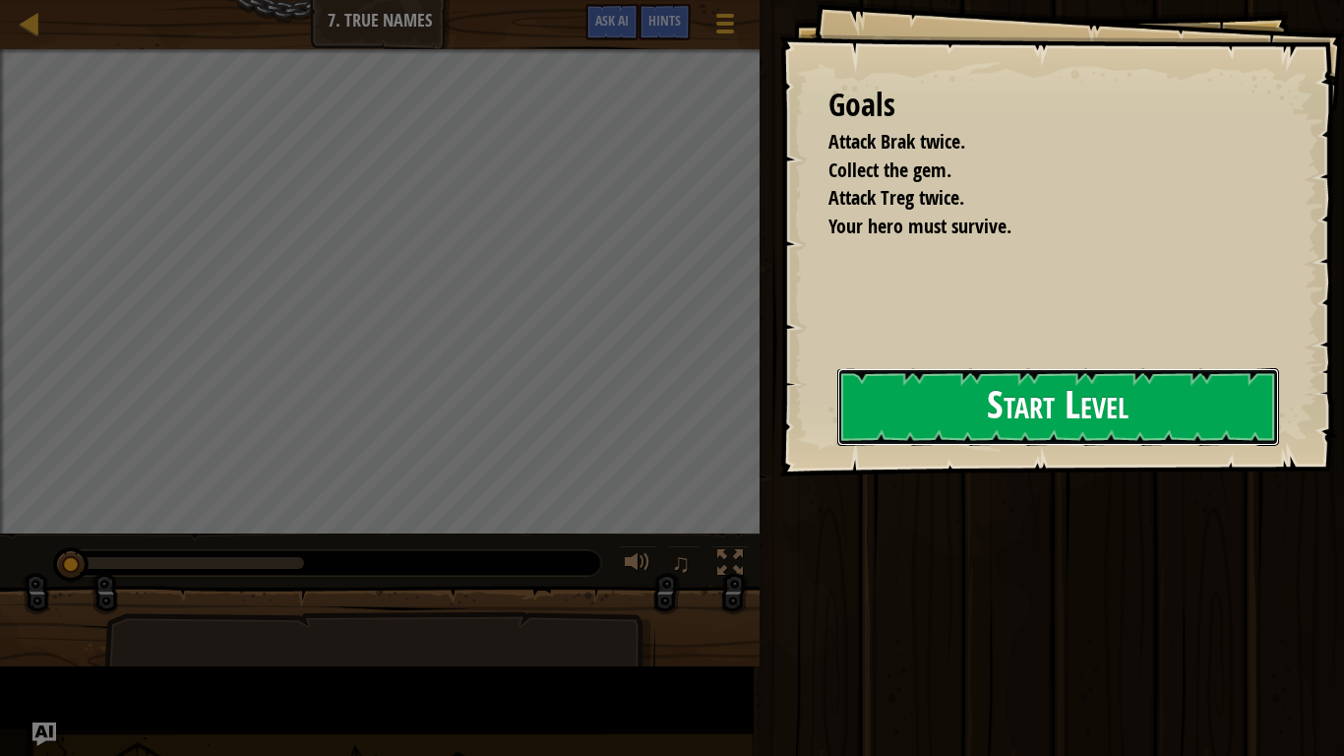
click at [837, 446] on button "Start Level" at bounding box center [1058, 407] width 442 height 78
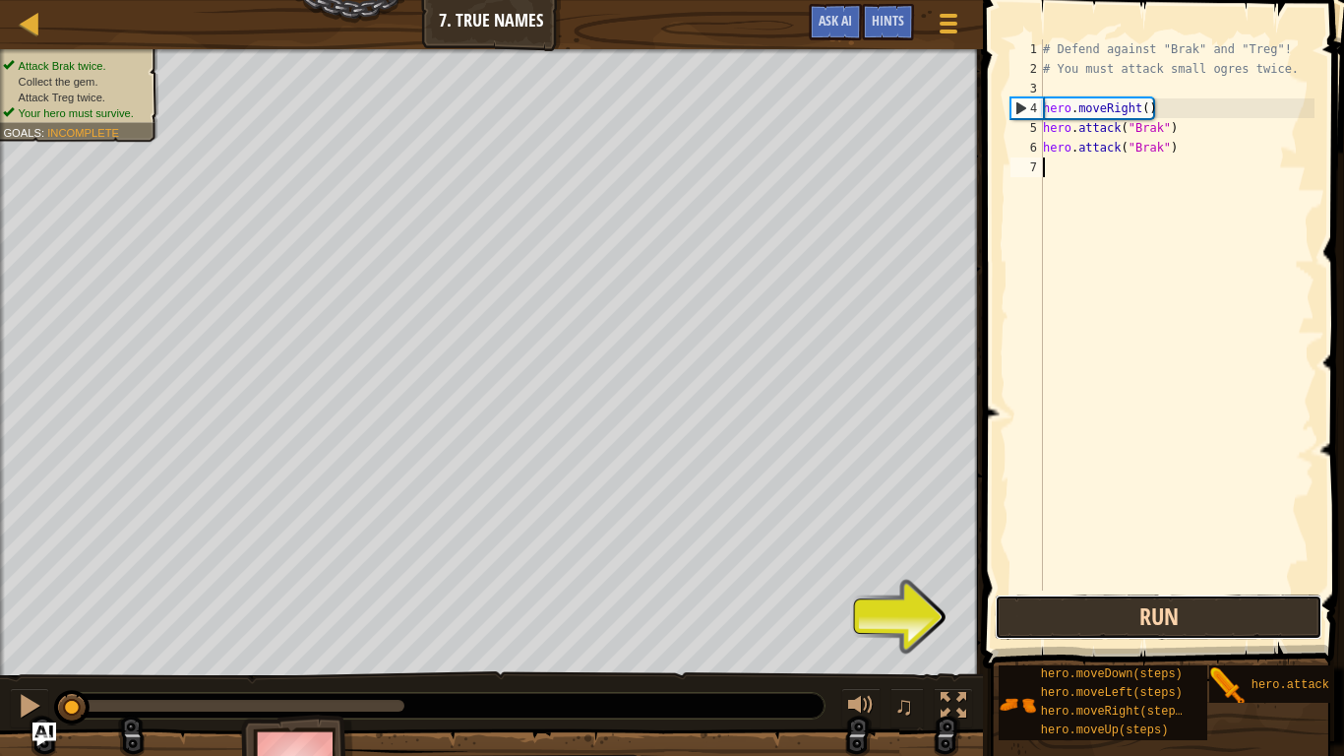
click at [1080, 624] on button "Run" at bounding box center [1159, 616] width 328 height 45
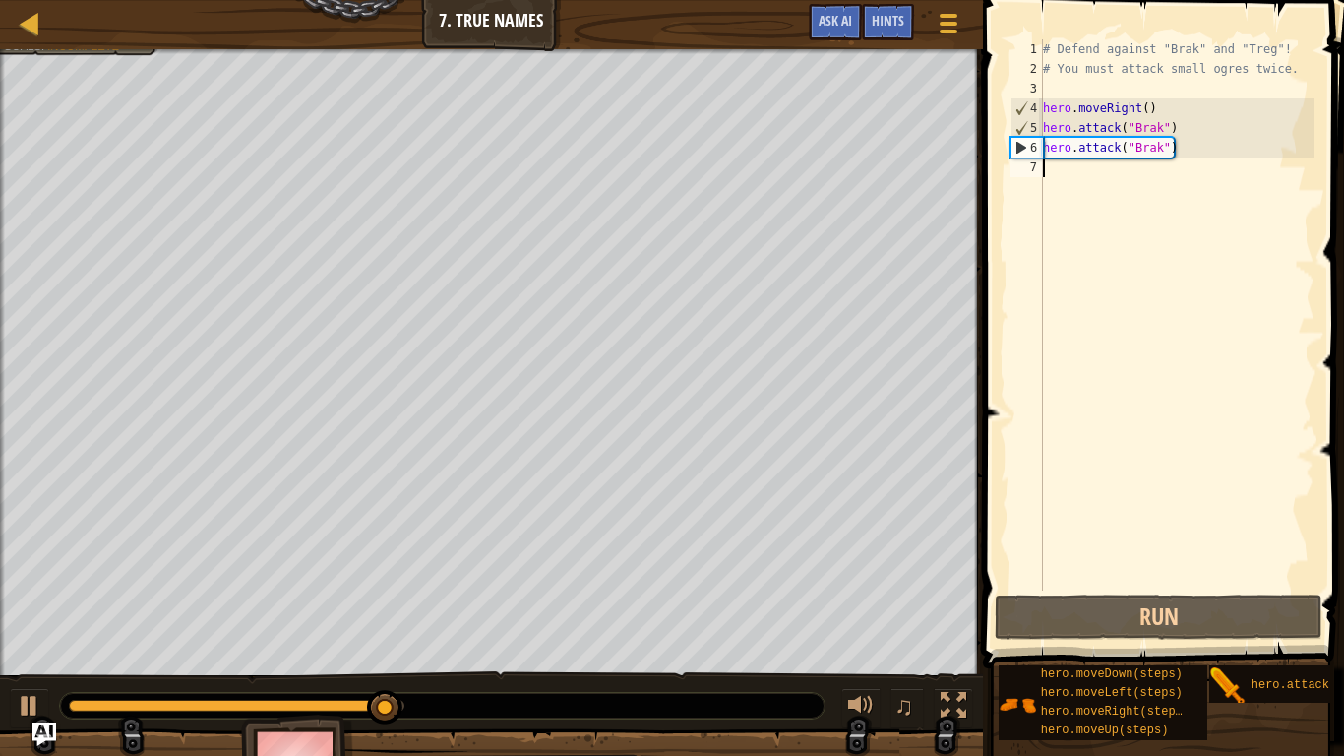
scroll to position [9, 1]
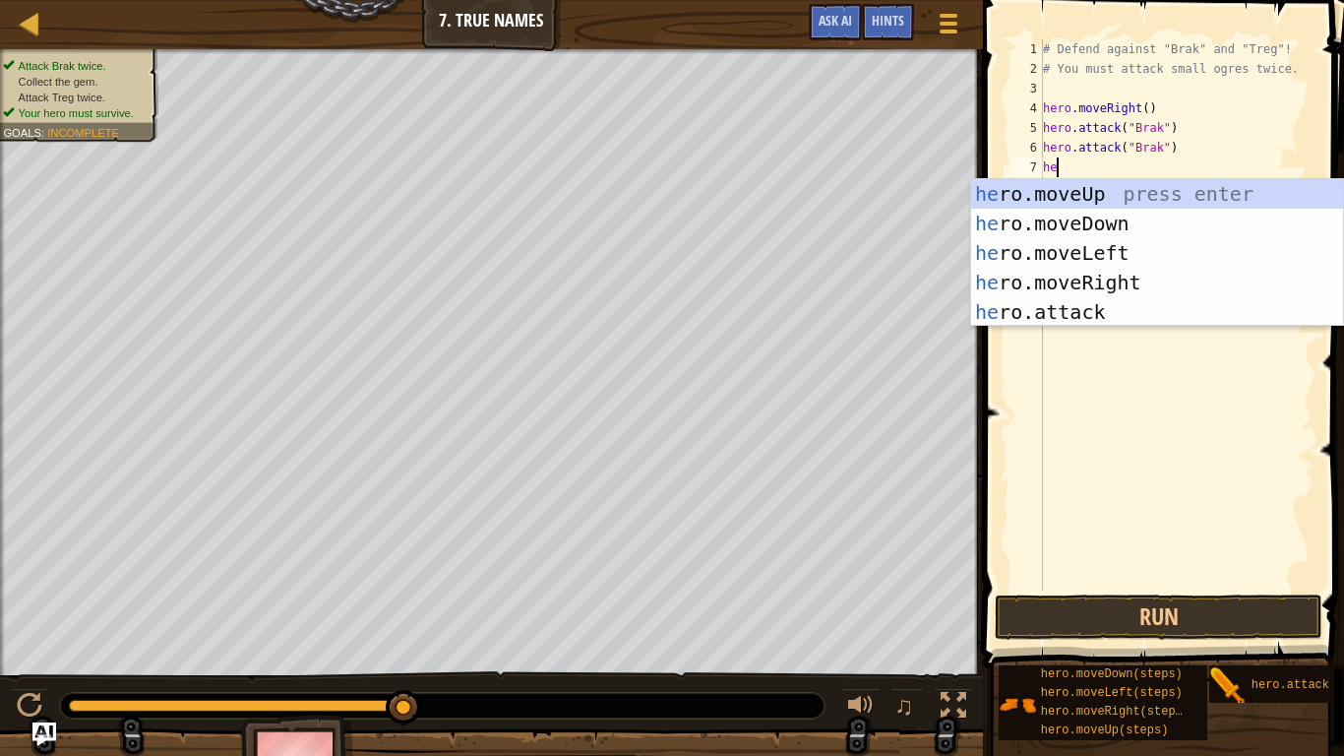
type textarea "h"
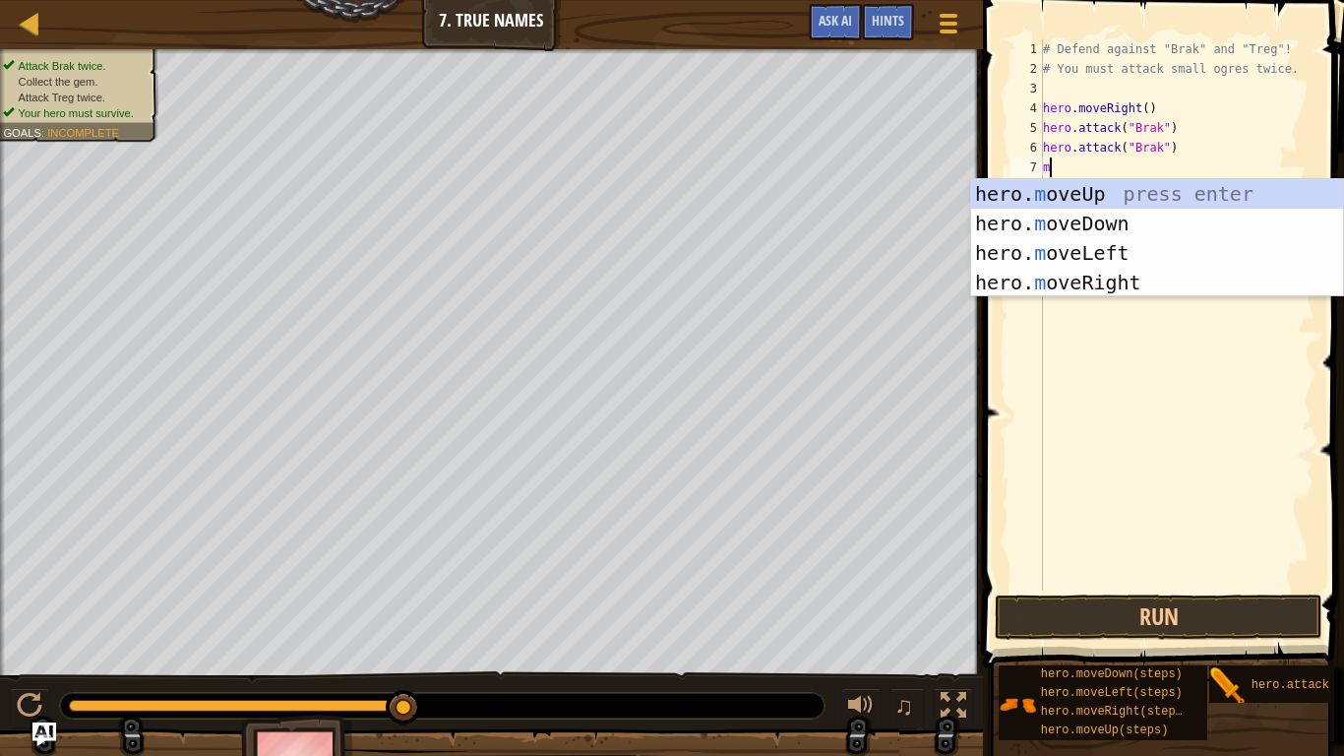
type textarea "mo"
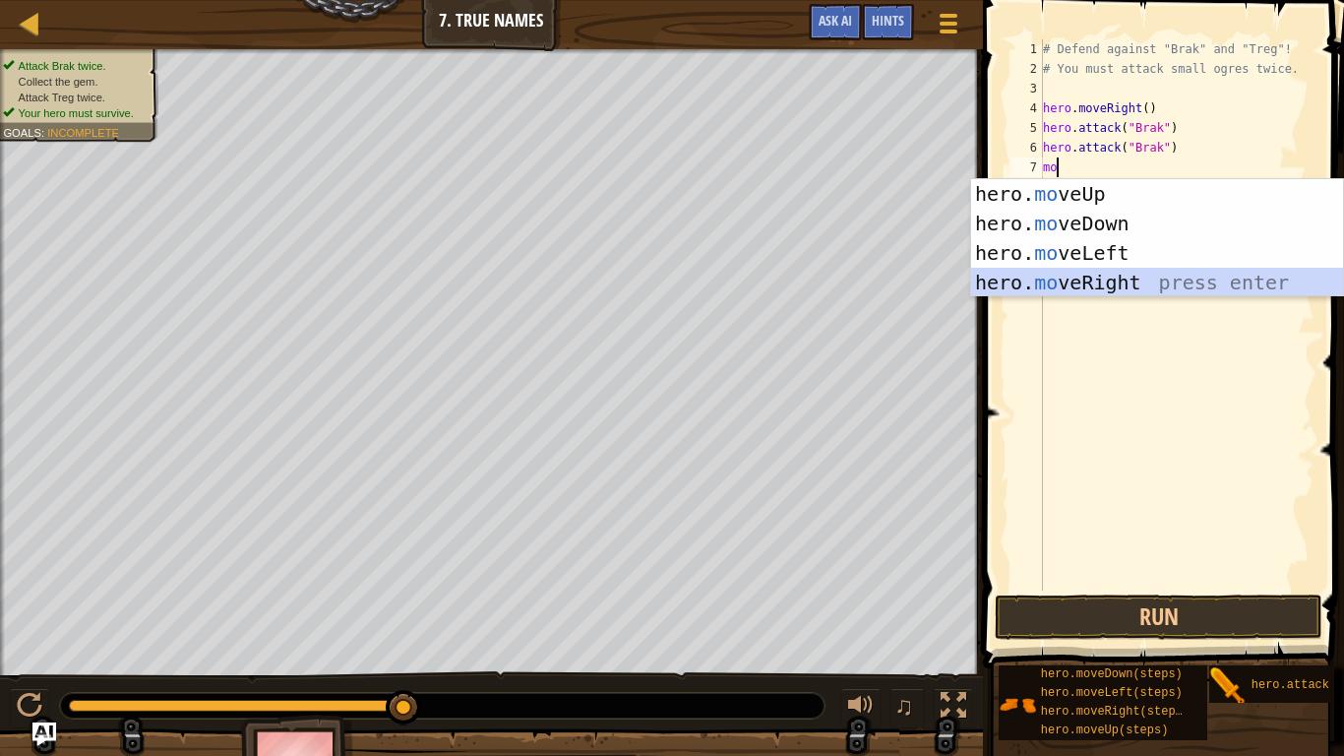
click at [1160, 274] on div "hero. mo veUp press enter hero. mo veDown press enter hero. mo veLeft press ent…" at bounding box center [1157, 267] width 372 height 177
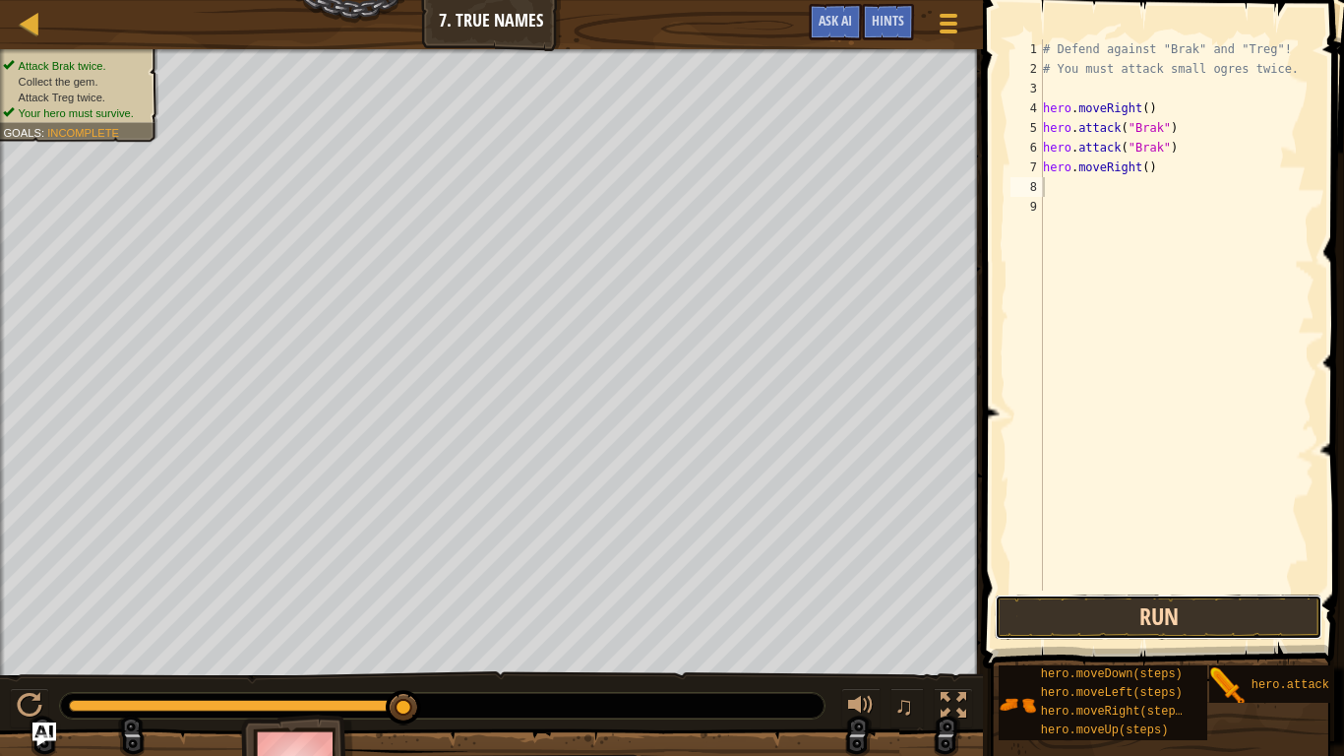
click at [1178, 616] on button "Run" at bounding box center [1159, 616] width 328 height 45
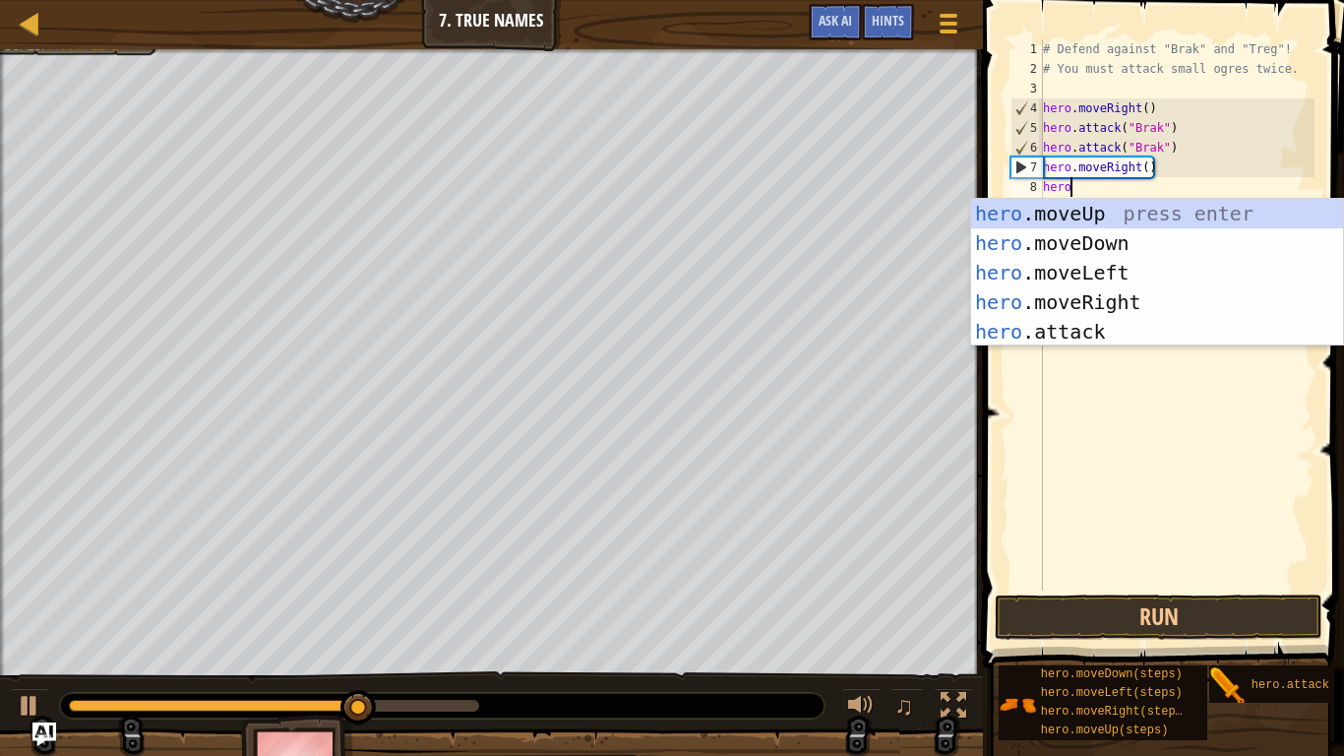
scroll to position [9, 3]
click at [1054, 338] on div "hero .moveUp press enter hero .moveDown press enter hero .moveLeft press enter …" at bounding box center [1157, 302] width 372 height 207
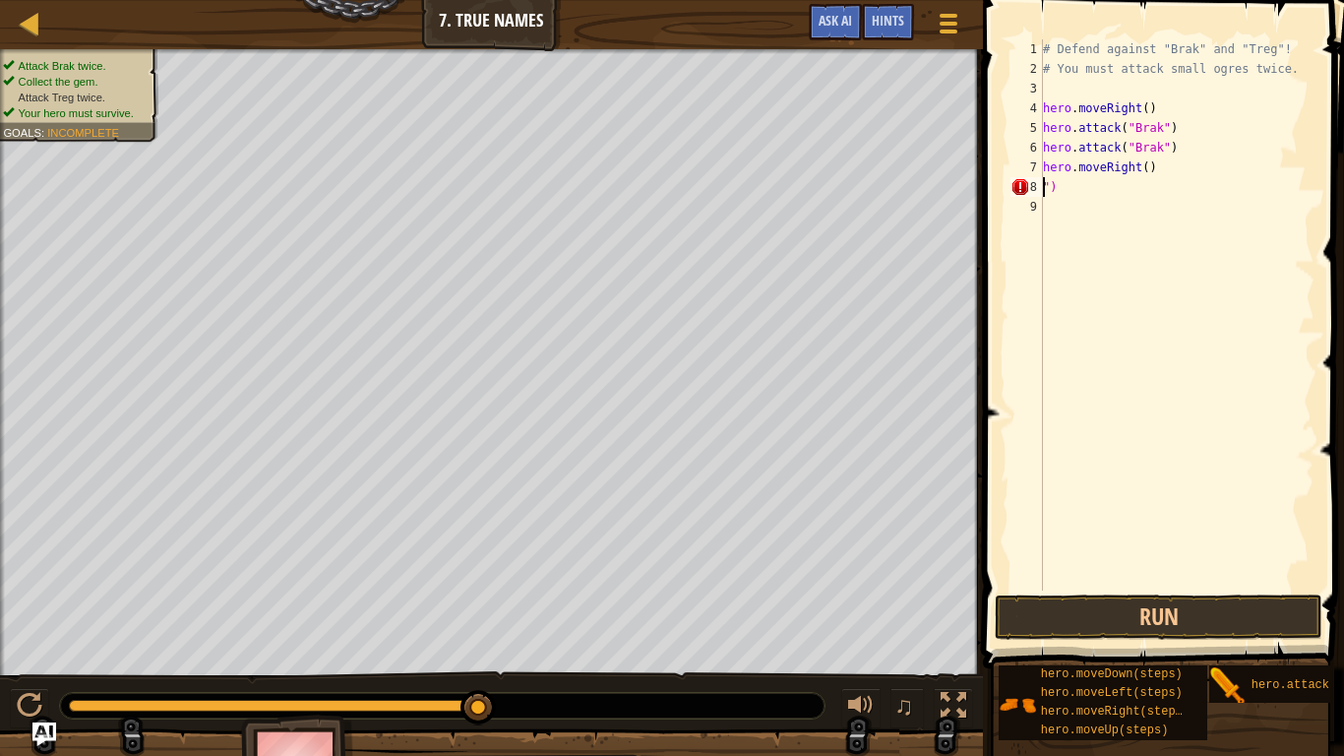
scroll to position [9, 1]
click at [1081, 190] on div "# Defend against "Brak" and "Treg"! # You must attack small ogres twice. hero .…" at bounding box center [1177, 334] width 276 height 590
type textarea """
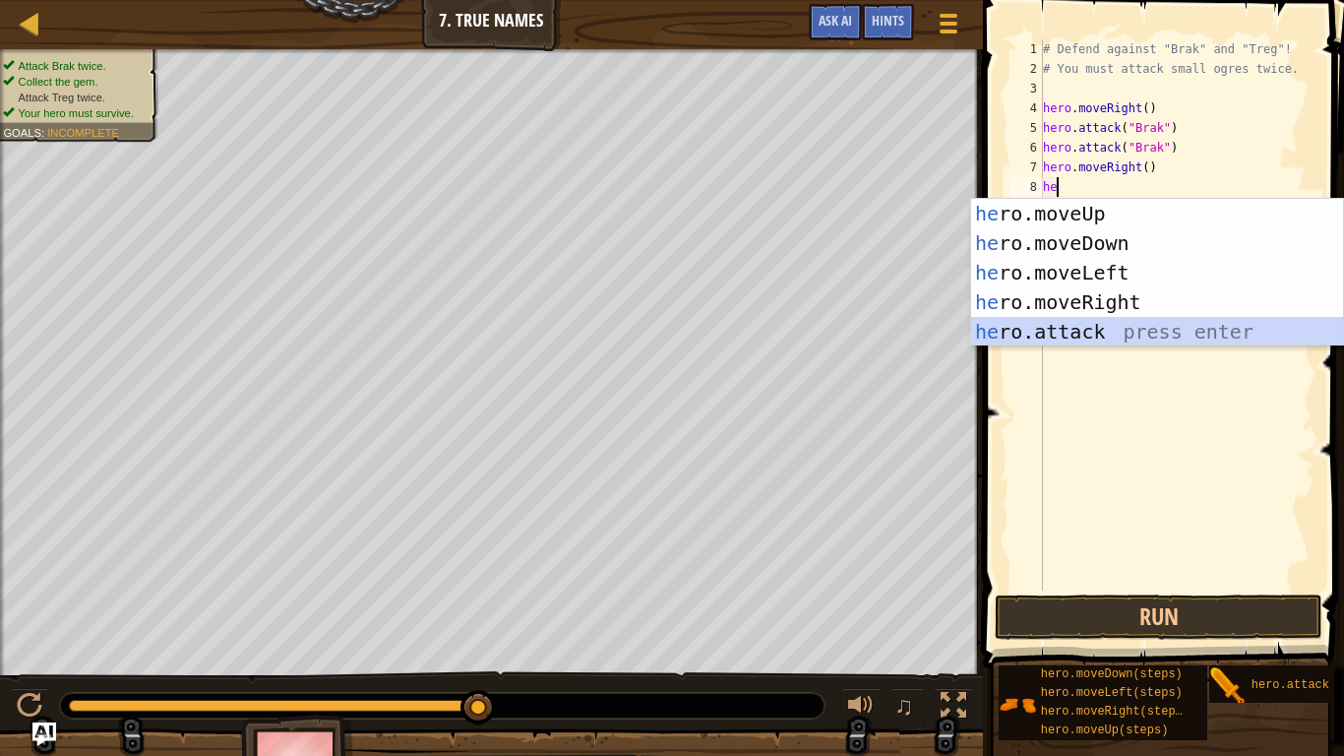
click at [1044, 339] on div "he ro.moveUp press enter he ro.moveDown press enter he ro.moveLeft press enter …" at bounding box center [1157, 302] width 372 height 207
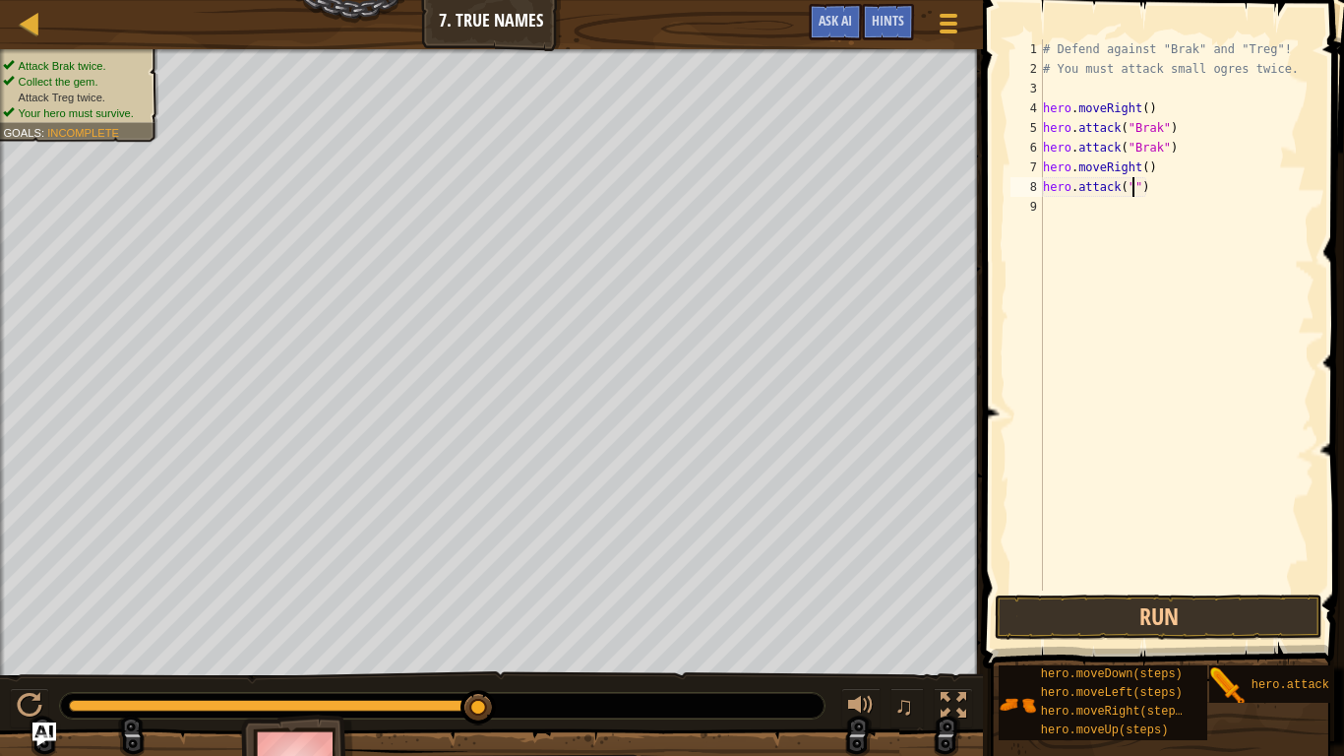
type textarea "hero.attack(")"
click at [1153, 201] on div "# Defend against "Brak" and "Treg"! # You must attack small ogres twice. hero .…" at bounding box center [1177, 334] width 276 height 590
click at [1150, 192] on div "# Defend against "Brak" and "Treg"! # You must attack small ogres twice. hero .…" at bounding box center [1177, 334] width 276 height 590
type textarea "h"
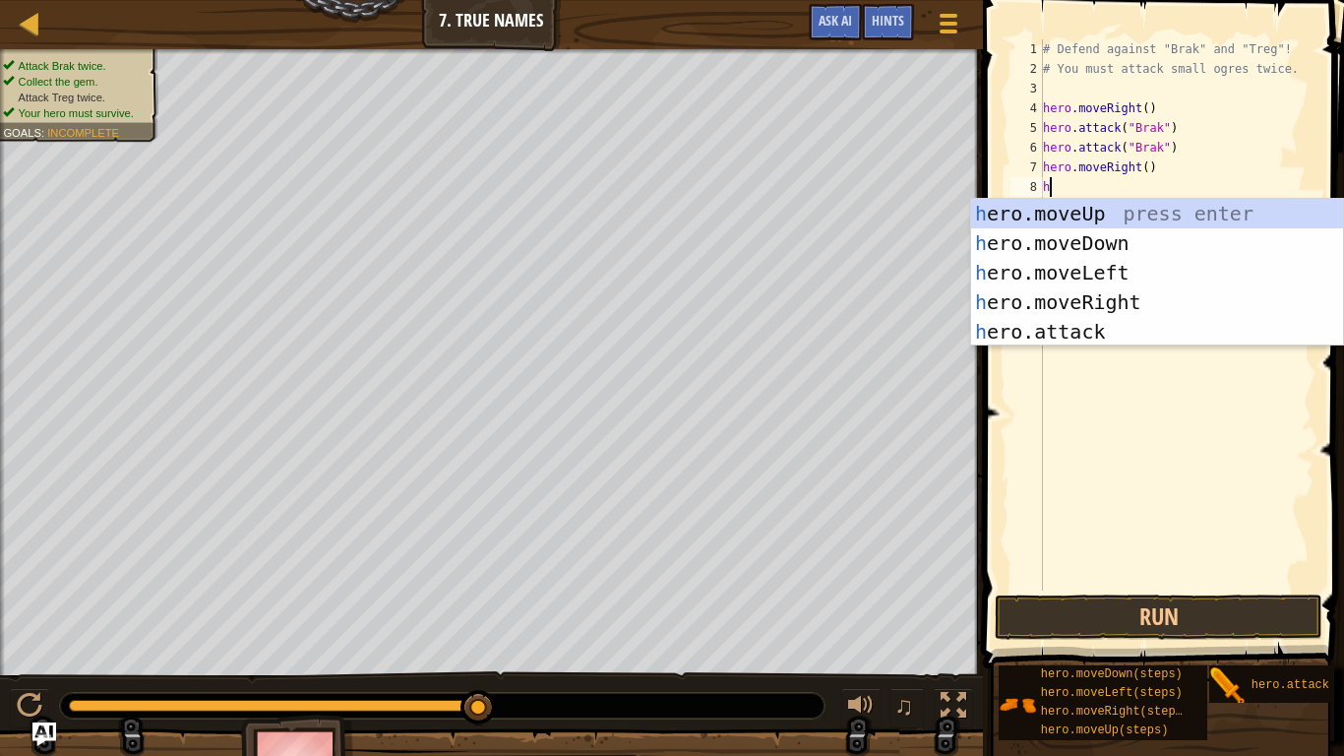
scroll to position [9, 1]
click at [1143, 320] on div "he ro.moveUp press enter he ro.moveDown press enter he ro.moveLeft press enter …" at bounding box center [1157, 302] width 372 height 207
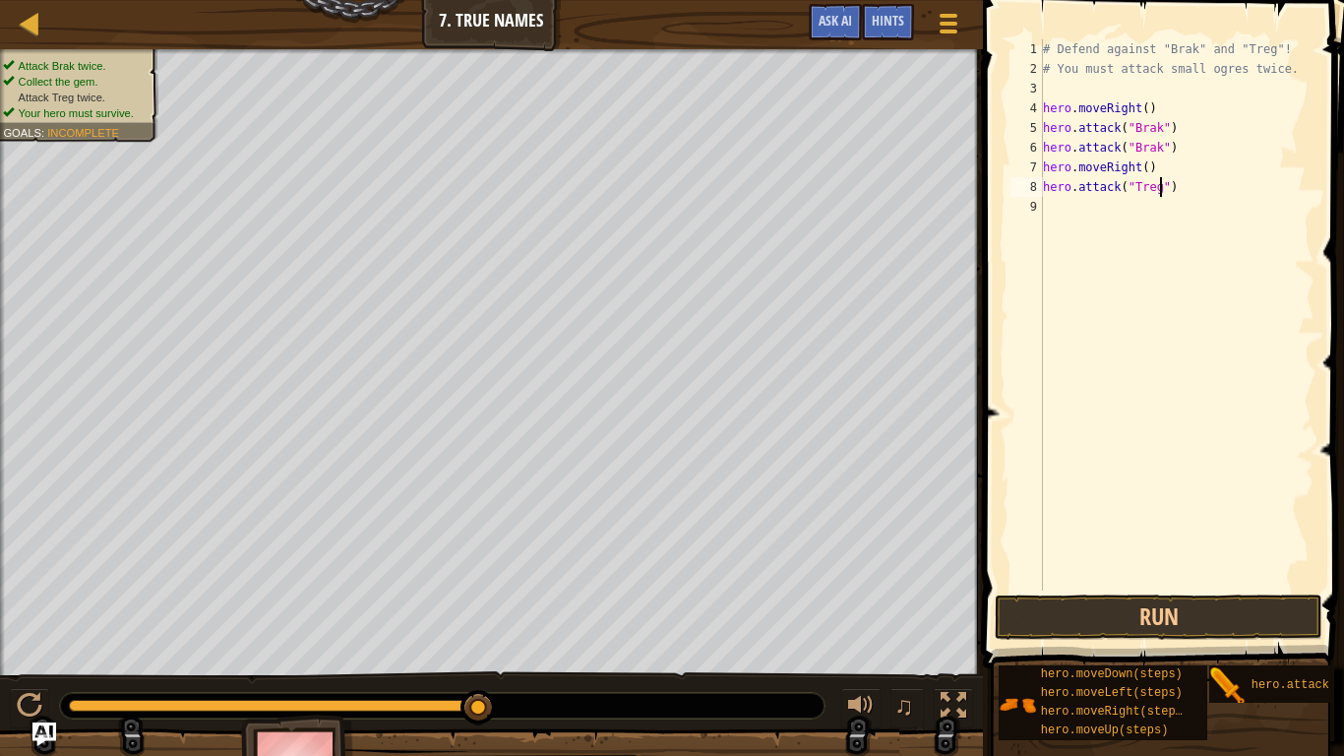
scroll to position [9, 17]
click at [1121, 629] on button "Run" at bounding box center [1159, 616] width 328 height 45
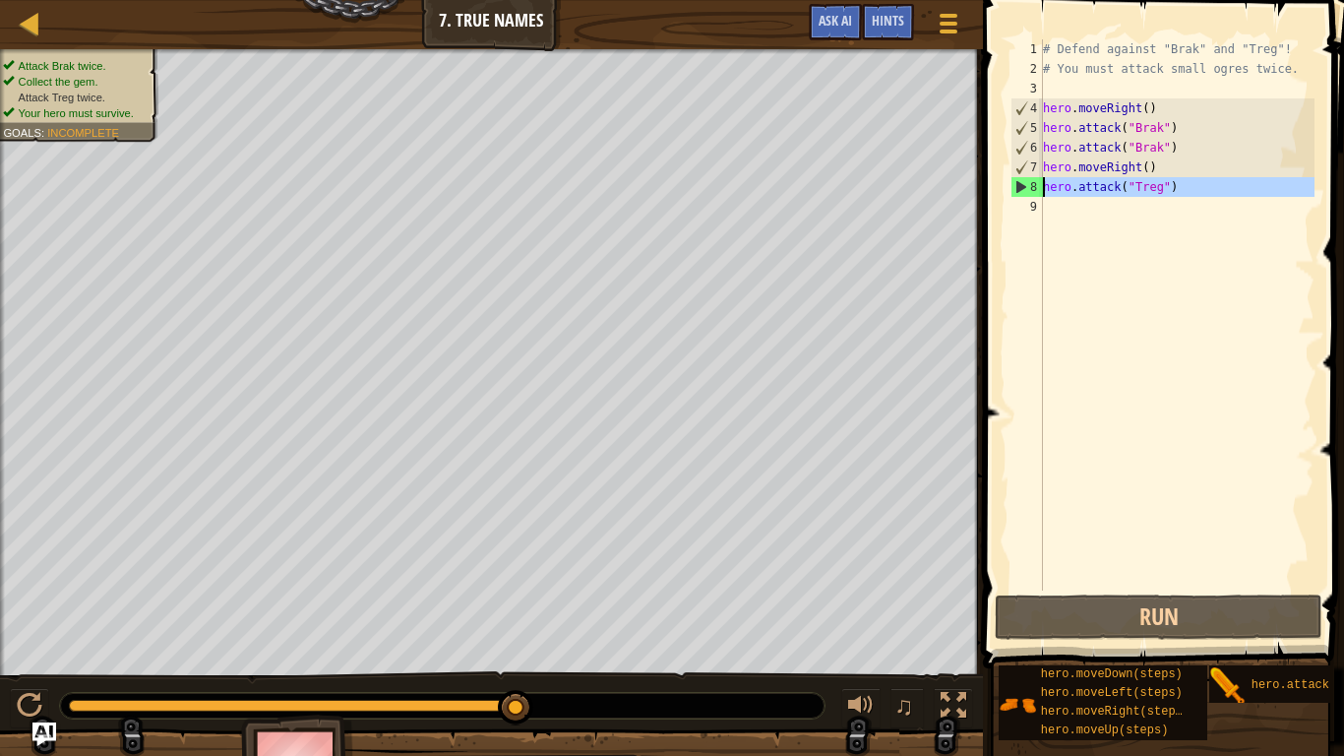
click at [1019, 182] on div "8" at bounding box center [1027, 187] width 31 height 20
type textarea "hero.attack("Treg")"
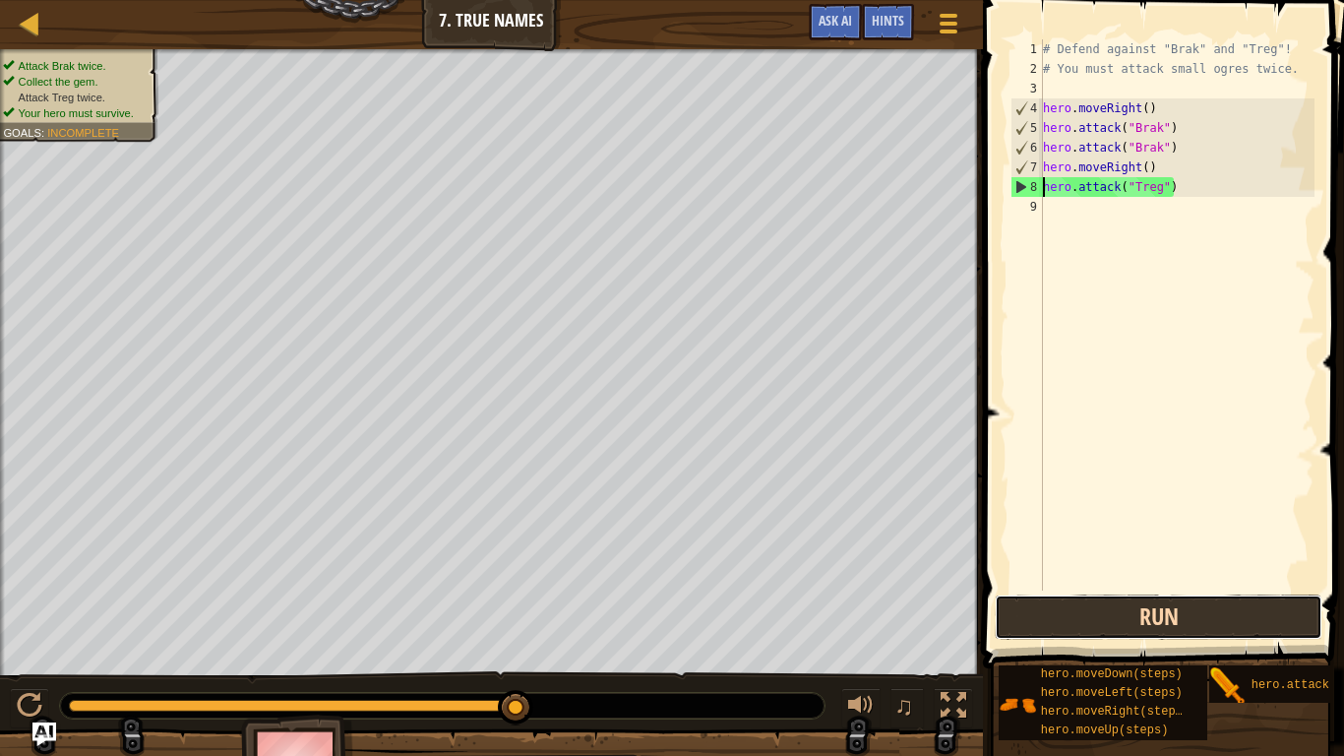
click at [1131, 618] on button "Run" at bounding box center [1159, 616] width 328 height 45
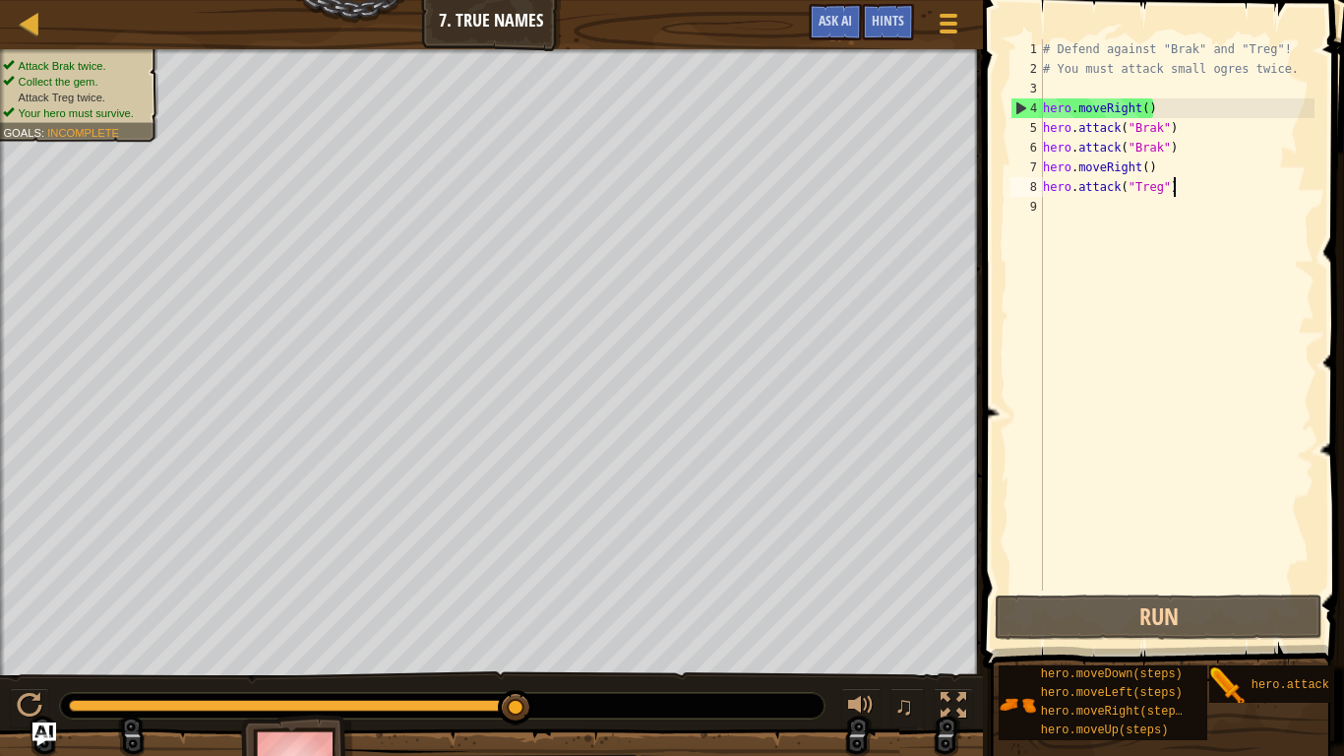
click at [1195, 193] on div "# Defend against "Brak" and "Treg"! # You must attack small ogres twice. hero .…" at bounding box center [1177, 334] width 276 height 590
click at [1160, 194] on div "# Defend against "Brak" and "Treg"! # You must attack small ogres twice. hero .…" at bounding box center [1177, 334] width 276 height 590
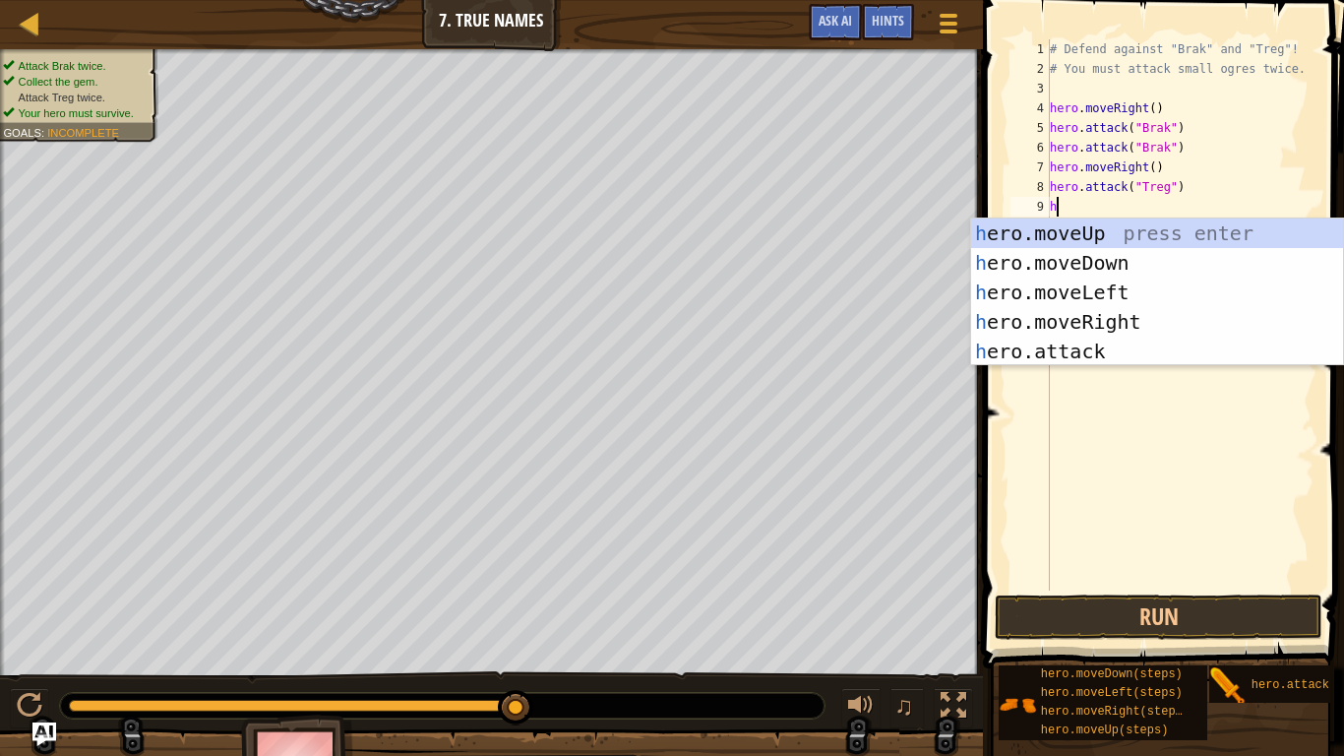
scroll to position [9, 1]
click at [1067, 344] on div "he ro.moveUp press enter he ro.moveDown press enter he ro.moveLeft press enter …" at bounding box center [1157, 321] width 372 height 207
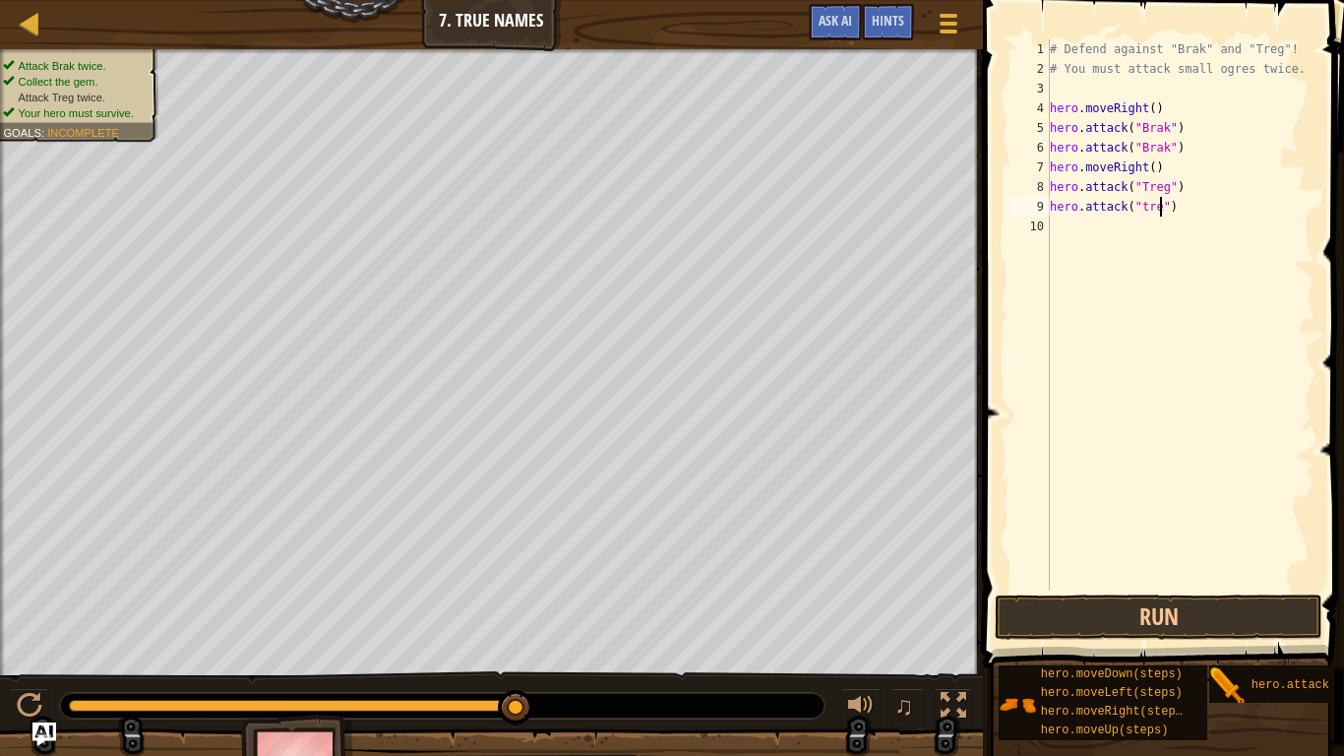
scroll to position [9, 17]
click at [1036, 622] on button "Run" at bounding box center [1159, 616] width 328 height 45
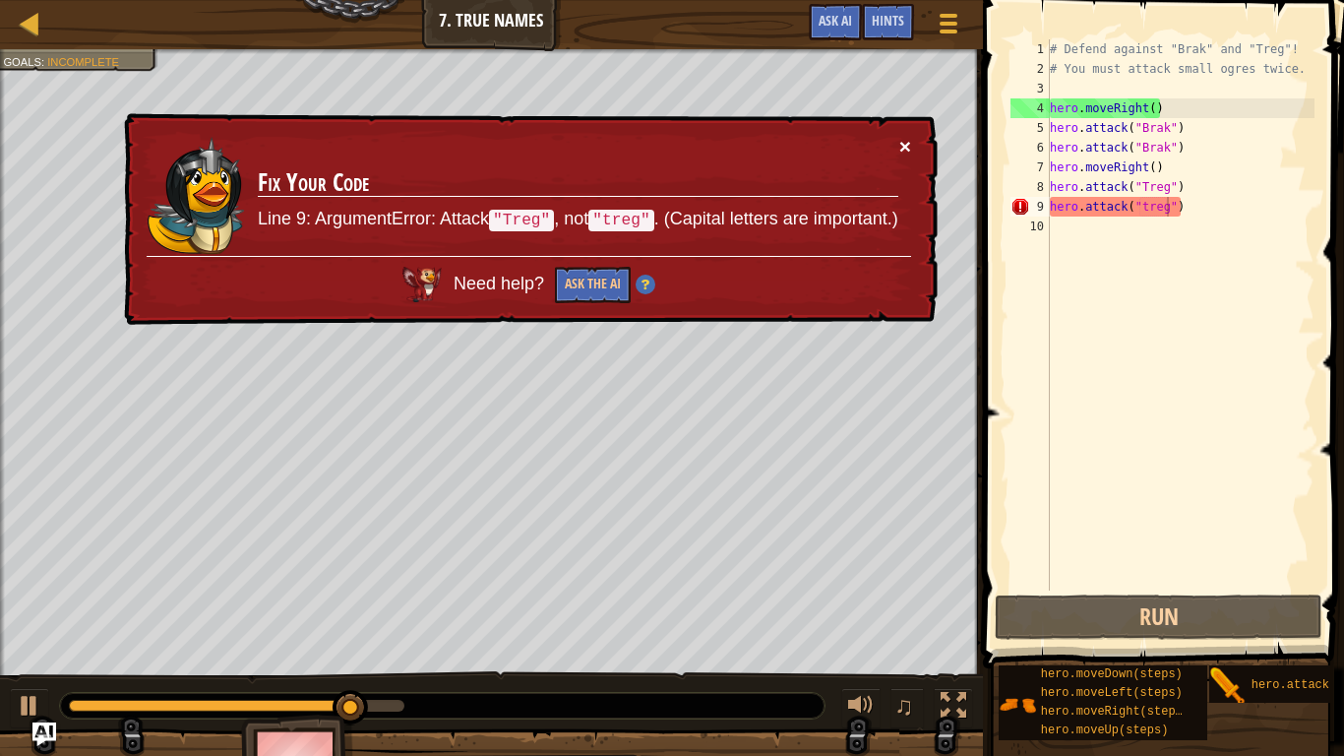
click at [908, 137] on button "×" at bounding box center [905, 146] width 12 height 21
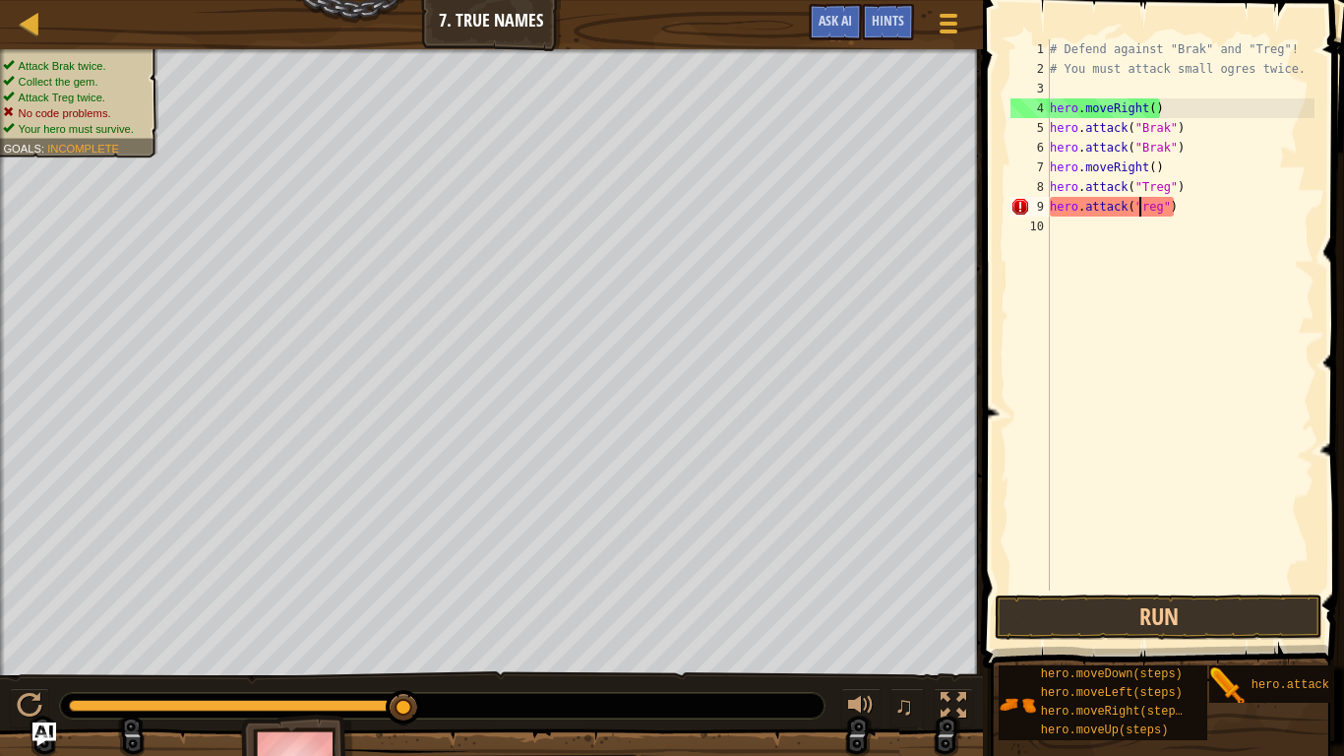
scroll to position [9, 14]
type textarea "hero.attack("Treg")"
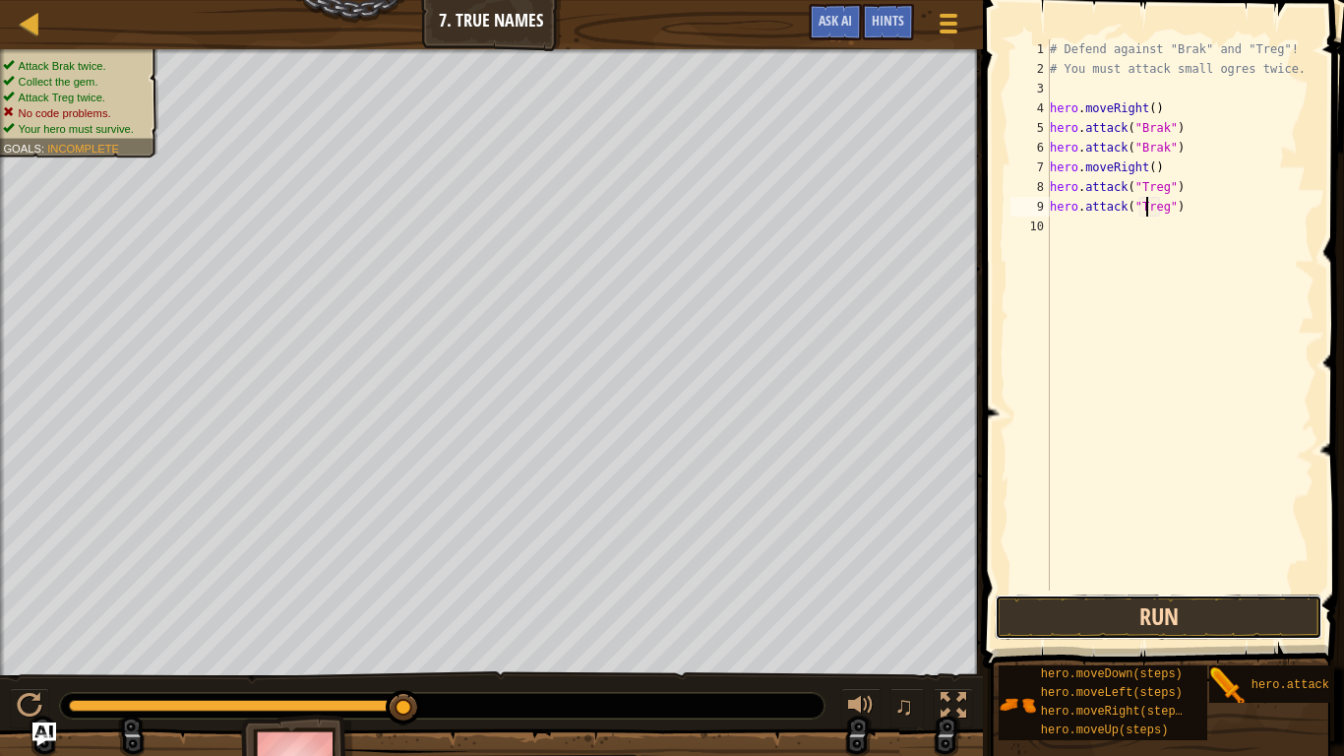
click at [1209, 616] on button "Run" at bounding box center [1159, 616] width 328 height 45
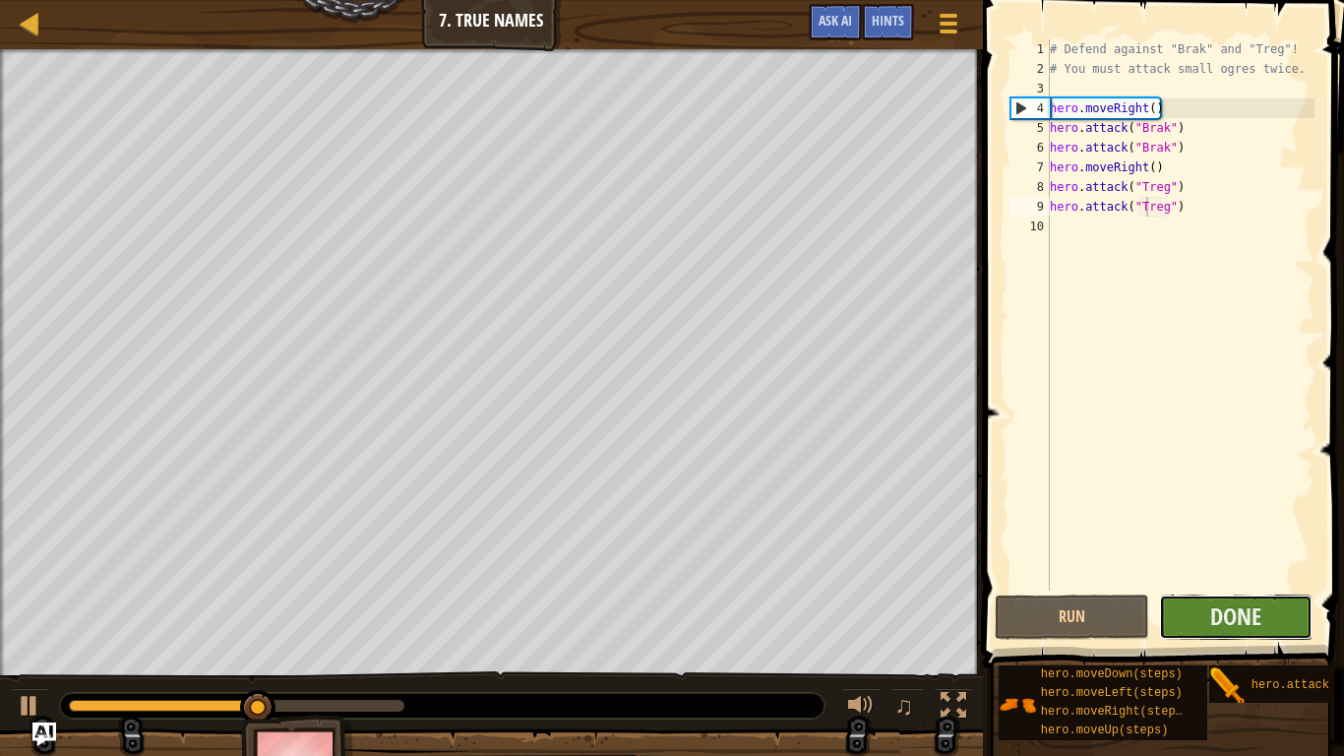
click at [1200, 612] on button "Done" at bounding box center [1236, 616] width 155 height 45
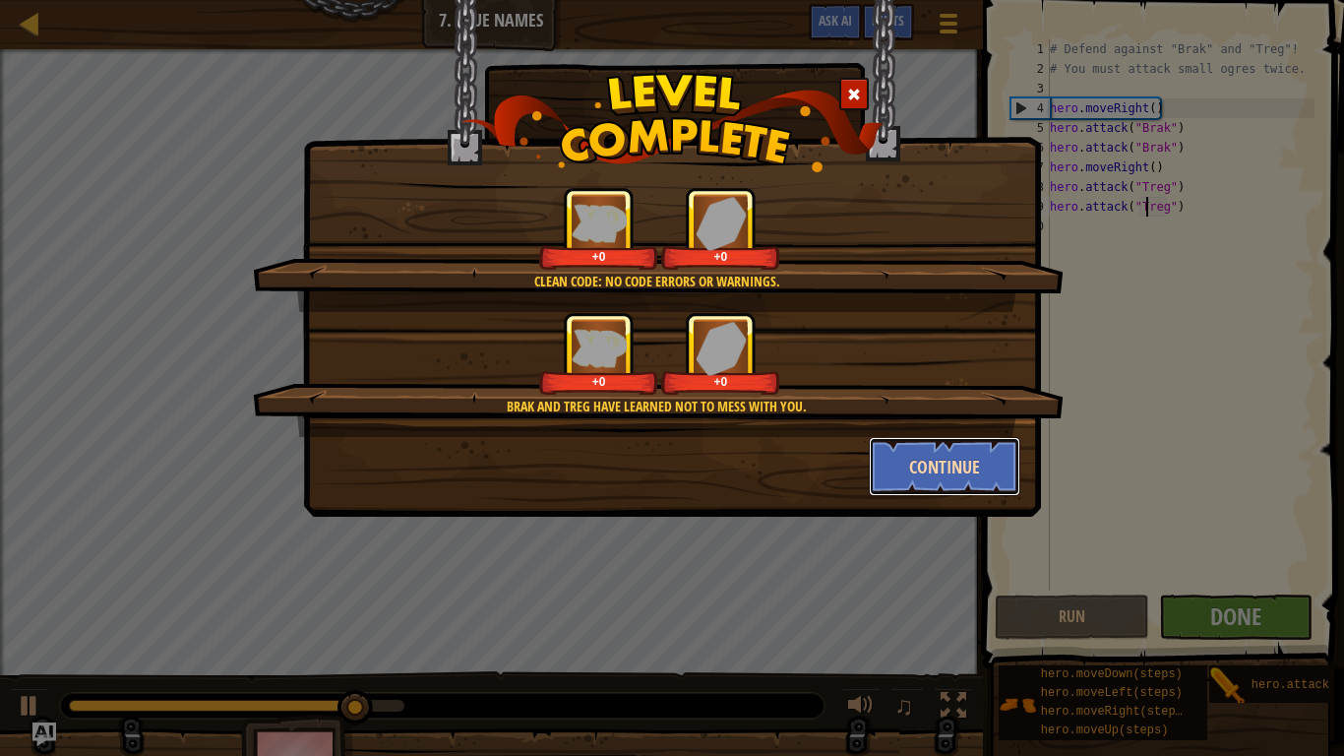
click at [995, 470] on button "Continue" at bounding box center [945, 466] width 153 height 59
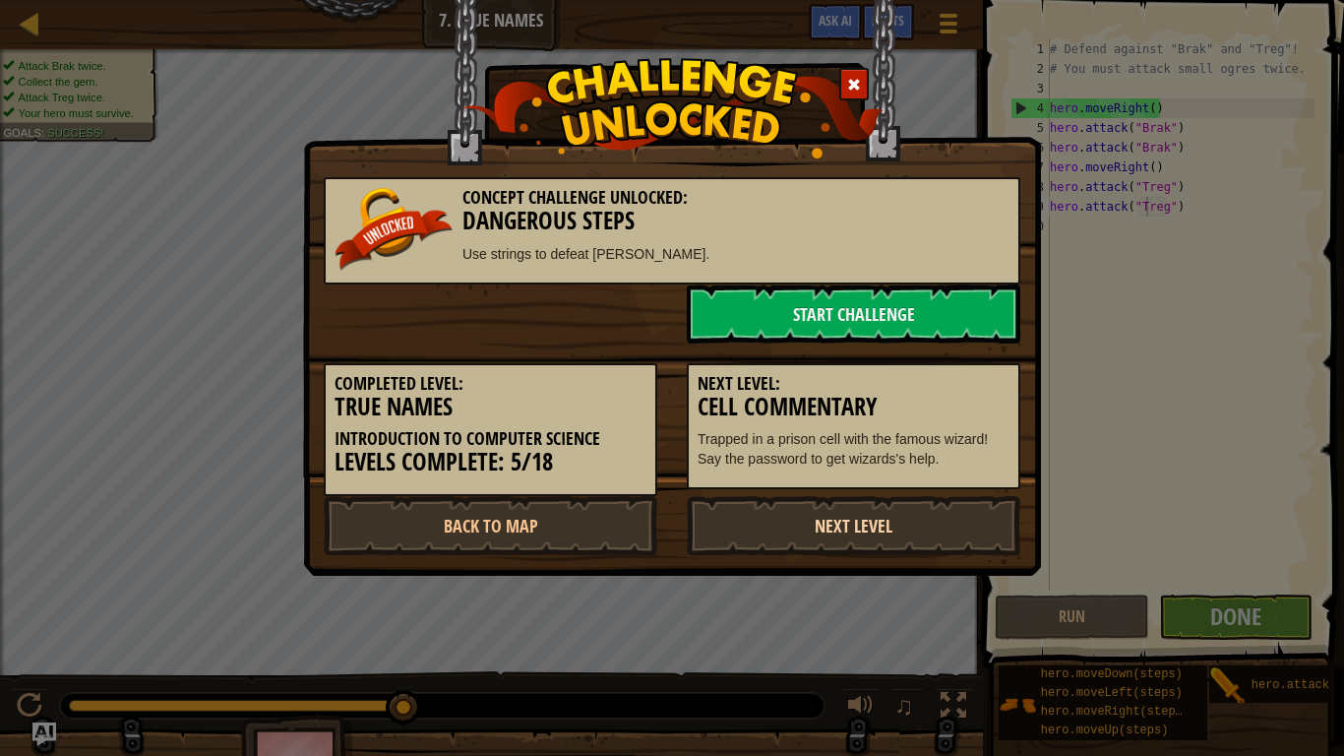
click at [929, 514] on link "Next Level" at bounding box center [854, 525] width 334 height 59
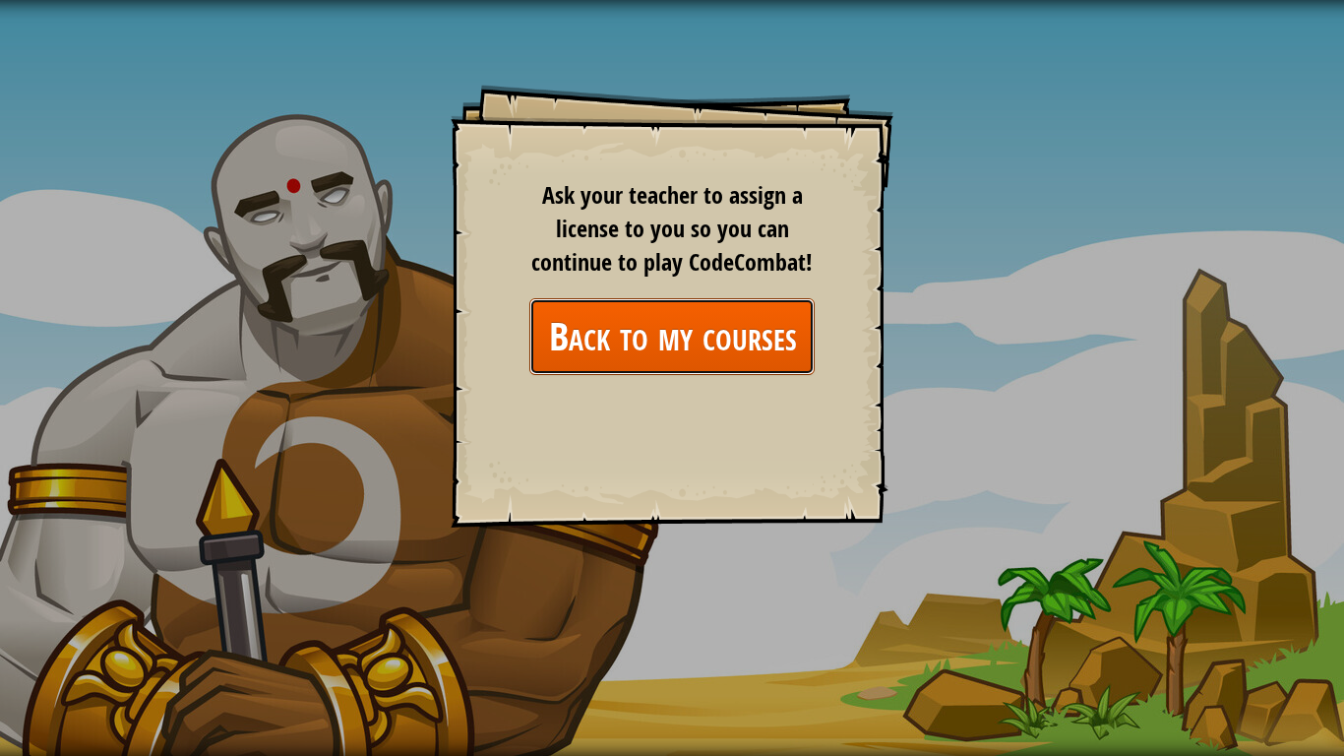
click at [704, 346] on link "Back to my courses" at bounding box center [671, 336] width 285 height 76
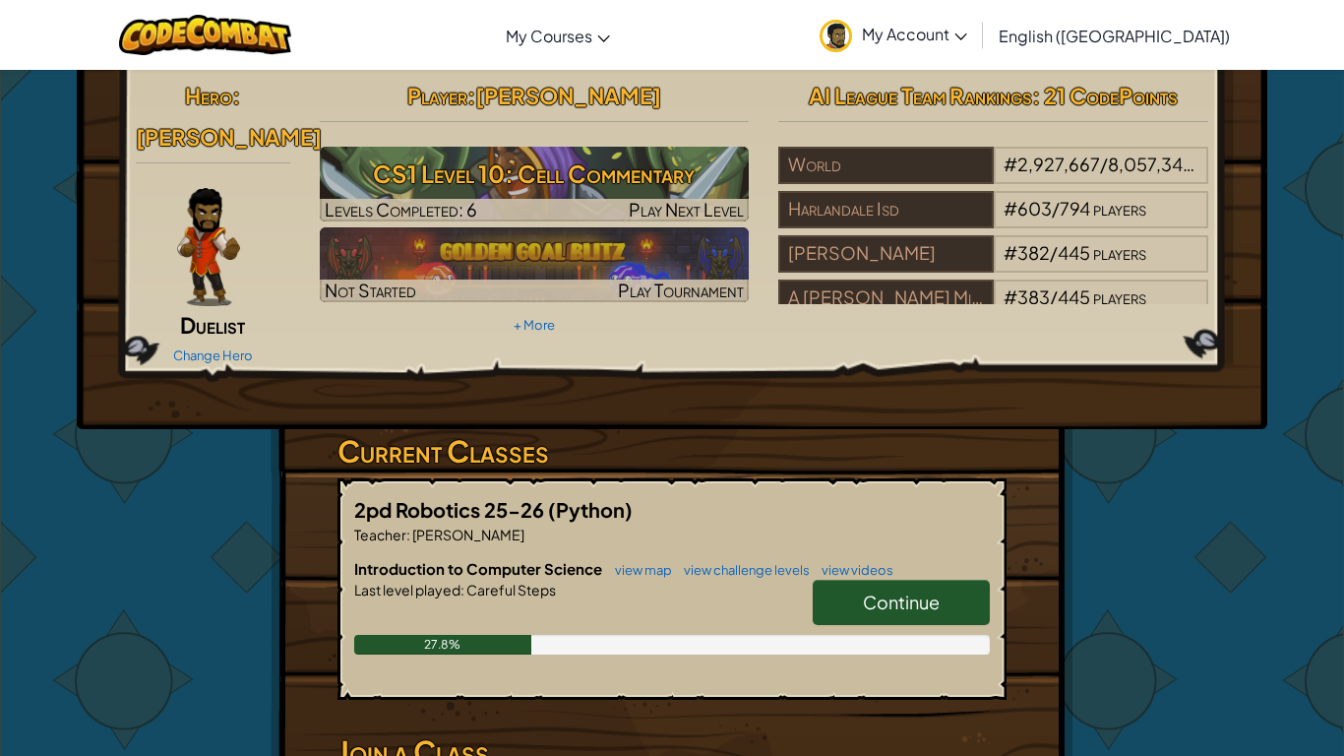
scroll to position [6, 0]
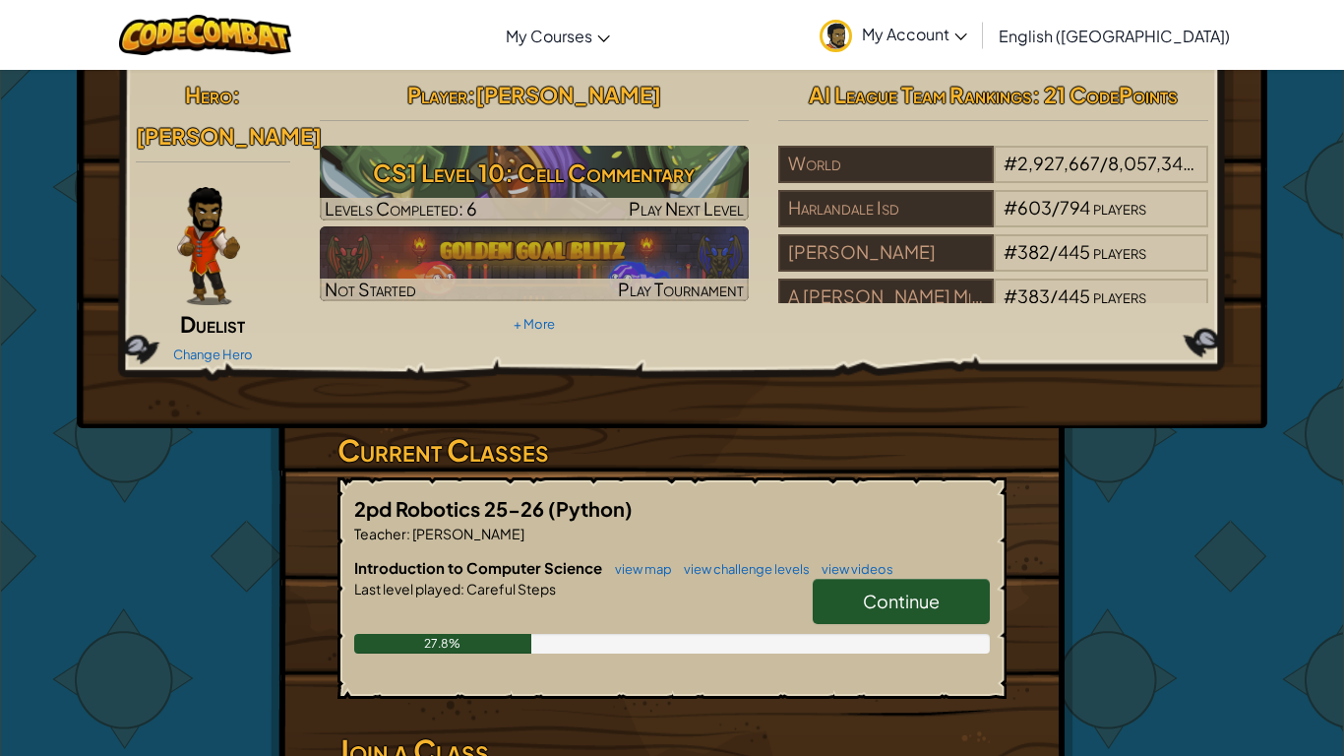
click at [844, 579] on link "Continue" at bounding box center [901, 601] width 177 height 45
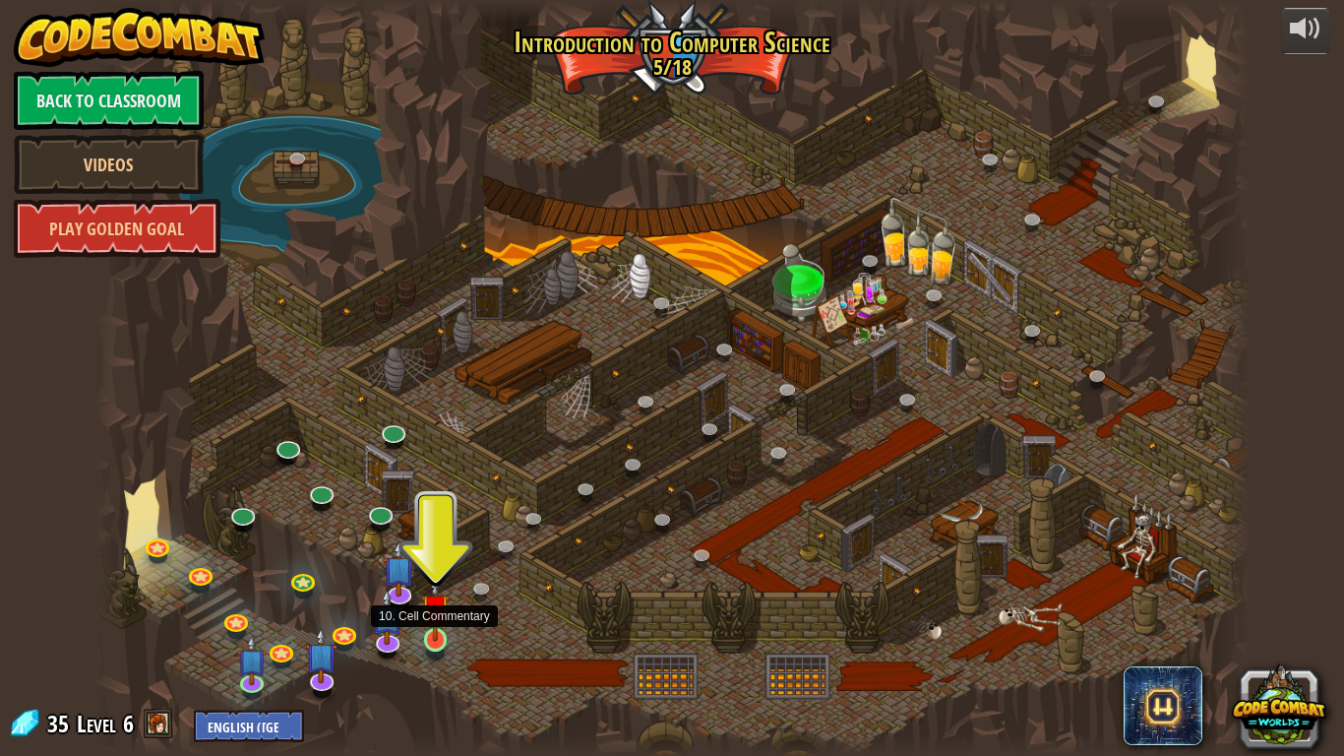
click at [432, 628] on img at bounding box center [436, 608] width 30 height 67
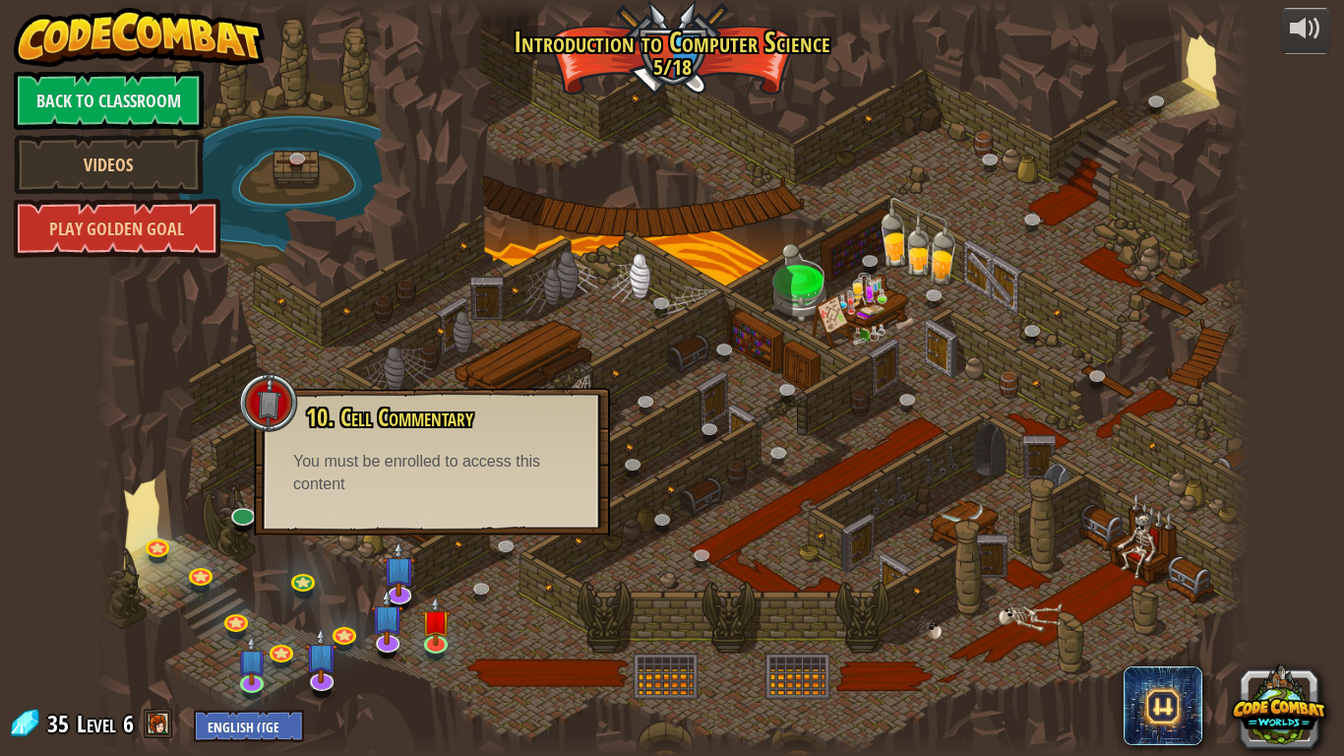
click at [452, 561] on div at bounding box center [672, 378] width 1156 height 756
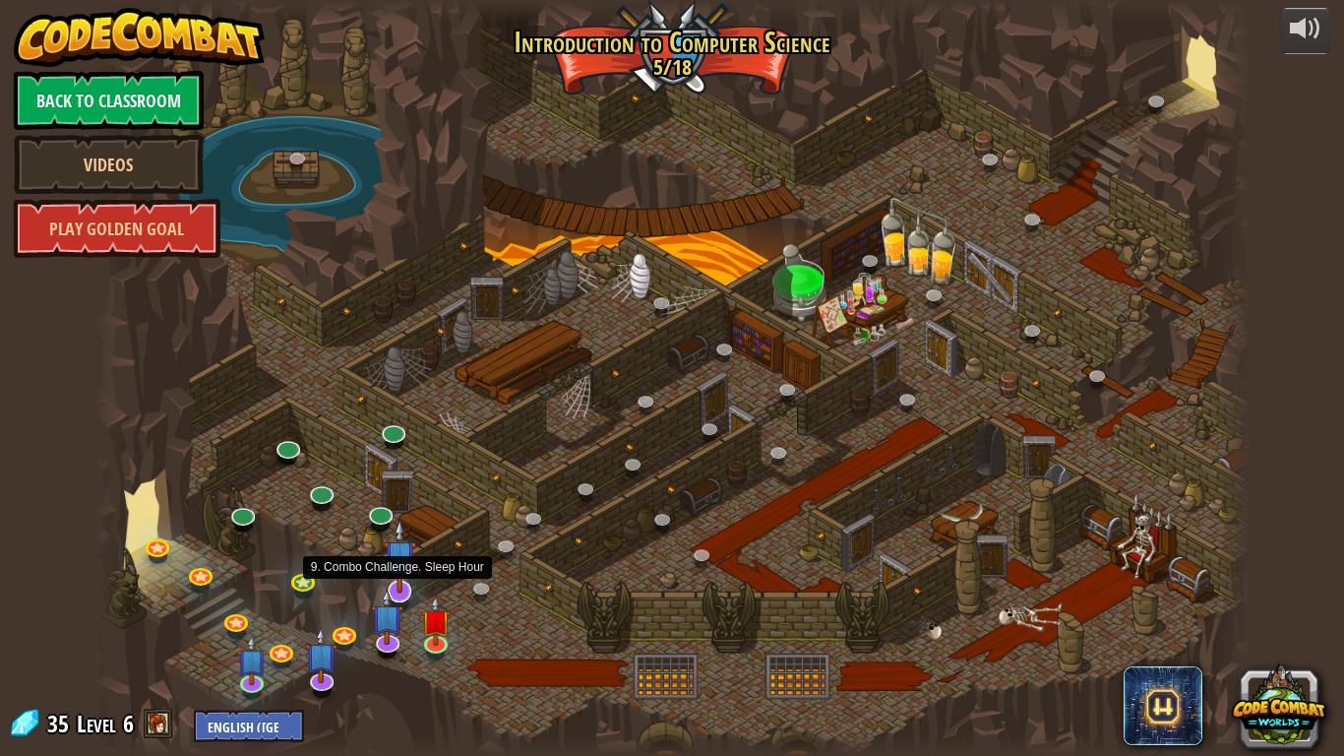
click at [403, 580] on img at bounding box center [400, 556] width 32 height 75
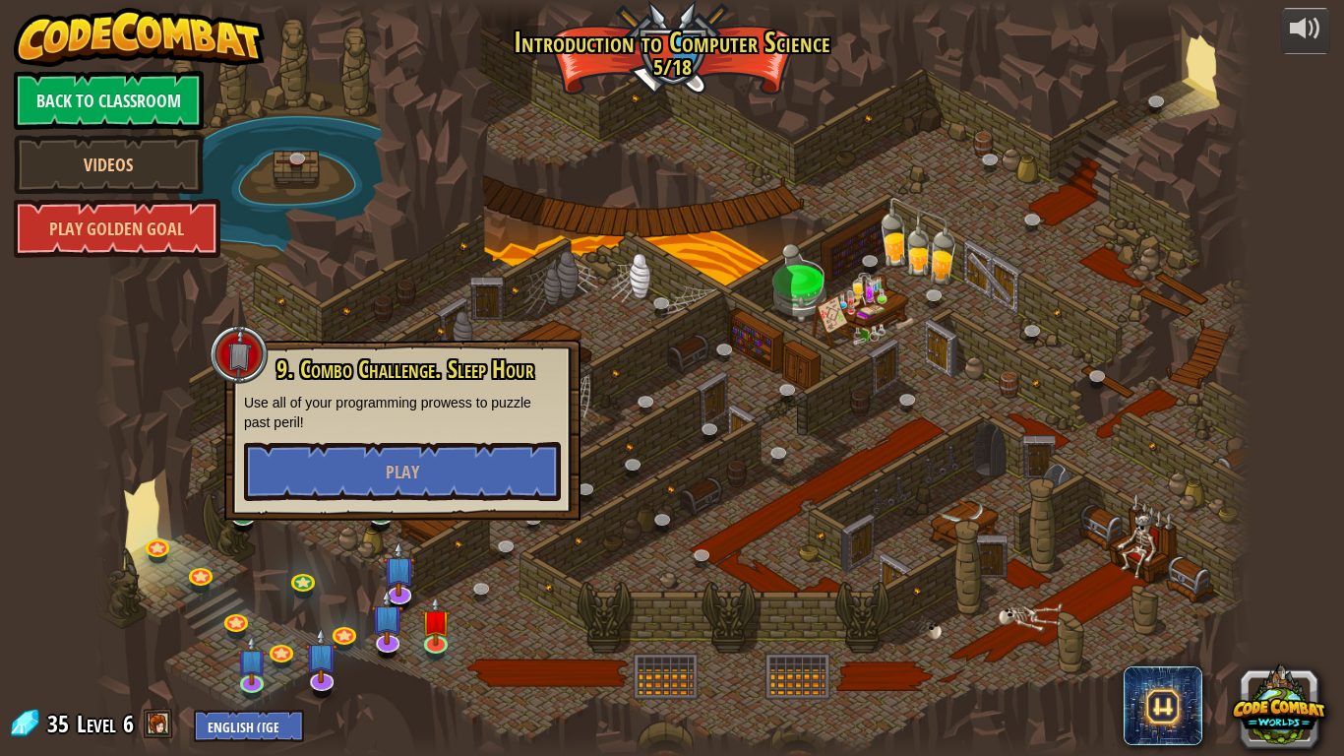
click at [468, 581] on div at bounding box center [672, 378] width 1156 height 756
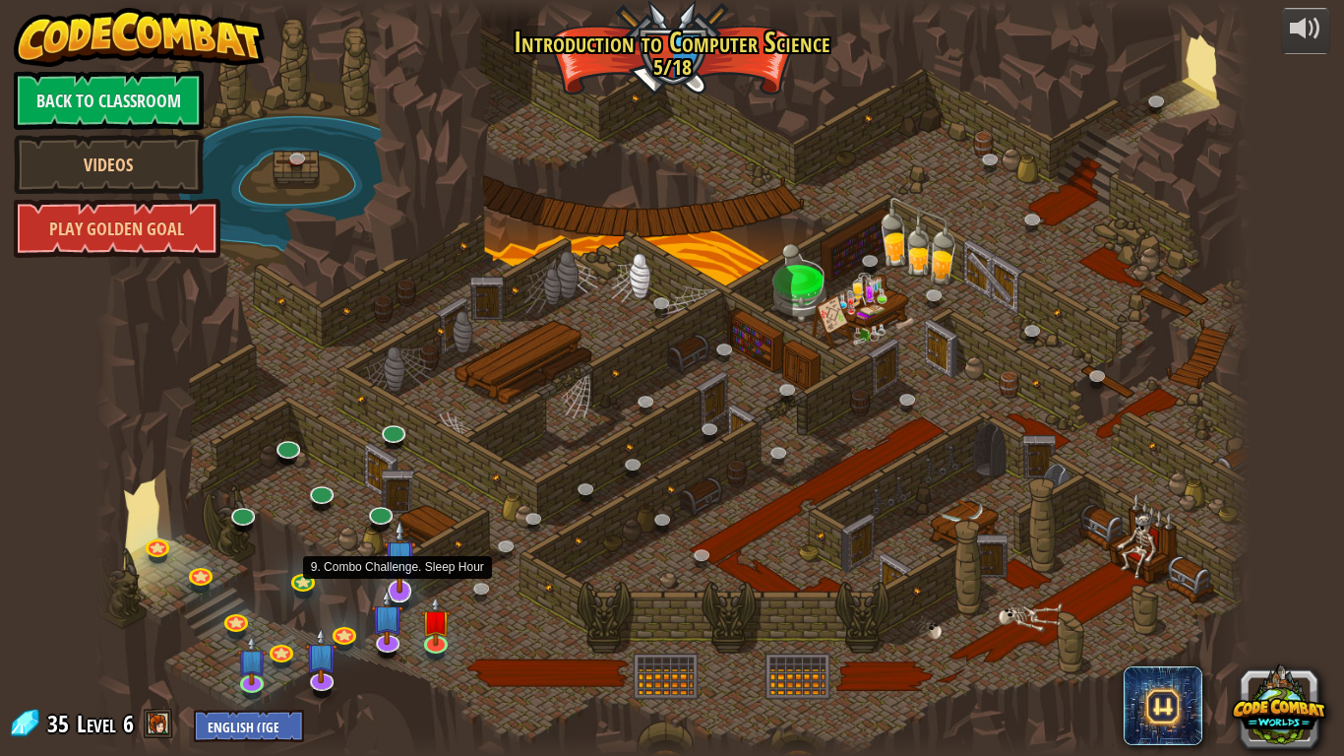
click at [402, 566] on img at bounding box center [400, 556] width 32 height 75
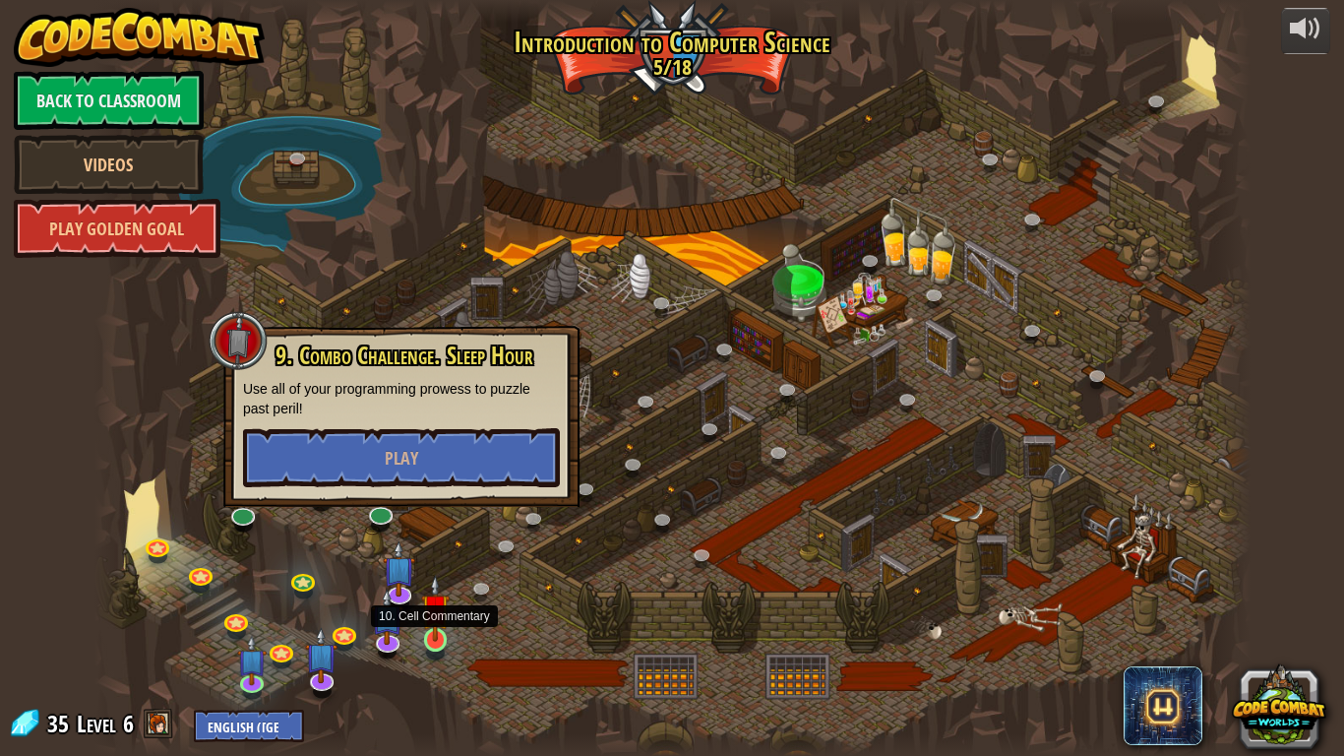
click at [436, 636] on img at bounding box center [436, 608] width 30 height 67
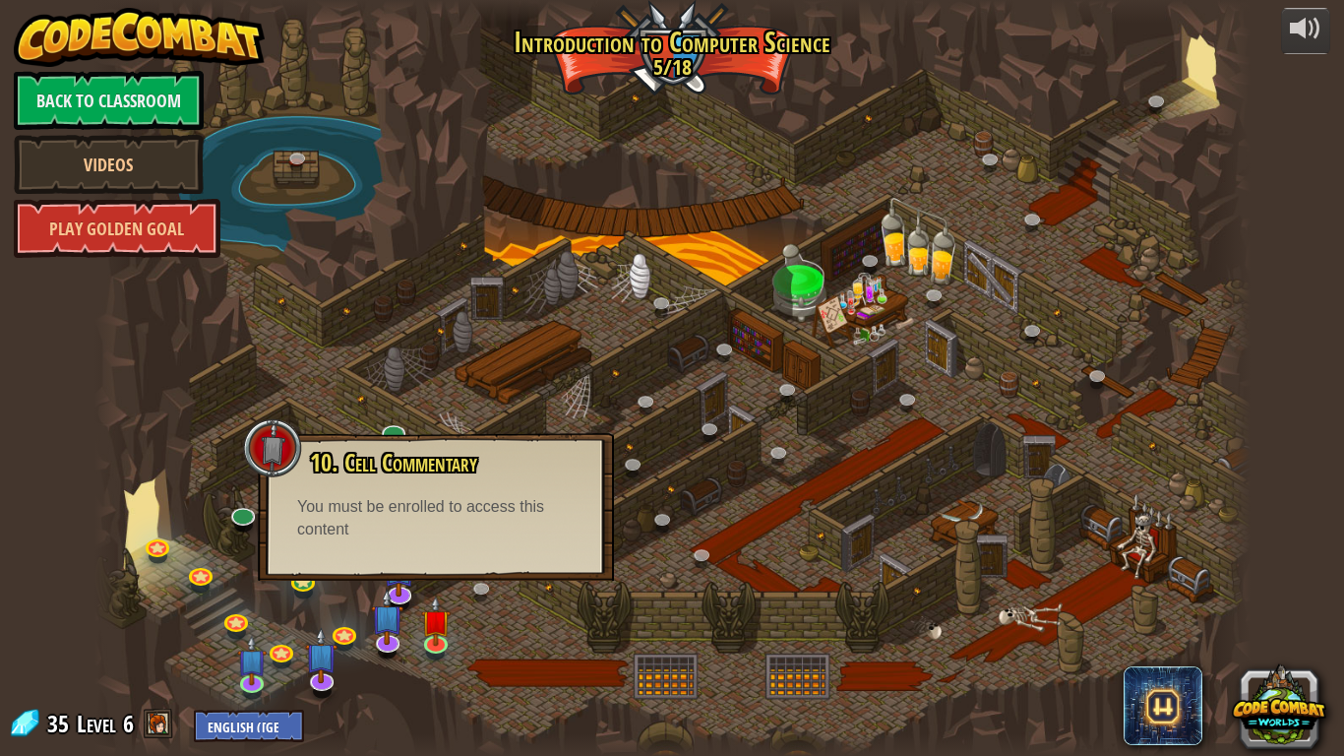
click at [555, 611] on div at bounding box center [672, 378] width 1156 height 756
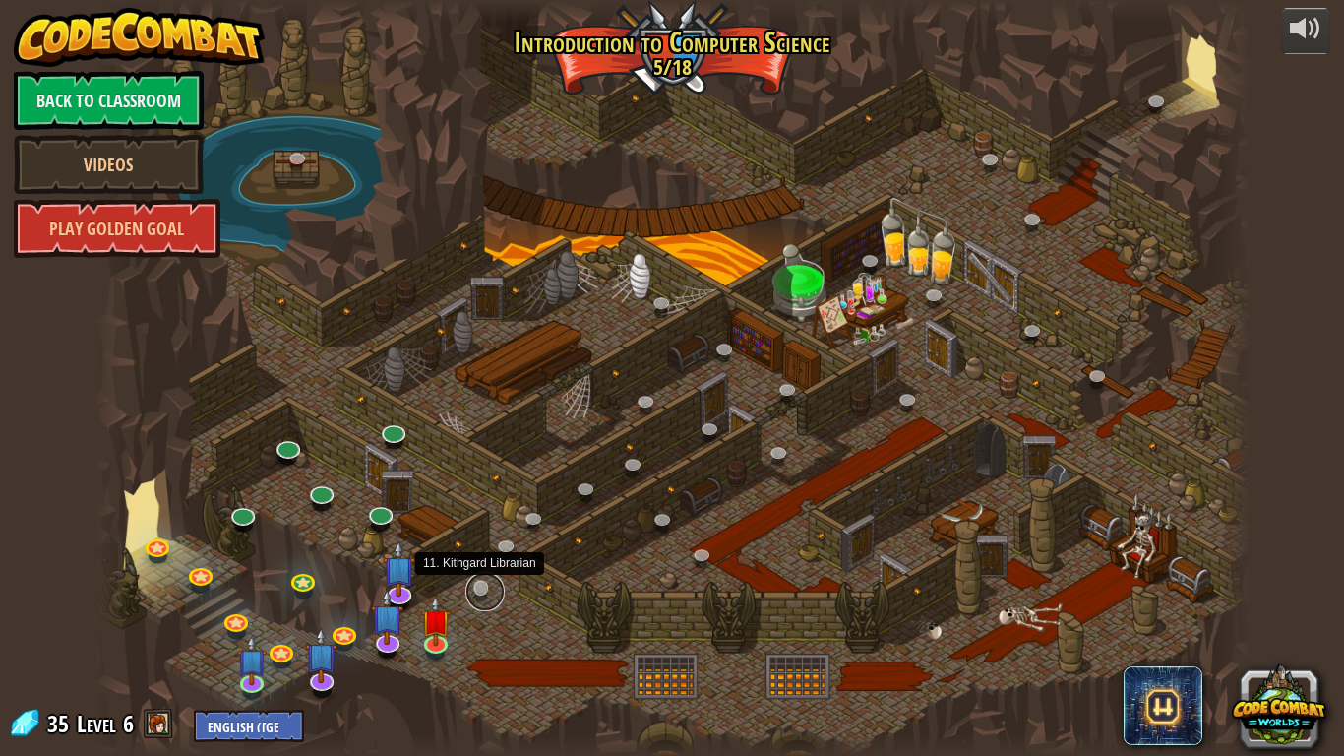
click at [479, 581] on link at bounding box center [484, 591] width 39 height 39
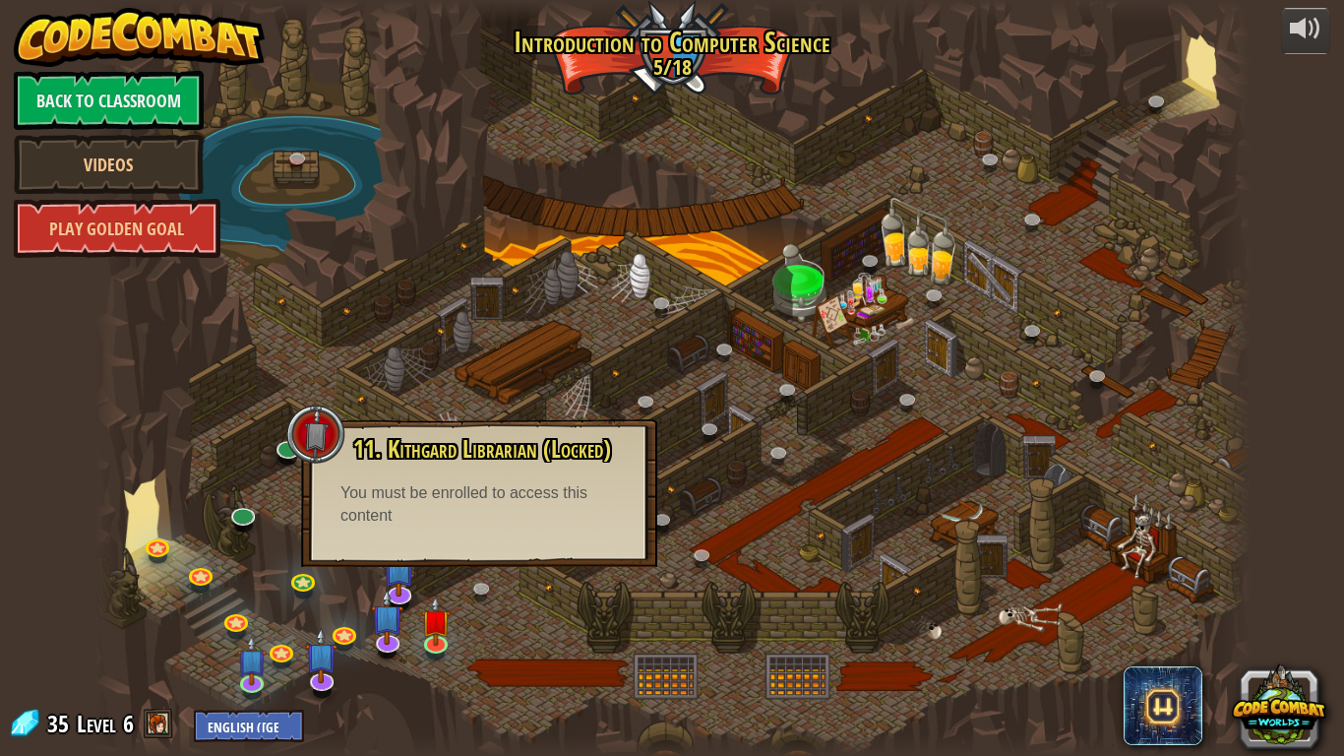
click at [512, 597] on div at bounding box center [672, 378] width 1156 height 756
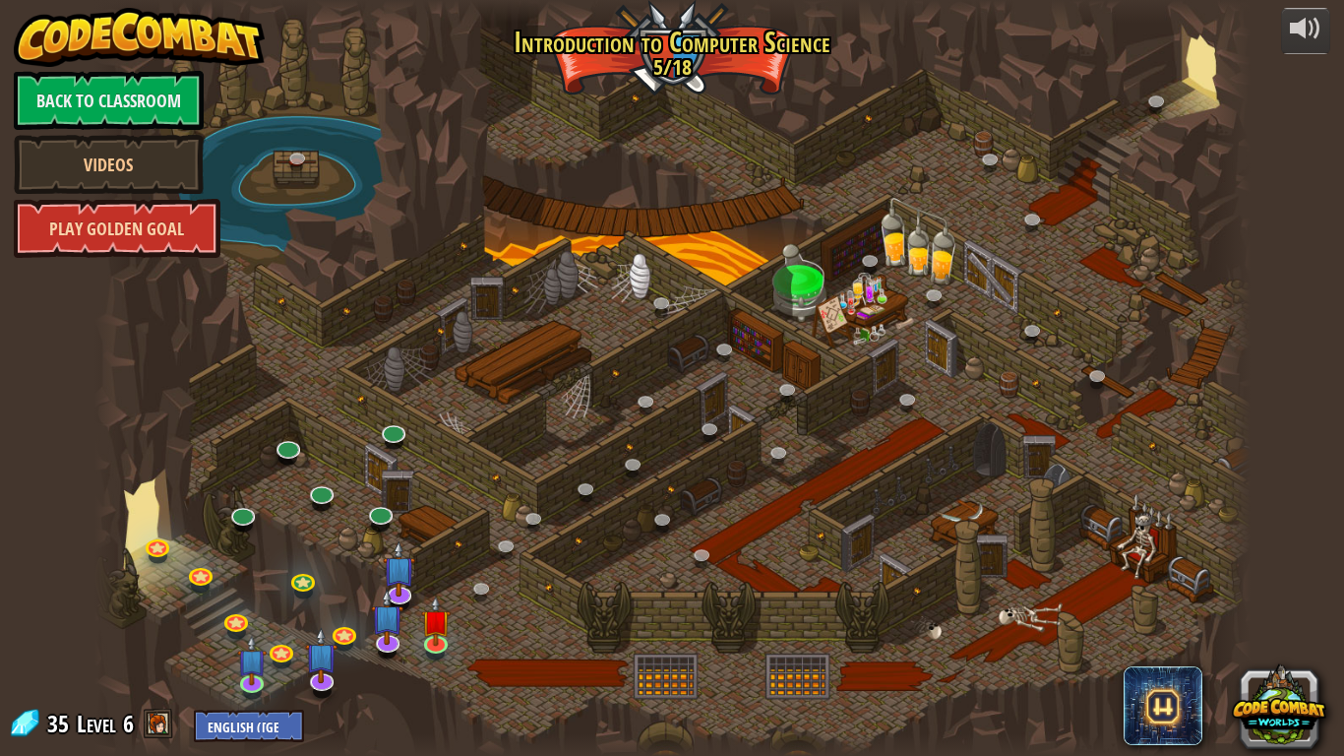
click at [121, 235] on link "Play Golden Goal" at bounding box center [117, 228] width 207 height 59
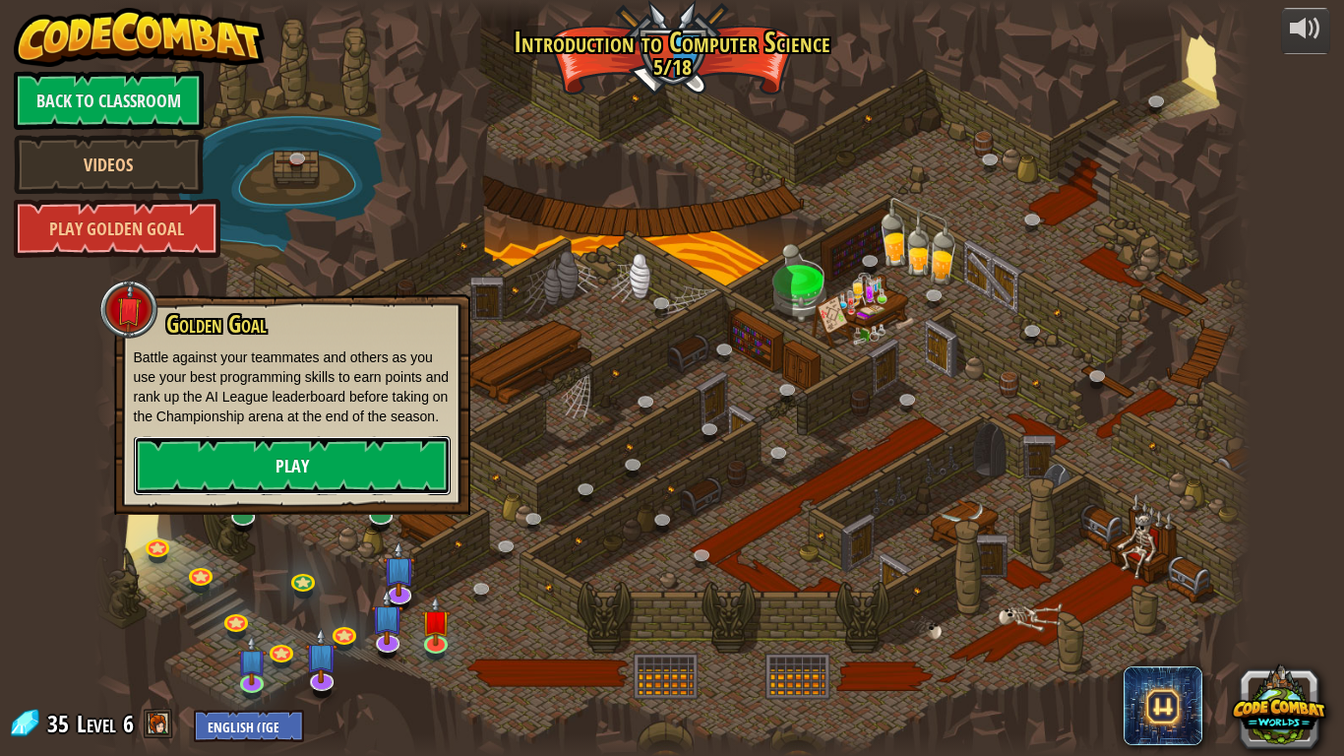
click at [272, 493] on link "Play" at bounding box center [292, 465] width 317 height 59
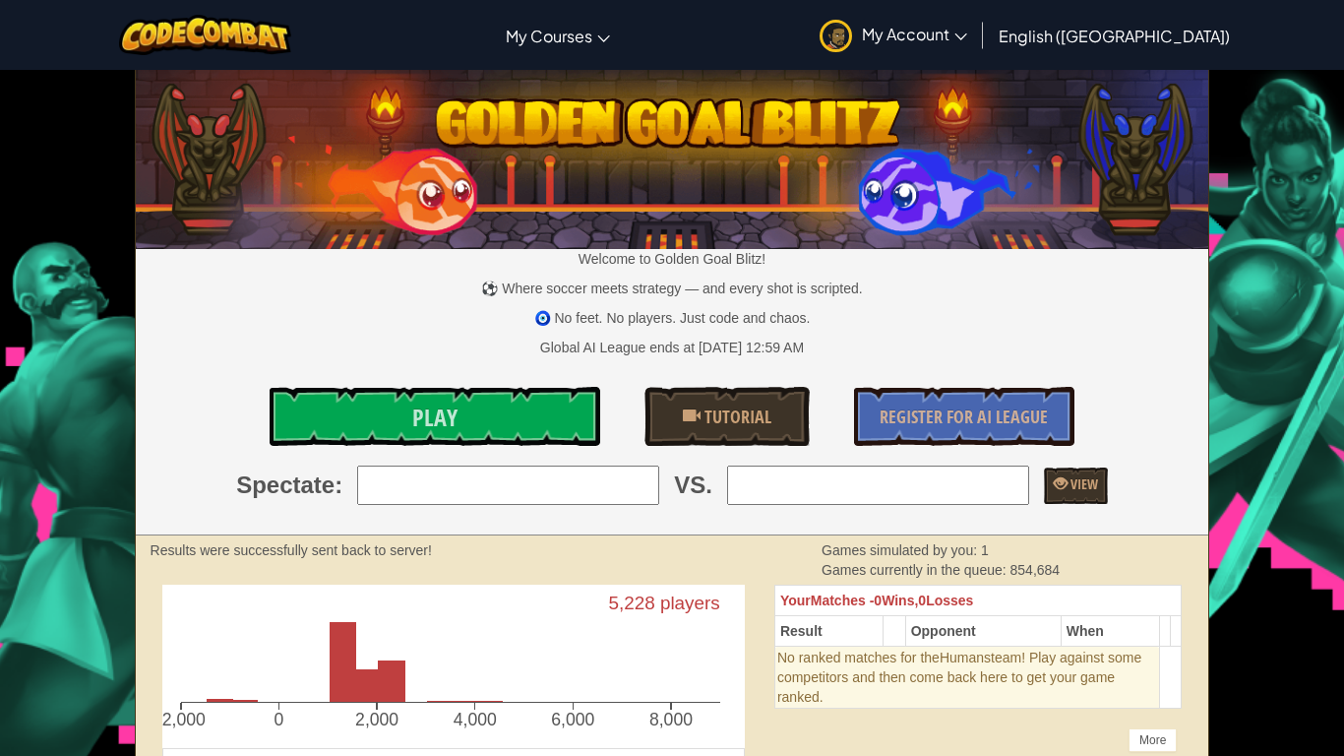
click at [759, 18] on div "Toggle navigation My Courses CodeCombat Classroom Ozaria Classroom AI League Es…" at bounding box center [672, 35] width 1354 height 70
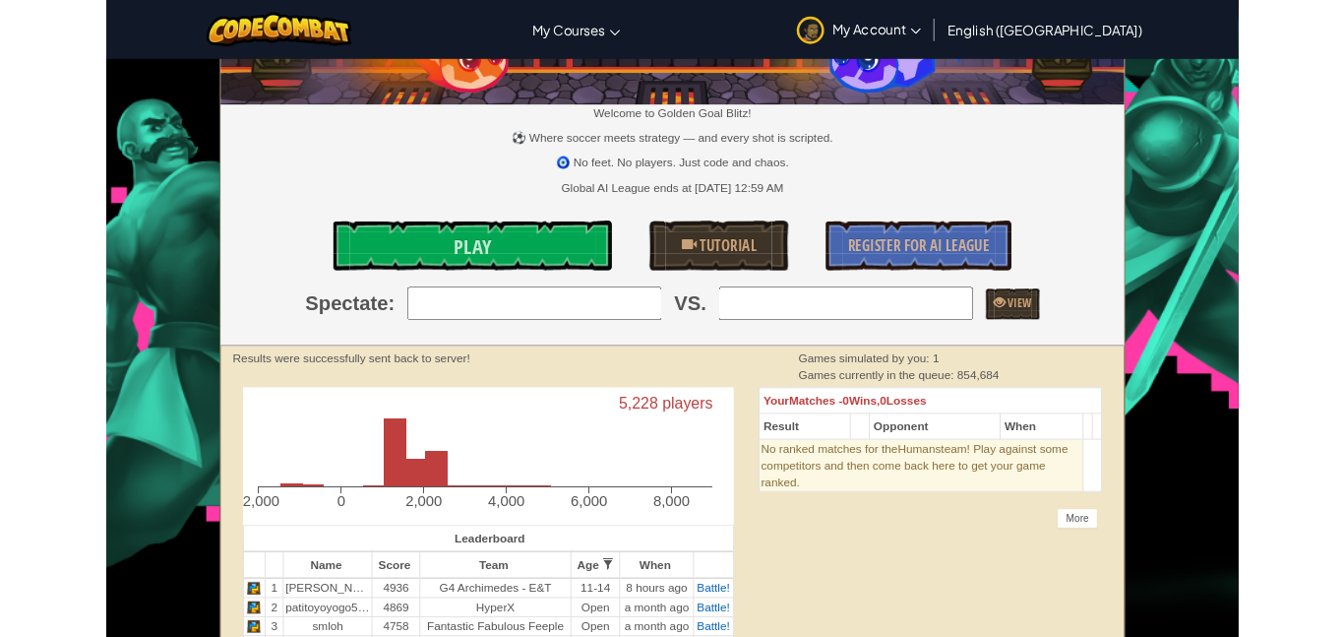
scroll to position [128, 0]
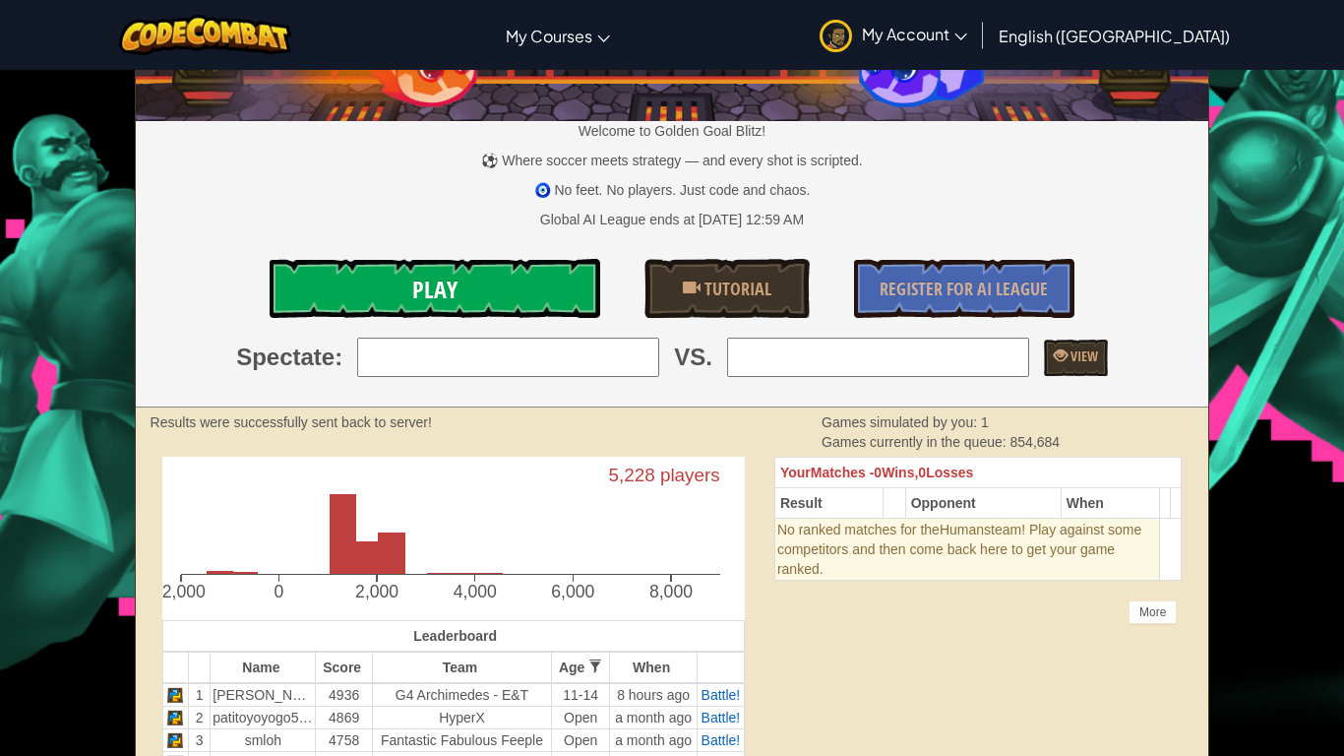
click at [489, 270] on link "Play" at bounding box center [435, 288] width 331 height 59
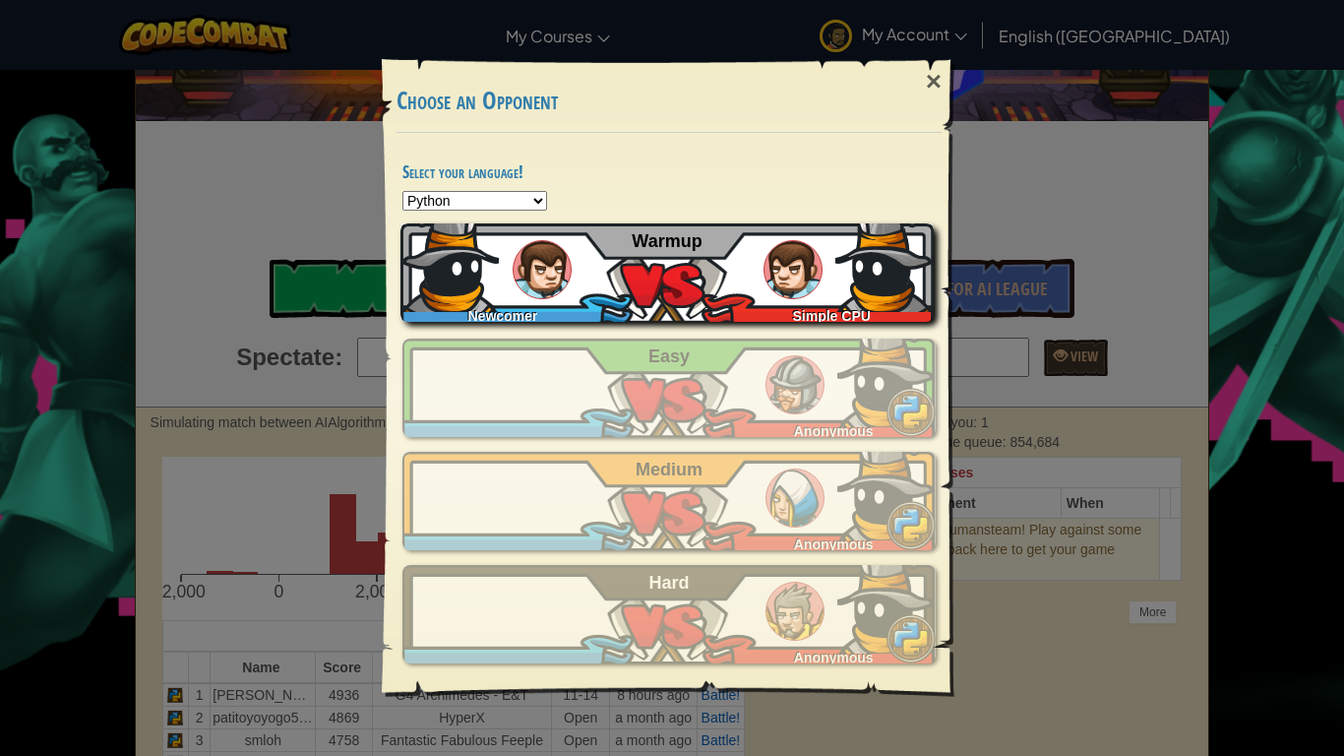
click at [483, 291] on img at bounding box center [450, 263] width 98 height 98
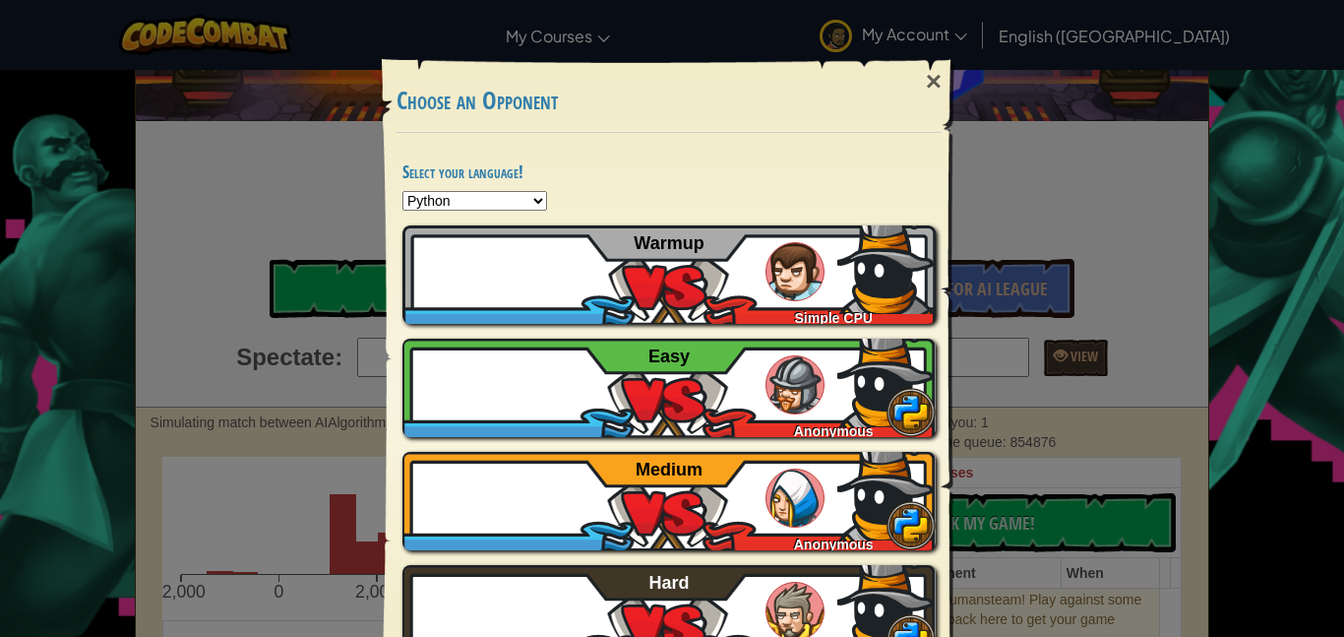
click at [378, 98] on div "× Choose an Opponent Select your language! Python JavaScript CoffeeScript Lua C…" at bounding box center [672, 367] width 590 height 674
click at [934, 89] on div "×" at bounding box center [933, 81] width 45 height 57
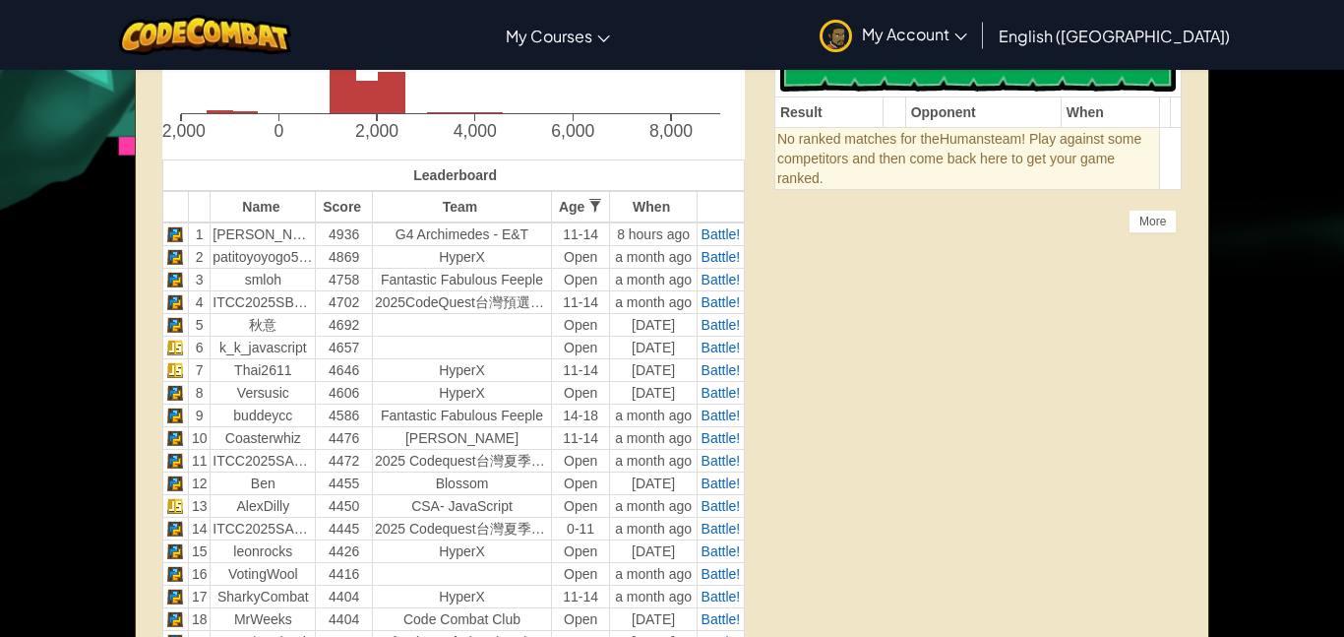
scroll to position [0, 0]
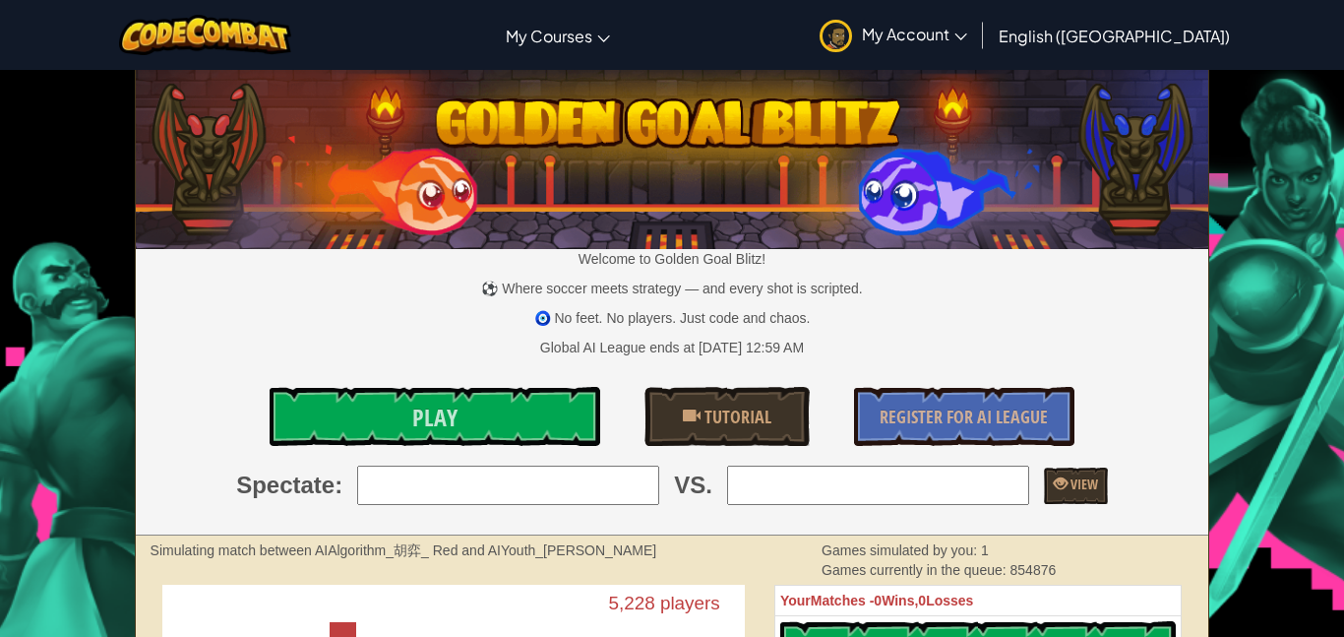
click at [36, 48] on div "Toggle navigation My Courses CodeCombat Classroom Ozaria Classroom AI League Es…" at bounding box center [672, 35] width 1354 height 70
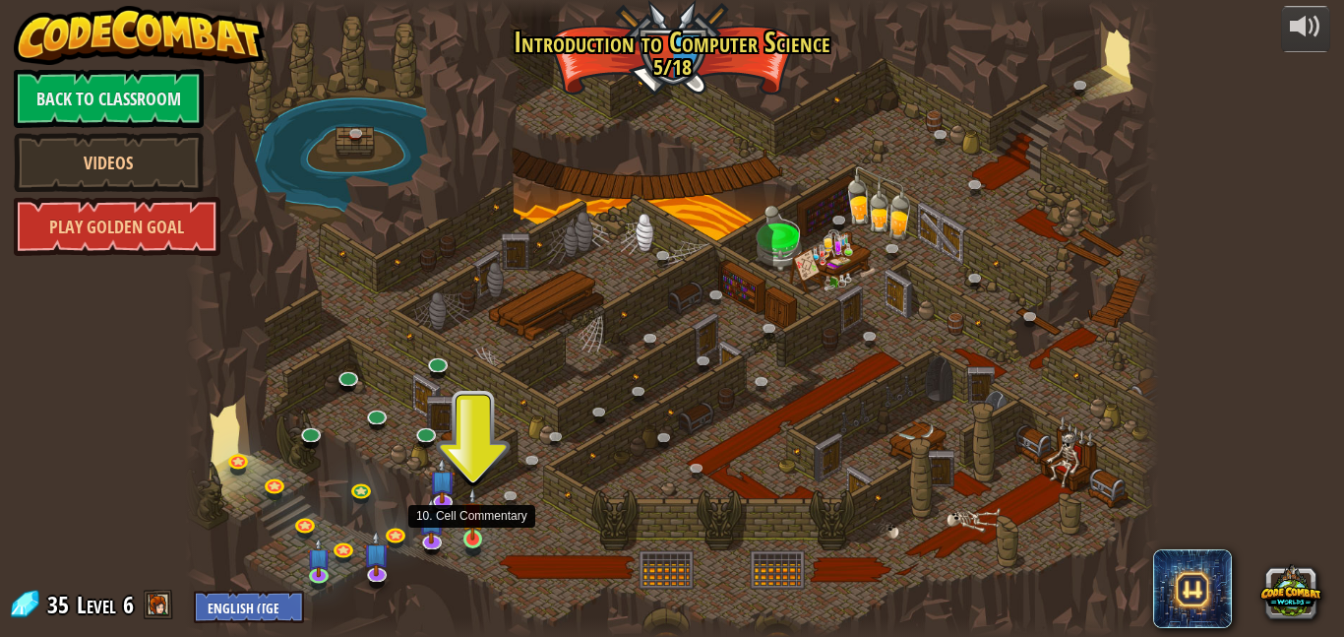
click at [475, 535] on img at bounding box center [473, 513] width 23 height 53
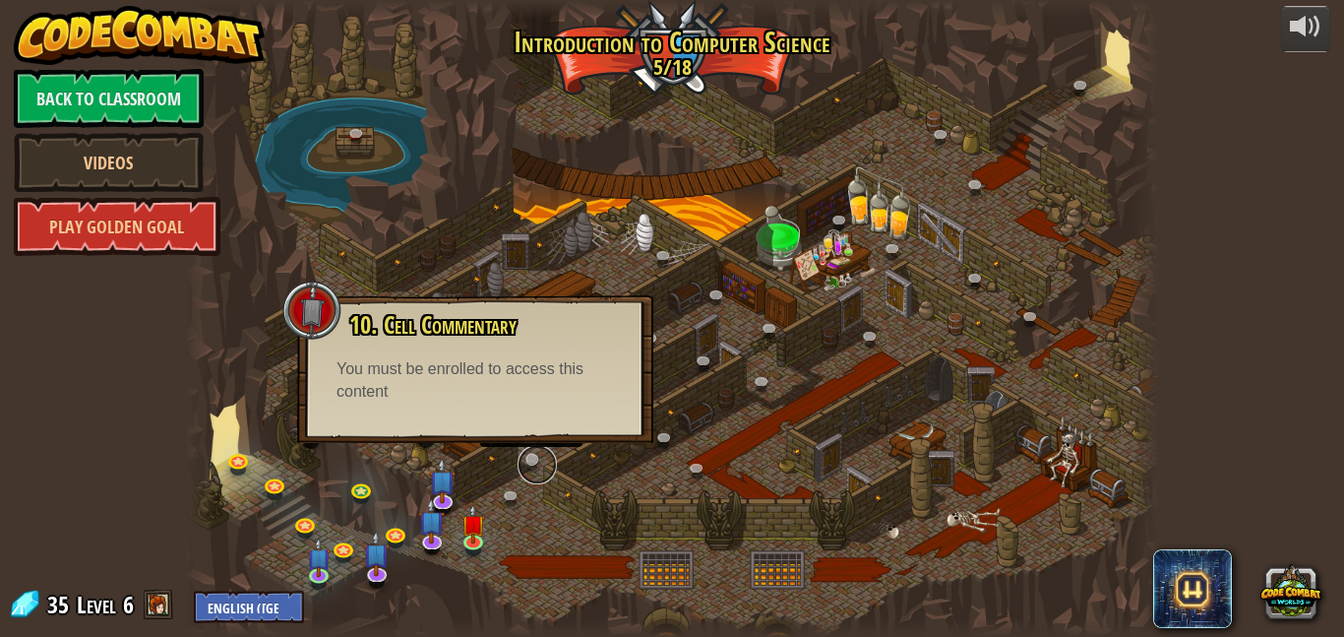
click at [549, 464] on link at bounding box center [537, 464] width 39 height 39
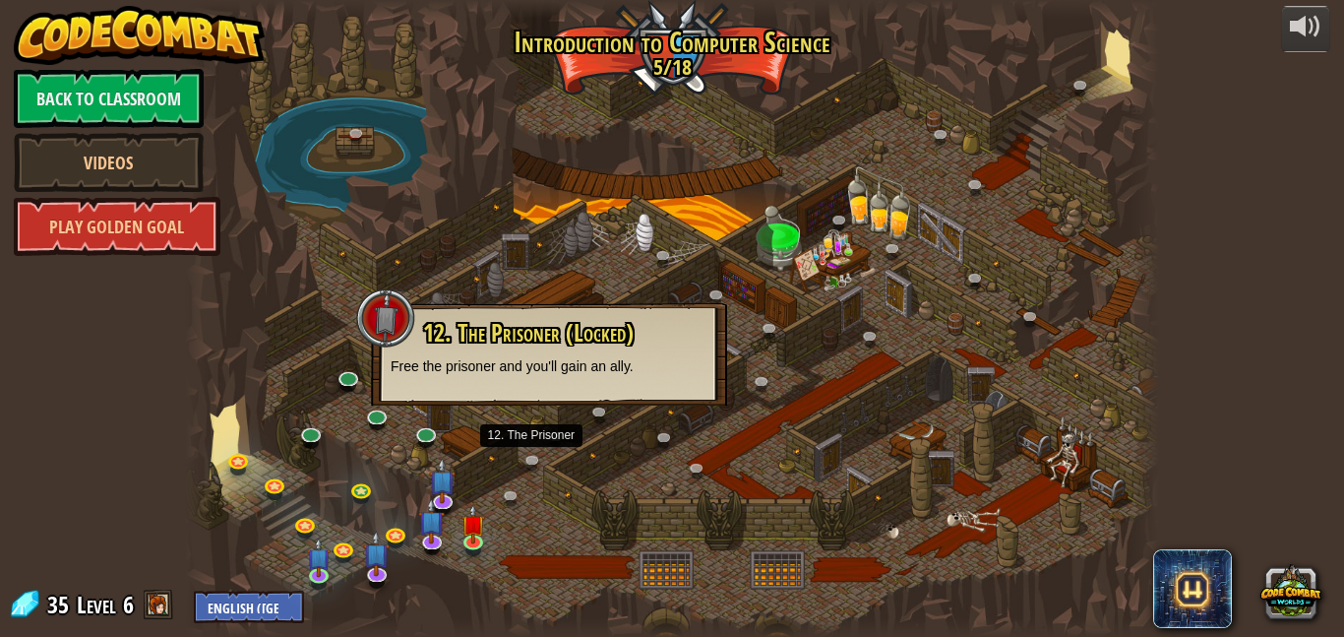
click at [554, 514] on div at bounding box center [672, 318] width 974 height 637
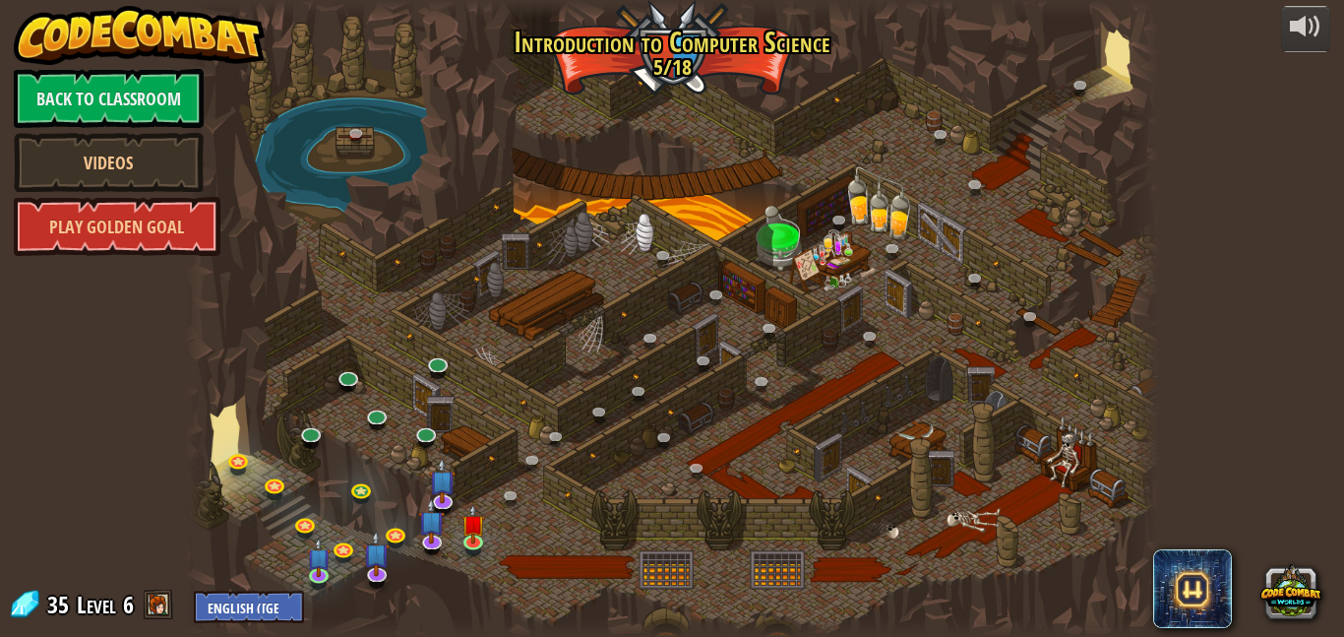
click at [682, 577] on div at bounding box center [672, 318] width 974 height 637
click at [511, 508] on link at bounding box center [515, 499] width 39 height 39
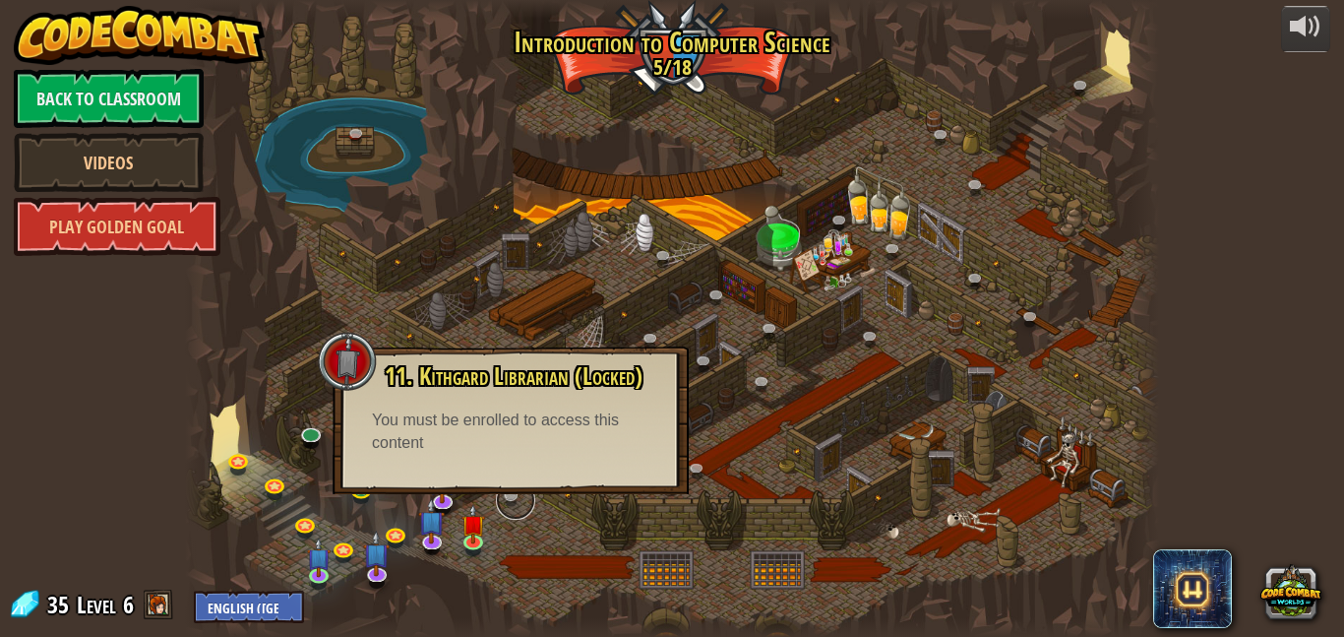
click at [519, 509] on link at bounding box center [515, 499] width 39 height 39
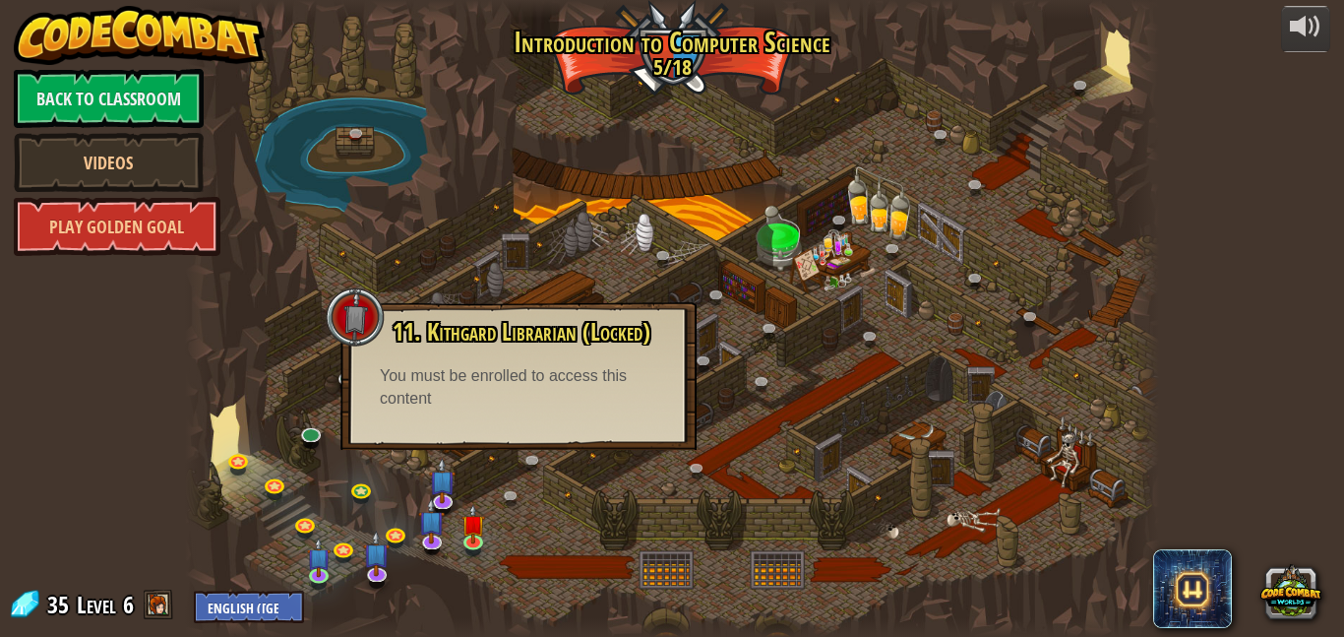
click at [521, 521] on div at bounding box center [672, 318] width 974 height 637
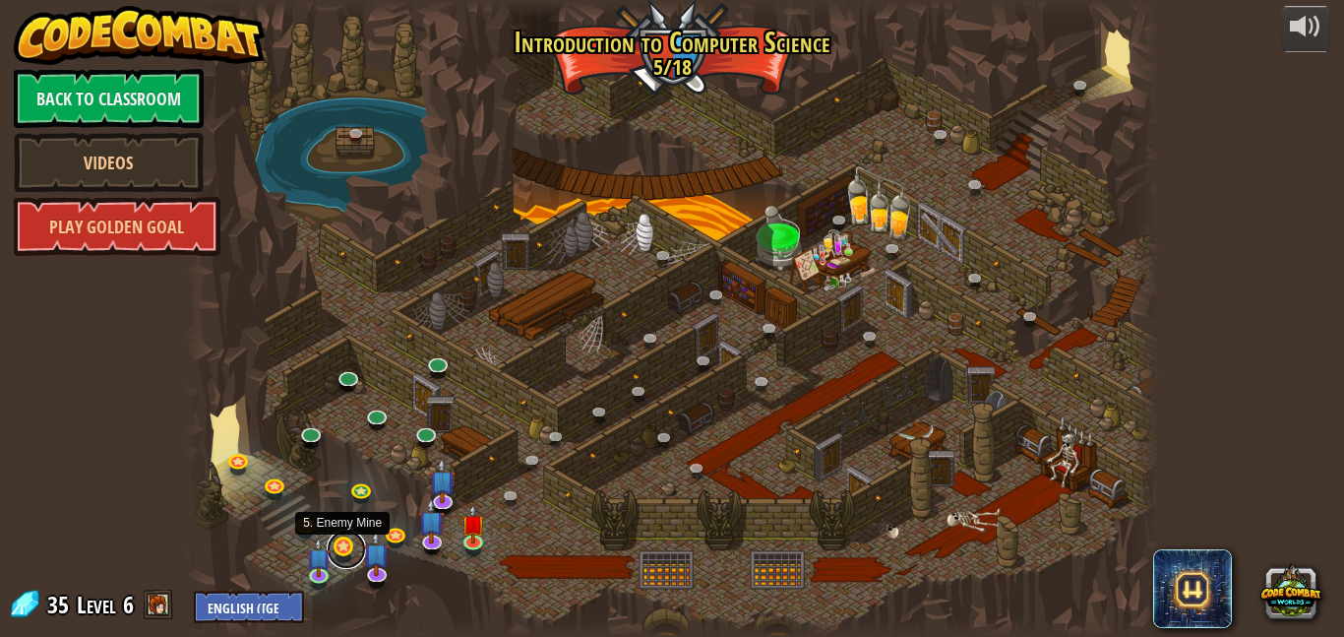
click at [346, 540] on link at bounding box center [346, 548] width 39 height 39
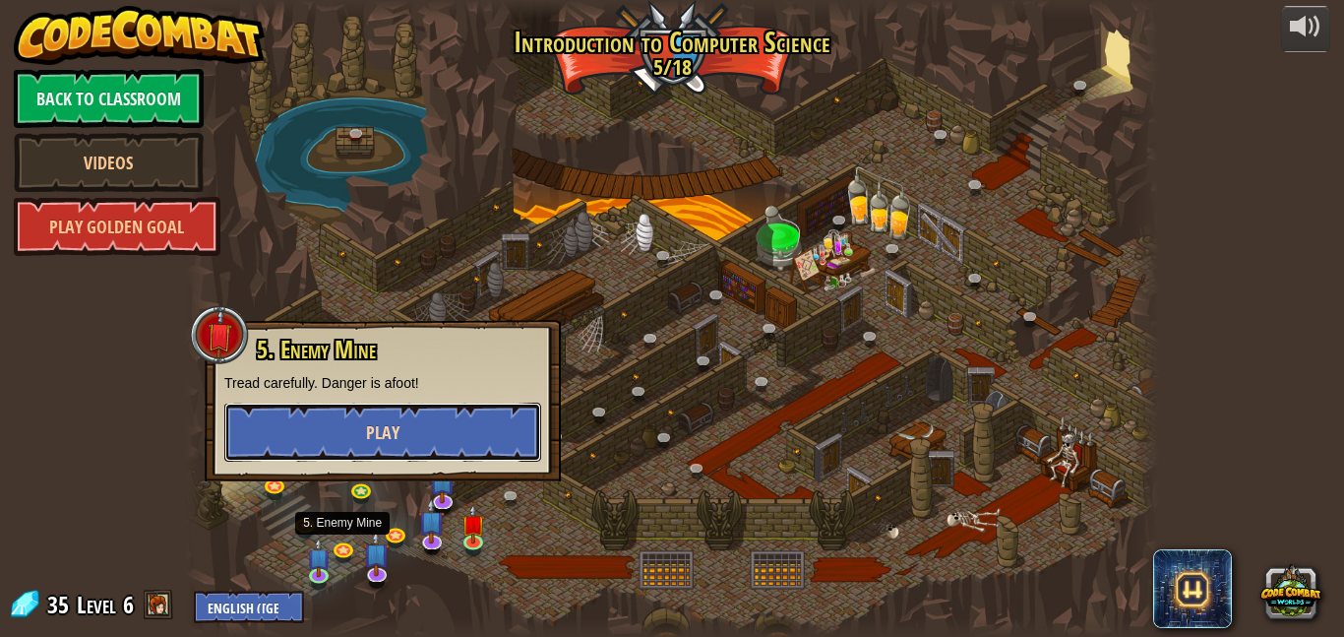
click at [391, 442] on span "Play" at bounding box center [382, 432] width 33 height 25
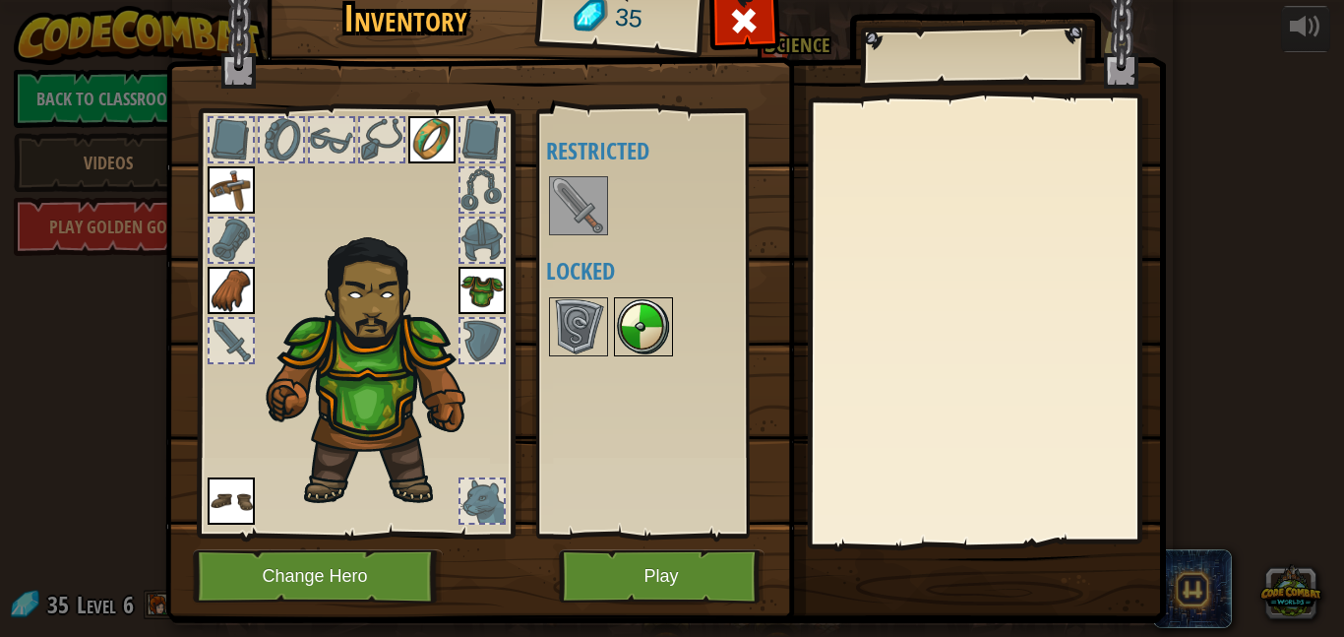
click at [669, 319] on img at bounding box center [643, 326] width 55 height 55
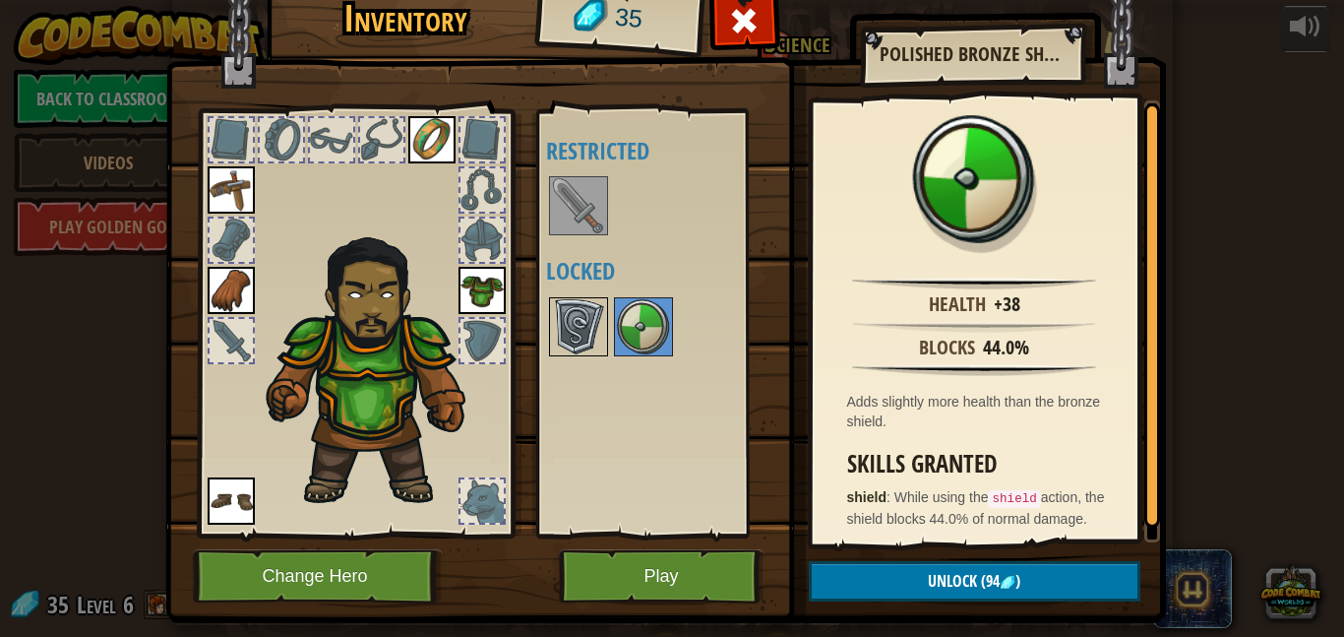
click at [594, 328] on img at bounding box center [578, 326] width 55 height 55
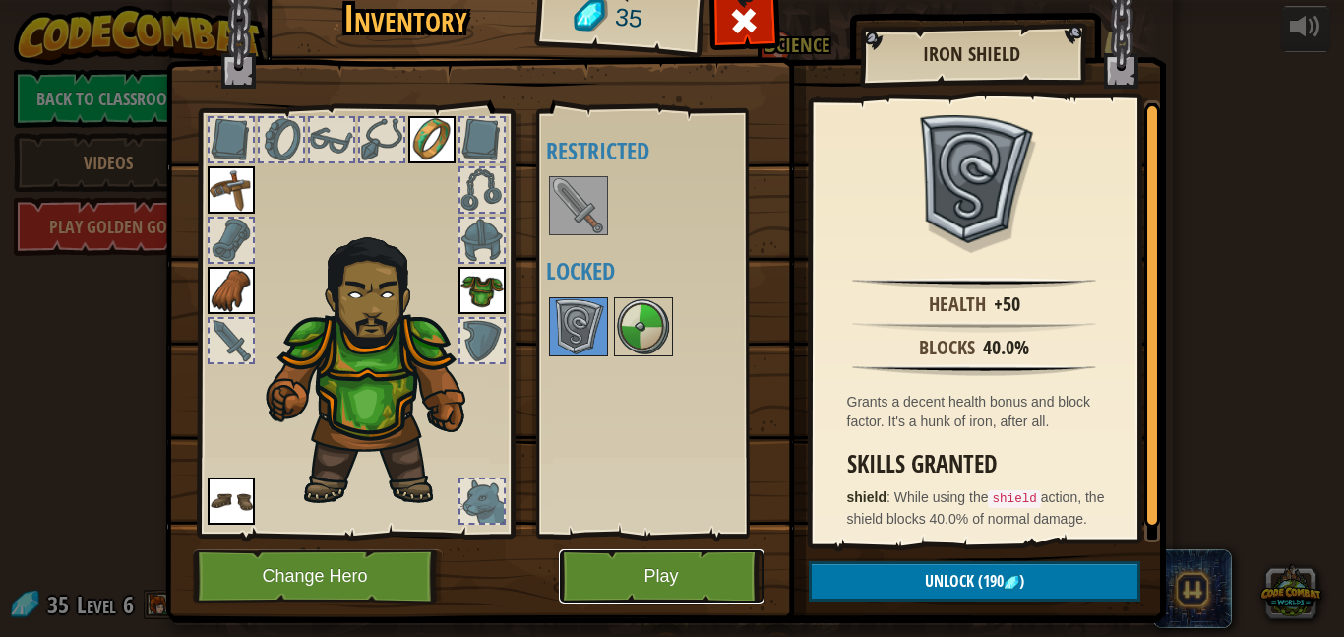
click at [606, 570] on button "Play" at bounding box center [662, 576] width 206 height 54
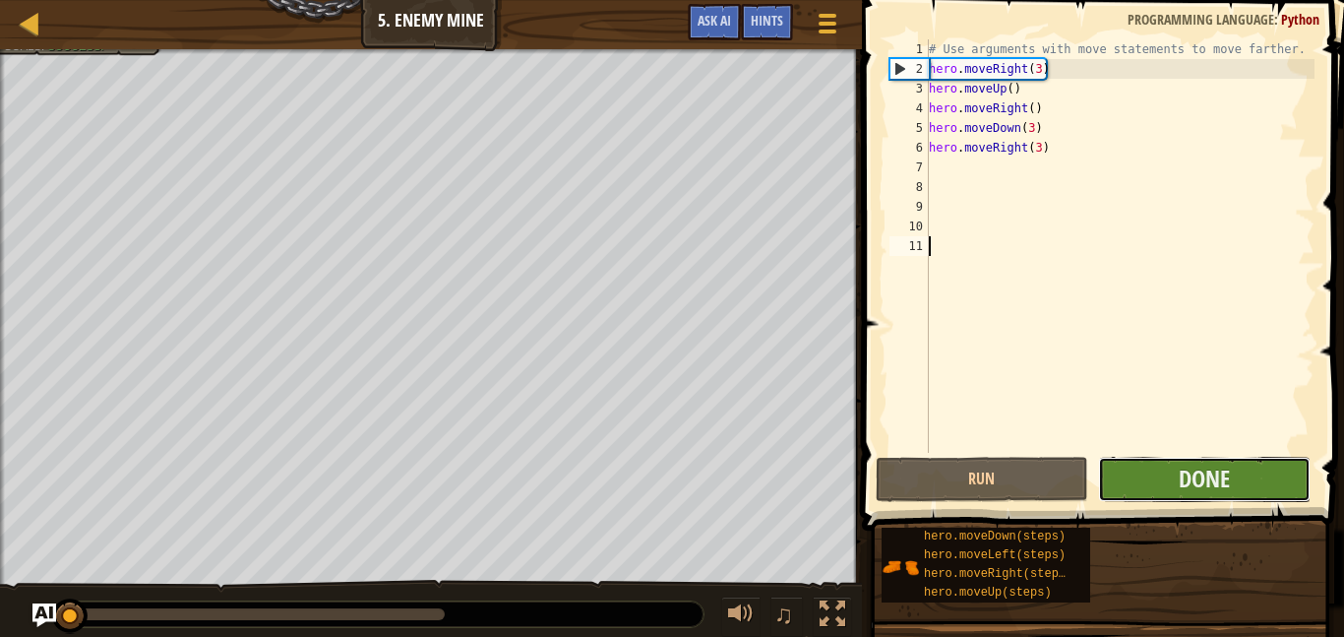
click at [1166, 478] on button "Done" at bounding box center [1204, 479] width 213 height 45
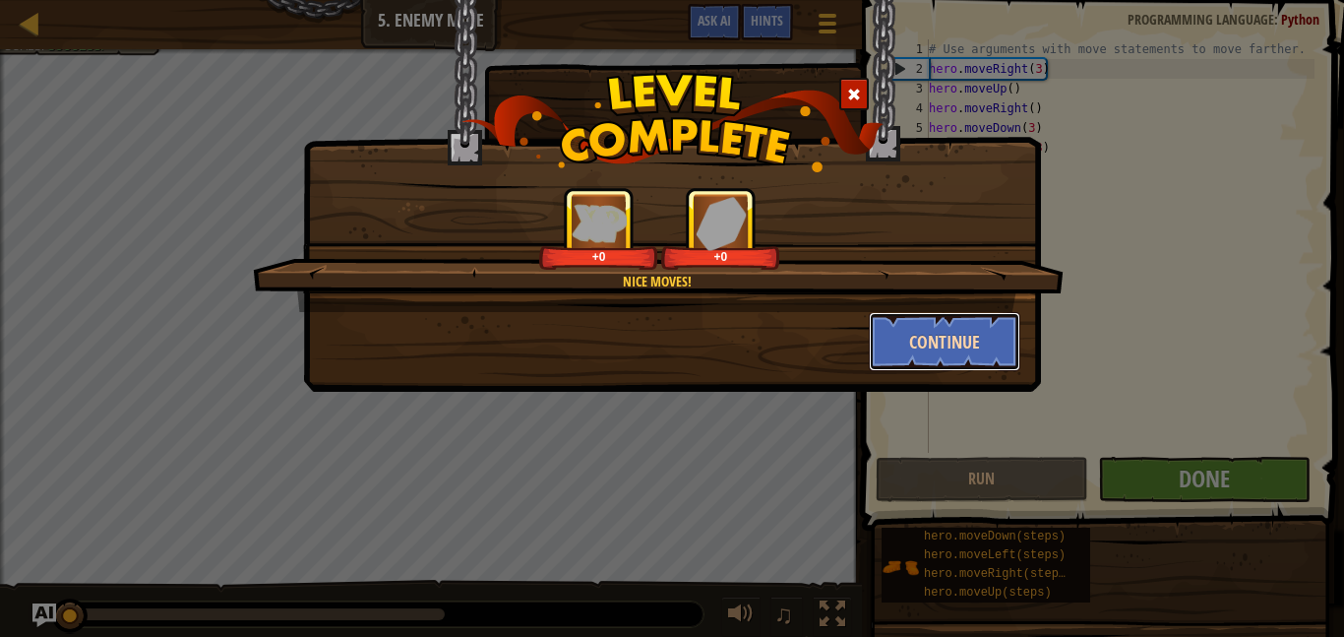
click at [904, 341] on button "Continue" at bounding box center [945, 341] width 153 height 59
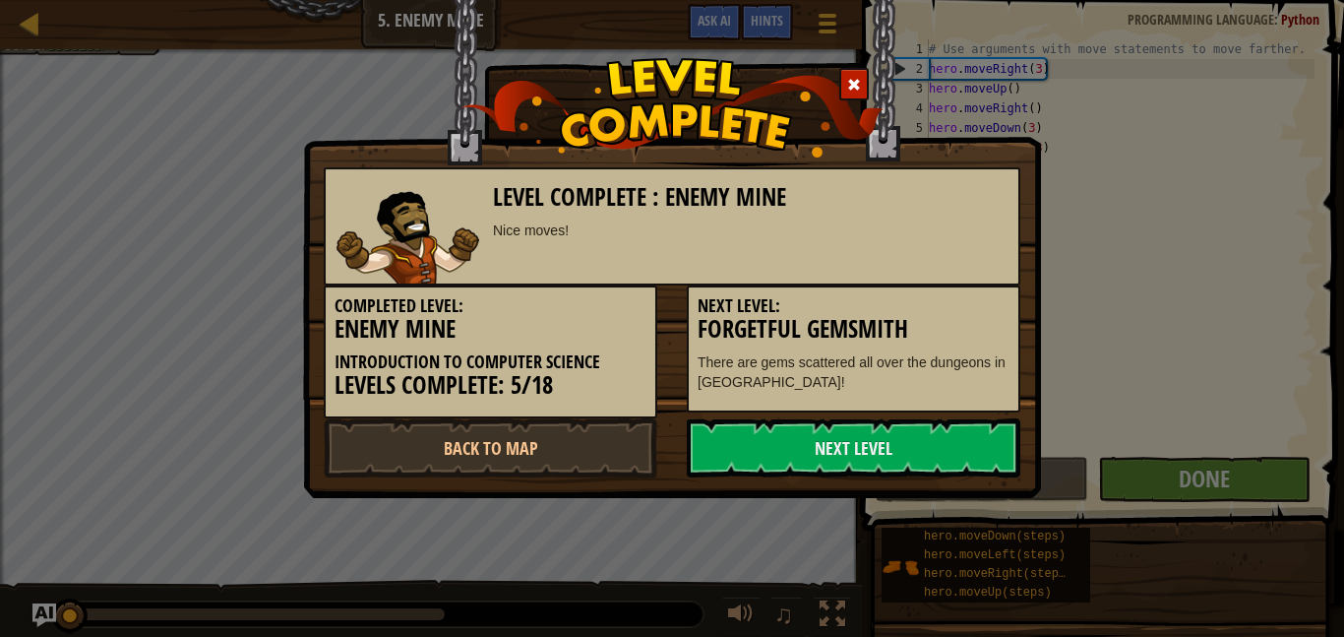
click at [575, 562] on div "Level Complete : Enemy Mine Nice moves! Completed Level: Enemy Mine Introductio…" at bounding box center [672, 318] width 1344 height 637
click at [851, 83] on span at bounding box center [854, 85] width 14 height 14
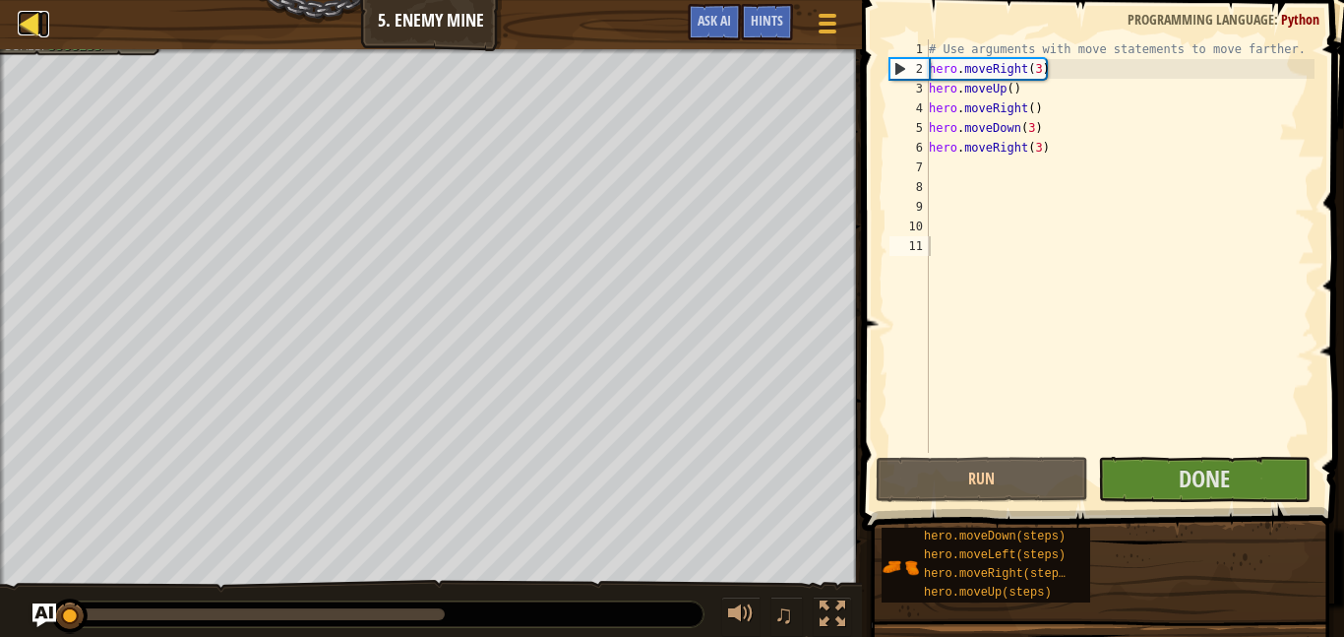
click at [38, 26] on div at bounding box center [30, 23] width 25 height 25
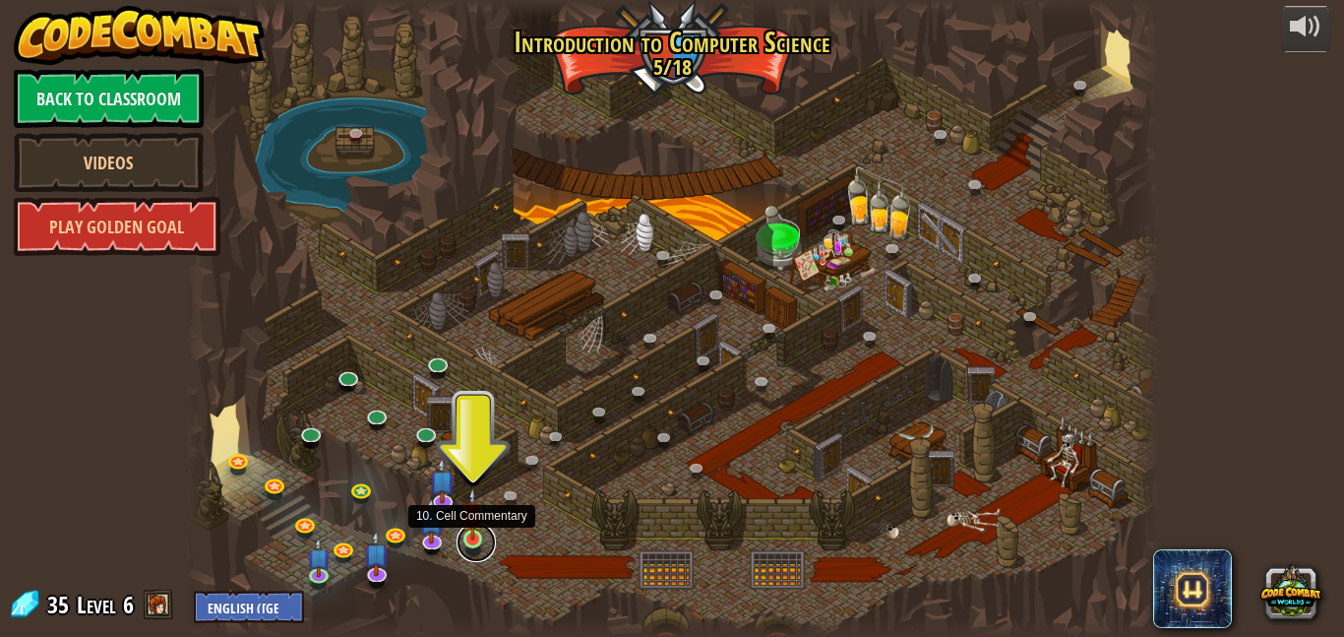
click at [473, 544] on link at bounding box center [476, 542] width 39 height 39
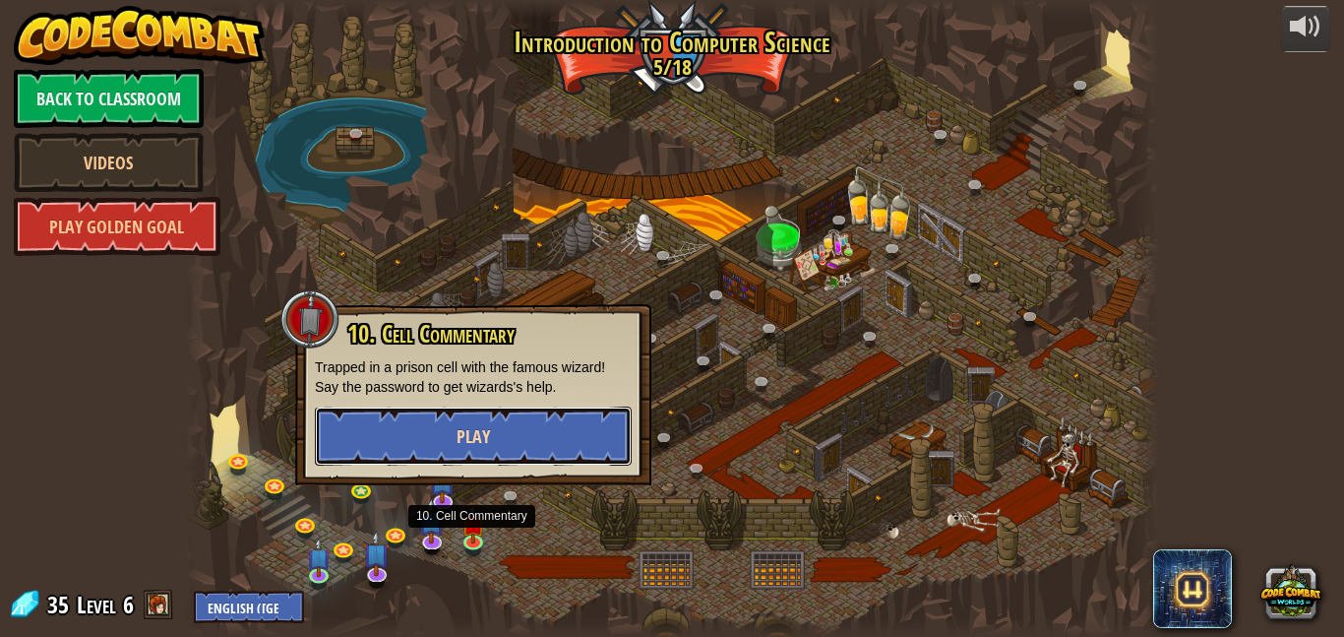
click at [453, 437] on button "Play" at bounding box center [473, 435] width 317 height 59
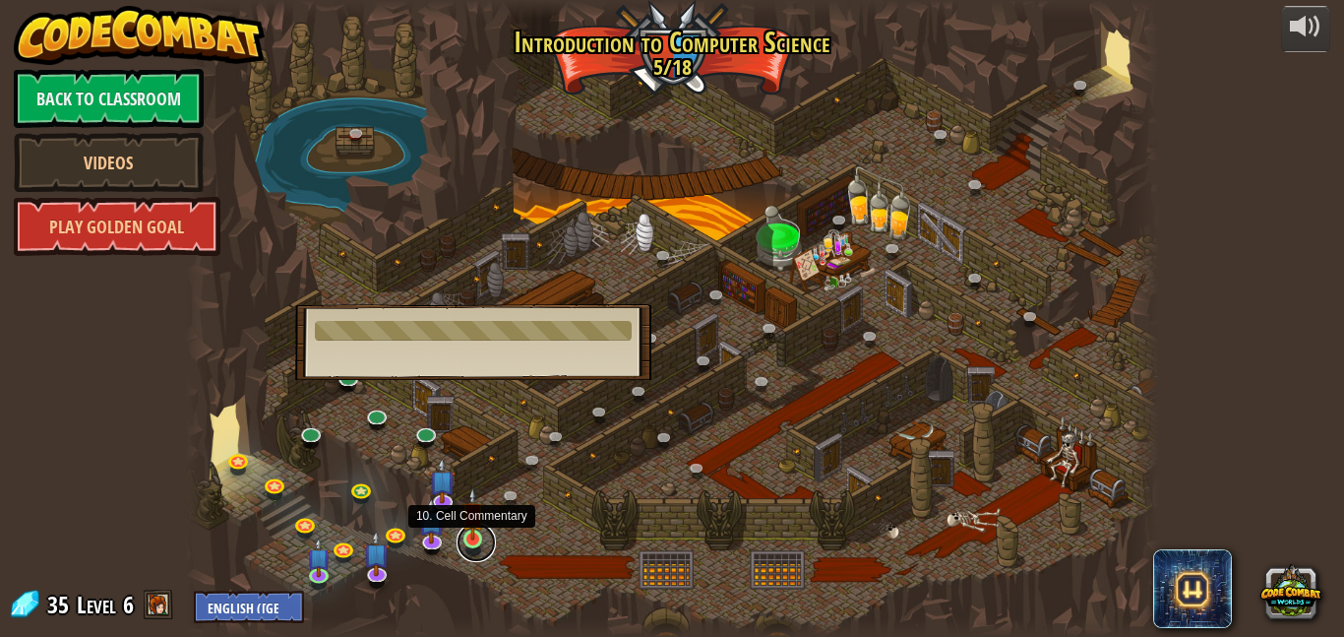
click at [490, 534] on link at bounding box center [476, 542] width 39 height 39
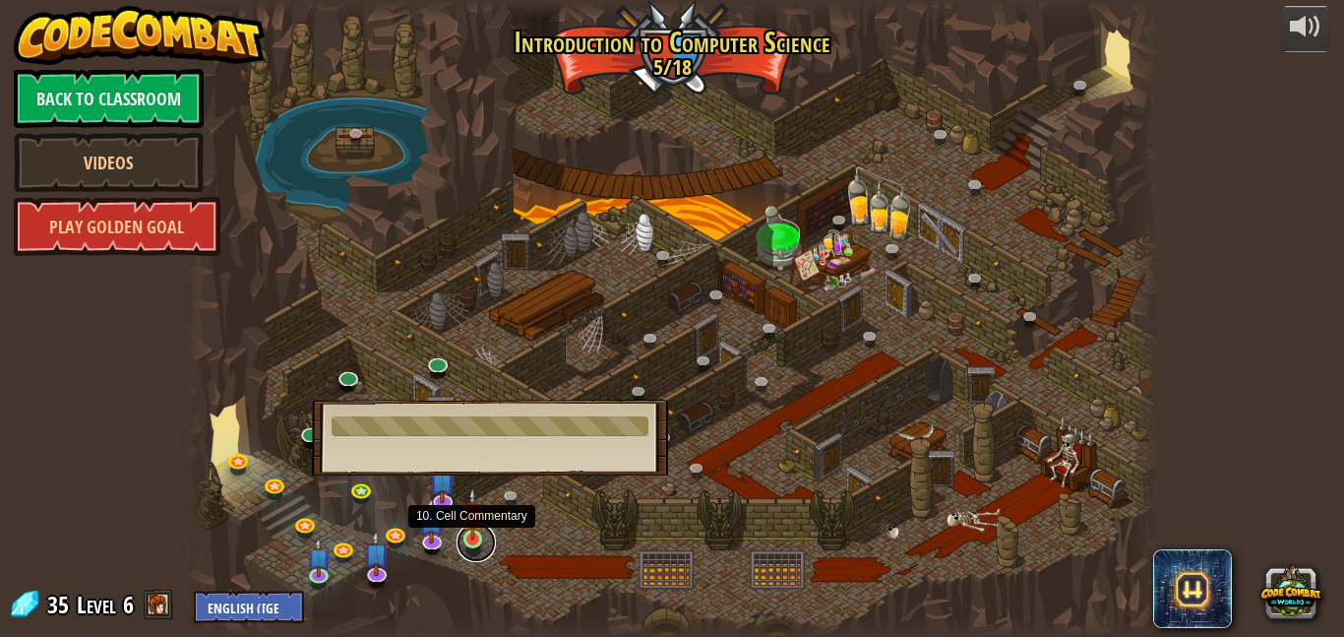
click at [473, 541] on link at bounding box center [476, 542] width 39 height 39
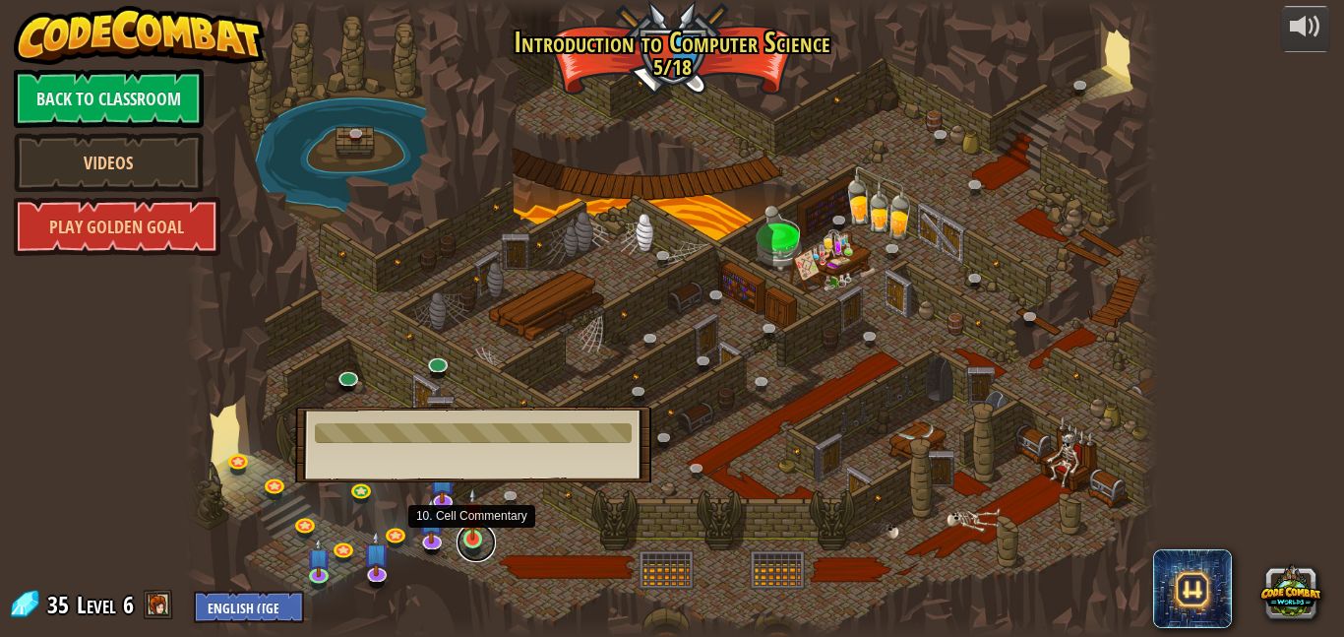
click at [473, 541] on link at bounding box center [476, 542] width 39 height 39
click at [597, 481] on div "10. Cell Commentary Trapped in a prison cell with the famous wizard! Say the pa…" at bounding box center [473, 444] width 356 height 76
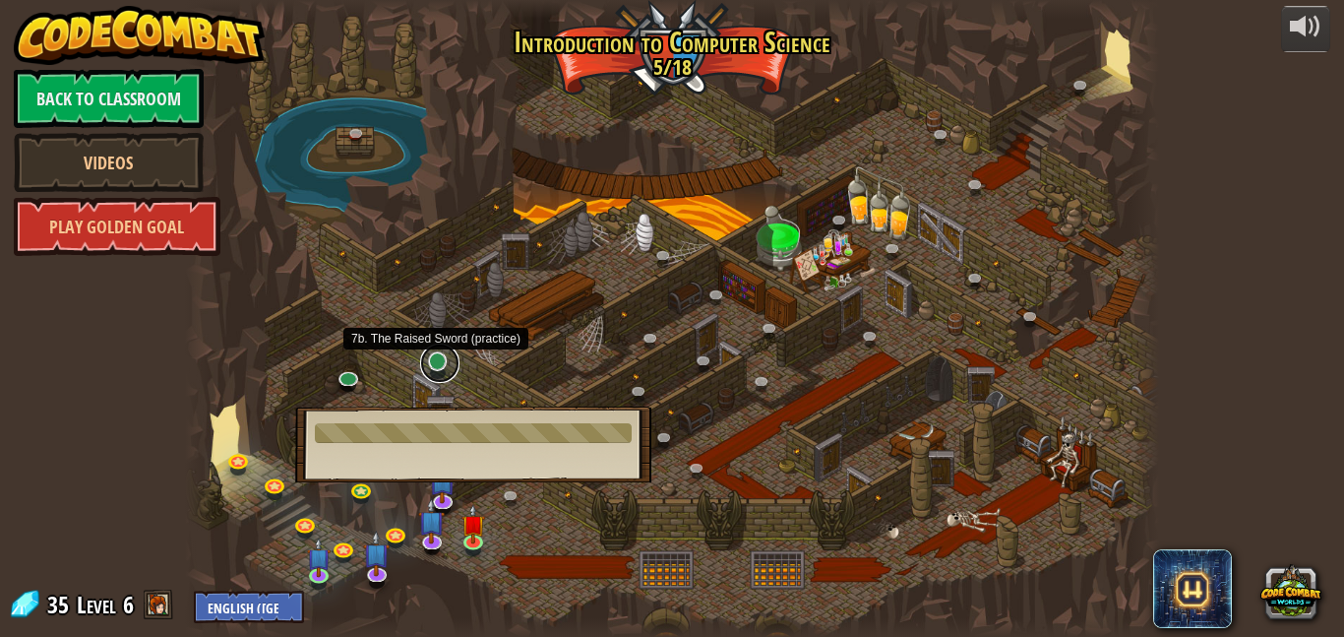
click at [441, 362] on link at bounding box center [439, 362] width 39 height 39
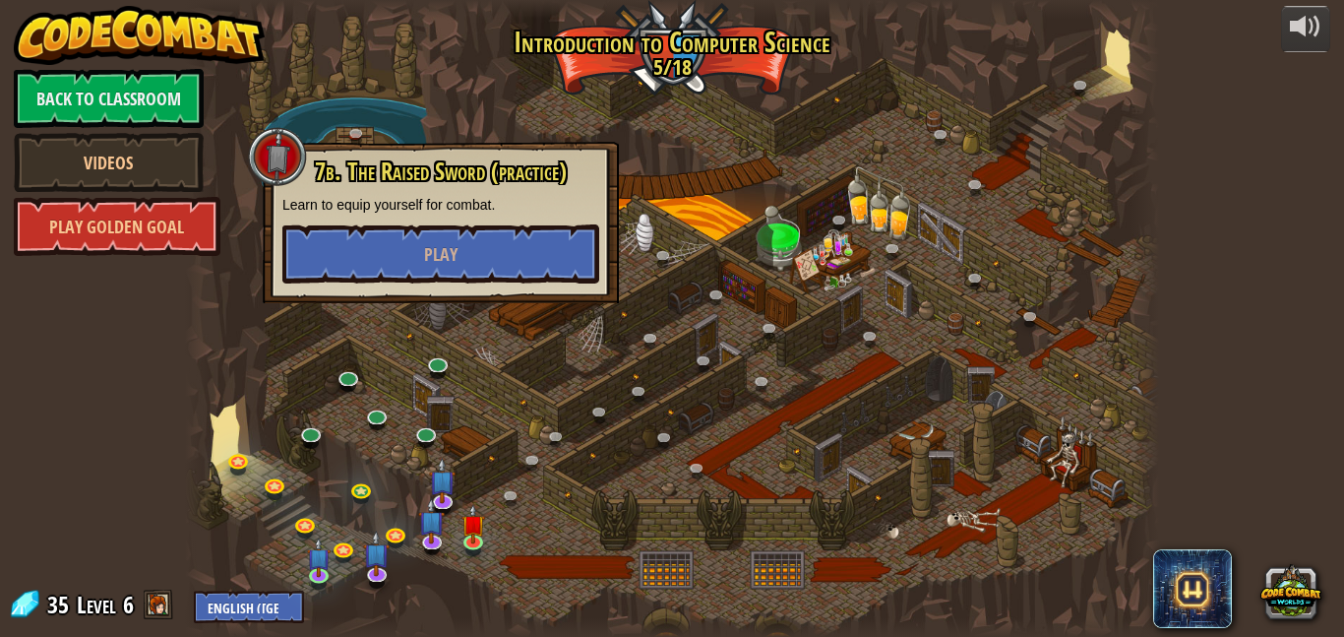
click at [494, 423] on div at bounding box center [672, 318] width 974 height 637
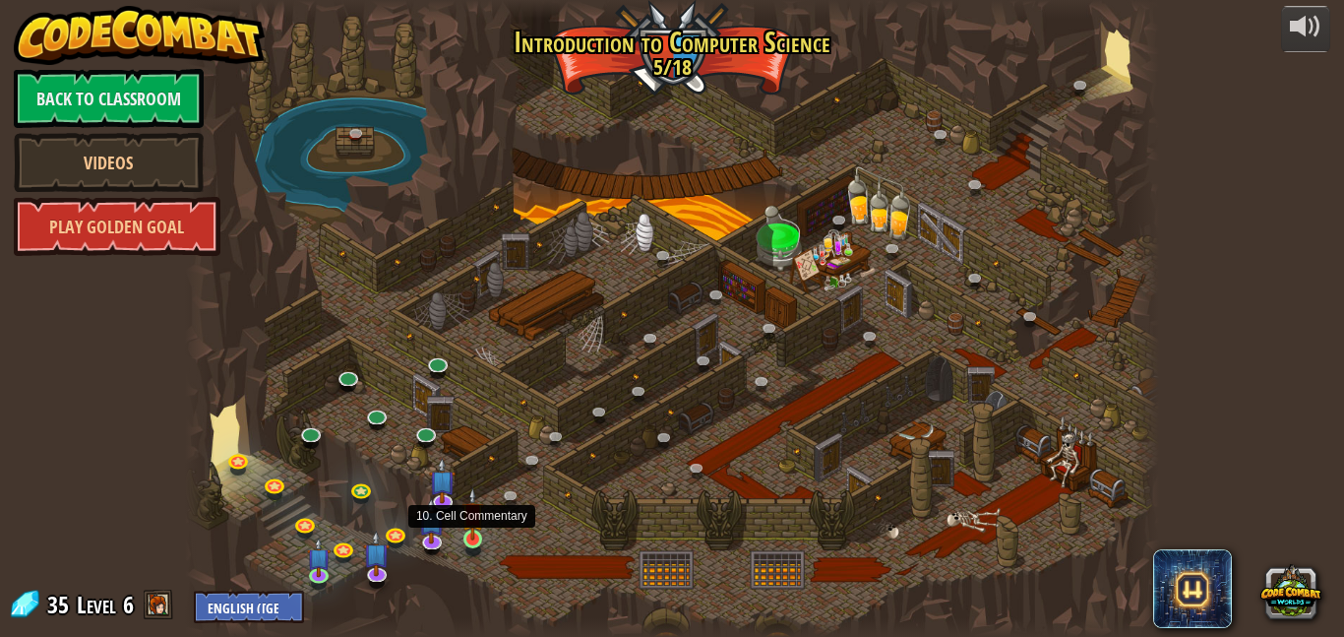
click at [481, 530] on img at bounding box center [473, 513] width 23 height 53
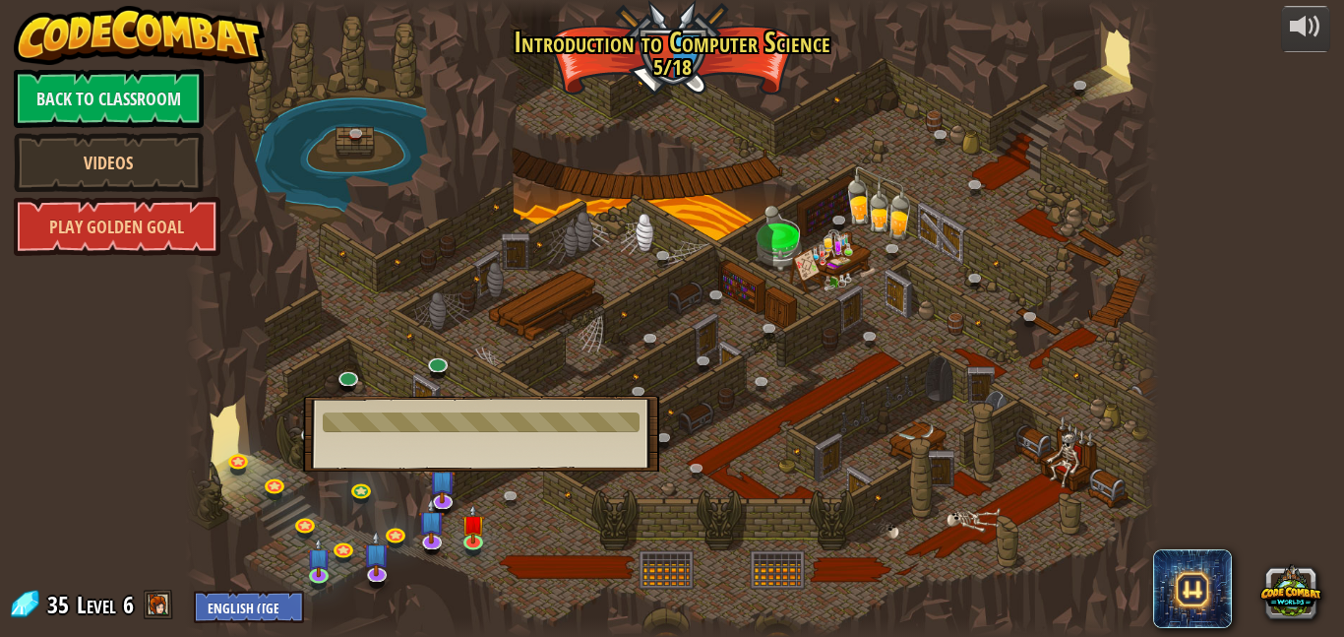
click at [643, 527] on div at bounding box center [672, 318] width 974 height 637
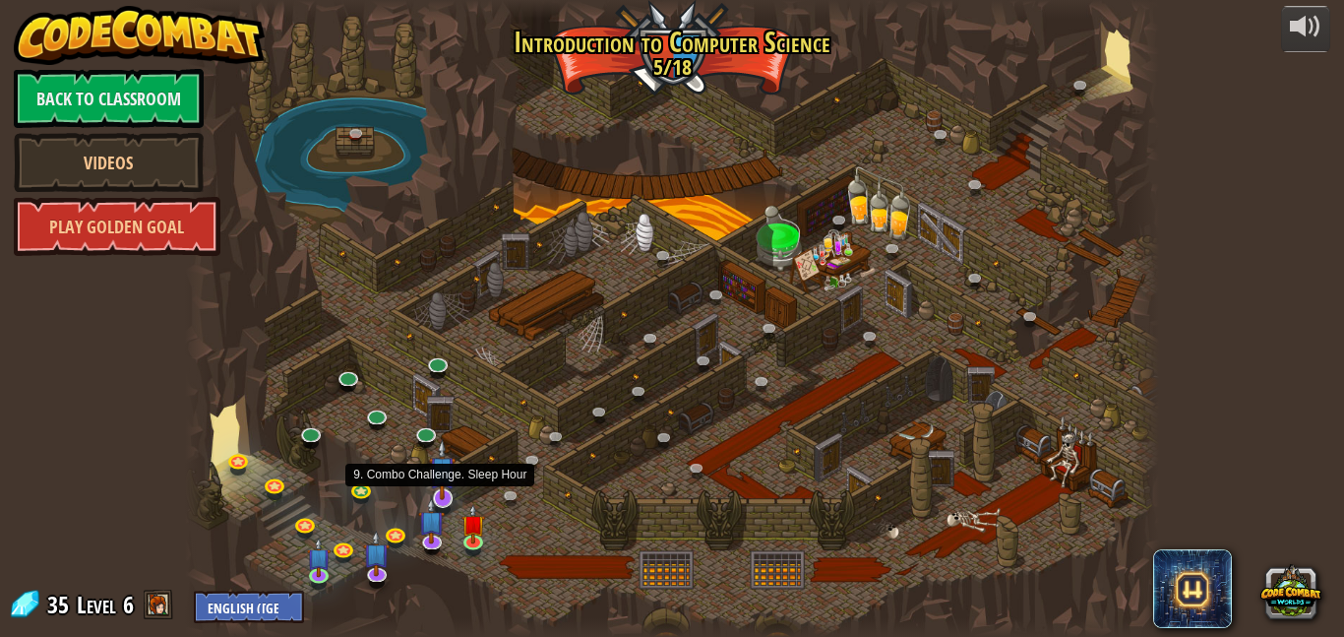
click at [446, 490] on img at bounding box center [442, 469] width 27 height 61
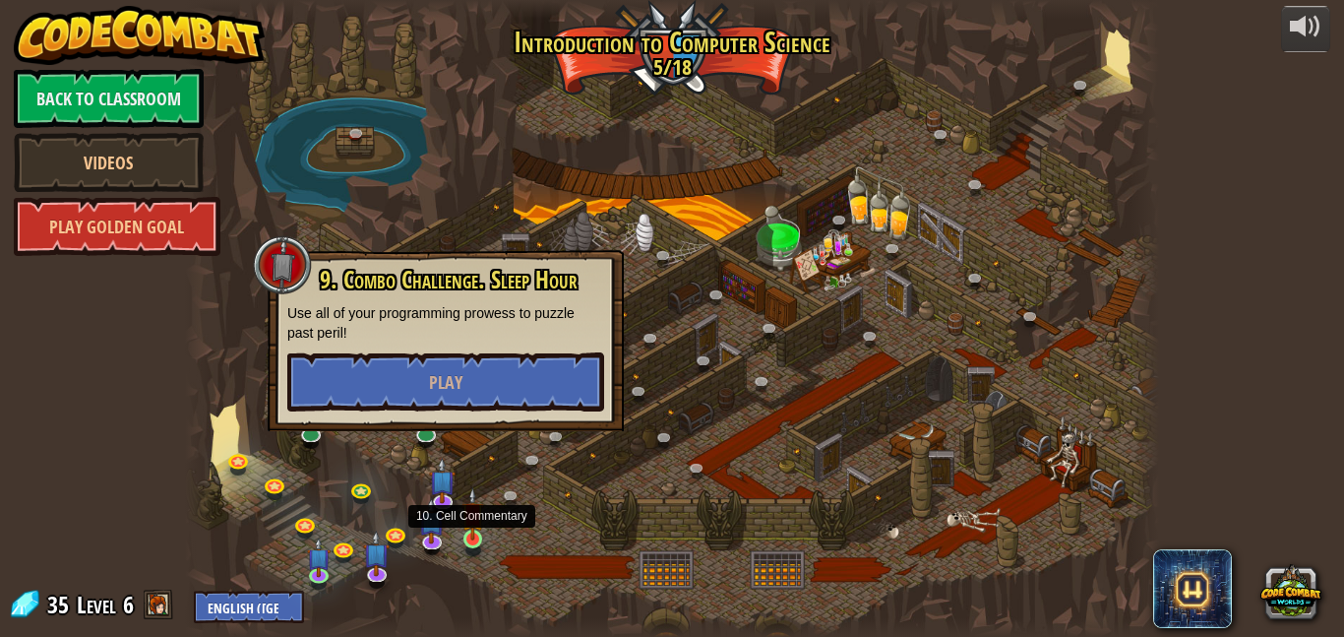
click at [473, 530] on img at bounding box center [473, 513] width 23 height 53
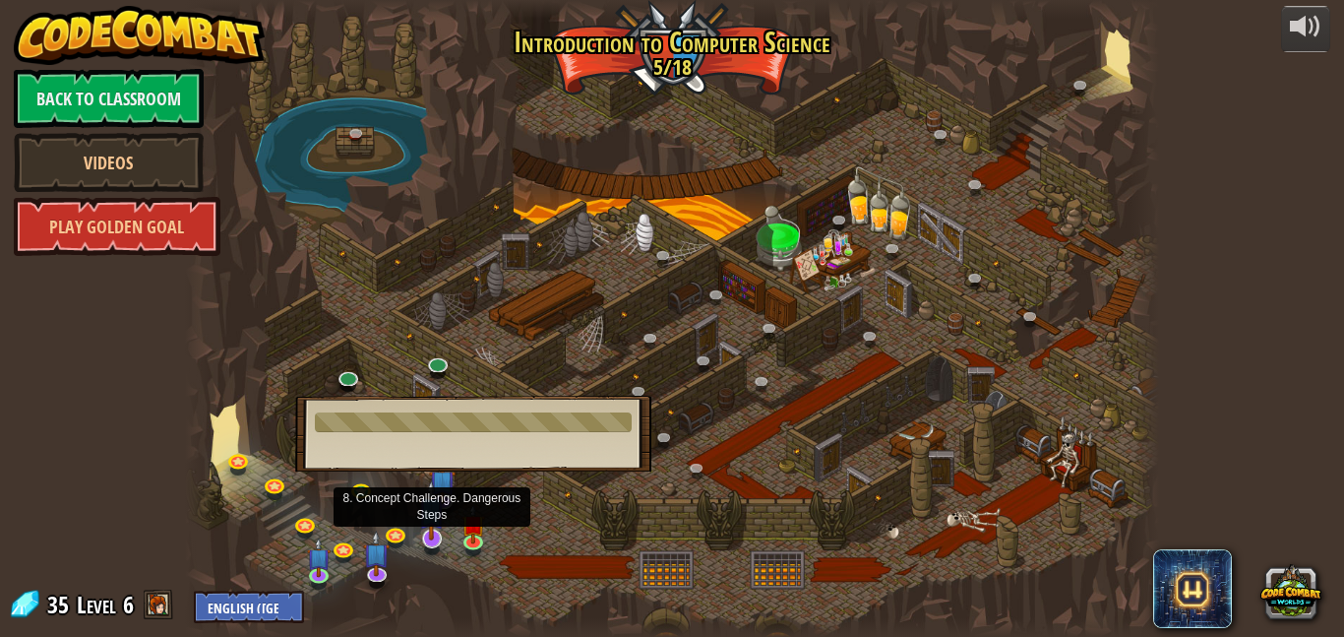
click at [427, 528] on img at bounding box center [431, 509] width 27 height 61
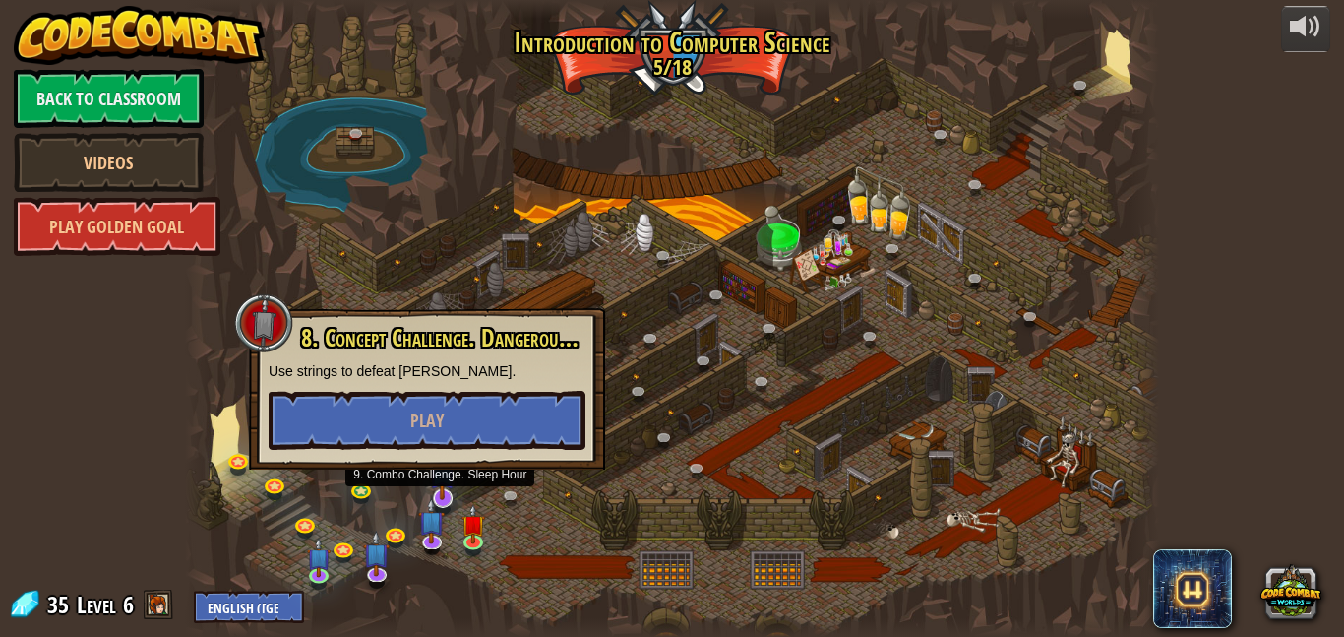
click at [442, 484] on img at bounding box center [442, 469] width 27 height 61
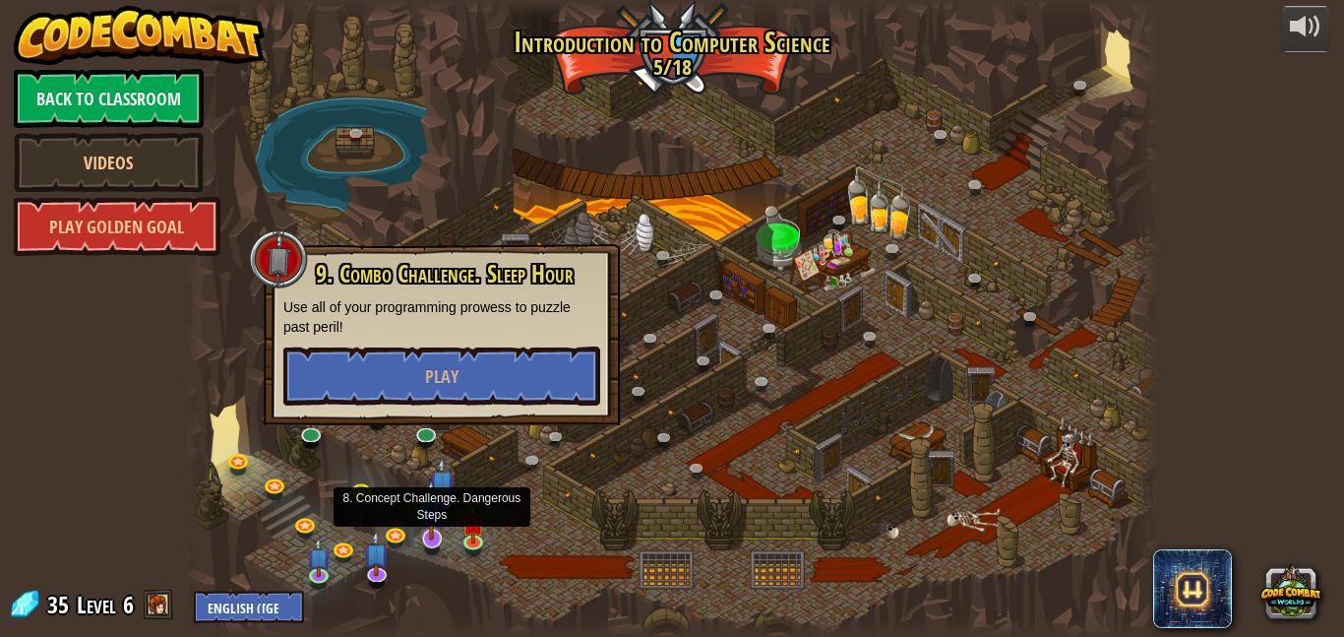
click at [433, 534] on img at bounding box center [431, 509] width 27 height 61
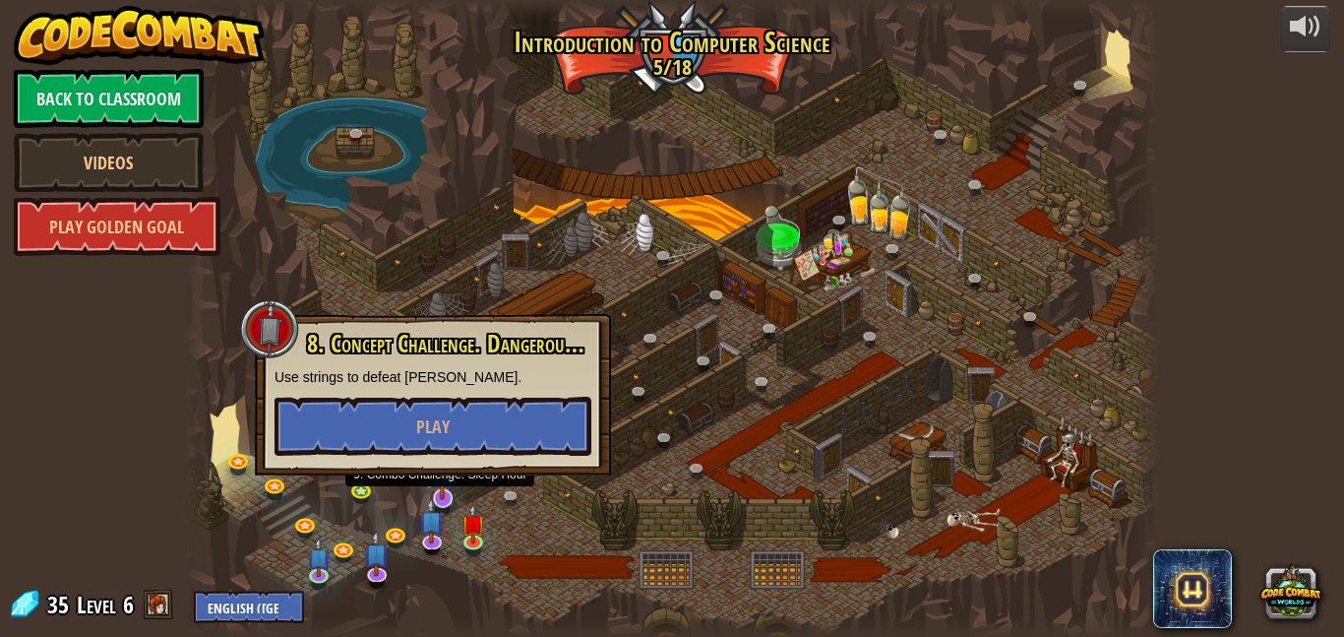
click at [439, 494] on img at bounding box center [442, 469] width 27 height 61
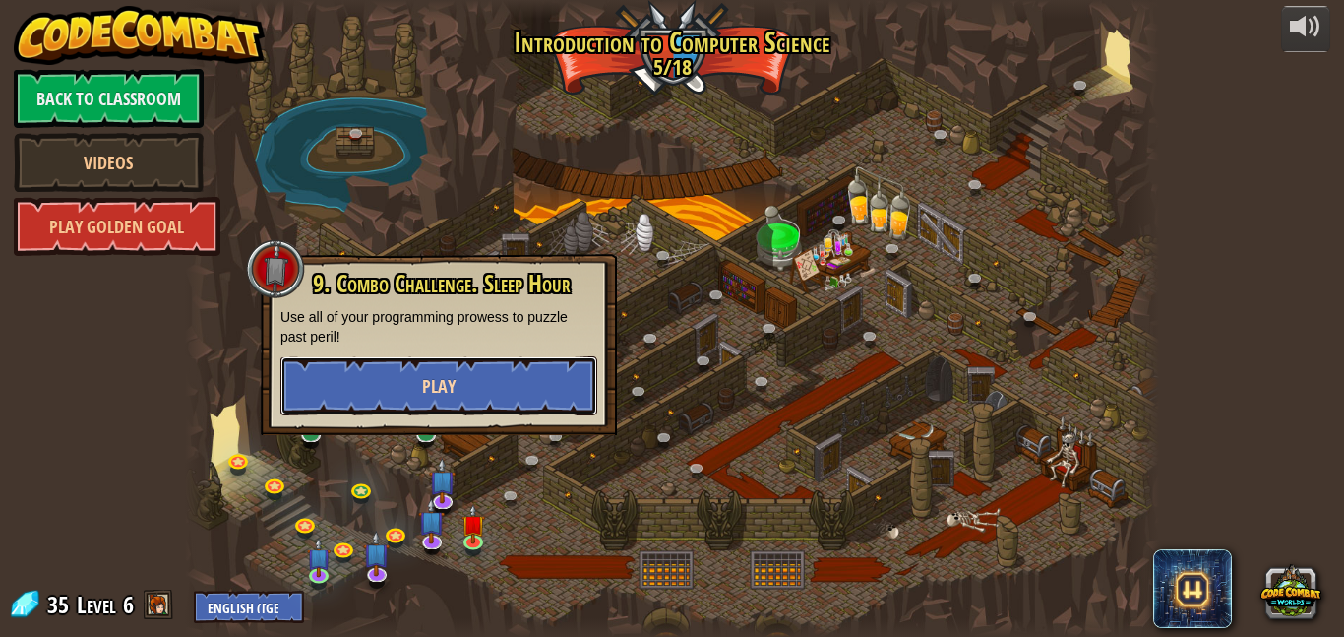
click at [439, 396] on span "Play" at bounding box center [438, 386] width 33 height 25
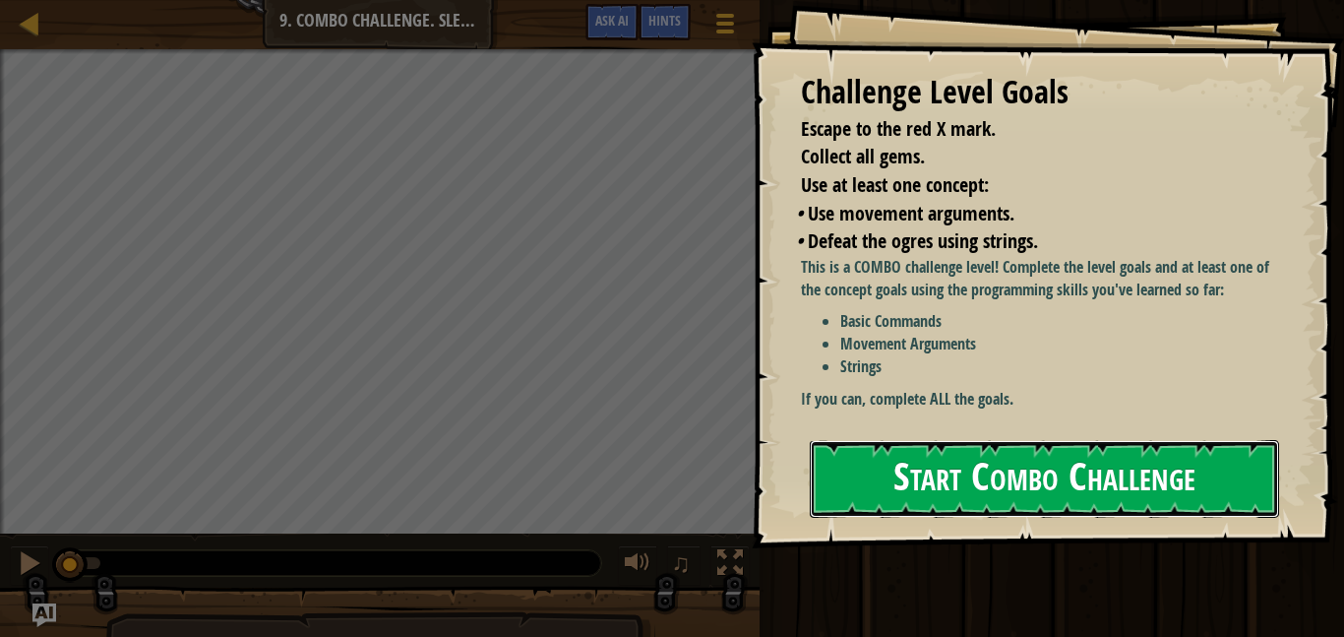
click at [1016, 500] on button "Start Combo Challenge" at bounding box center [1044, 479] width 469 height 78
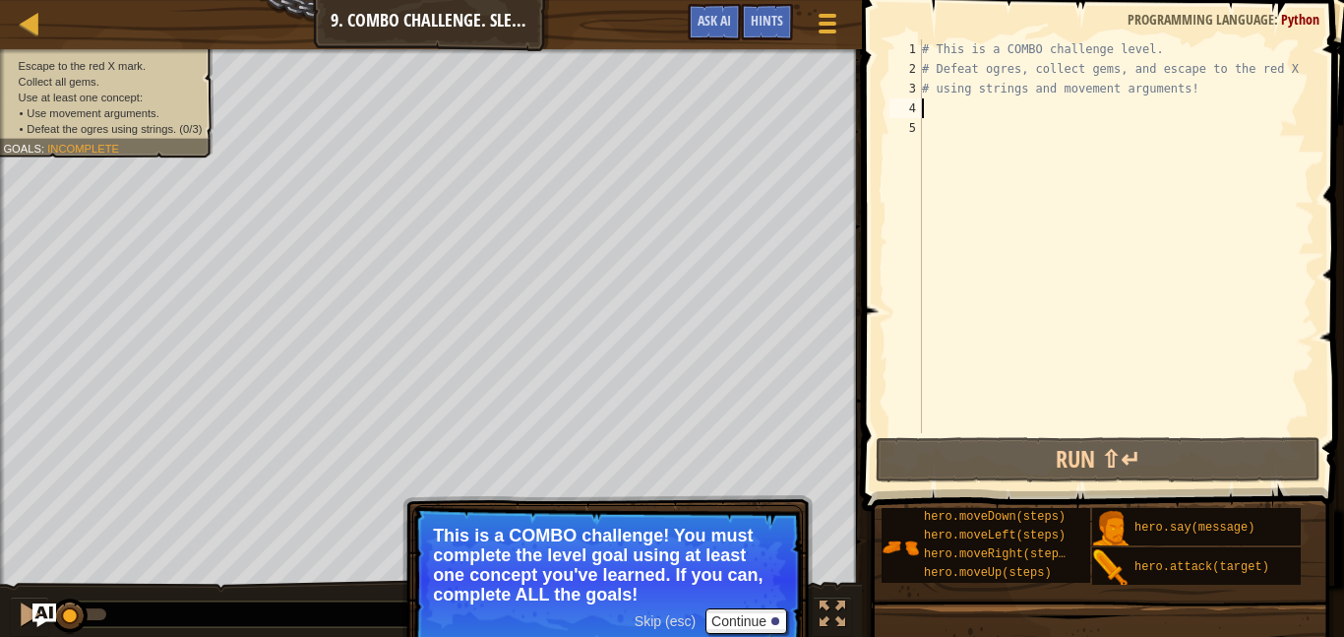
click at [940, 116] on div "# This is a COMBO challenge level. # Defeat [PERSON_NAME], collect gems, and es…" at bounding box center [1116, 255] width 397 height 433
click at [729, 614] on button "Continue" at bounding box center [747, 621] width 82 height 26
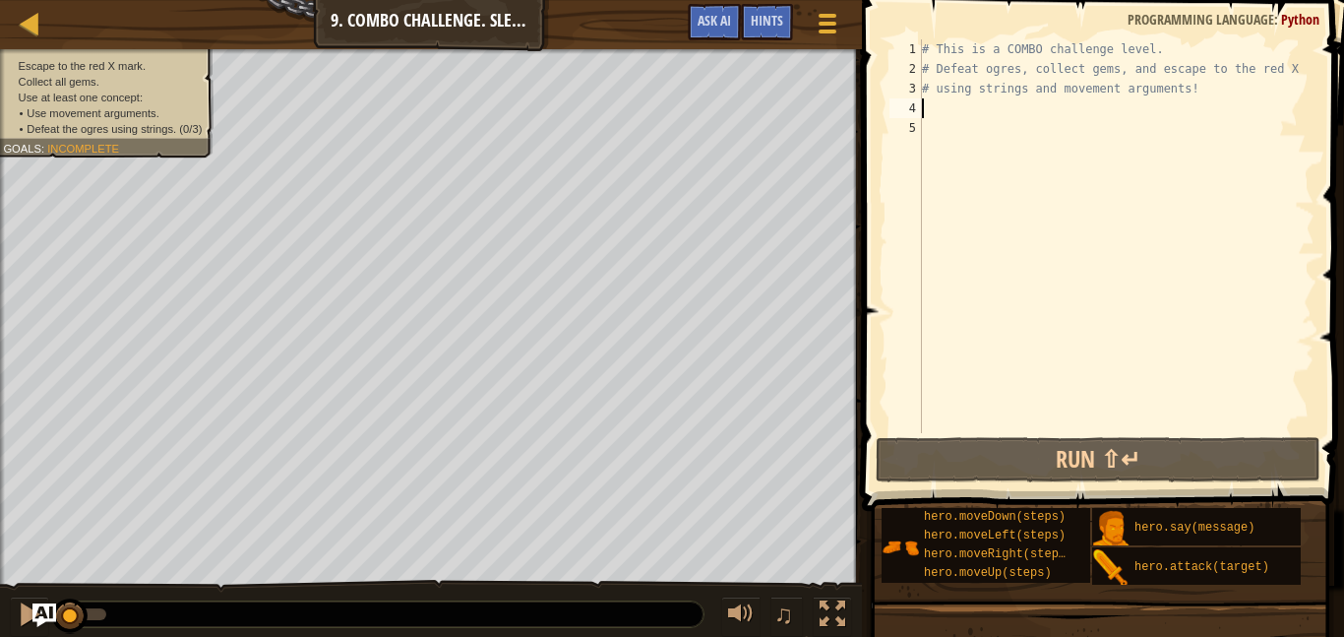
scroll to position [9, 0]
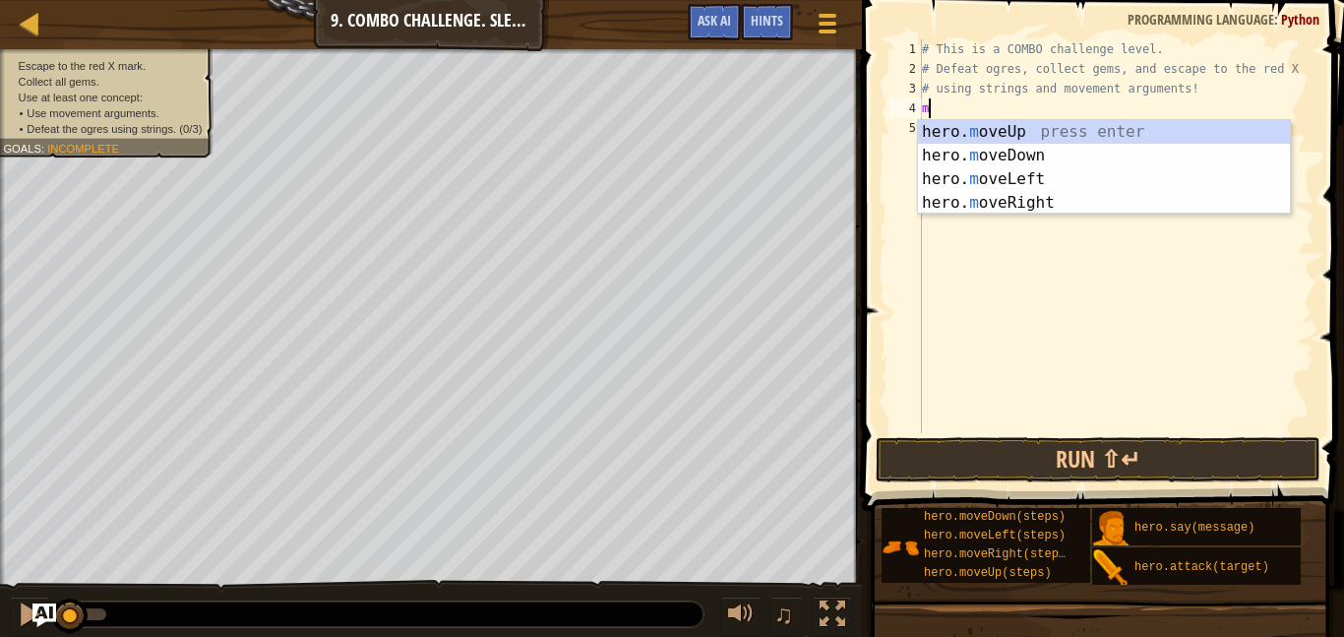
type textarea "mo"
click at [1036, 138] on div "hero. mo veUp press enter hero. mo veDown press enter hero. mo veLeft press ent…" at bounding box center [1104, 191] width 372 height 142
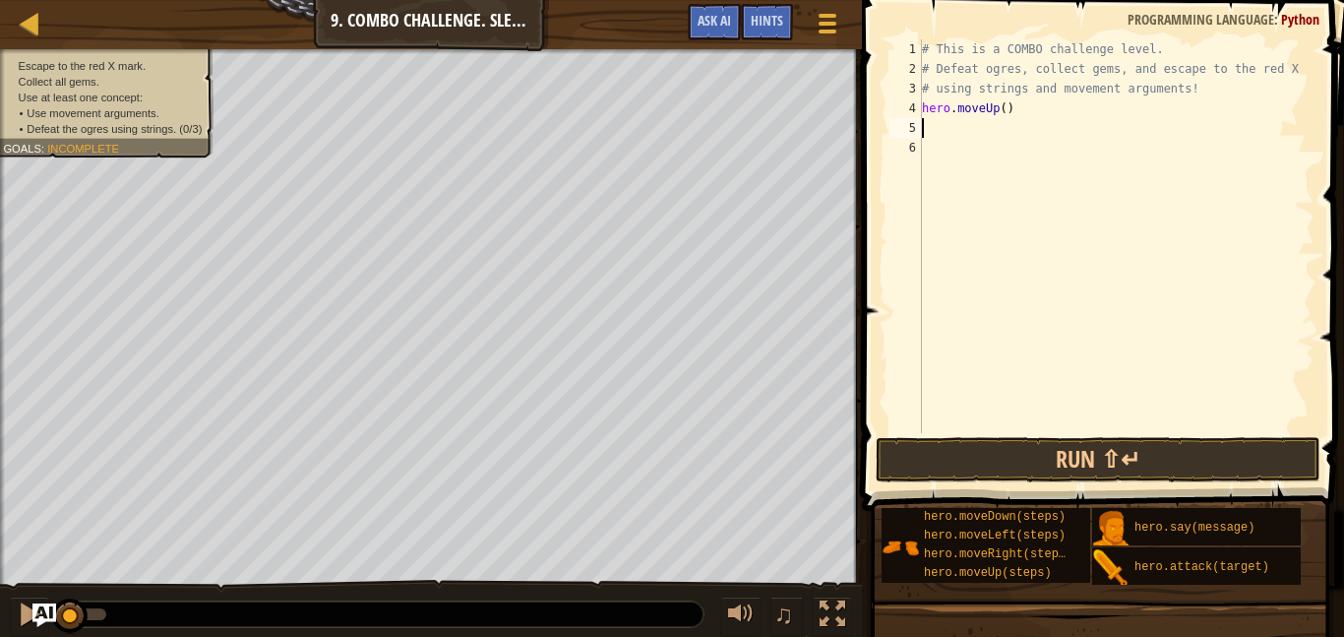
scroll to position [9, 0]
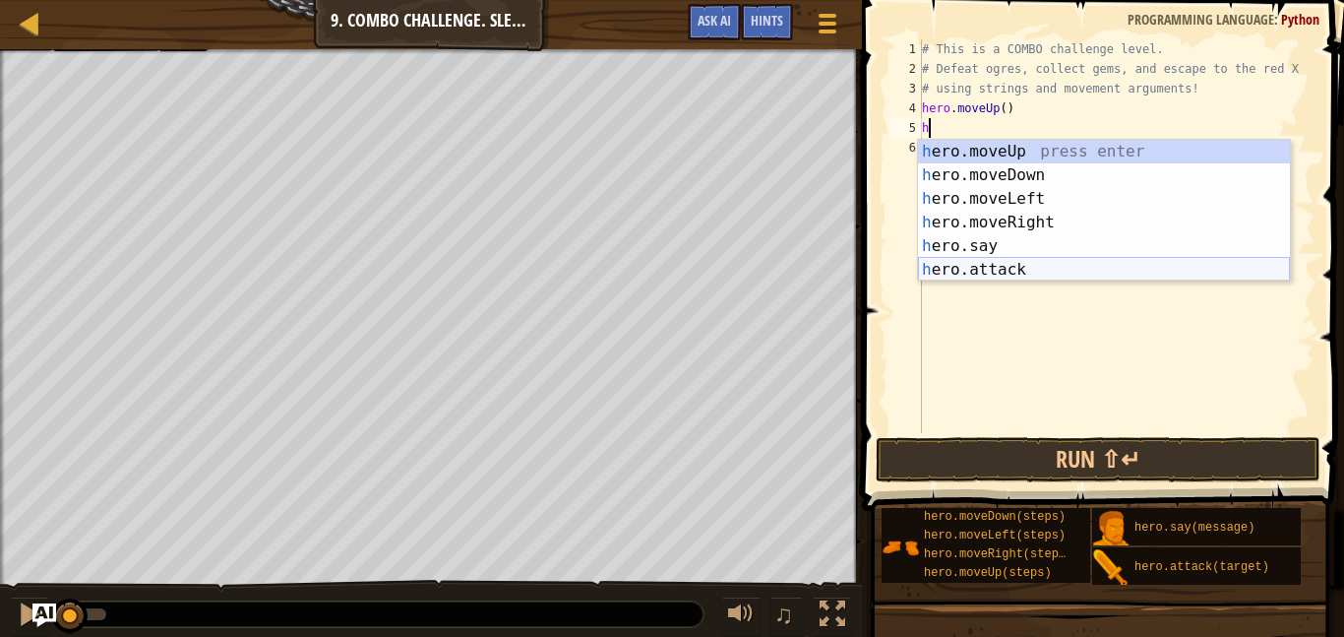
click at [1008, 273] on div "h ero.moveUp press enter h ero.moveDown press enter h ero.moveLeft press enter …" at bounding box center [1104, 234] width 372 height 189
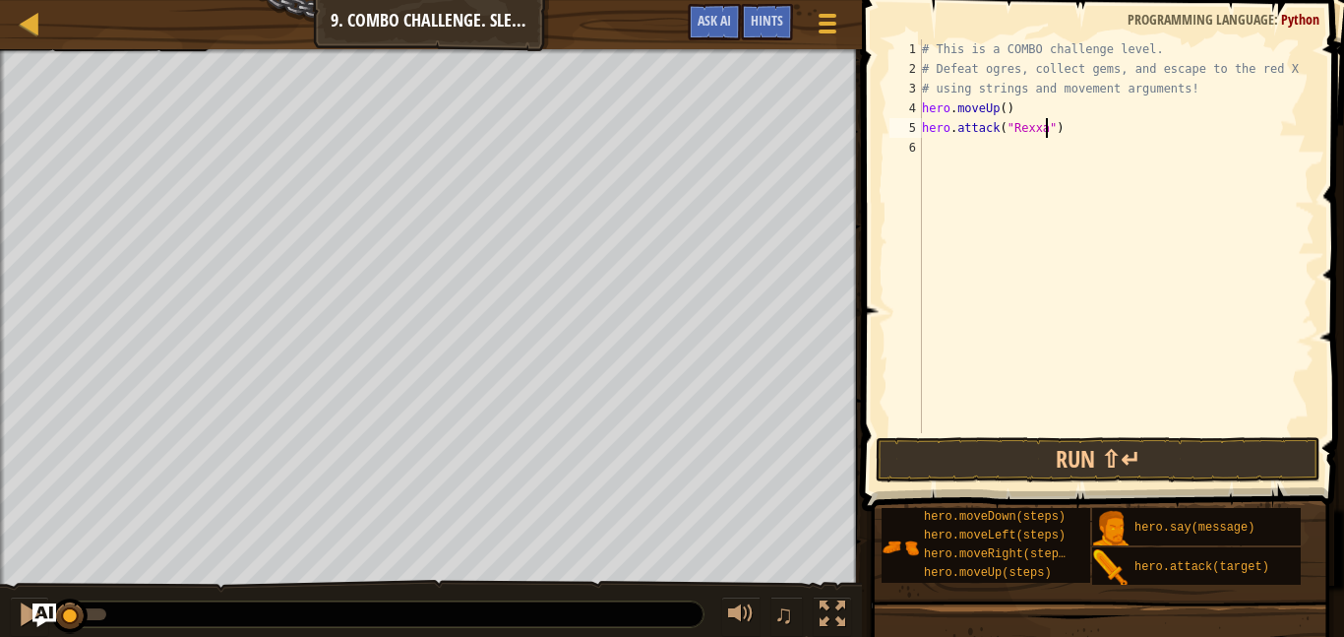
type textarea "hero.attack("Rexxar")"
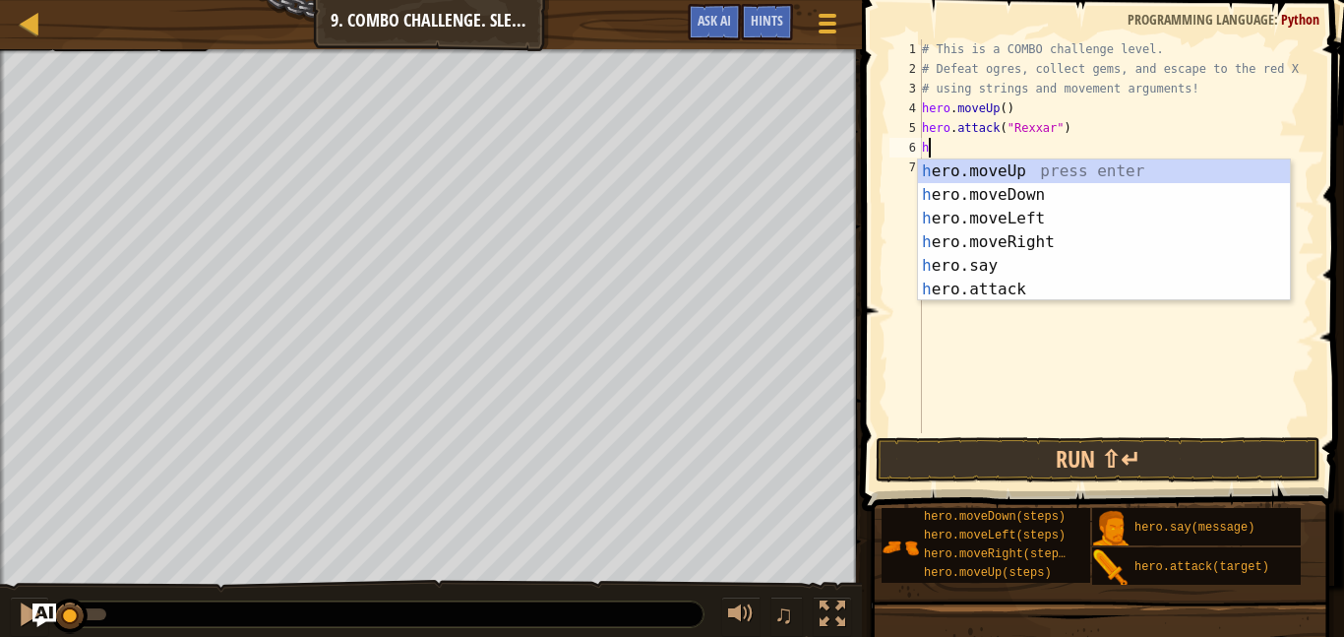
scroll to position [9, 1]
click at [1018, 291] on div "he ro.moveUp press enter he ro.moveDown press enter he ro.moveLeft press enter …" at bounding box center [1104, 253] width 372 height 189
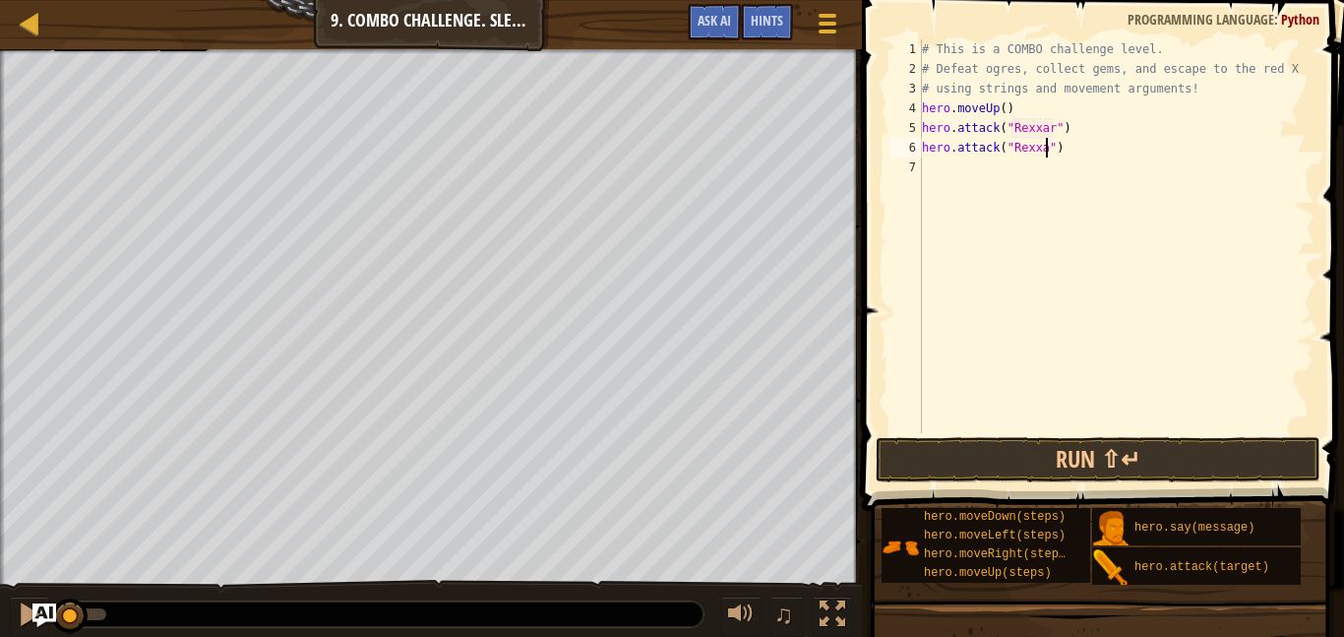
scroll to position [9, 20]
type textarea "hero.attack("Rexxar")"
click at [1029, 459] on button "Run ⇧↵" at bounding box center [1098, 459] width 445 height 45
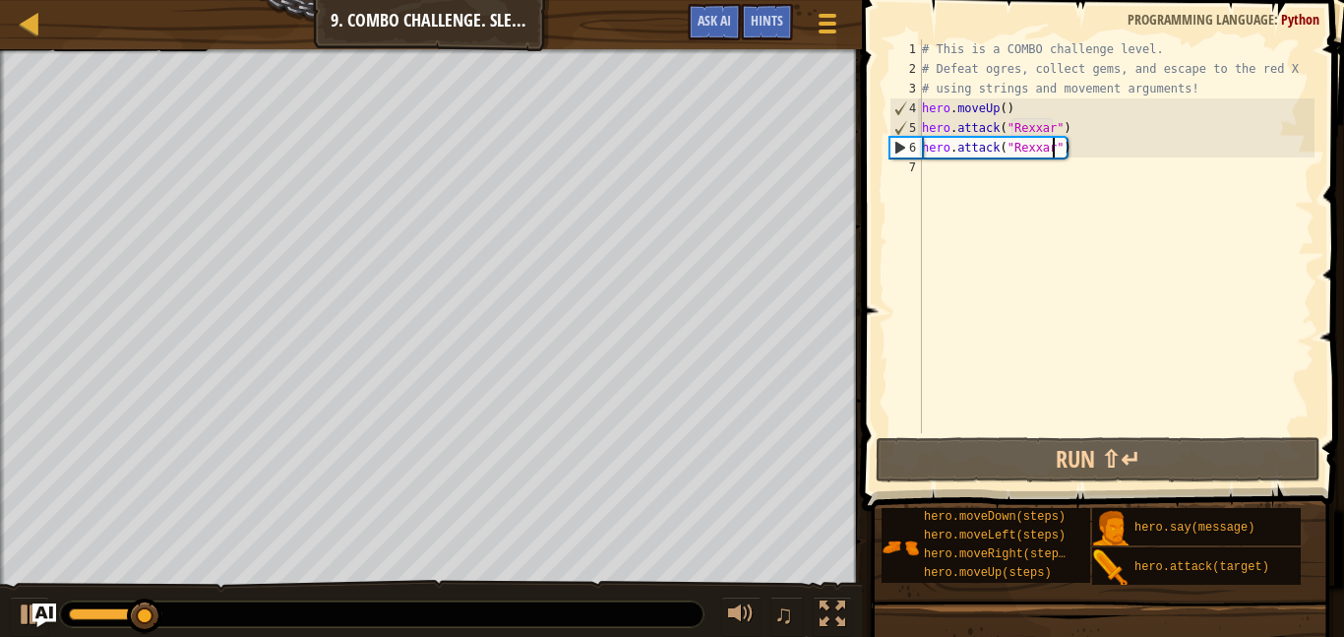
click at [1005, 180] on div "# This is a COMBO challenge level. # Defeat [PERSON_NAME], collect gems, and es…" at bounding box center [1116, 255] width 397 height 433
type textarea "he"
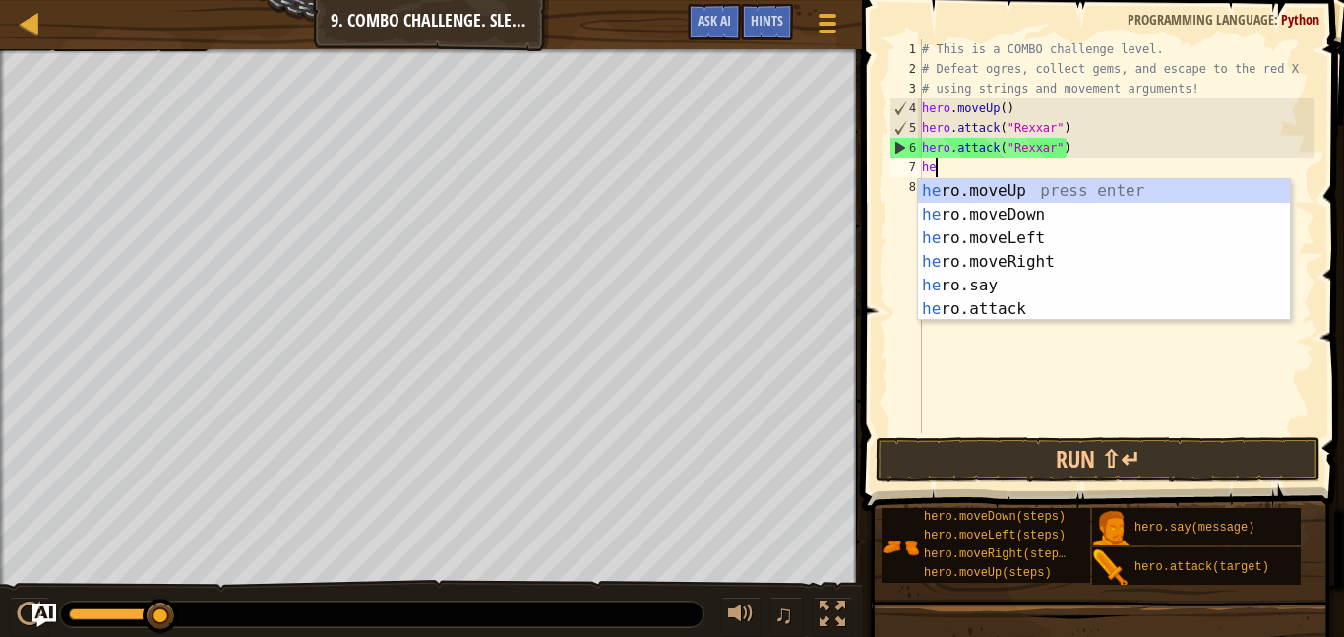
scroll to position [9, 1]
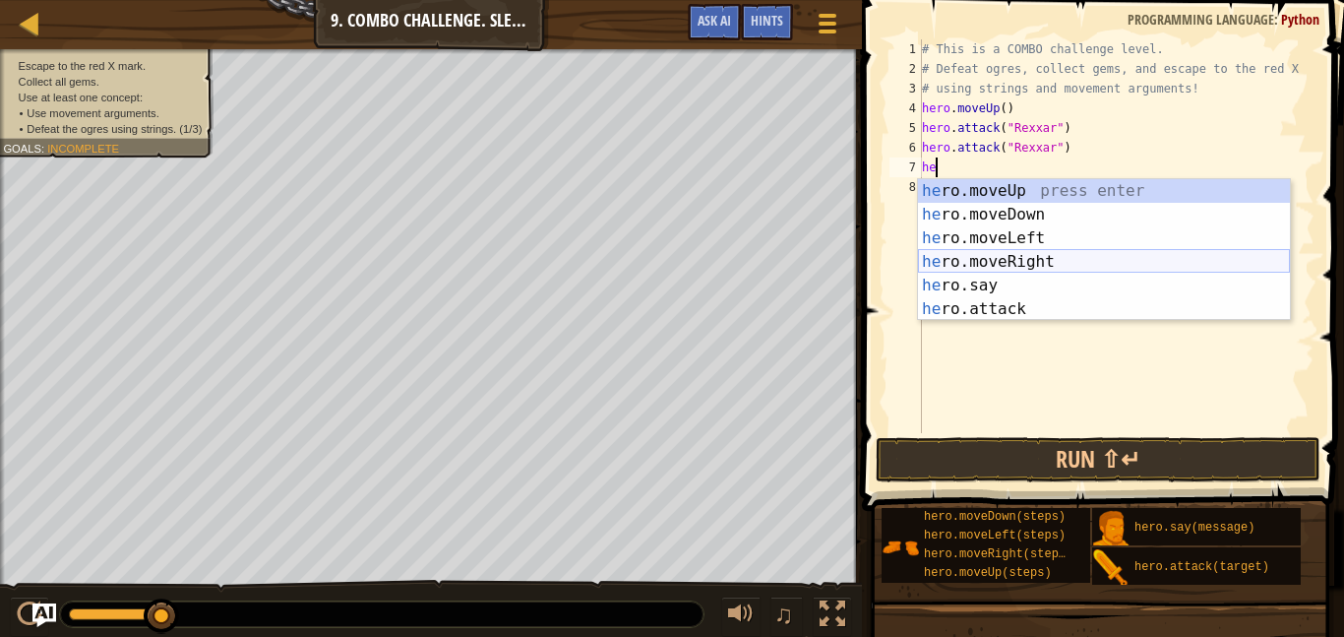
click at [1035, 259] on div "he ro.moveUp press enter he ro.moveDown press enter he ro.moveLeft press enter …" at bounding box center [1104, 273] width 372 height 189
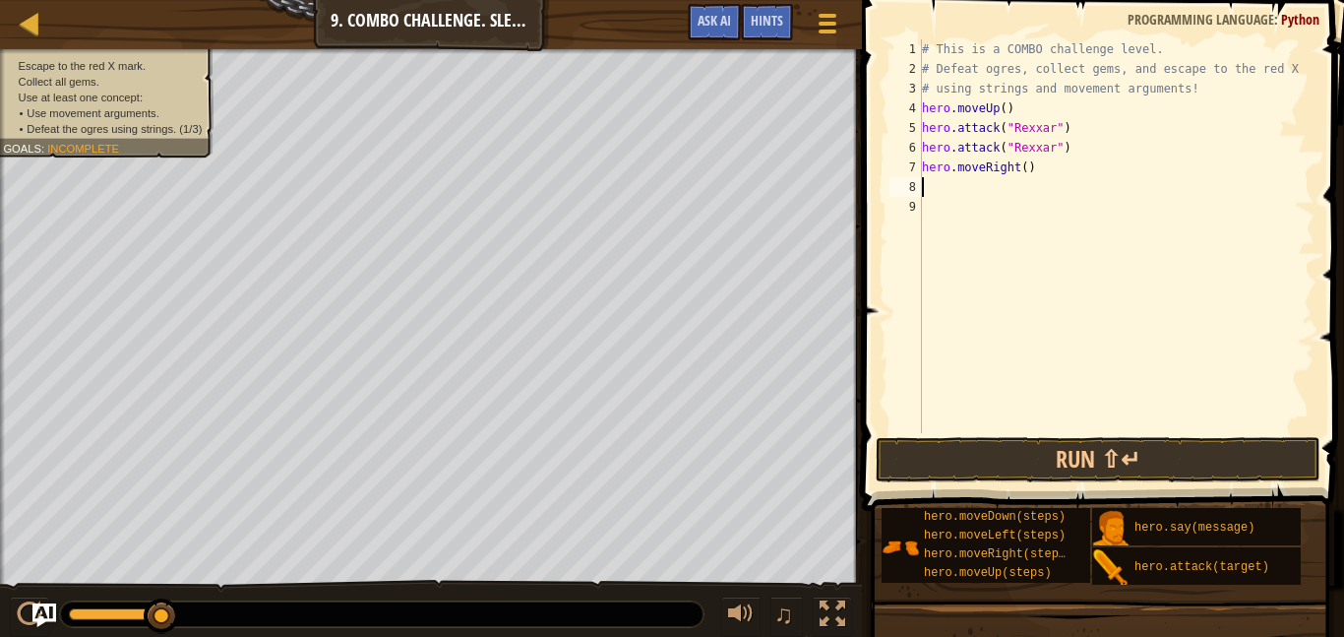
scroll to position [9, 0]
click at [1045, 462] on button "Run ⇧↵" at bounding box center [1098, 459] width 445 height 45
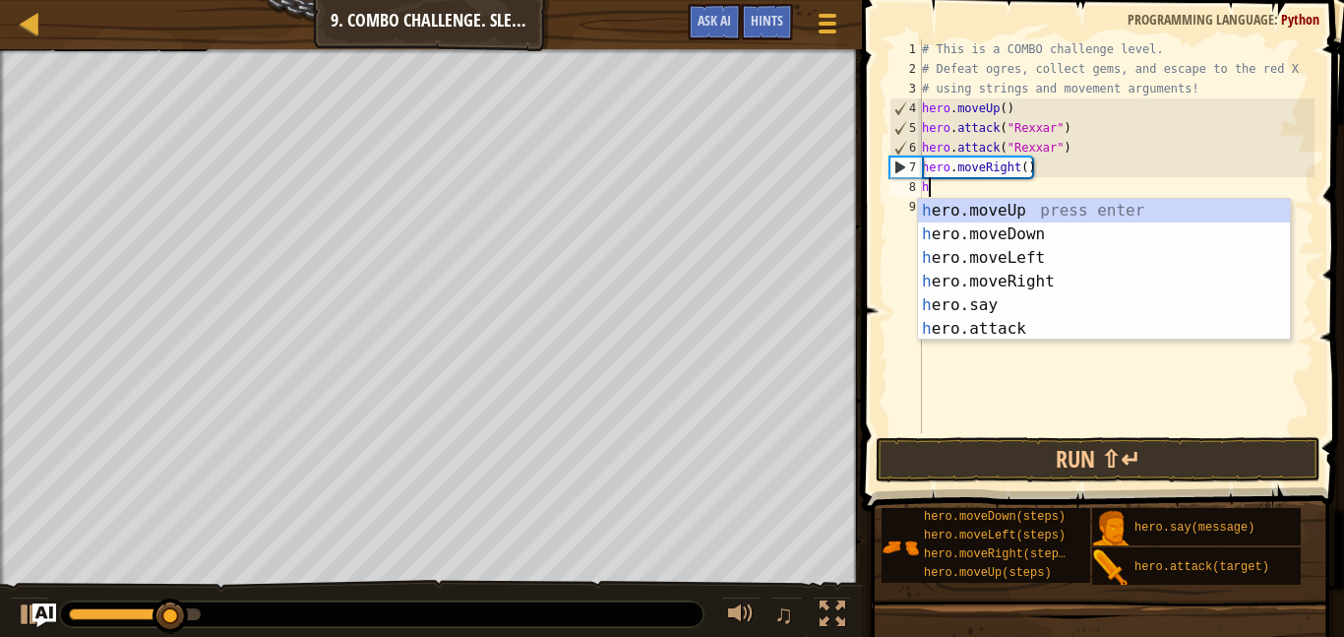
scroll to position [9, 1]
click at [1006, 325] on div "he ro.moveUp press enter he ro.moveDown press enter he ro.moveLeft press enter …" at bounding box center [1104, 293] width 372 height 189
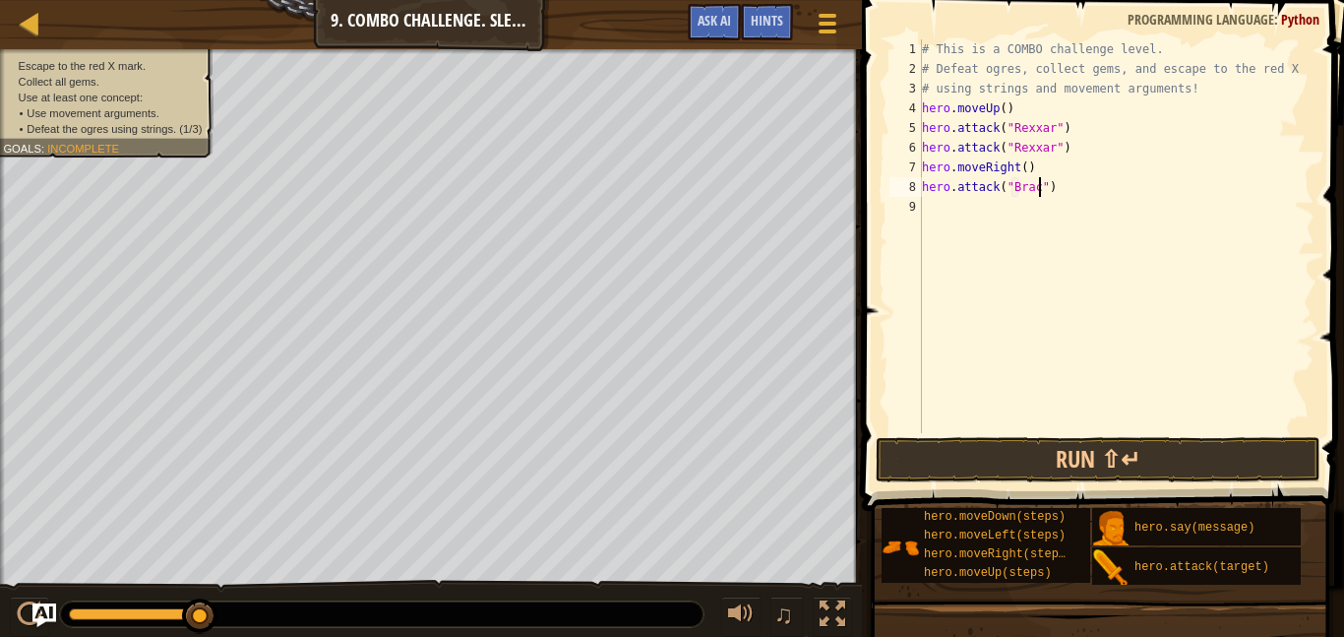
type textarea "hero.attack("Brack")"
click at [955, 206] on div "# This is a COMBO challenge level. # Defeat [PERSON_NAME], collect gems, and es…" at bounding box center [1116, 255] width 397 height 433
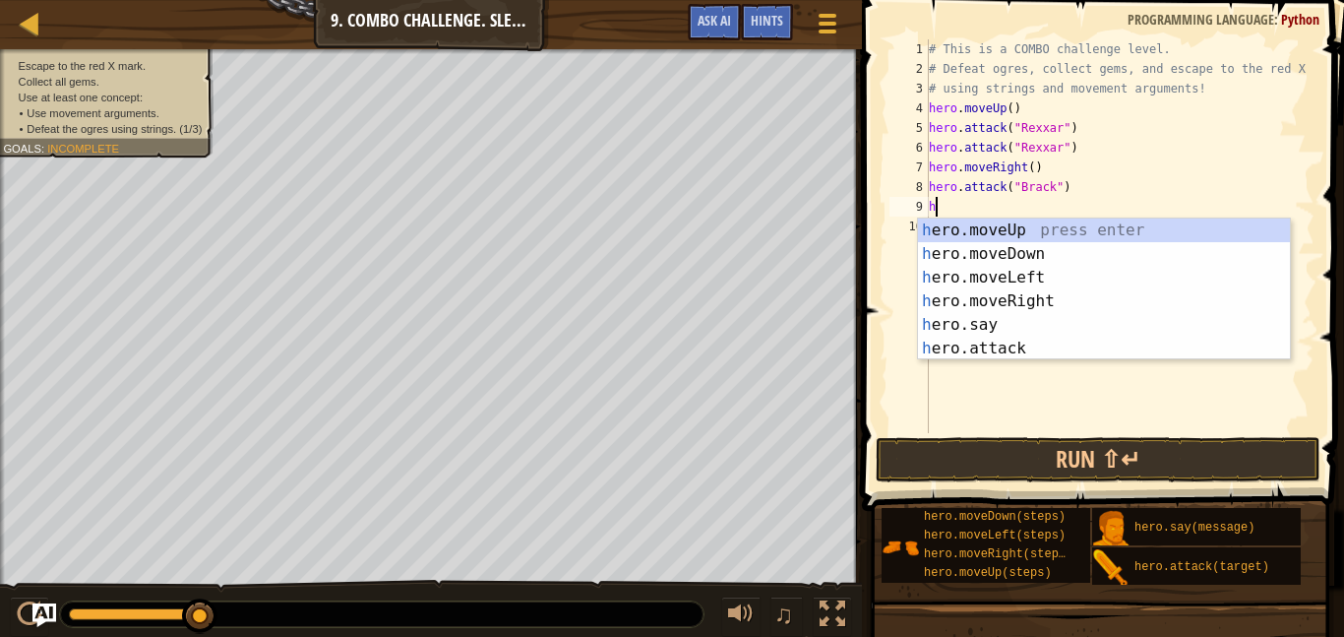
scroll to position [9, 1]
click at [992, 351] on div "he ro.moveUp press enter he ro.moveDown press enter he ro.moveLeft press enter …" at bounding box center [1111, 312] width 372 height 189
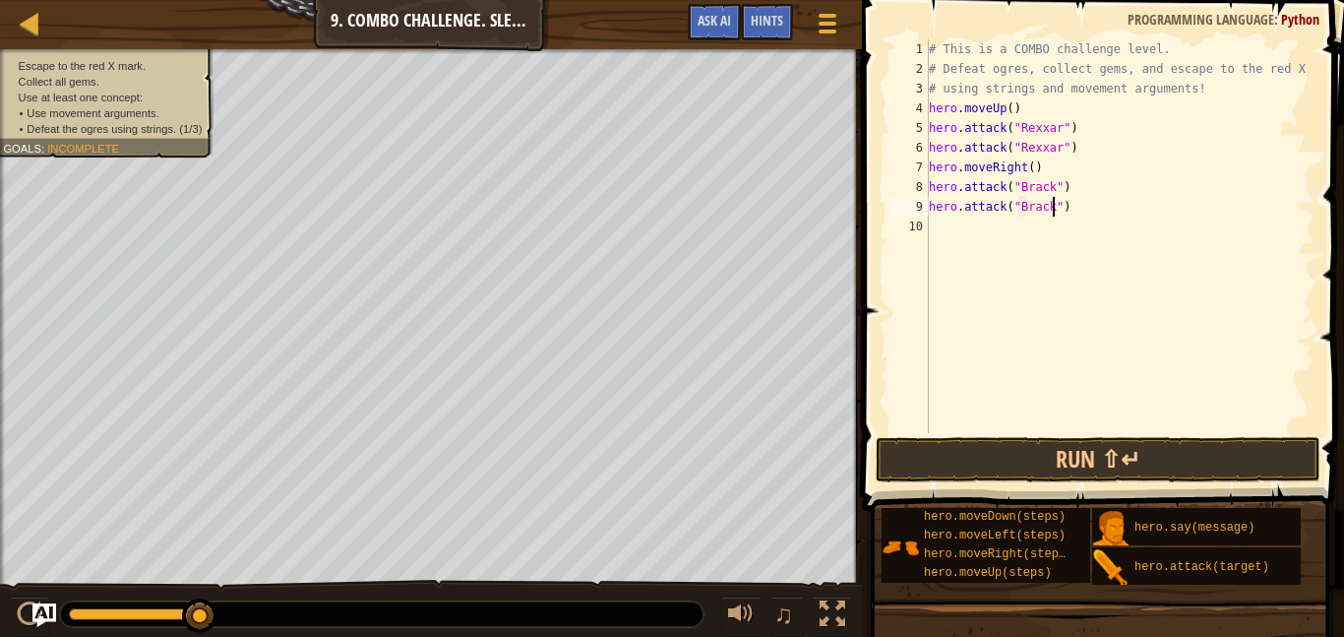
scroll to position [9, 19]
type textarea "hero.attack("Brack")"
click at [1026, 464] on button "Run ⇧↵" at bounding box center [1098, 459] width 445 height 45
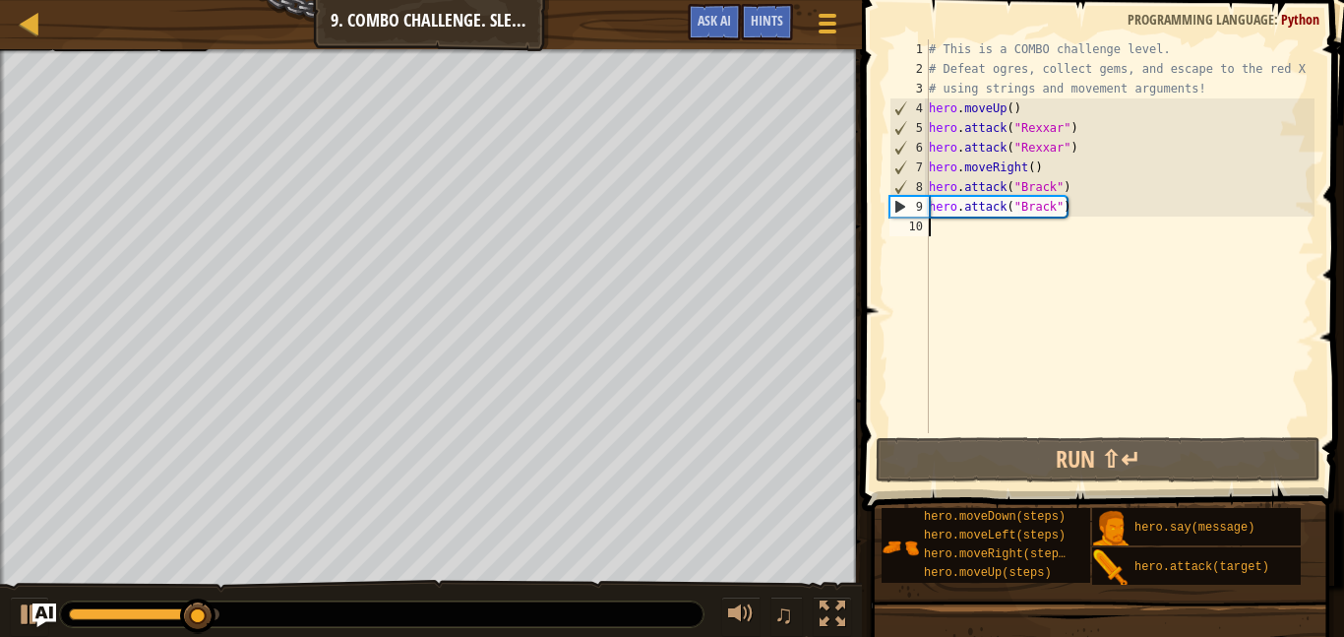
click at [959, 231] on div "# This is a COMBO challenge level. # Defeat [PERSON_NAME], collect gems, and es…" at bounding box center [1120, 255] width 390 height 433
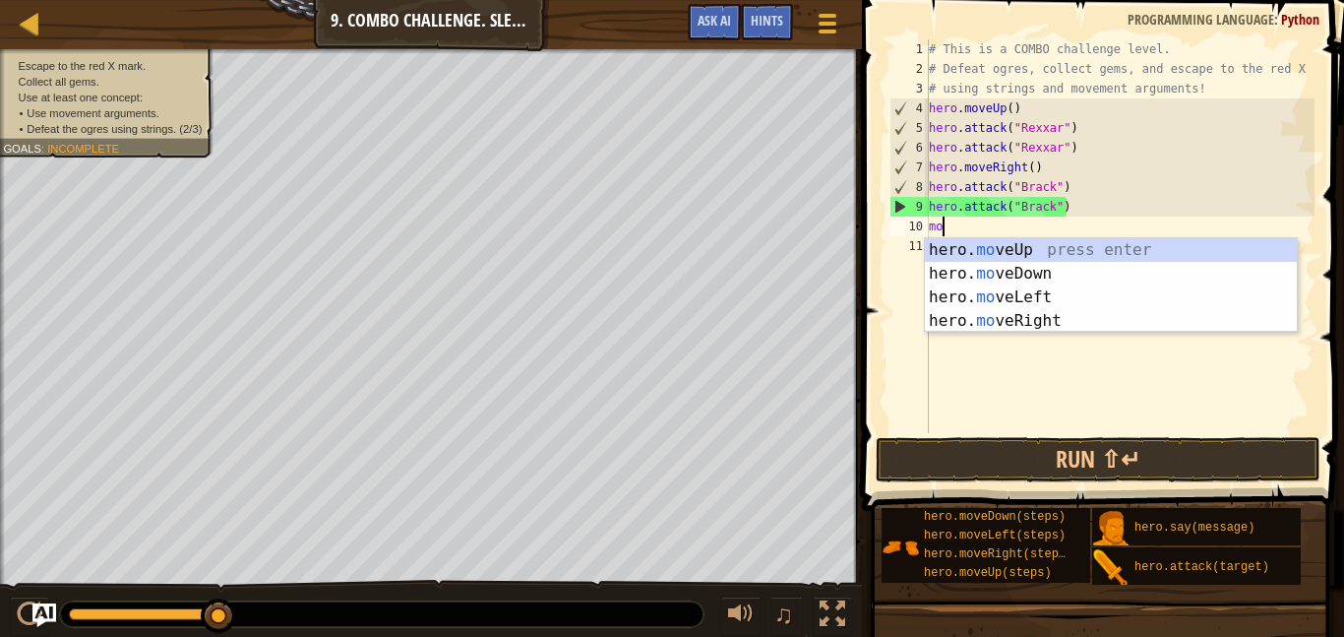
type textarea "mo"
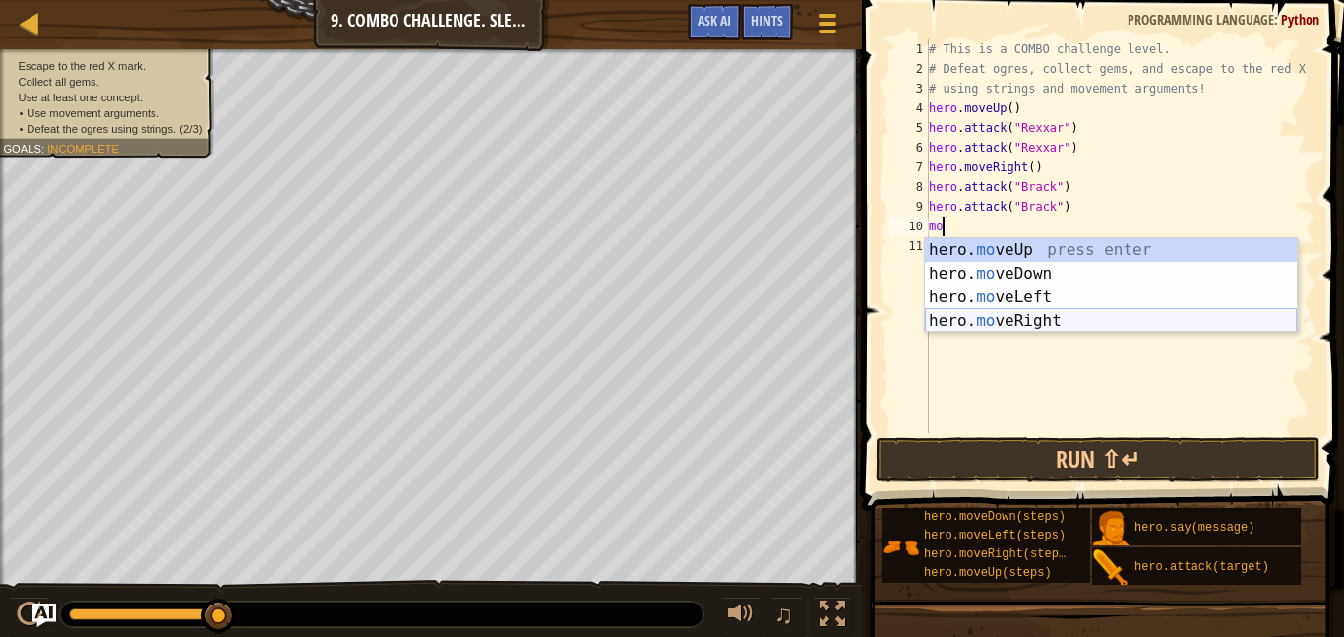
click at [1104, 320] on div "hero. mo veUp press enter hero. mo veDown press enter hero. mo veLeft press ent…" at bounding box center [1111, 309] width 372 height 142
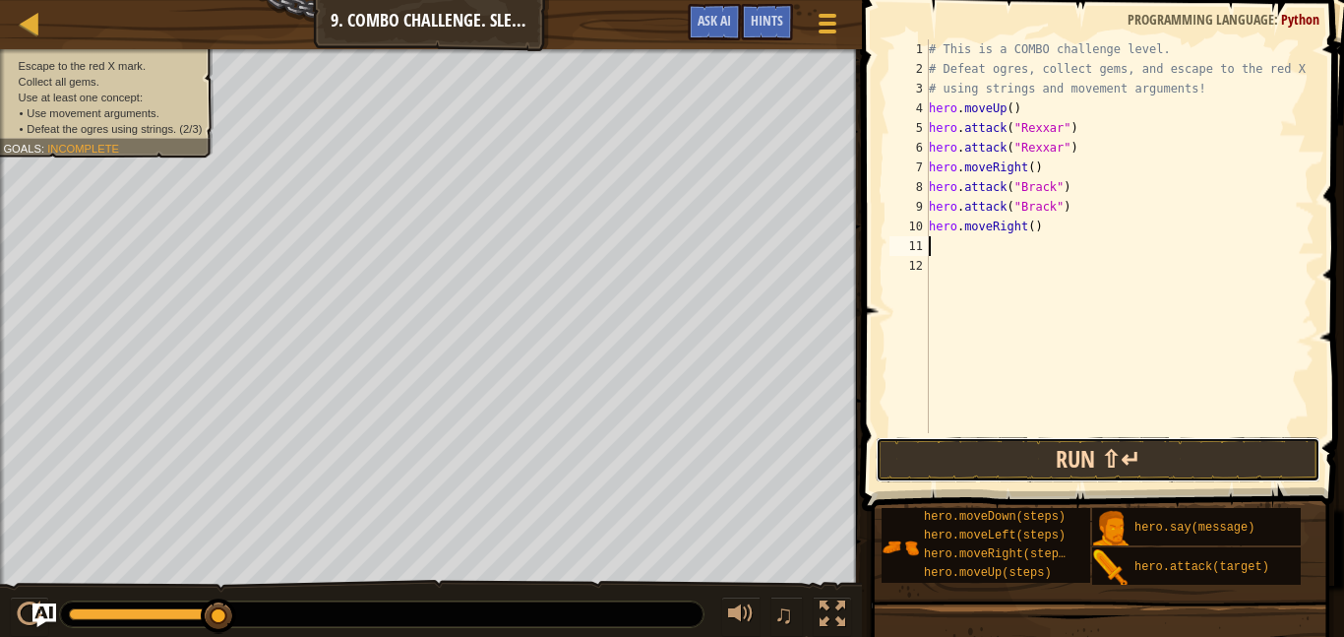
click at [1033, 452] on button "Run ⇧↵" at bounding box center [1098, 459] width 445 height 45
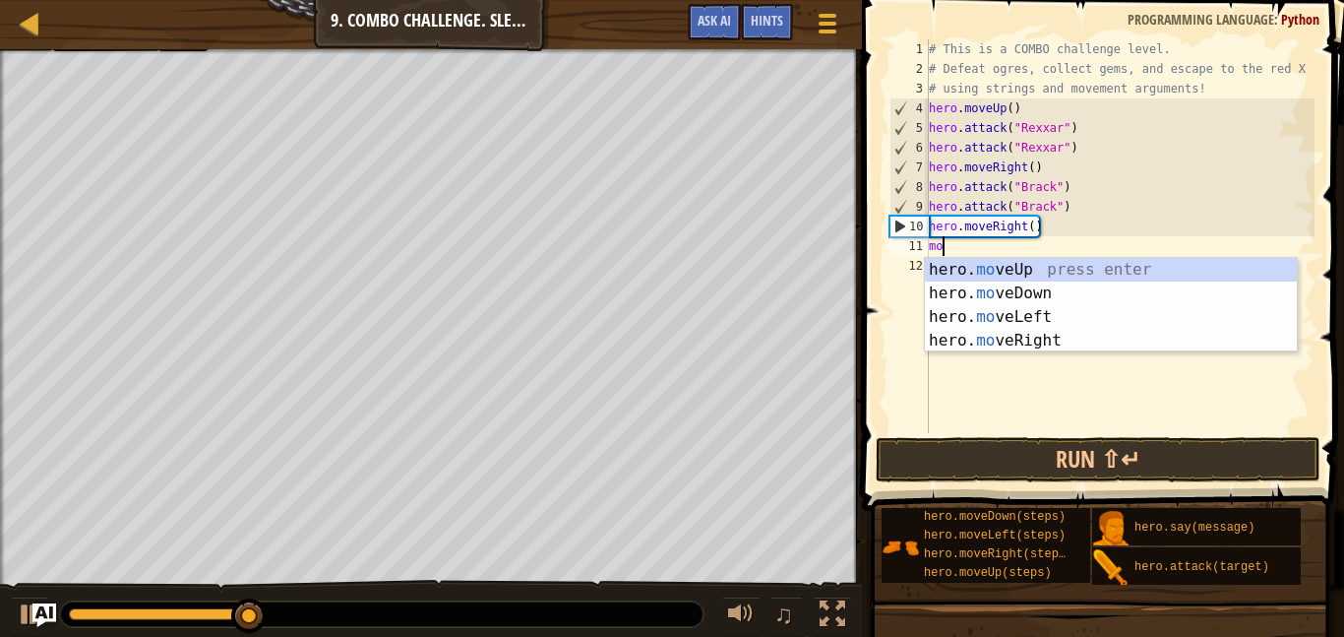
type textarea "mov"
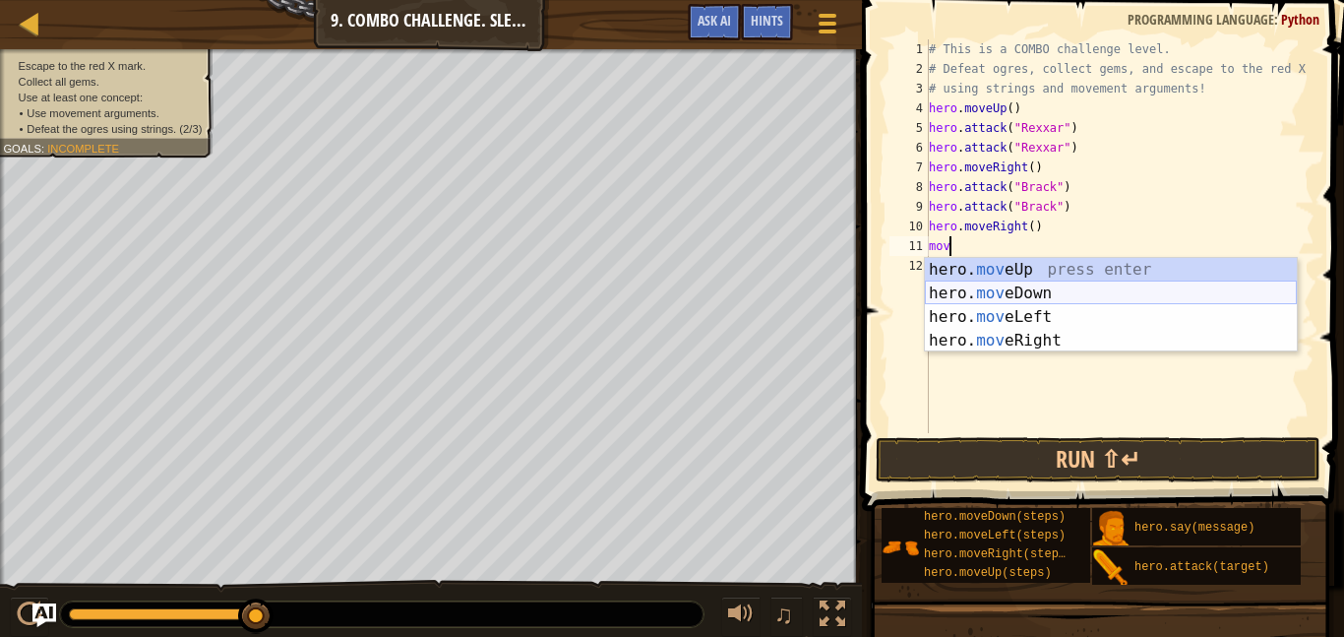
click at [1041, 296] on div "hero. mov eUp press enter hero. mov eDown press enter hero. mov eLeft press ent…" at bounding box center [1111, 329] width 372 height 142
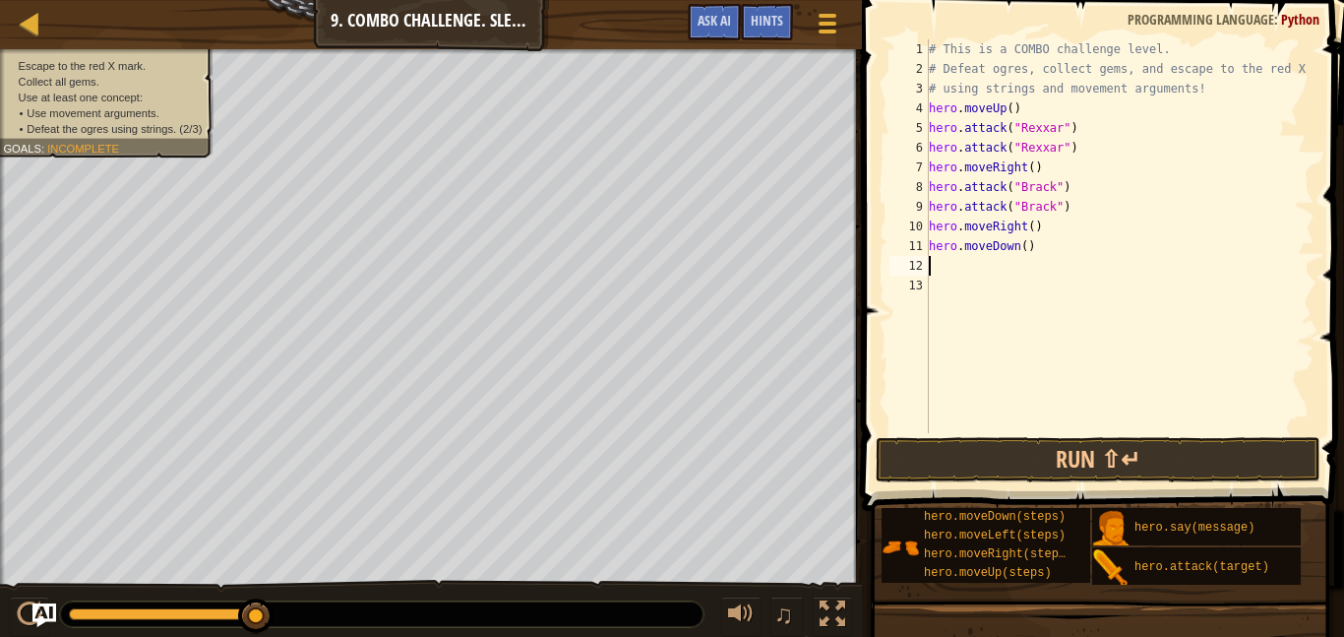
scroll to position [9, 0]
click at [1064, 459] on button "Run ⇧↵" at bounding box center [1098, 459] width 445 height 45
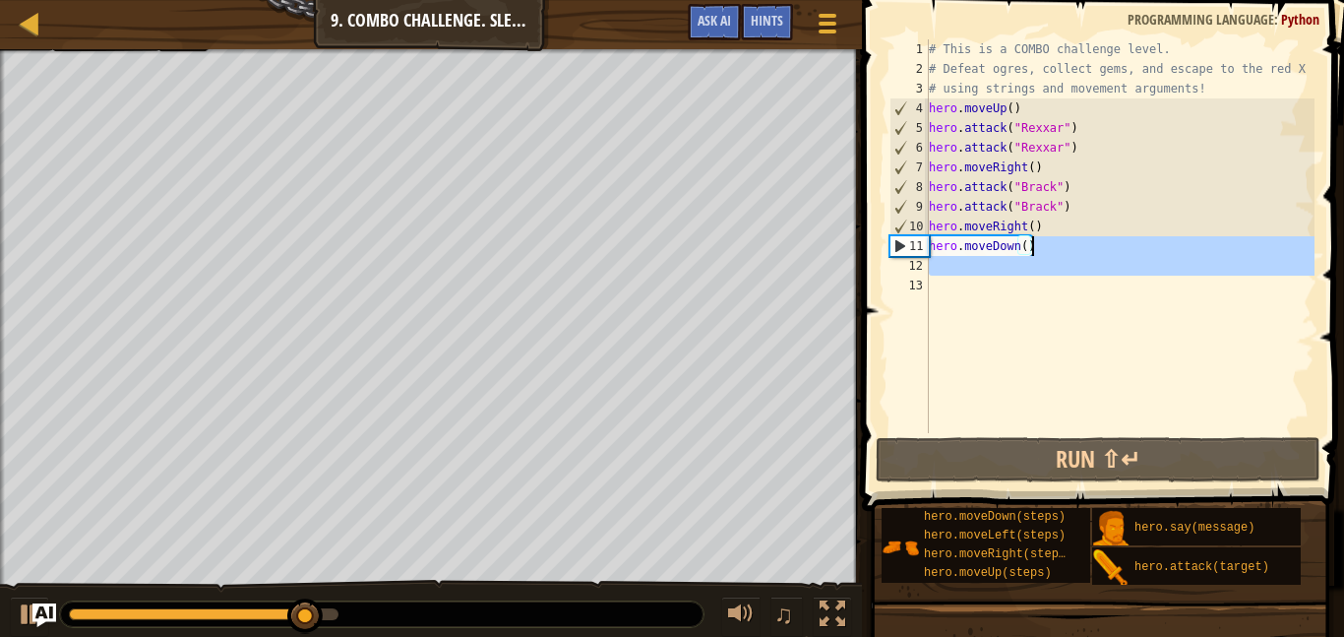
drag, startPoint x: 1059, startPoint y: 277, endPoint x: 1040, endPoint y: 251, distance: 31.7
click at [1040, 251] on div "# This is a COMBO challenge level. # Defeat [PERSON_NAME], collect gems, and es…" at bounding box center [1120, 255] width 390 height 433
type textarea "hero.moveDown()"
click at [1050, 293] on div "# This is a COMBO challenge level. # Defeat [PERSON_NAME], collect gems, and es…" at bounding box center [1120, 236] width 390 height 394
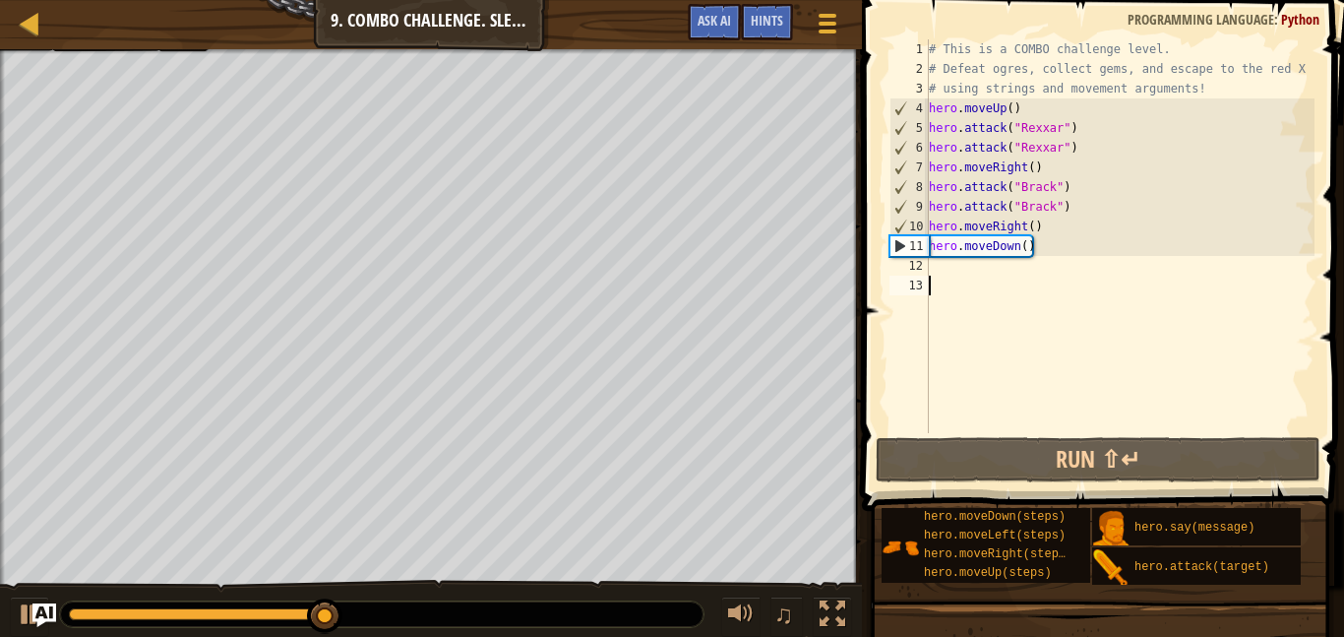
click at [1031, 243] on div "# This is a COMBO challenge level. # Defeat [PERSON_NAME], collect gems, and es…" at bounding box center [1120, 255] width 390 height 433
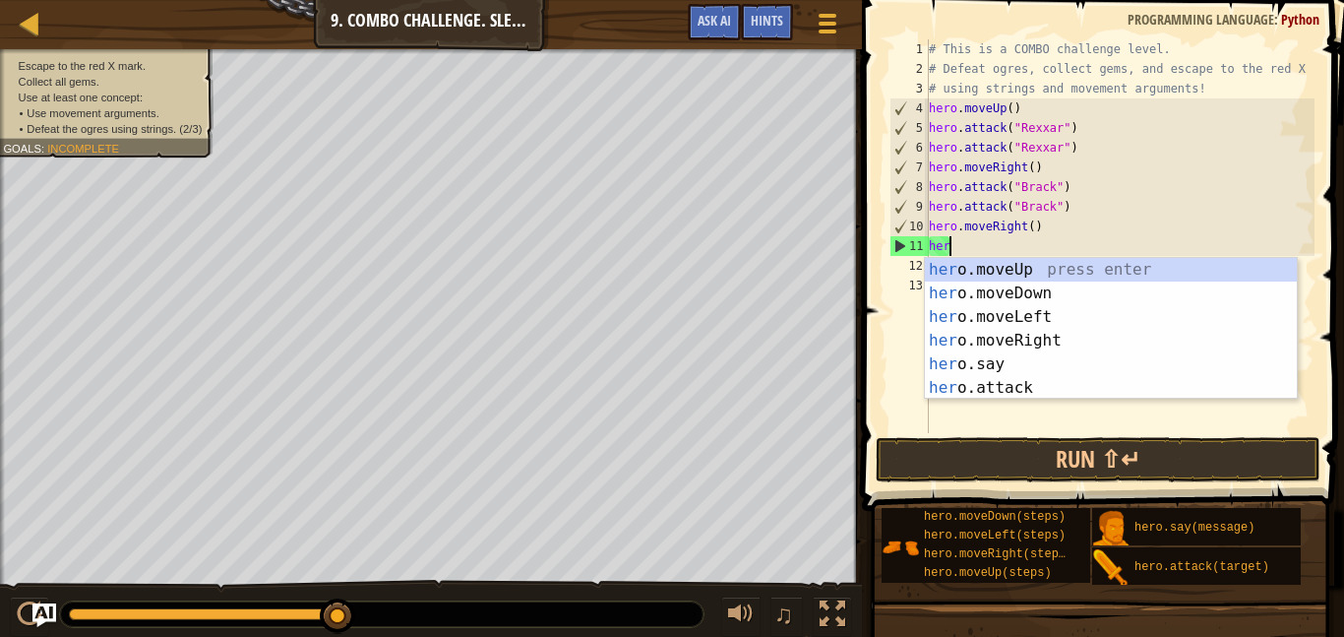
type textarea "h"
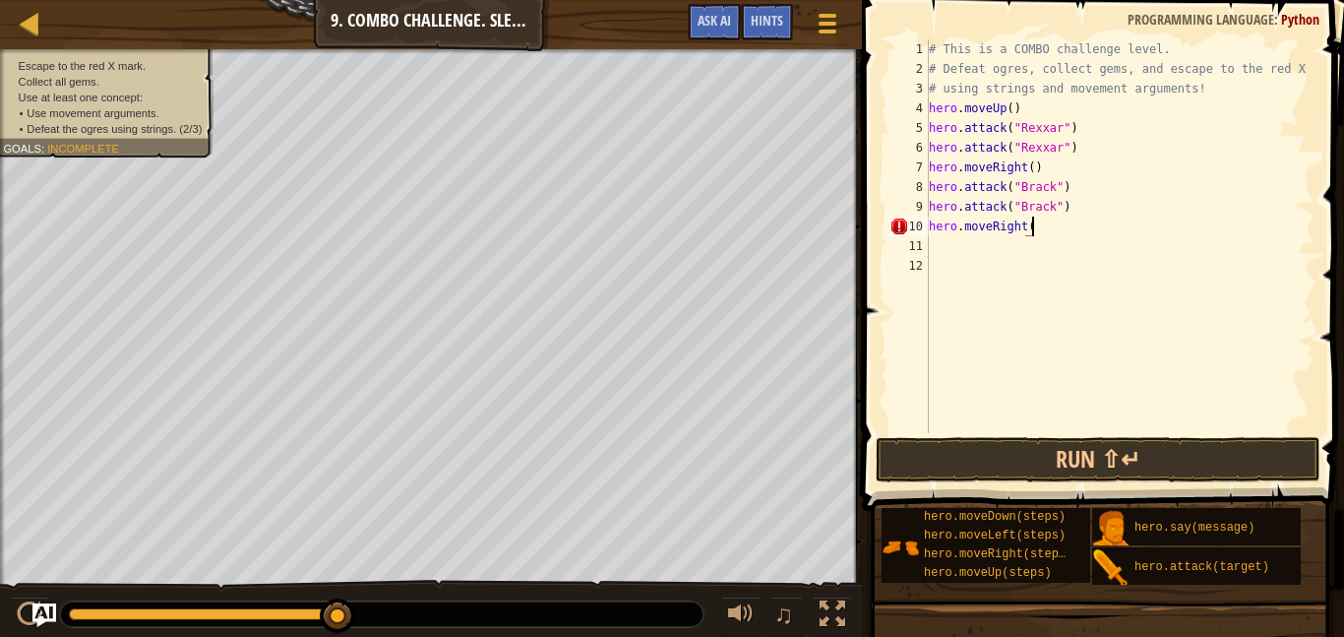
type textarea "hero.moveRight"
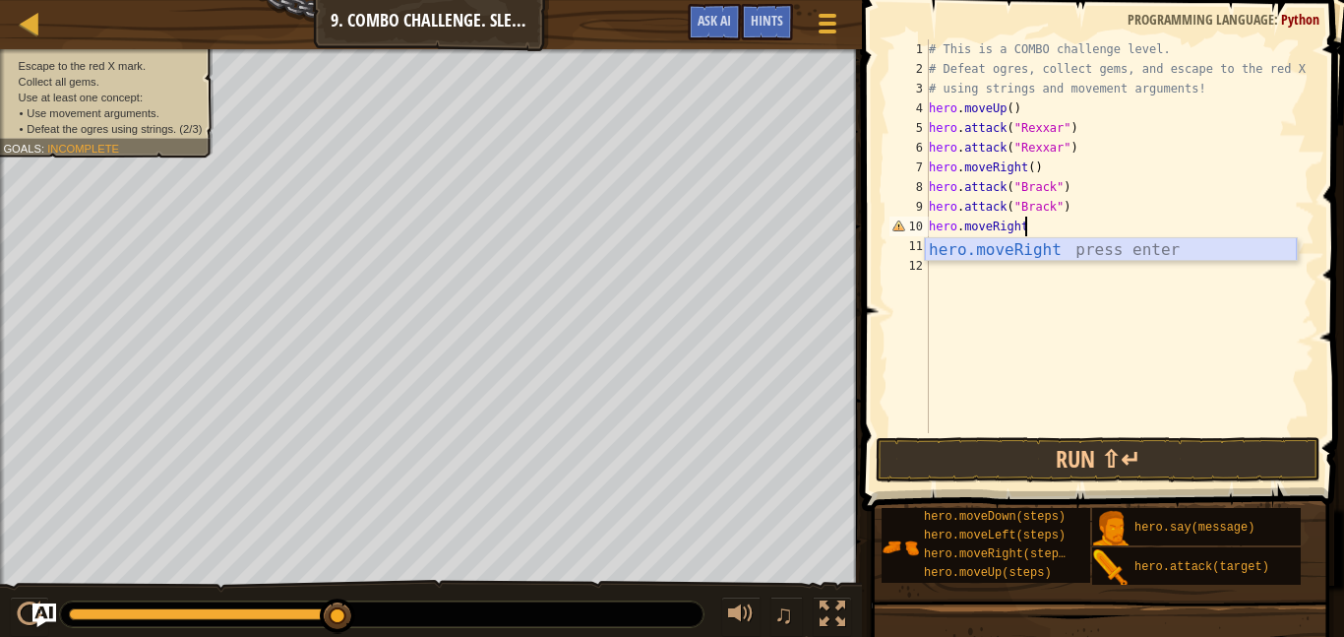
click at [1054, 249] on div "hero.moveRight press enter" at bounding box center [1111, 273] width 372 height 71
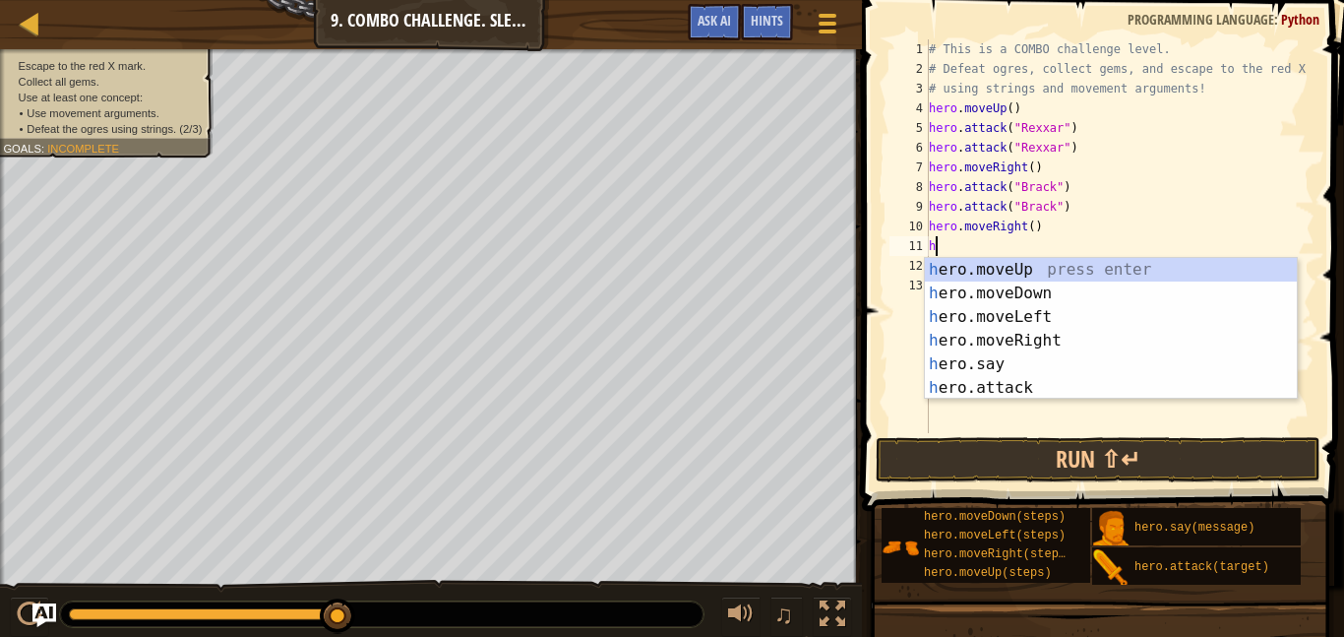
type textarea "he"
click at [1069, 340] on div "he ro.moveUp press enter he ro.moveDown press enter he ro.moveLeft press enter …" at bounding box center [1111, 352] width 372 height 189
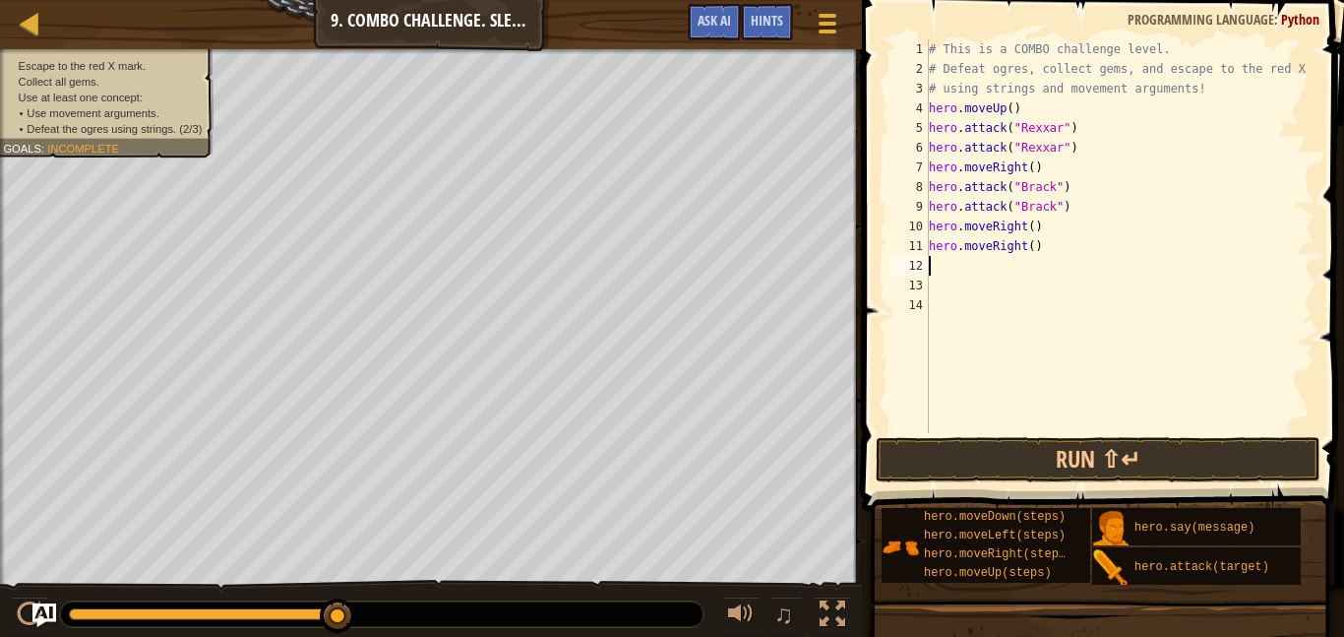
scroll to position [9, 0]
click at [986, 463] on button "Run ⇧↵" at bounding box center [1098, 459] width 445 height 45
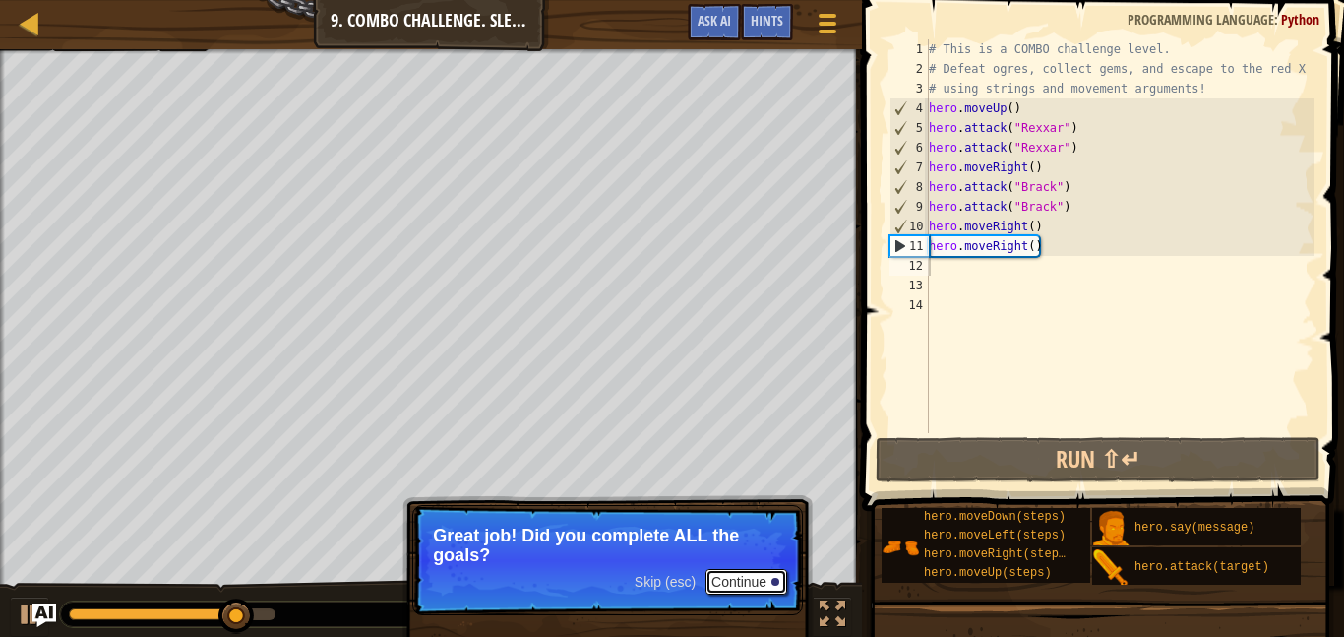
click at [739, 571] on button "Continue" at bounding box center [747, 582] width 82 height 26
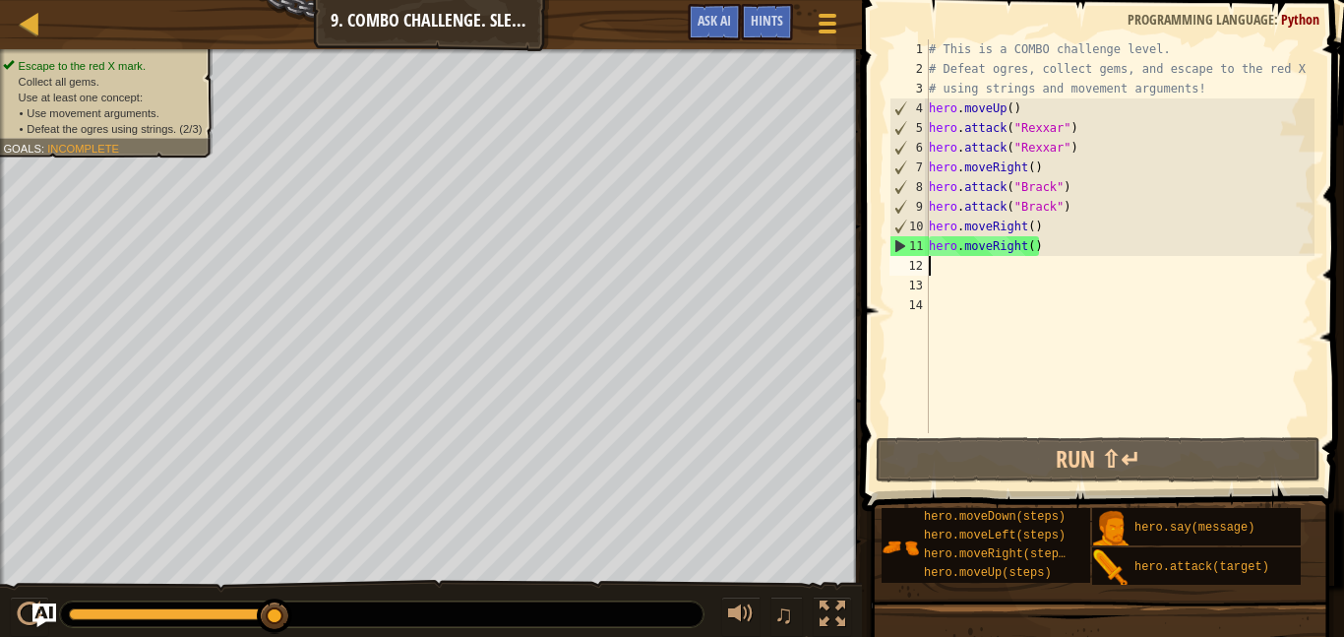
click at [1046, 246] on div "# This is a COMBO challenge level. # Defeat [PERSON_NAME], collect gems, and es…" at bounding box center [1120, 255] width 390 height 433
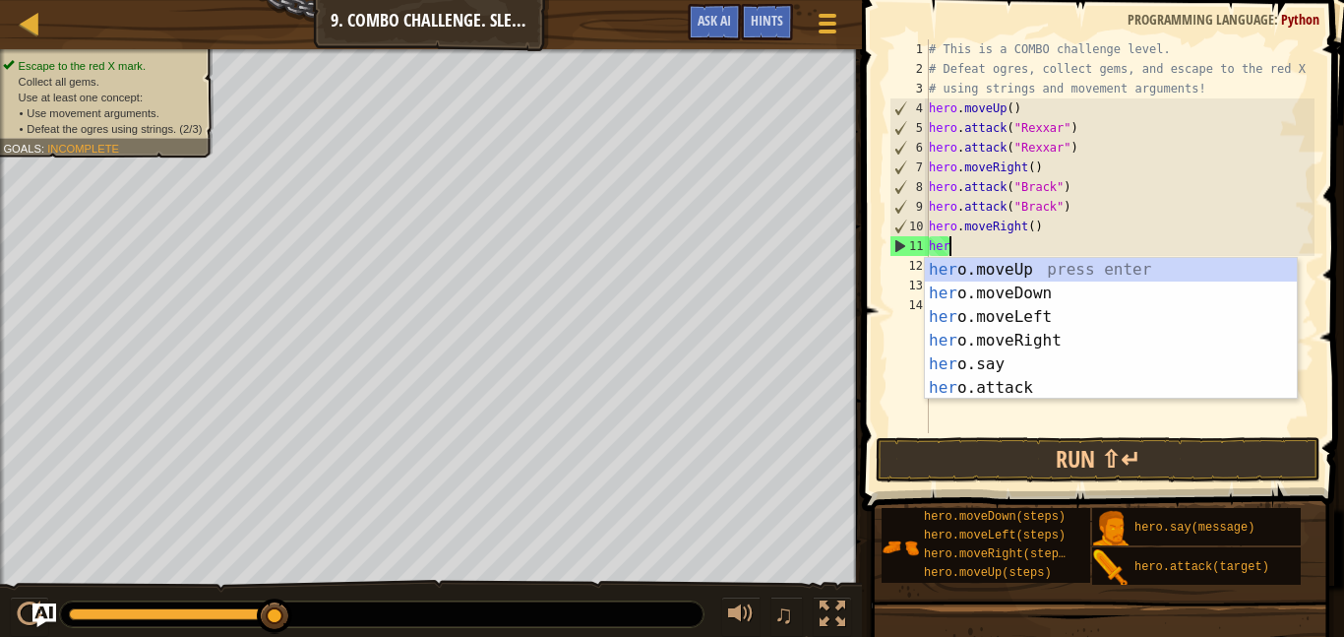
scroll to position [9, 1]
type textarea "h"
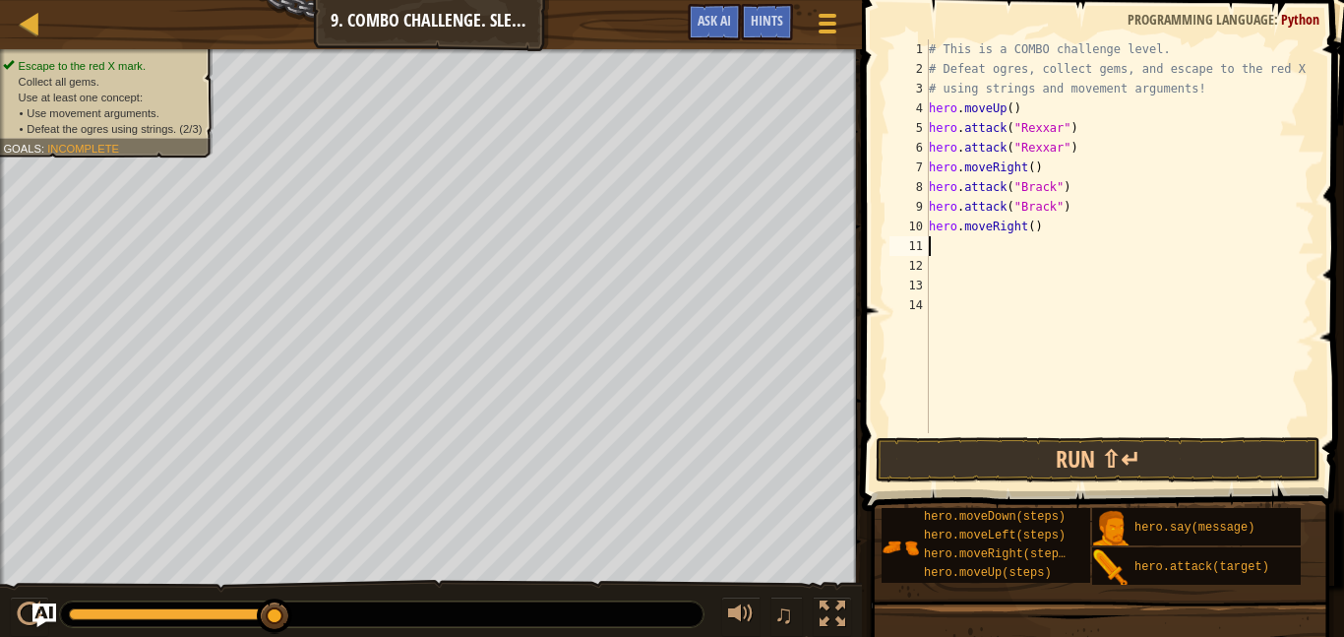
type textarea "he"
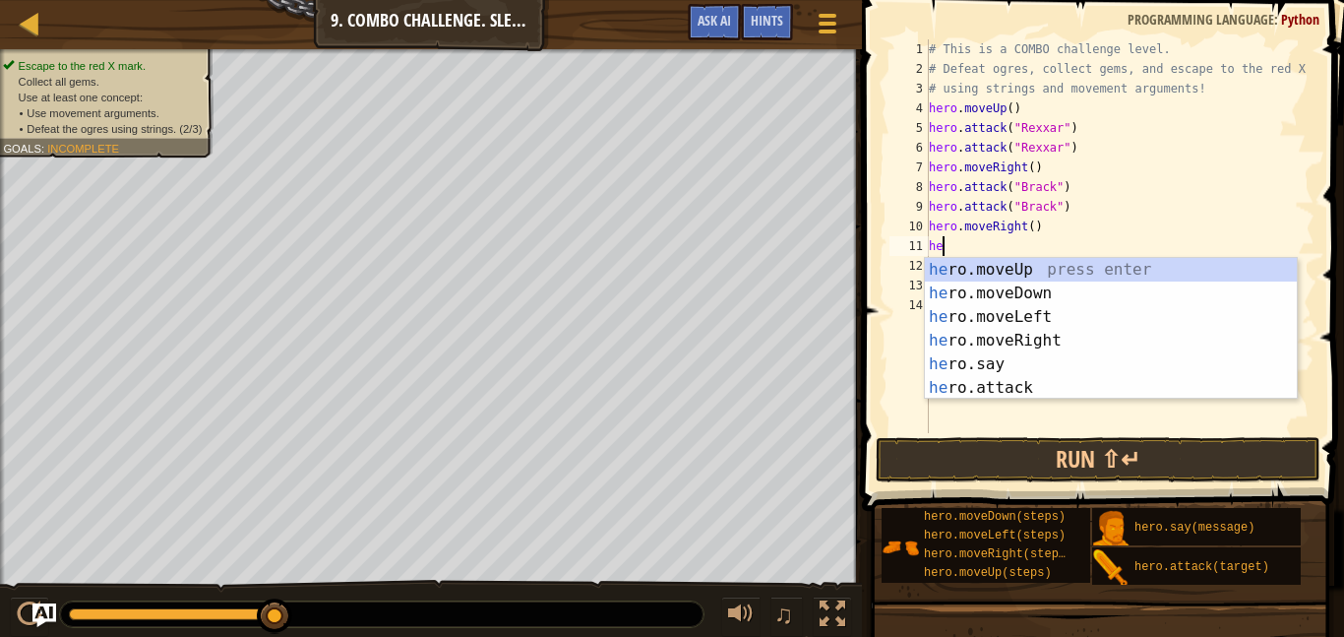
scroll to position [9, 1]
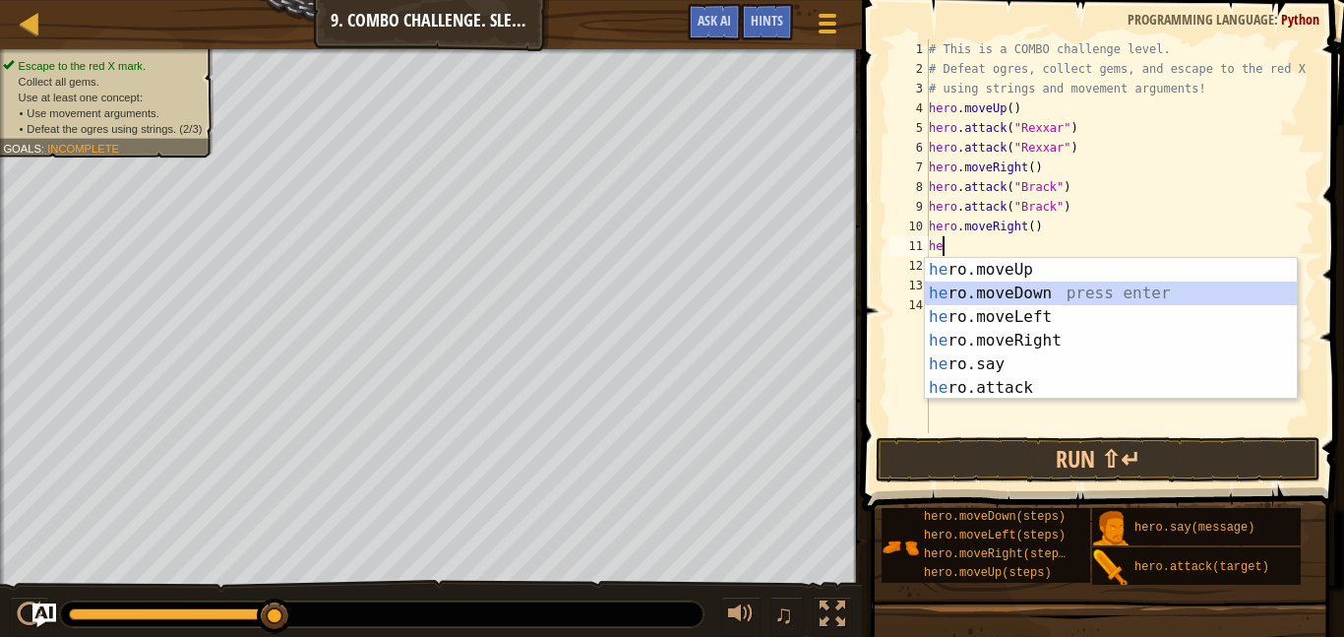
click at [1055, 287] on div "he ro.moveUp press enter he ro.moveDown press enter he ro.moveLeft press enter …" at bounding box center [1111, 352] width 372 height 189
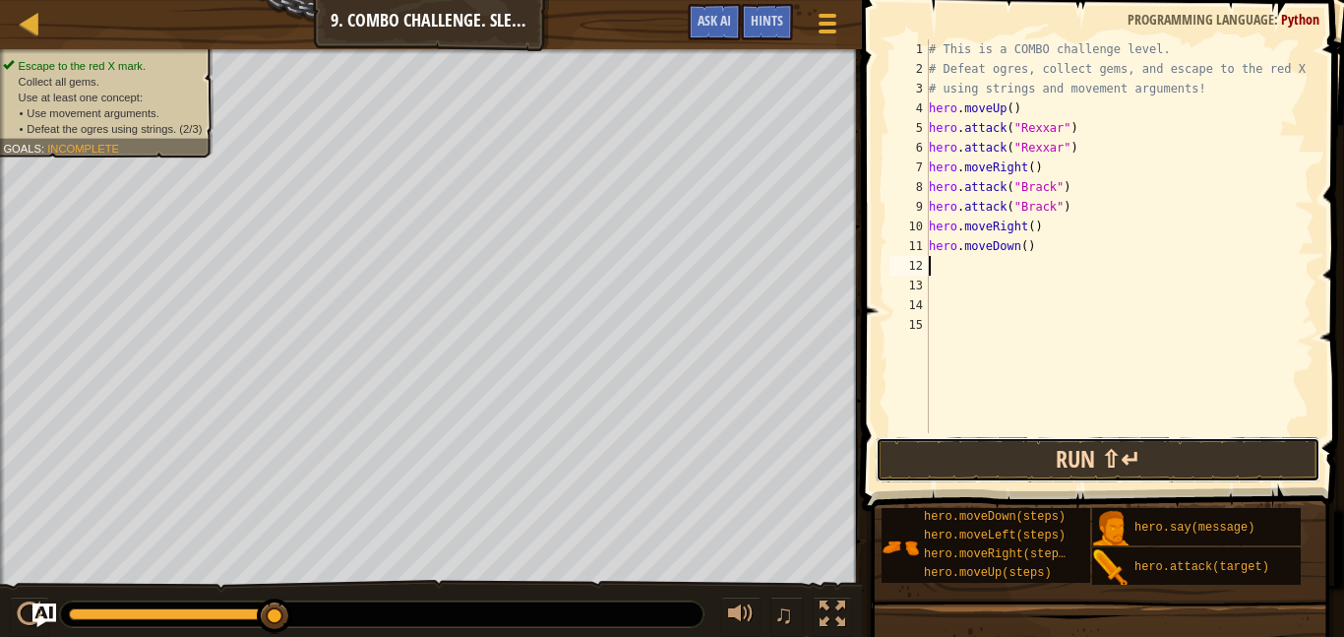
click at [1045, 453] on button "Run ⇧↵" at bounding box center [1098, 459] width 445 height 45
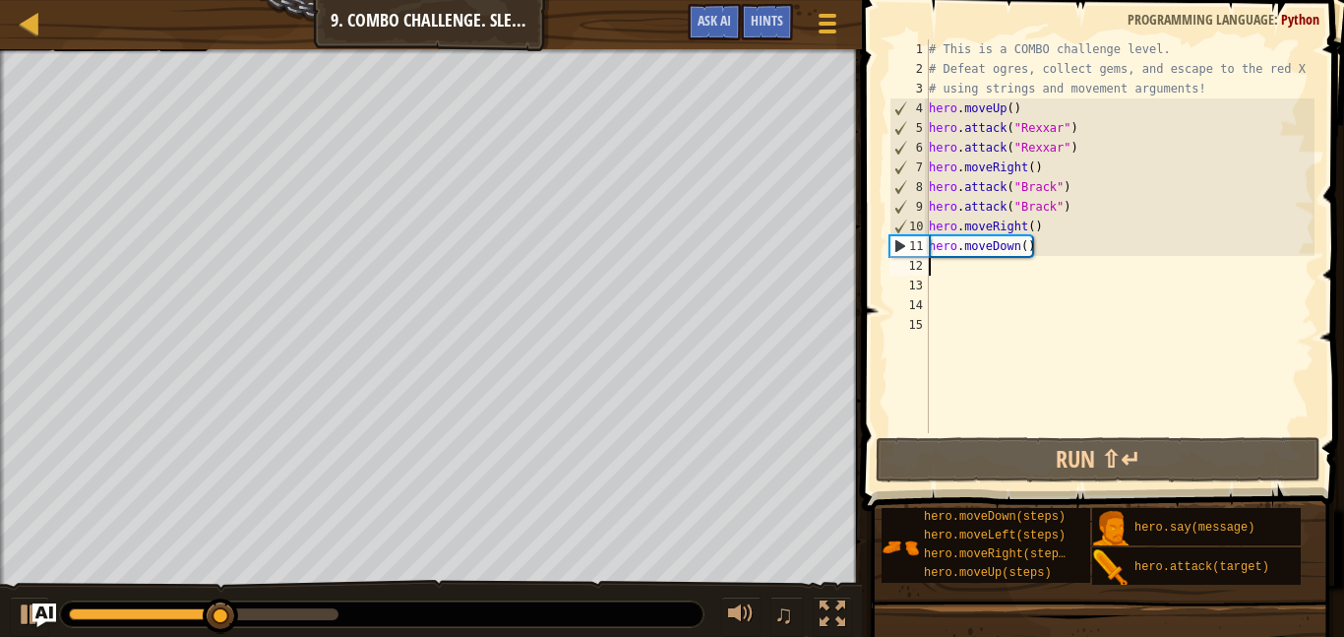
click at [1045, 253] on div "# This is a COMBO challenge level. # Defeat [PERSON_NAME], collect gems, and es…" at bounding box center [1120, 255] width 390 height 433
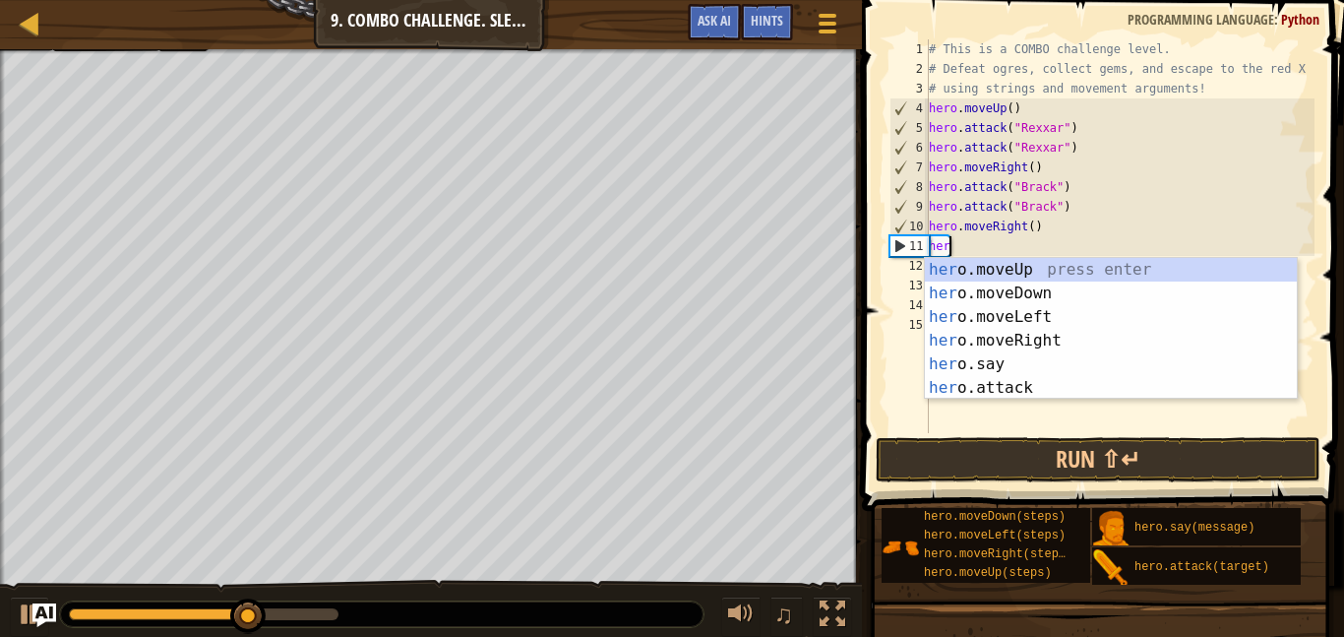
type textarea "h"
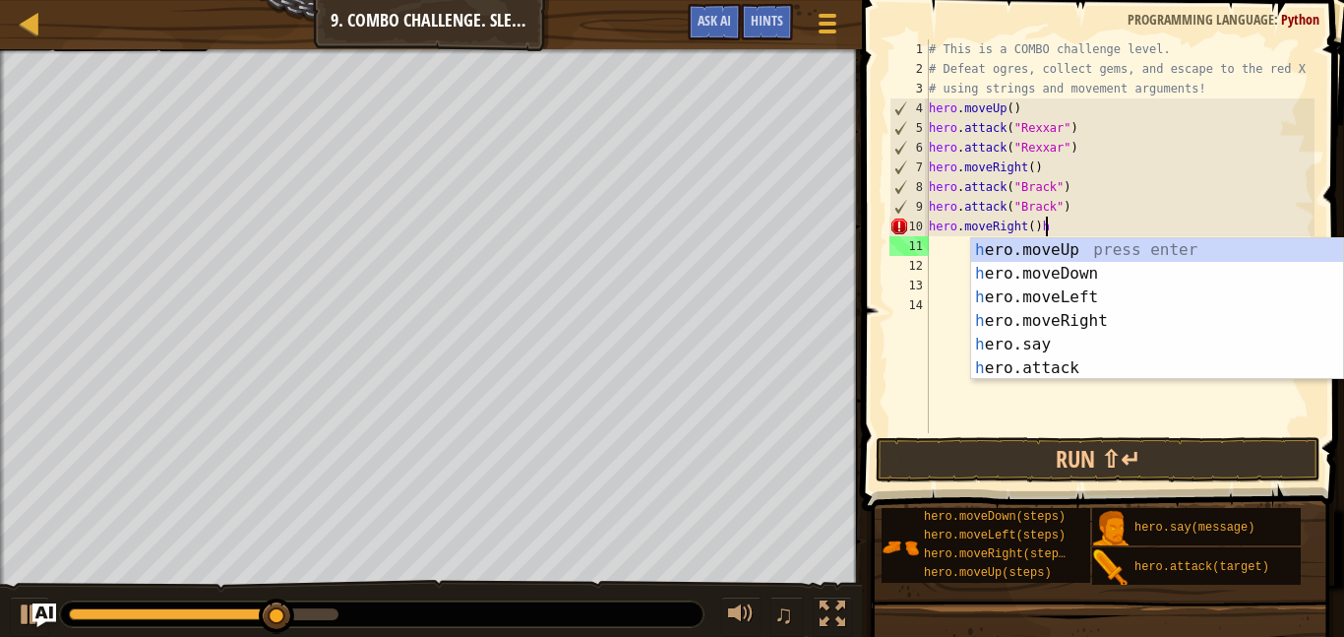
type textarea "hero.moveRight()"
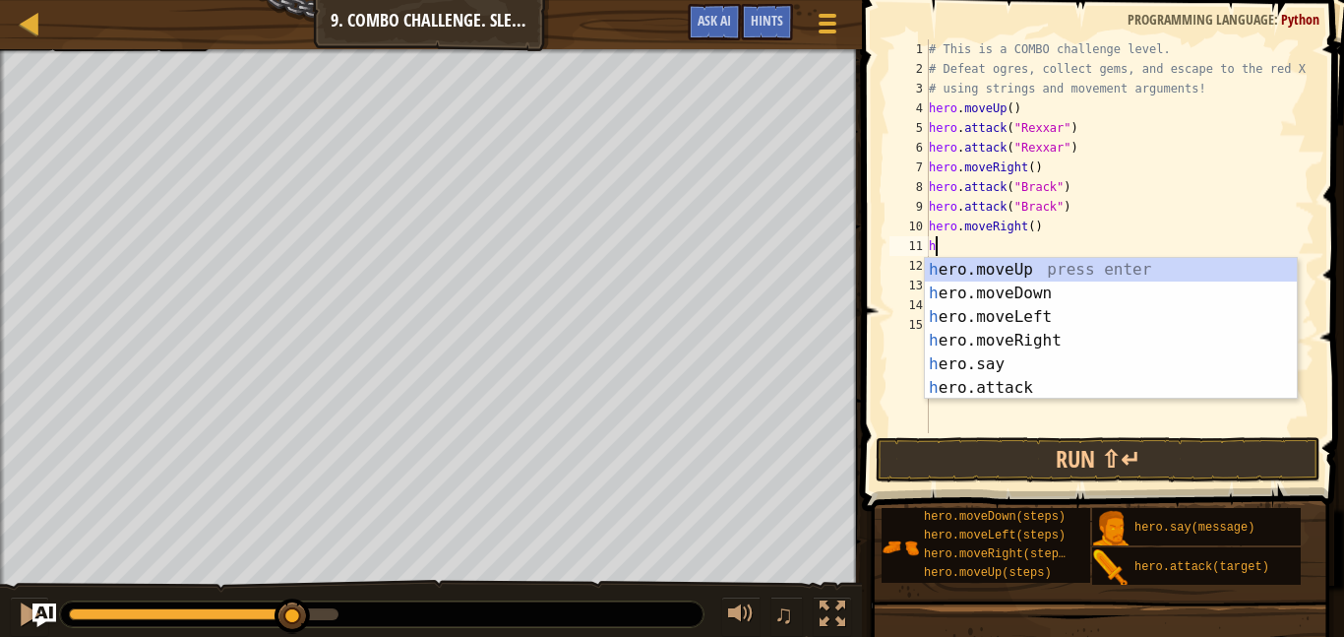
type textarea "he"
click at [1112, 263] on div "he ro.moveUp press enter he ro.moveDown press enter he ro.moveLeft press enter …" at bounding box center [1111, 352] width 372 height 189
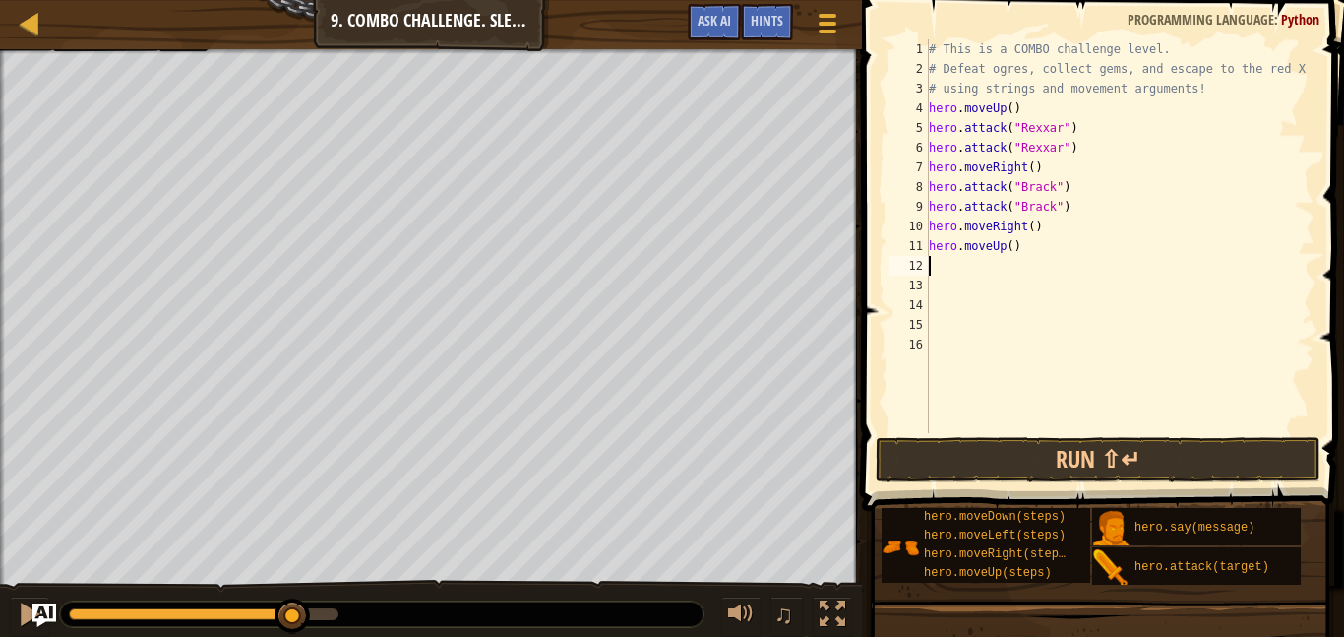
scroll to position [9, 0]
click at [1069, 437] on button "Run ⇧↵" at bounding box center [1098, 459] width 445 height 45
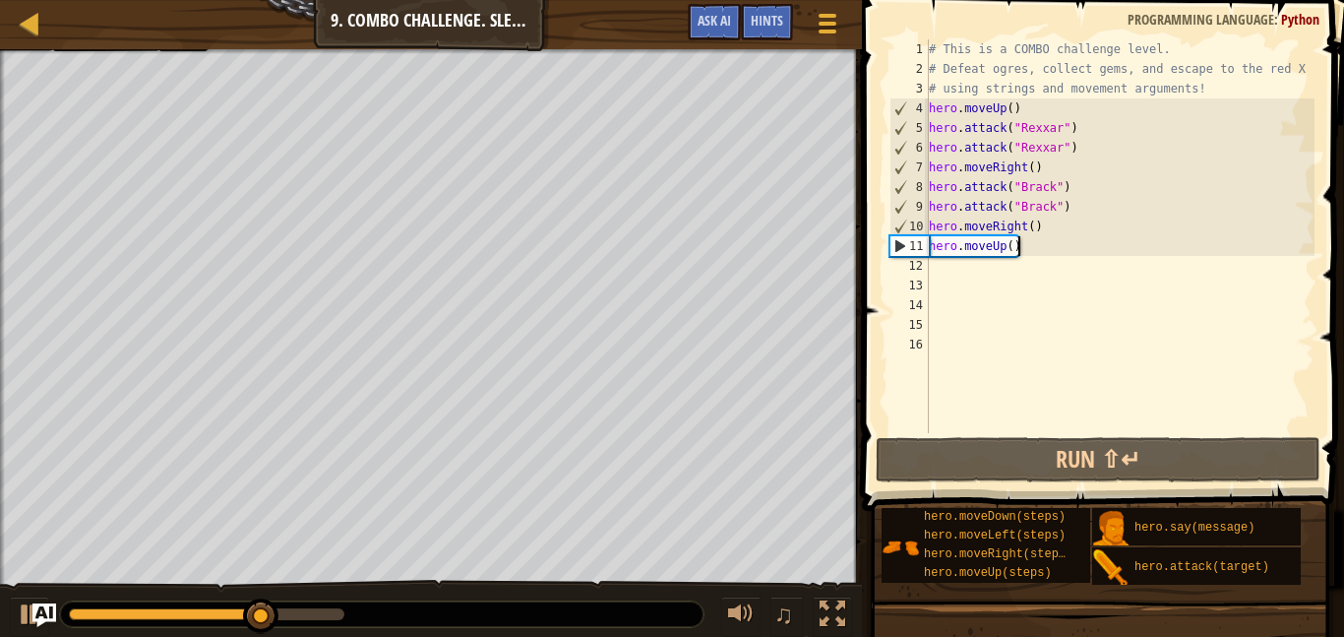
click at [1028, 253] on div "# This is a COMBO challenge level. # Defeat [PERSON_NAME], collect gems, and es…" at bounding box center [1120, 255] width 390 height 433
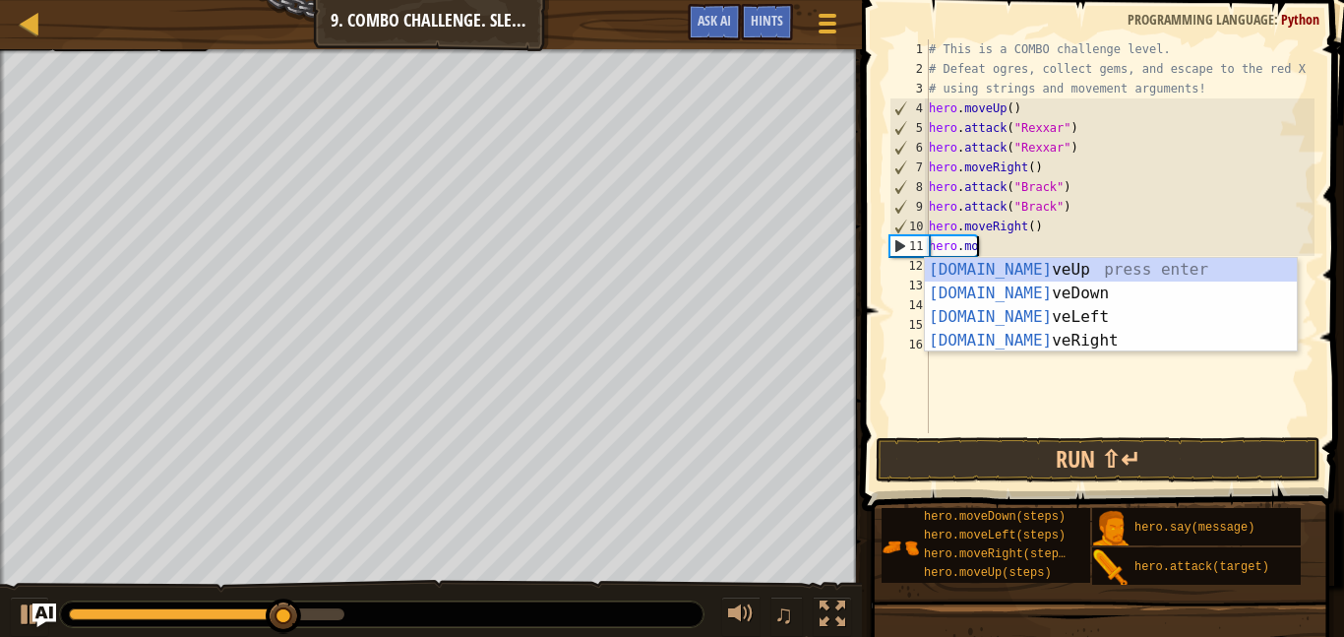
type textarea "hero."
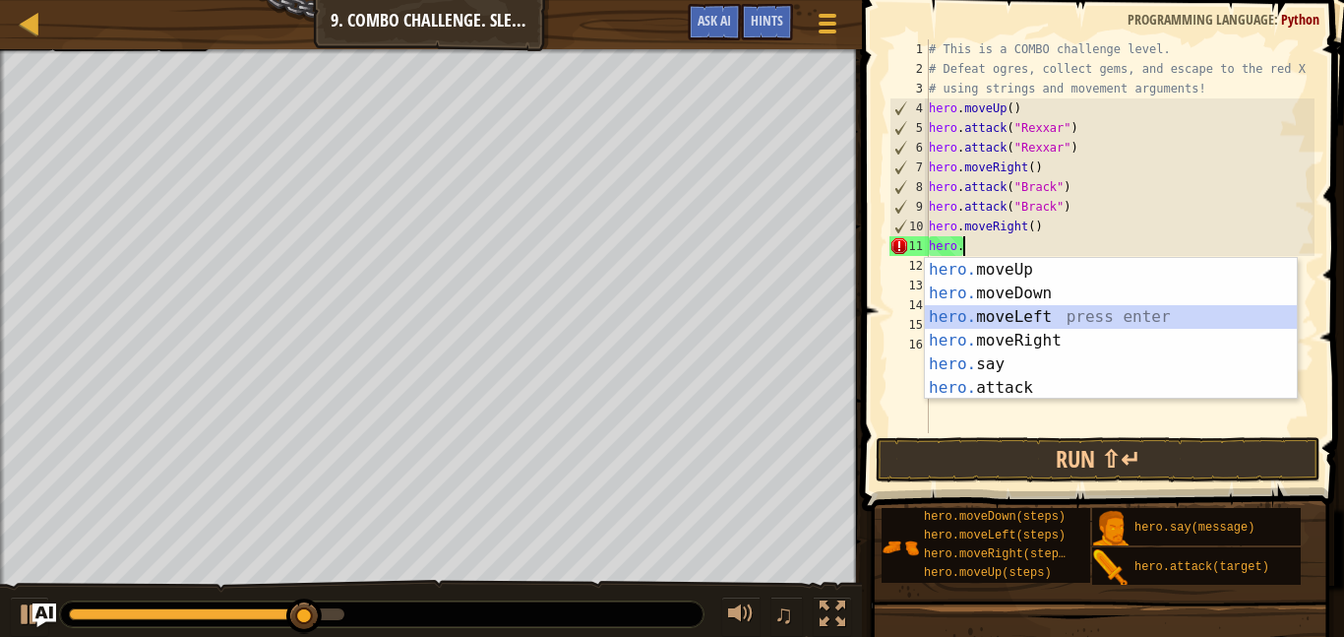
click at [1056, 320] on div "hero. moveUp press enter hero. moveDown press enter hero. moveLeft press enter …" at bounding box center [1111, 352] width 372 height 189
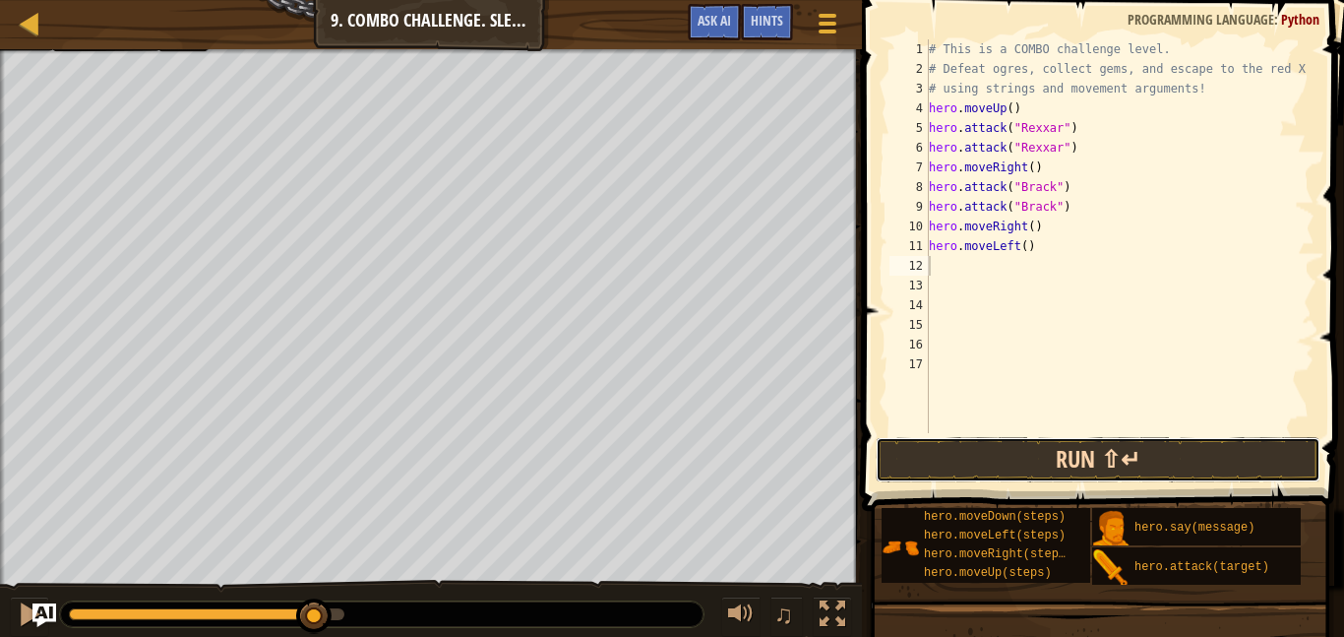
click at [1033, 454] on button "Run ⇧↵" at bounding box center [1098, 459] width 445 height 45
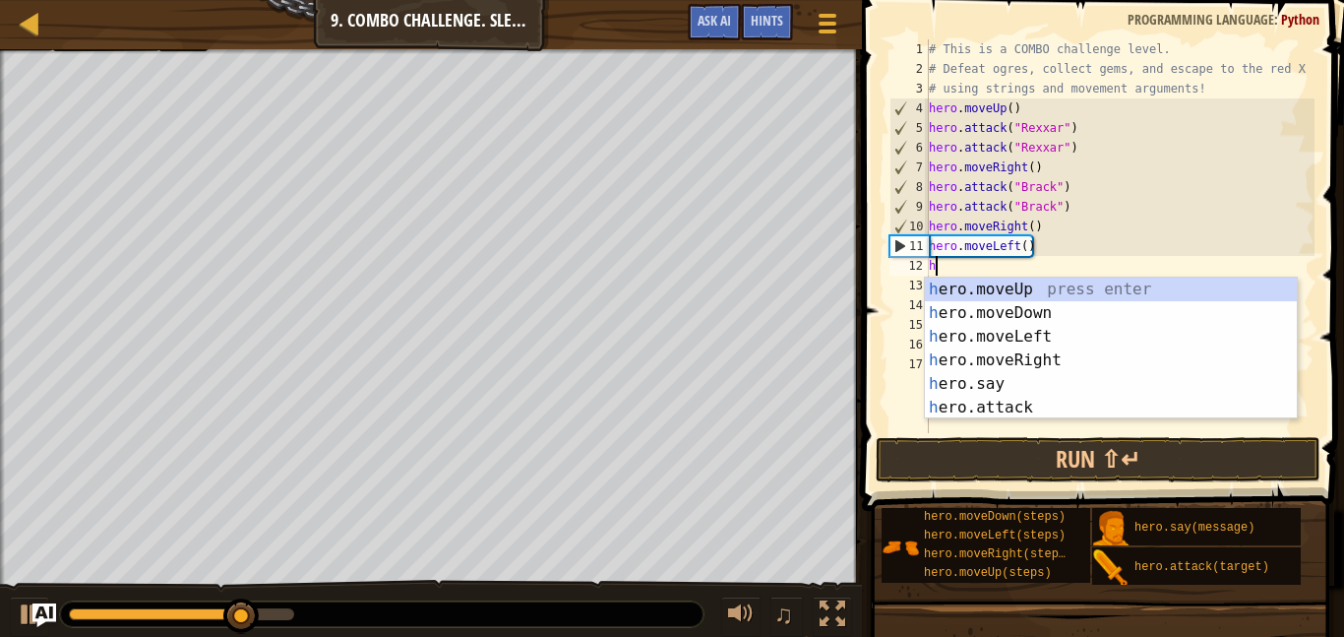
type textarea "he"
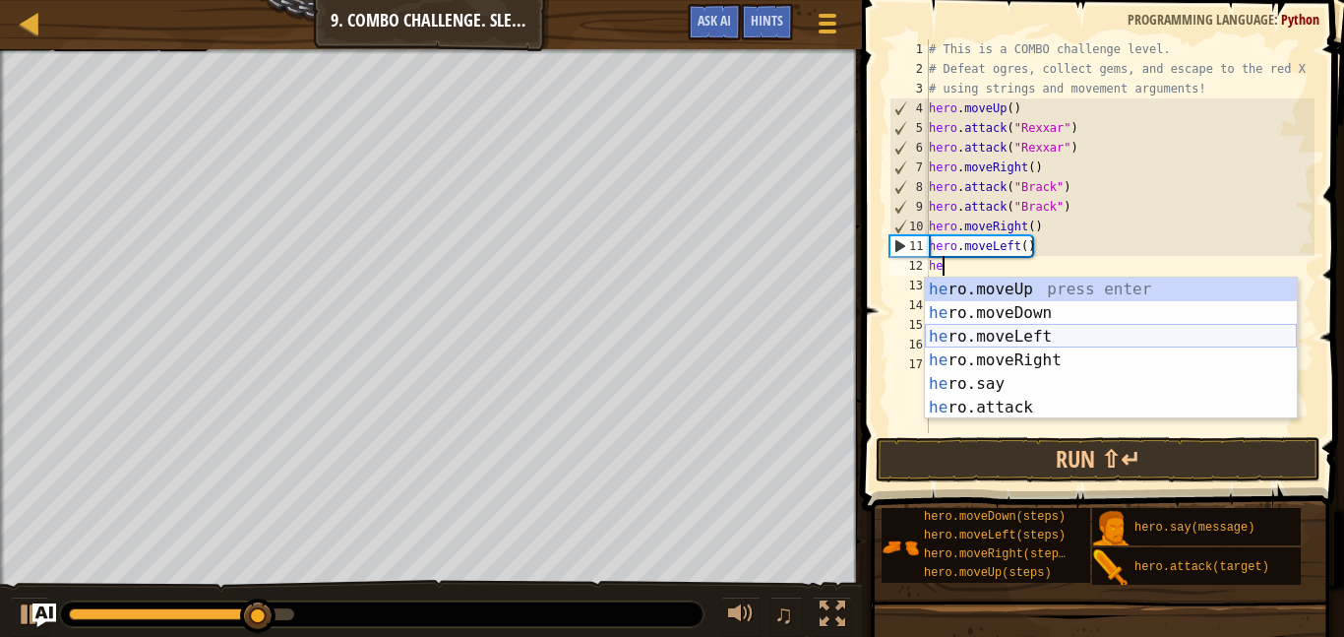
click at [1020, 333] on div "he ro.moveUp press enter he ro.moveDown press enter he ro.moveLeft press enter …" at bounding box center [1111, 372] width 372 height 189
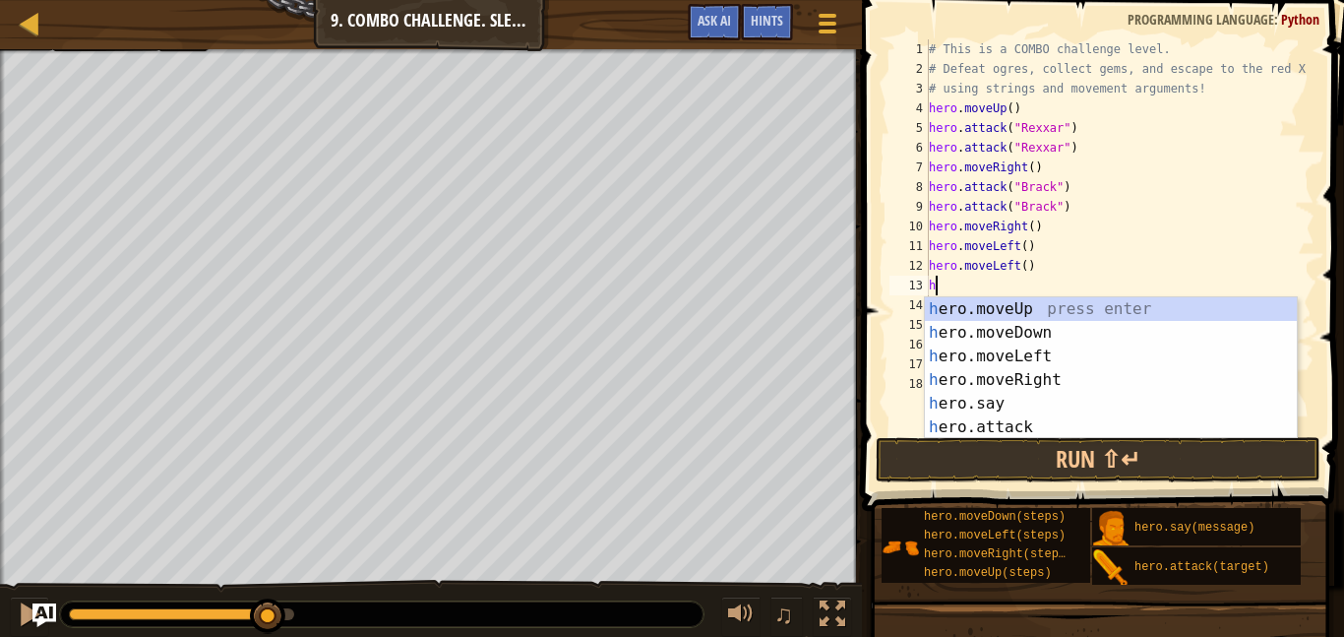
type textarea "he"
click at [1005, 345] on div "he ro.moveUp press enter he ro.moveDown press enter he ro.moveLeft press enter …" at bounding box center [1111, 391] width 372 height 189
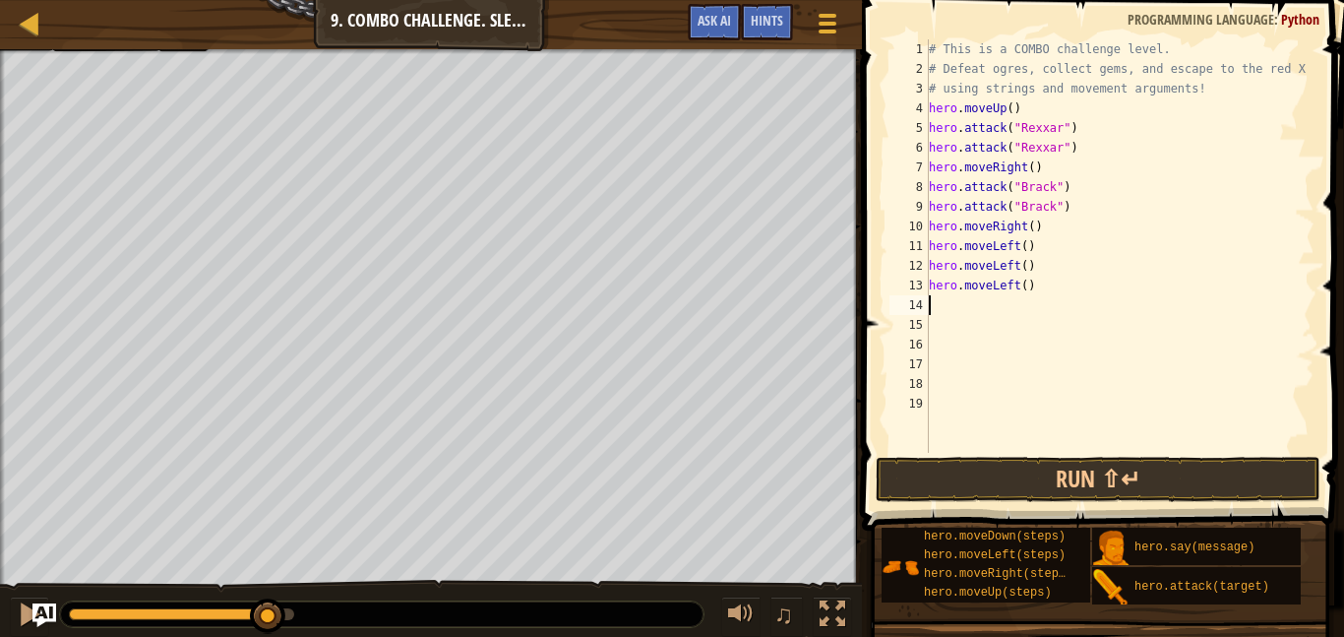
scroll to position [9, 0]
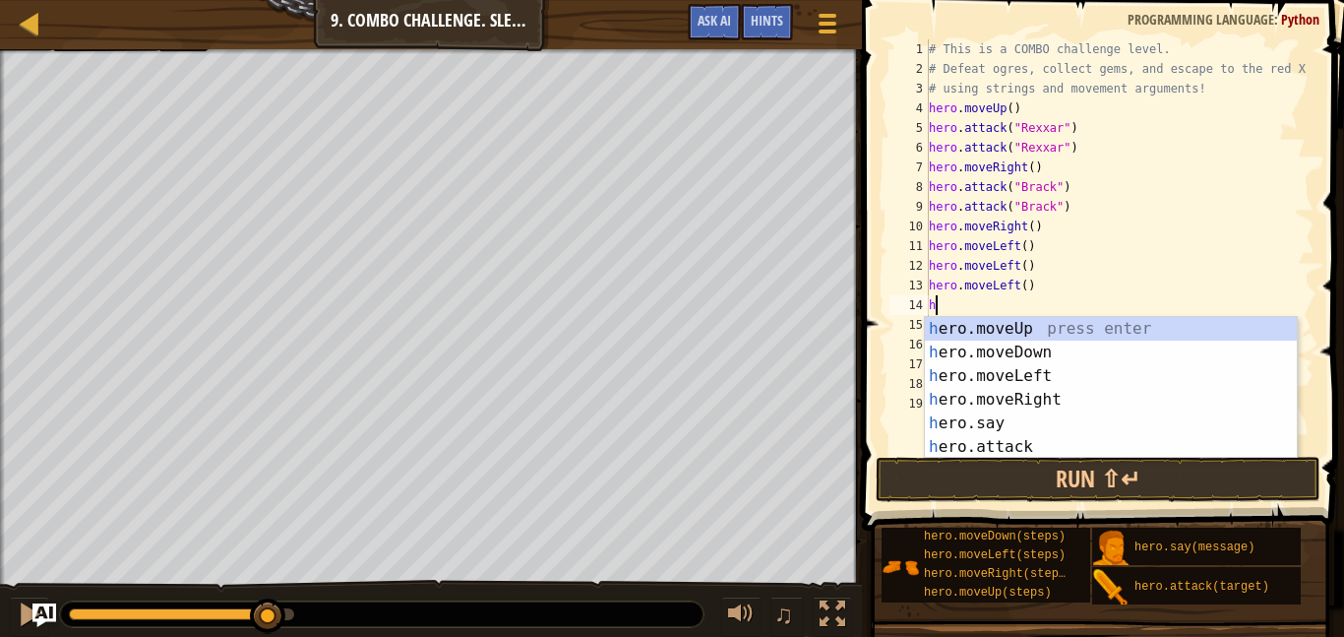
type textarea "he"
click at [1024, 349] on div "he ro.moveUp press enter he ro.moveDown press enter he ro.moveLeft press enter …" at bounding box center [1111, 411] width 372 height 189
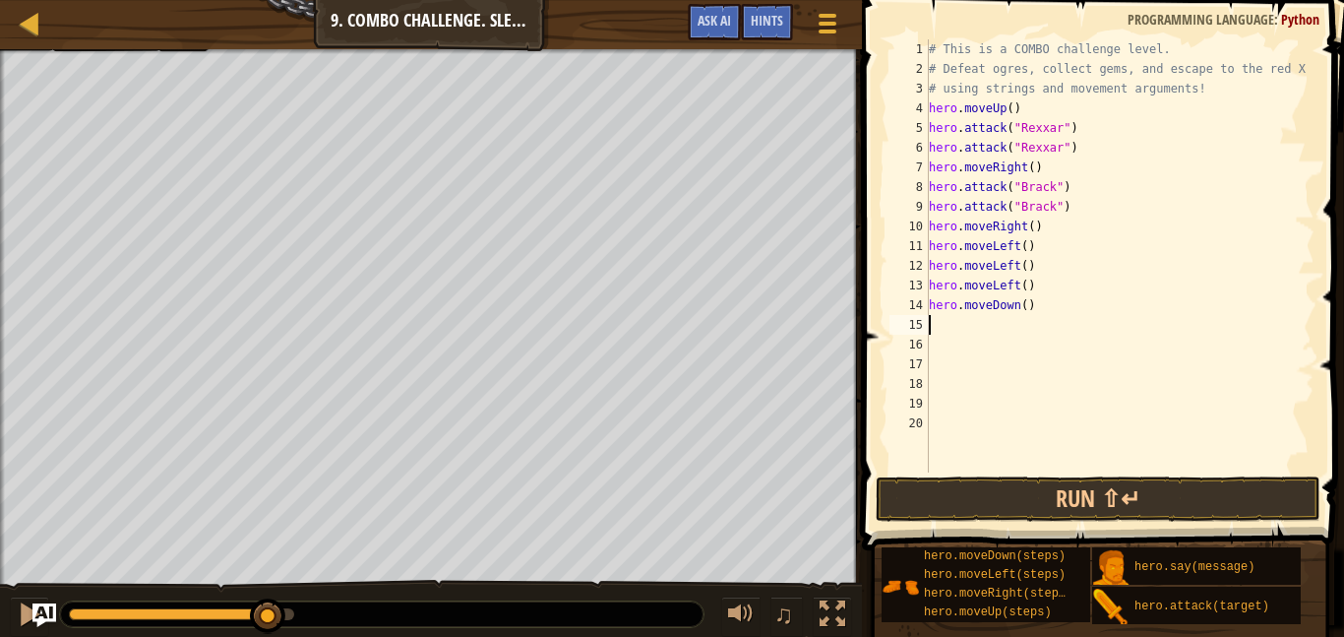
scroll to position [9, 0]
type textarea "he"
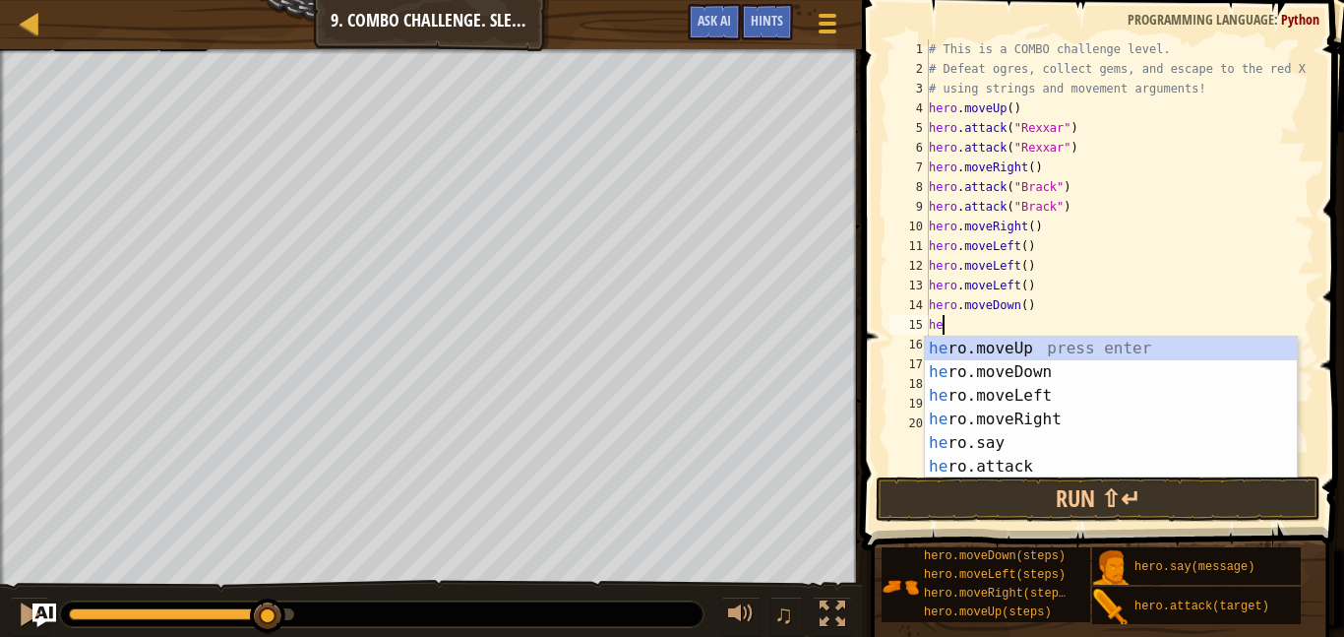
scroll to position [9, 1]
click at [1022, 375] on div "he ro.moveUp press enter he ro.moveDown press enter he ro.moveLeft press enter …" at bounding box center [1111, 431] width 372 height 189
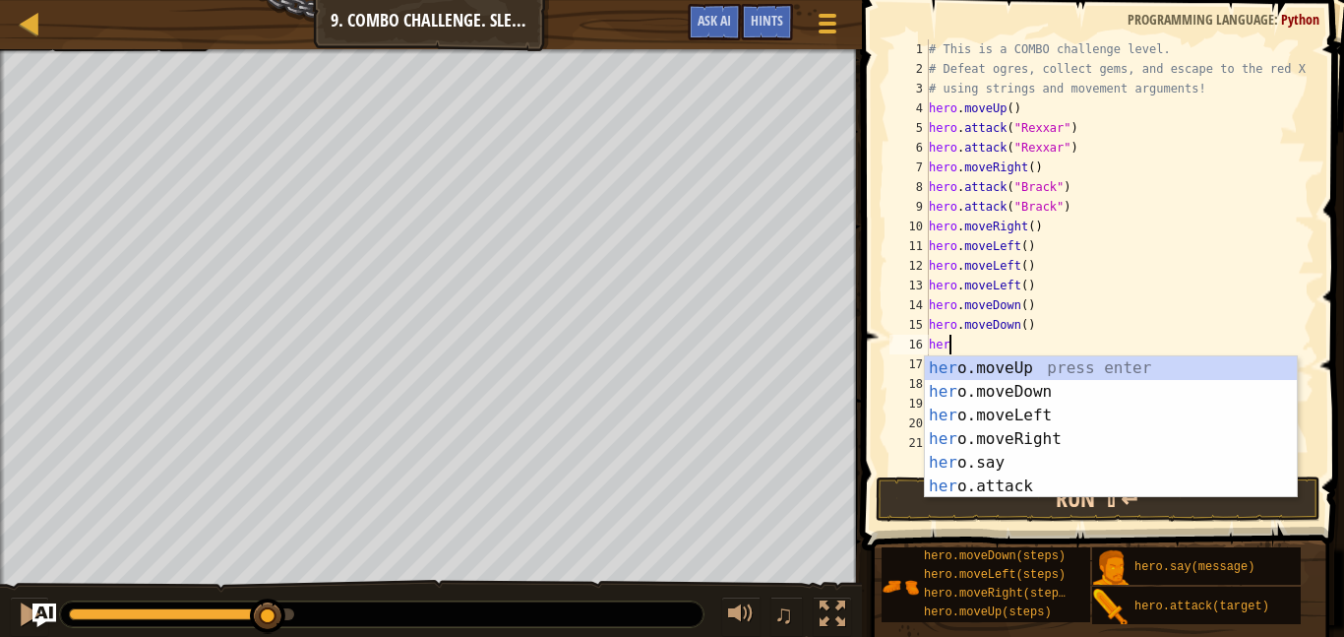
scroll to position [9, 2]
type textarea "h"
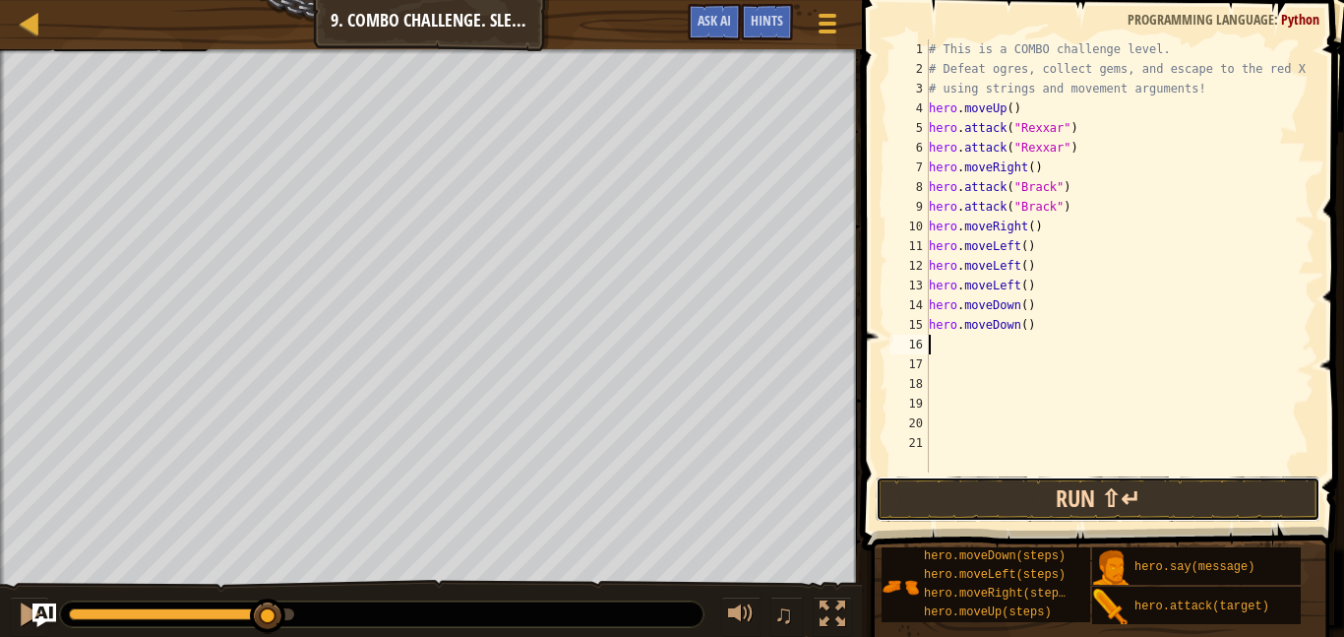
click at [1020, 482] on button "Run ⇧↵" at bounding box center [1098, 498] width 445 height 45
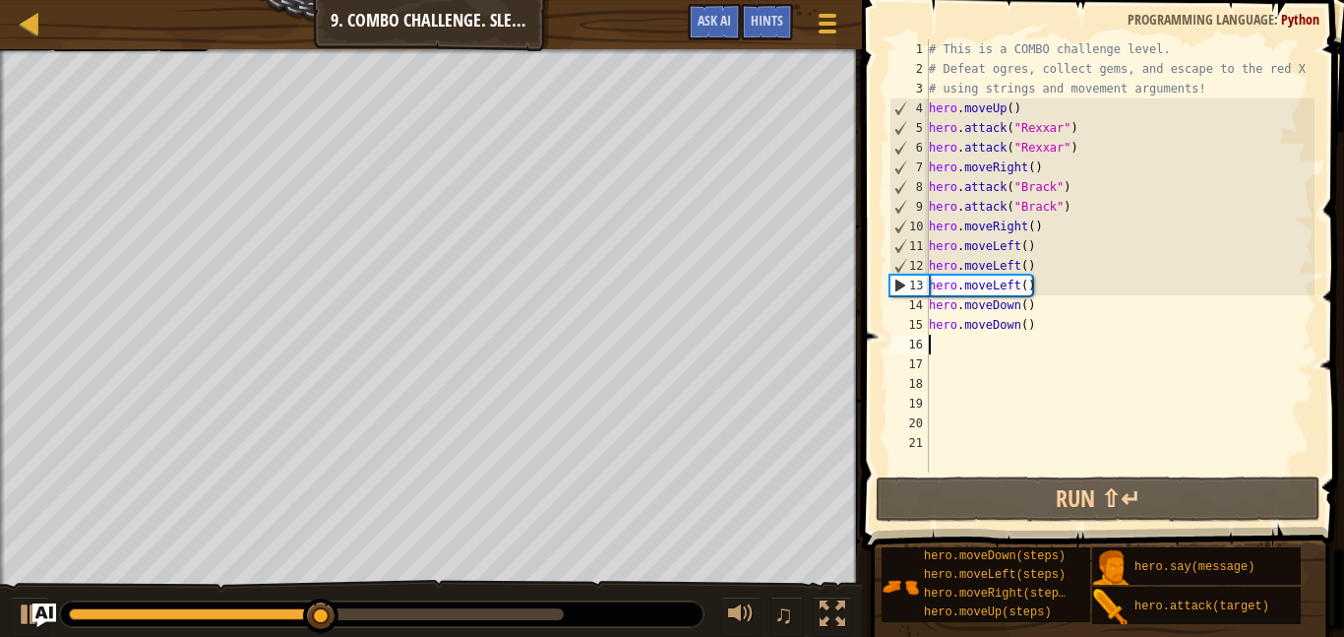
click at [1053, 292] on div "# This is a COMBO challenge level. # Defeat [PERSON_NAME], collect gems, and es…" at bounding box center [1120, 275] width 390 height 472
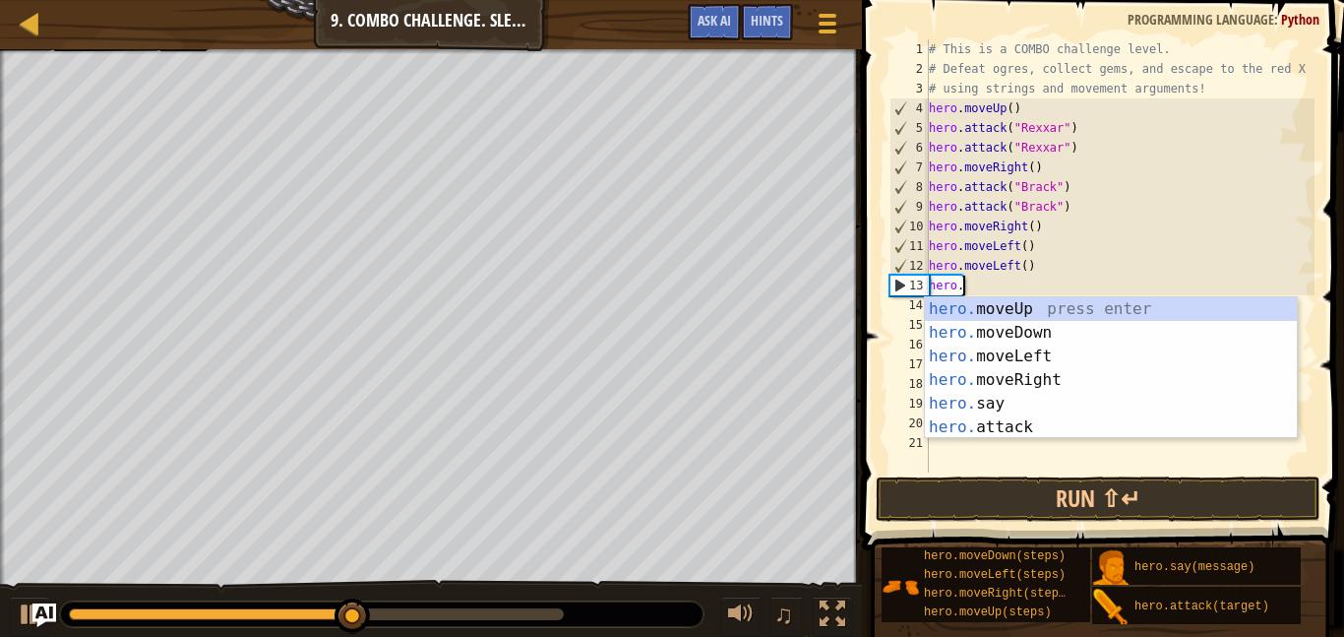
type textarea "h"
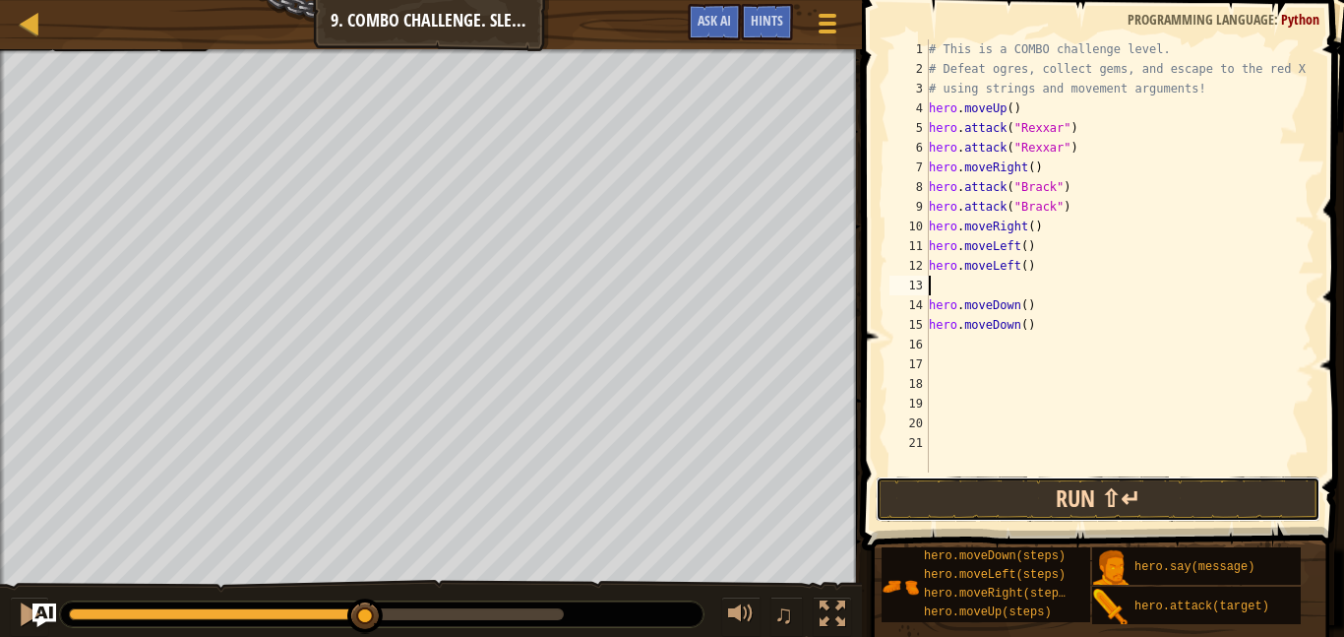
click at [1019, 496] on button "Run ⇧↵" at bounding box center [1098, 498] width 445 height 45
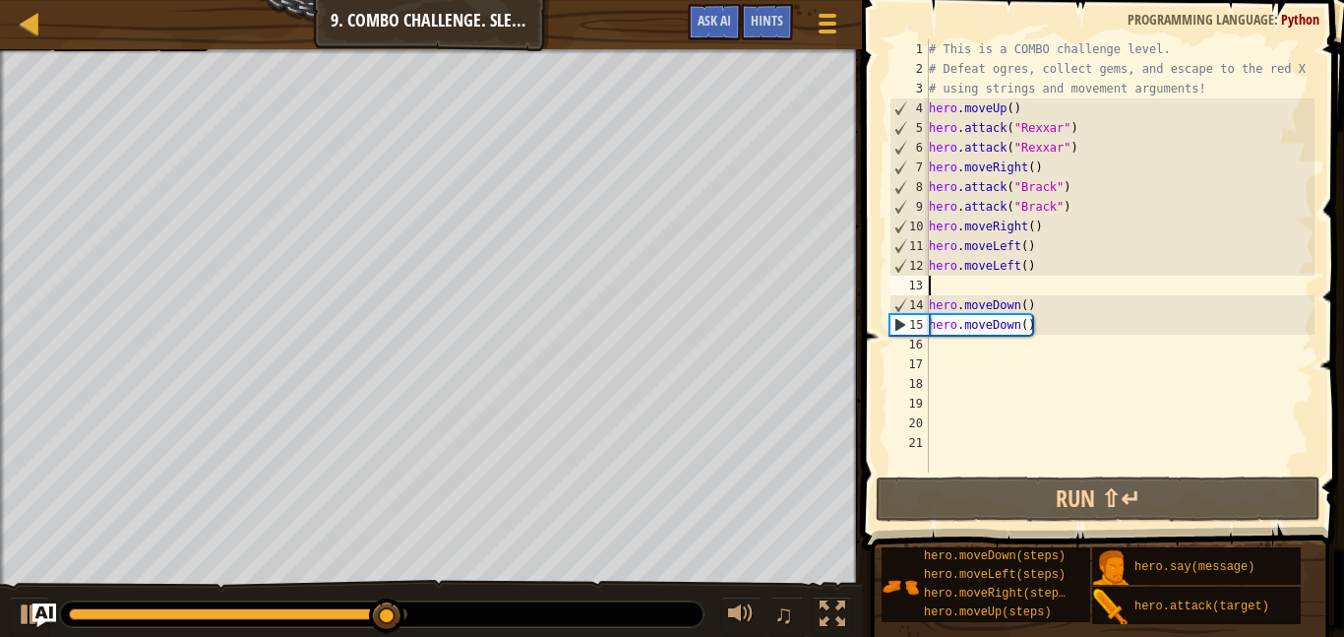
click at [949, 346] on div "# This is a COMBO challenge level. # Defeat [PERSON_NAME], collect gems, and es…" at bounding box center [1120, 275] width 390 height 472
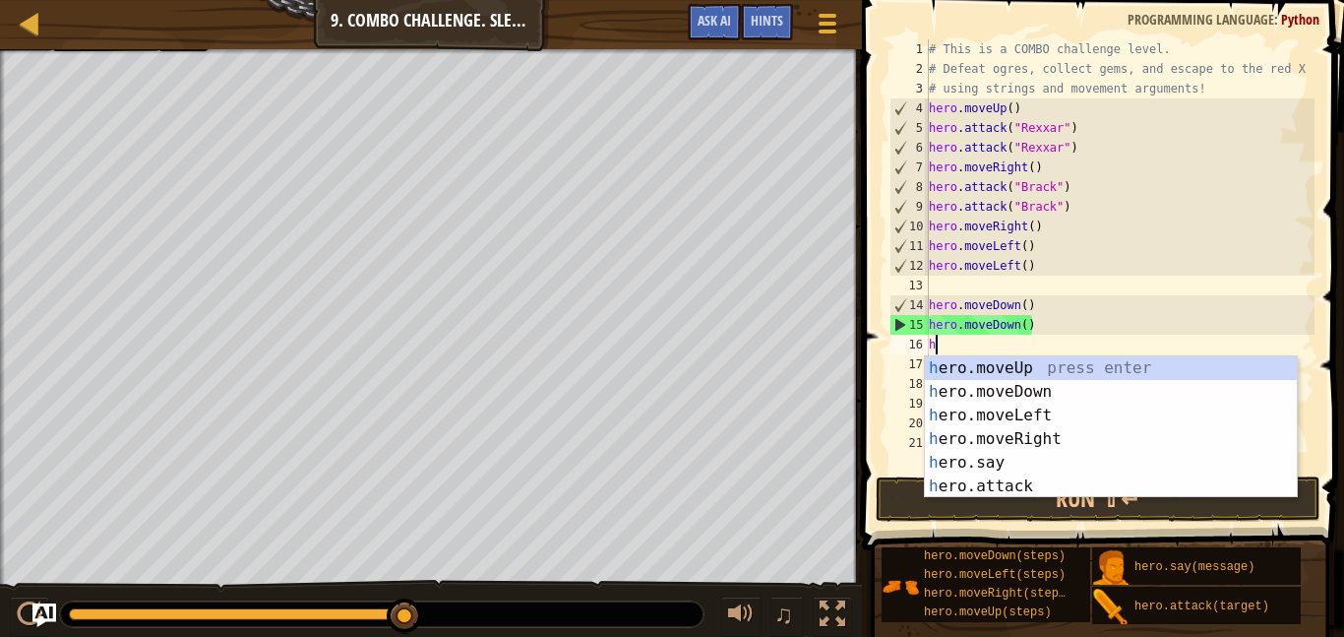
scroll to position [9, 1]
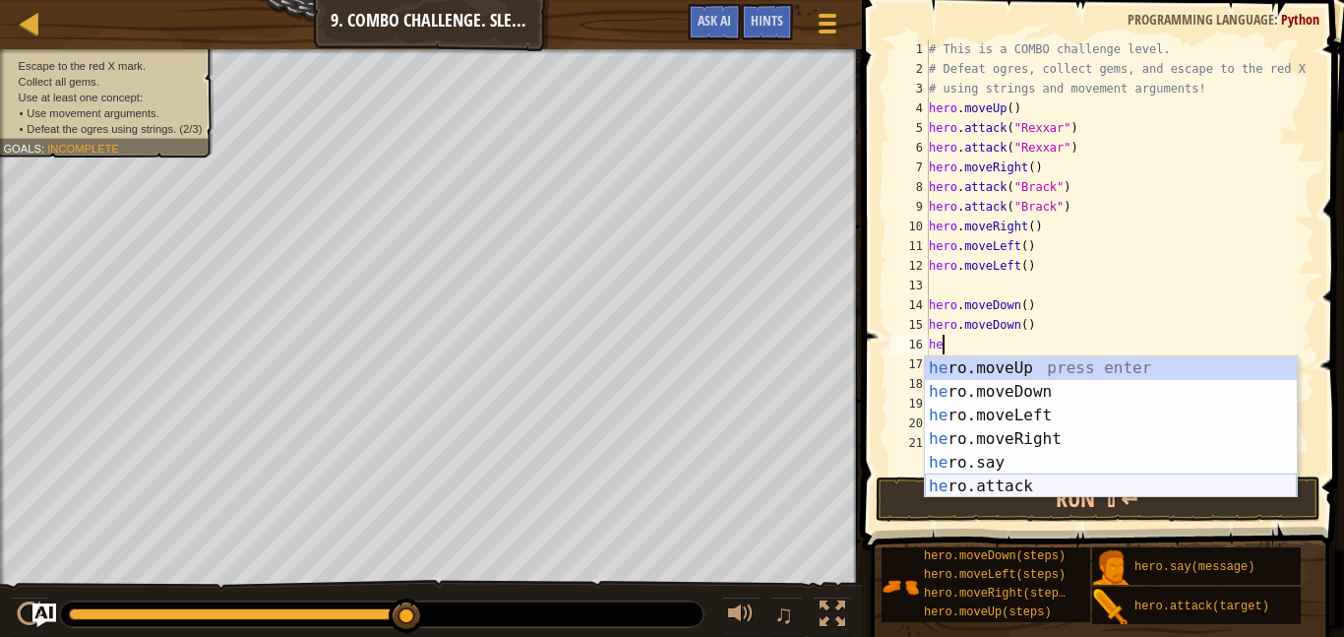
click at [972, 476] on div "he ro.moveUp press enter he ro.moveDown press enter he ro.moveLeft press enter …" at bounding box center [1111, 450] width 372 height 189
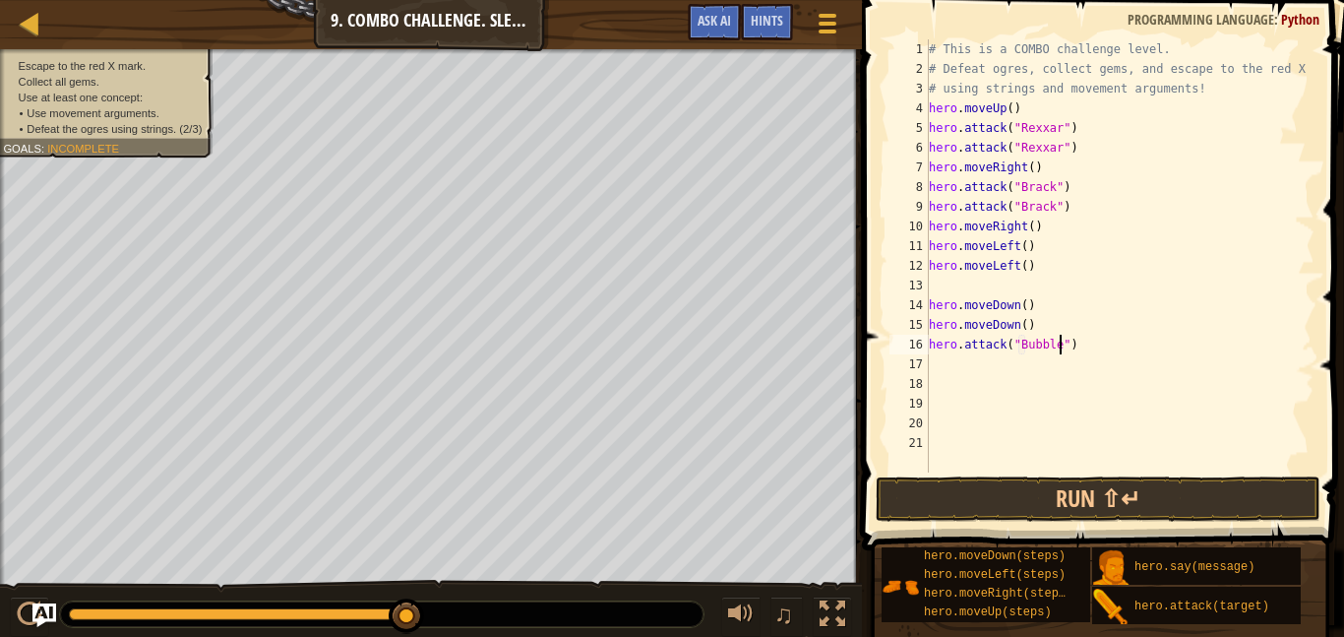
scroll to position [9, 20]
type textarea "hero.attack("Bubble")"
click at [952, 516] on button "Run ⇧↵" at bounding box center [1098, 498] width 445 height 45
